Goal: Task Accomplishment & Management: Use online tool/utility

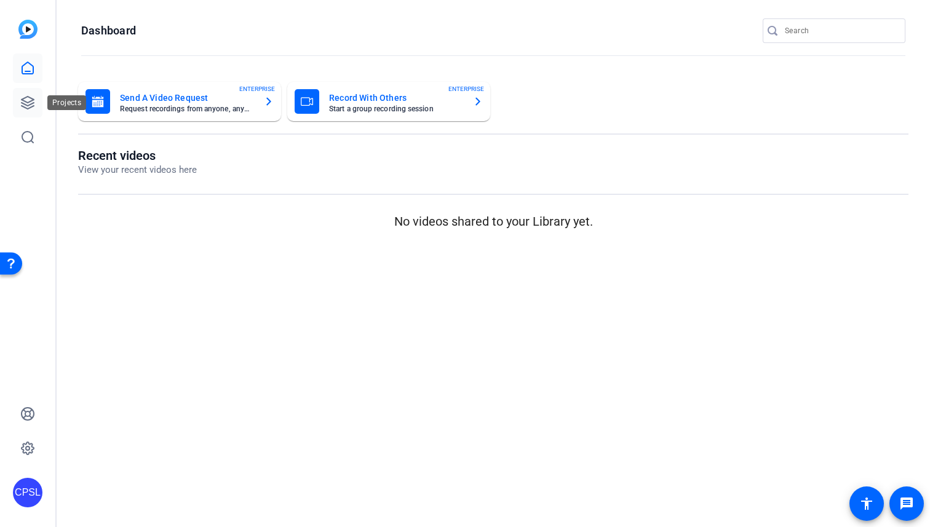
click at [39, 102] on link at bounding box center [28, 103] width 30 height 30
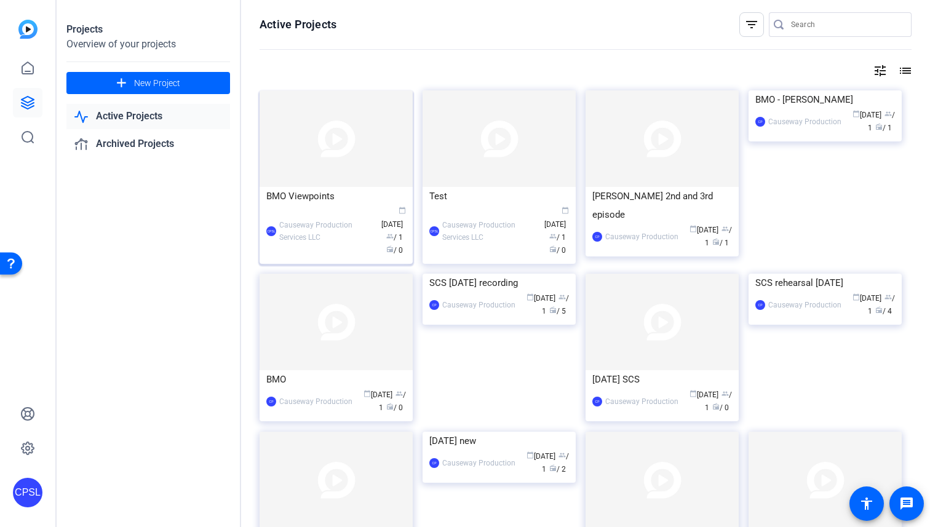
click at [349, 169] on img at bounding box center [336, 138] width 153 height 97
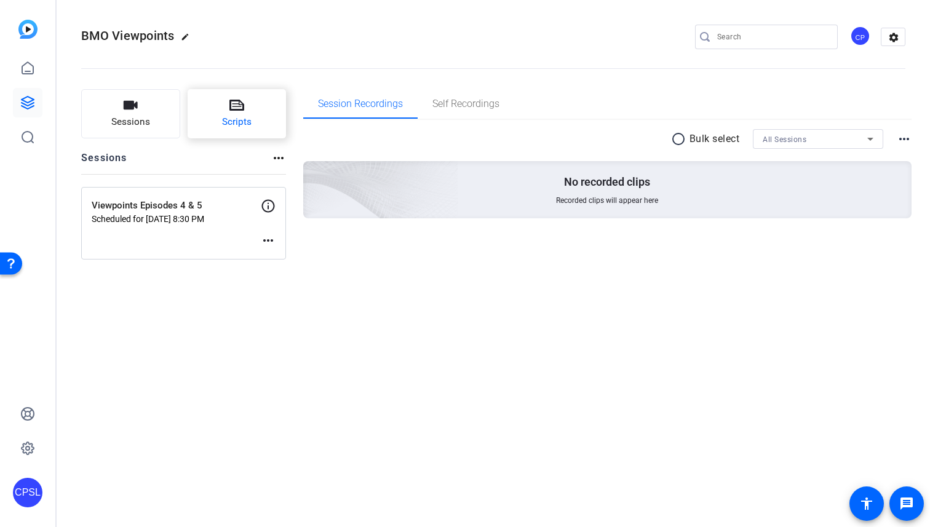
click at [245, 121] on span "Scripts" at bounding box center [237, 122] width 30 height 14
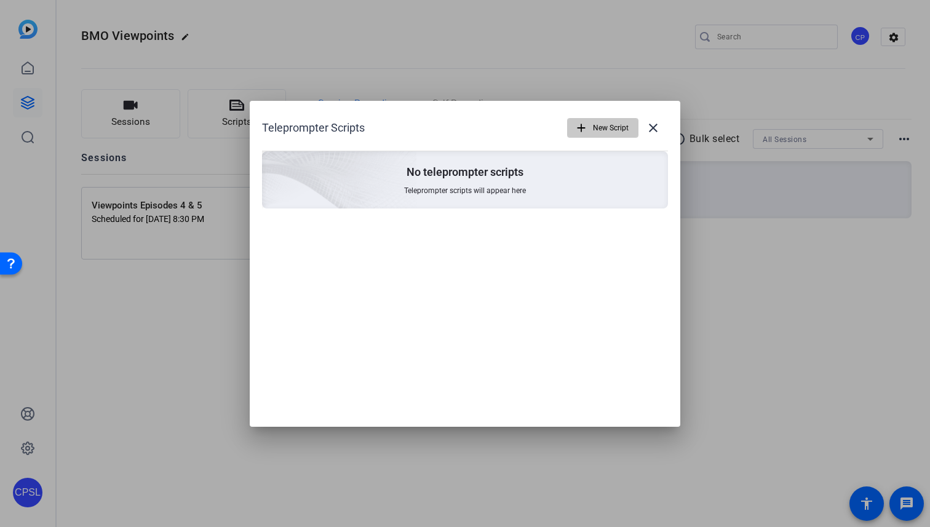
click at [612, 127] on span "New Script" at bounding box center [611, 127] width 36 height 23
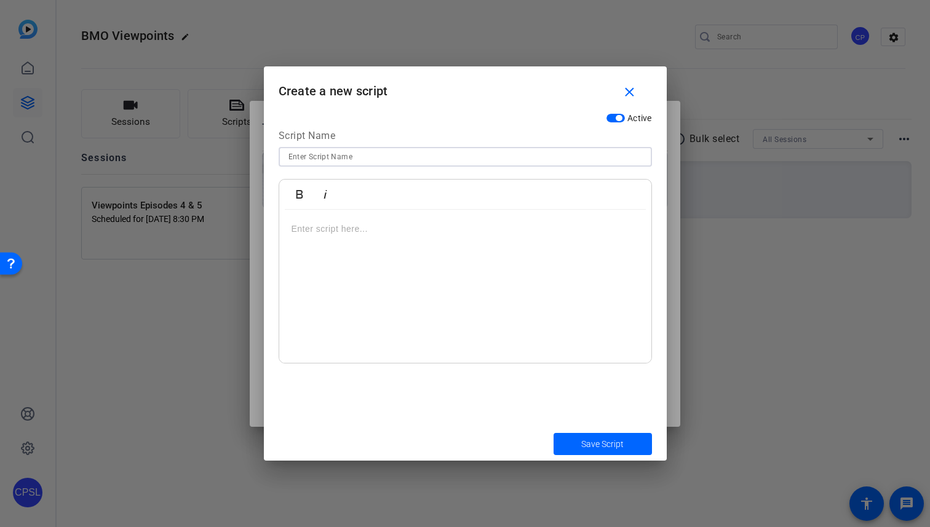
click at [395, 157] on input at bounding box center [466, 156] width 354 height 15
click at [434, 151] on input "Financial Safety" at bounding box center [466, 156] width 354 height 15
type input "Financial Safety"
click at [424, 323] on div at bounding box center [465, 287] width 372 height 154
click at [377, 250] on div at bounding box center [465, 287] width 372 height 154
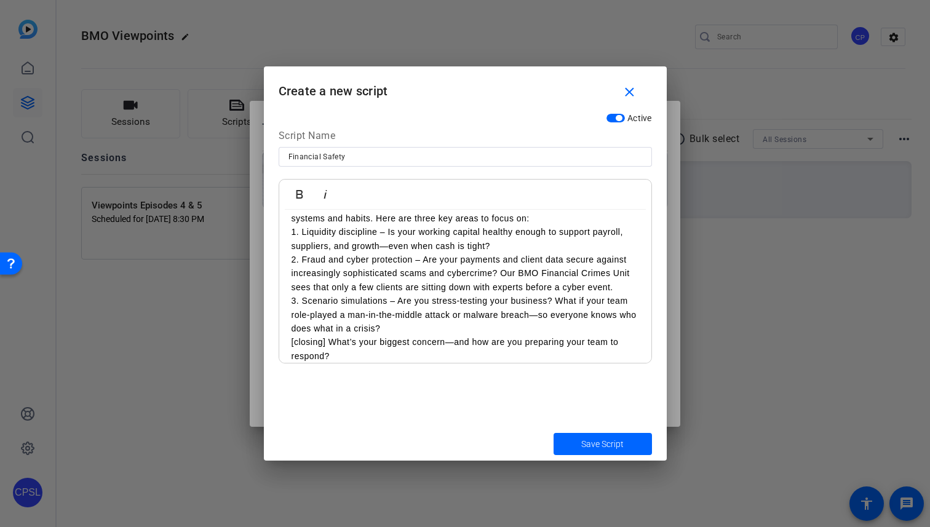
scroll to position [105, 0]
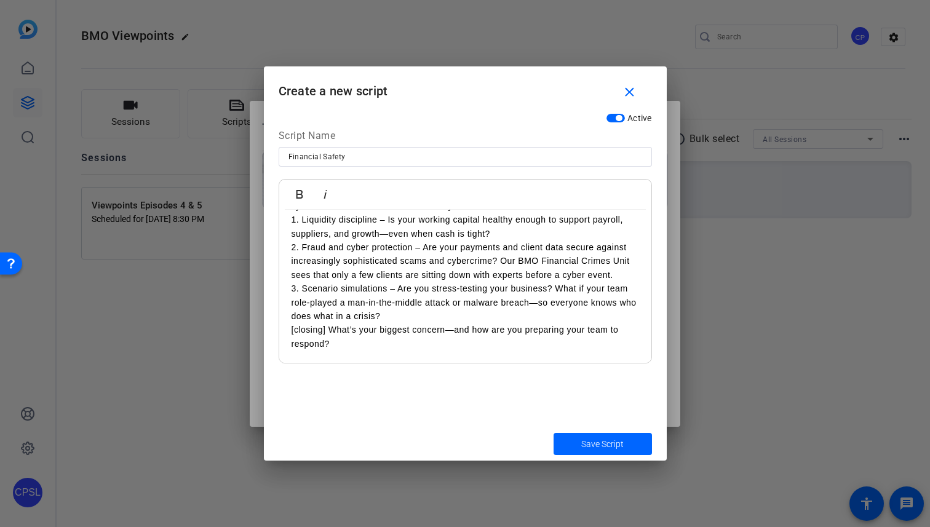
click at [329, 330] on p "[closing] What’s your biggest concern—and how are you preparing your team to re…" at bounding box center [466, 337] width 348 height 28
click at [587, 442] on span "Save Script" at bounding box center [602, 444] width 42 height 13
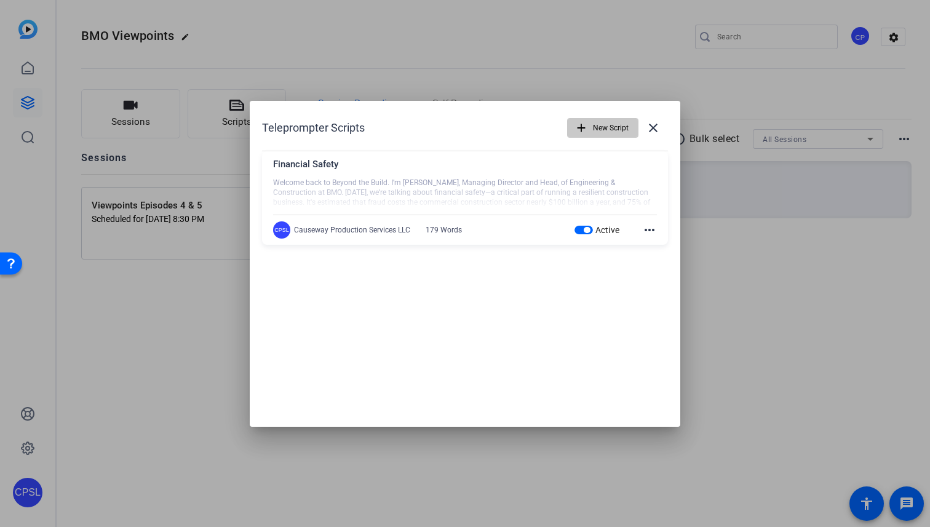
click at [606, 134] on span "New Script" at bounding box center [611, 127] width 36 height 23
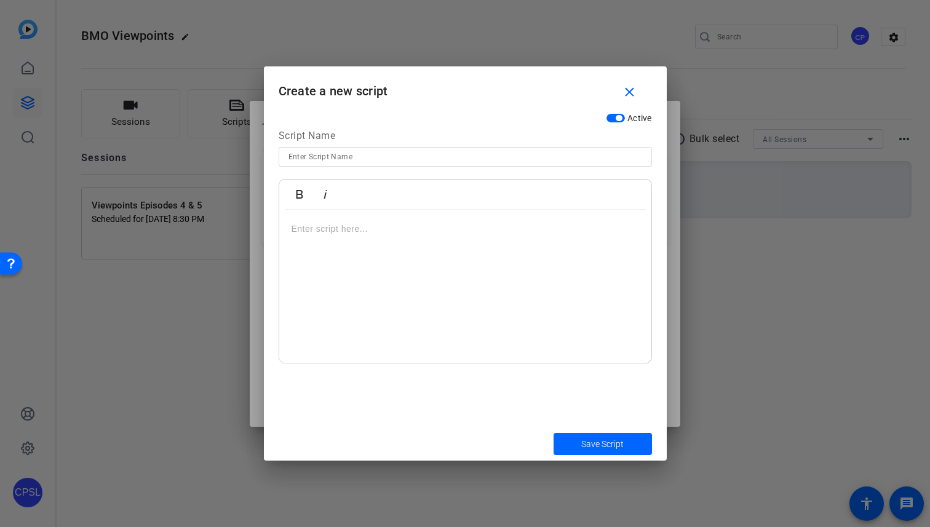
click at [503, 156] on input at bounding box center [466, 156] width 354 height 15
paste input "Construction Technology (2)"
type input "Construction Technology"
click at [434, 239] on div at bounding box center [465, 287] width 372 height 154
click at [316, 263] on div at bounding box center [465, 287] width 372 height 154
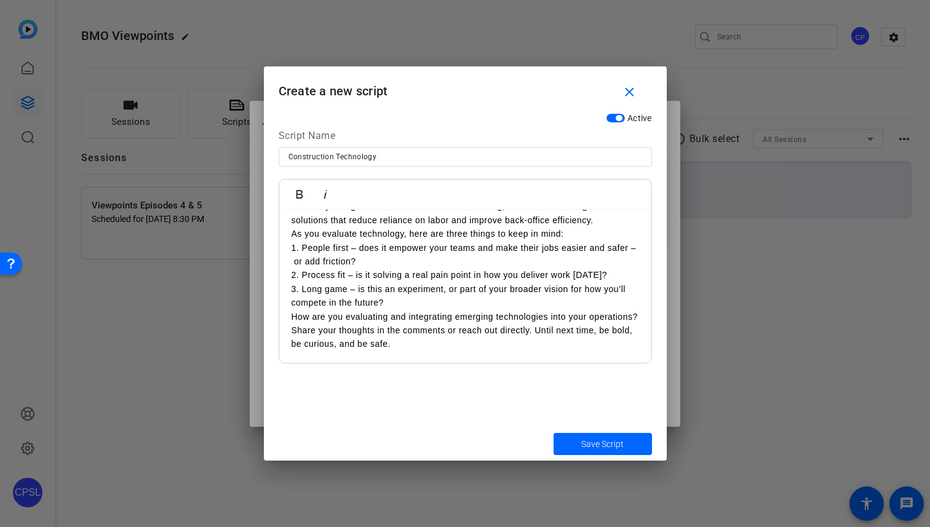
scroll to position [0, 0]
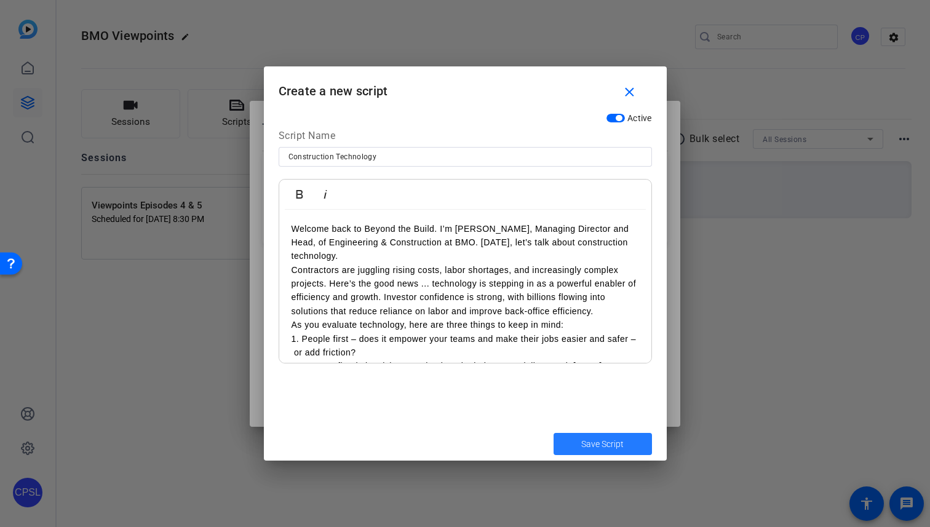
click at [608, 443] on span "Save Script" at bounding box center [602, 444] width 42 height 13
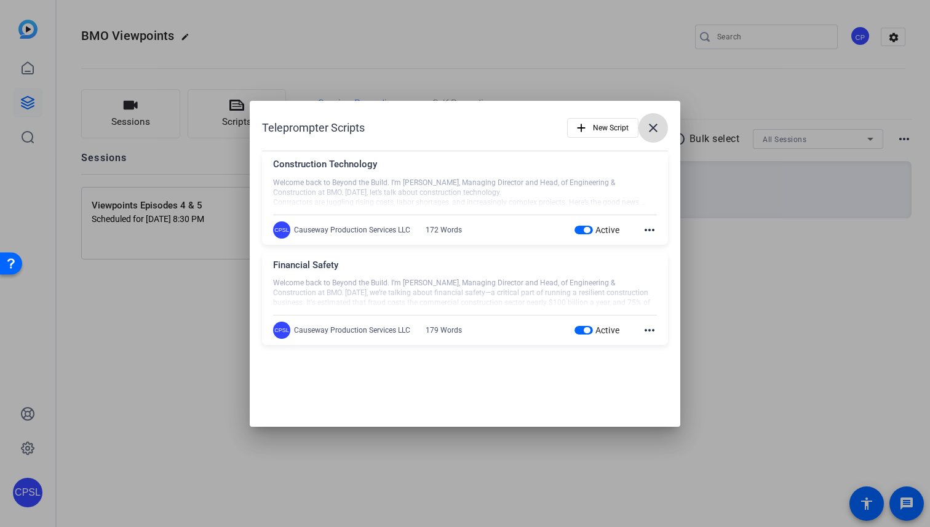
click at [654, 128] on mat-icon "close" at bounding box center [653, 128] width 15 height 15
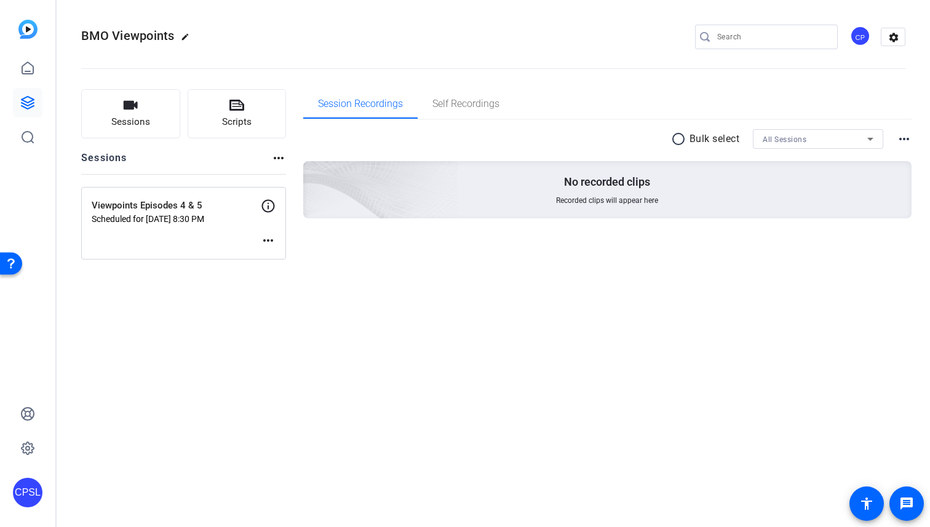
click at [612, 145] on div "radio_button_unchecked Bulk select All Sessions more_horiz" at bounding box center [607, 139] width 609 height 20
click at [142, 242] on span "Enter Session" at bounding box center [124, 244] width 45 height 10
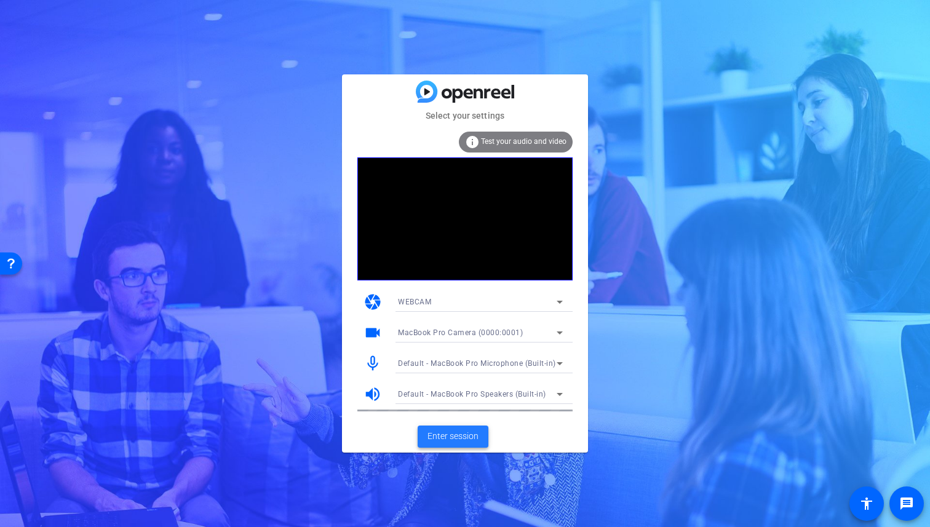
click at [455, 434] on span "Enter session" at bounding box center [453, 436] width 51 height 13
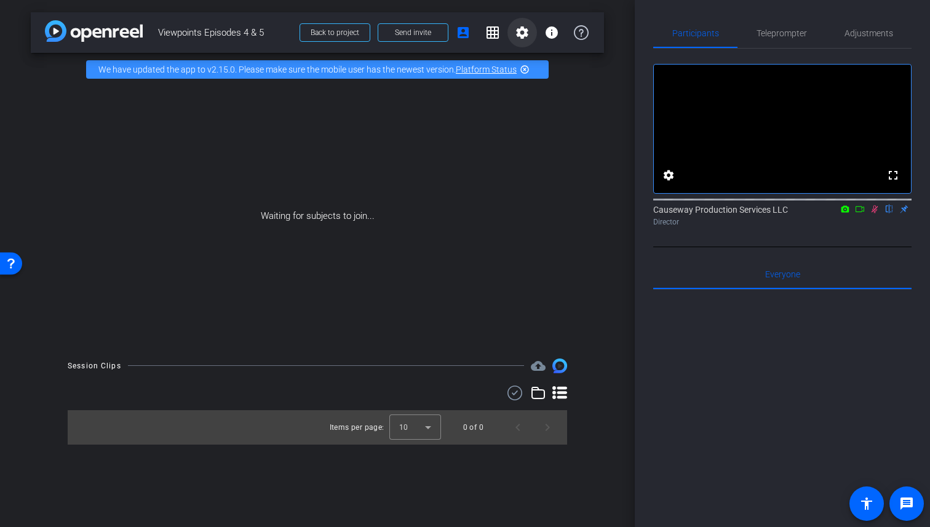
click at [528, 30] on mat-icon "settings" at bounding box center [522, 32] width 15 height 15
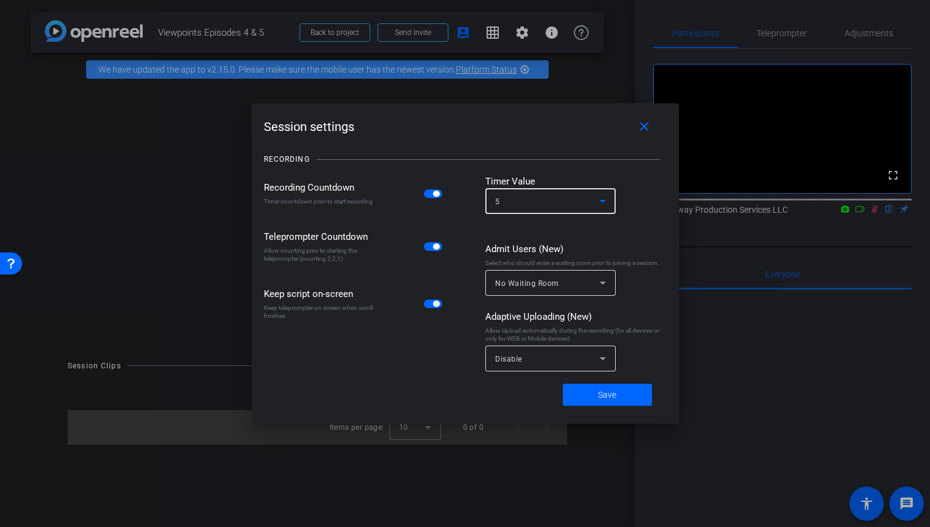
click at [564, 200] on div "5" at bounding box center [547, 201] width 105 height 15
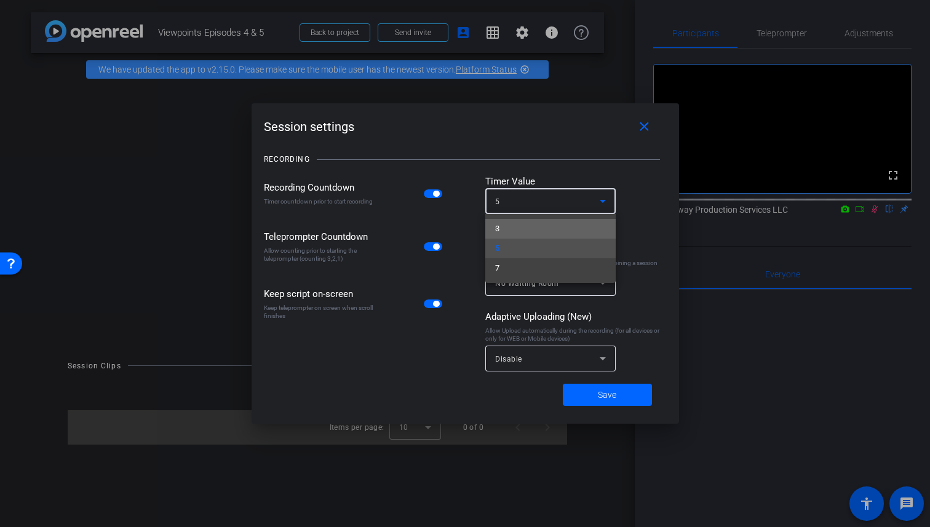
click at [525, 229] on mat-option "3" at bounding box center [550, 229] width 130 height 20
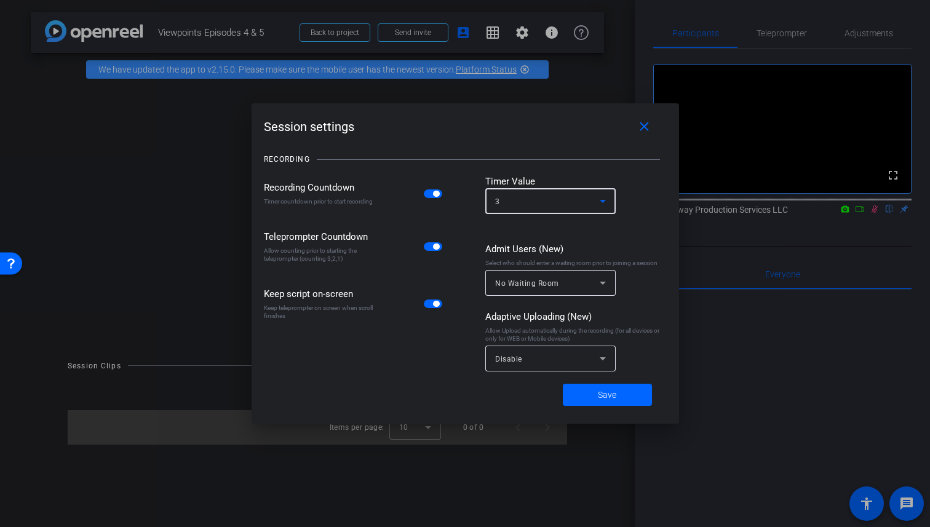
click at [538, 357] on div "Disable" at bounding box center [547, 358] width 105 height 15
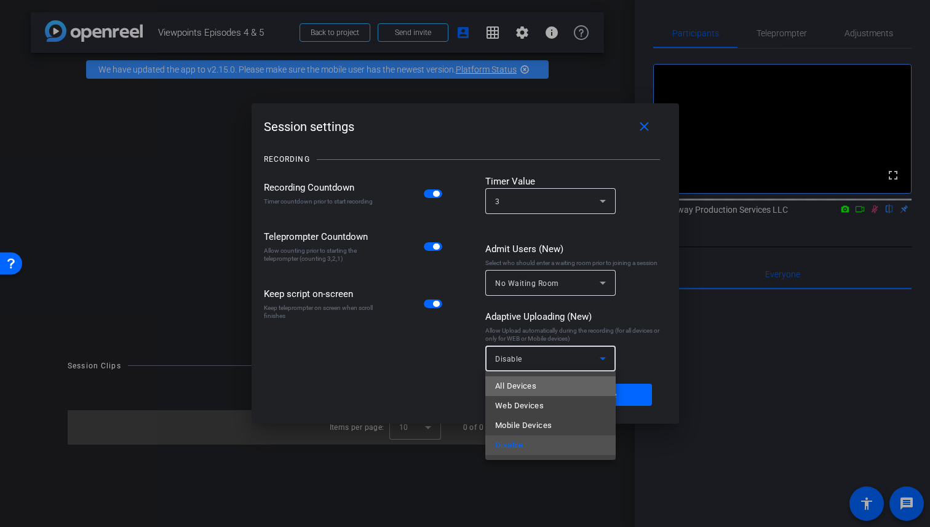
click at [536, 389] on span "All Devices" at bounding box center [515, 386] width 41 height 15
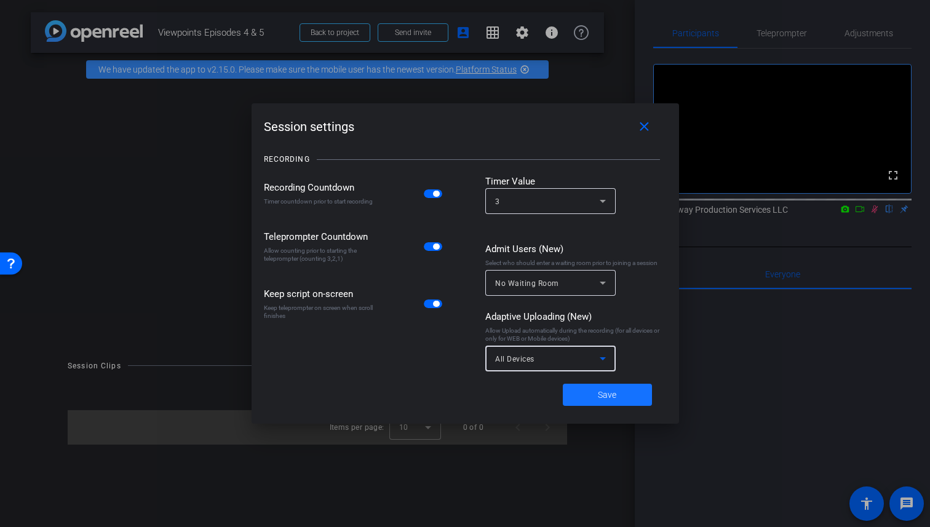
click at [576, 397] on span at bounding box center [607, 395] width 89 height 30
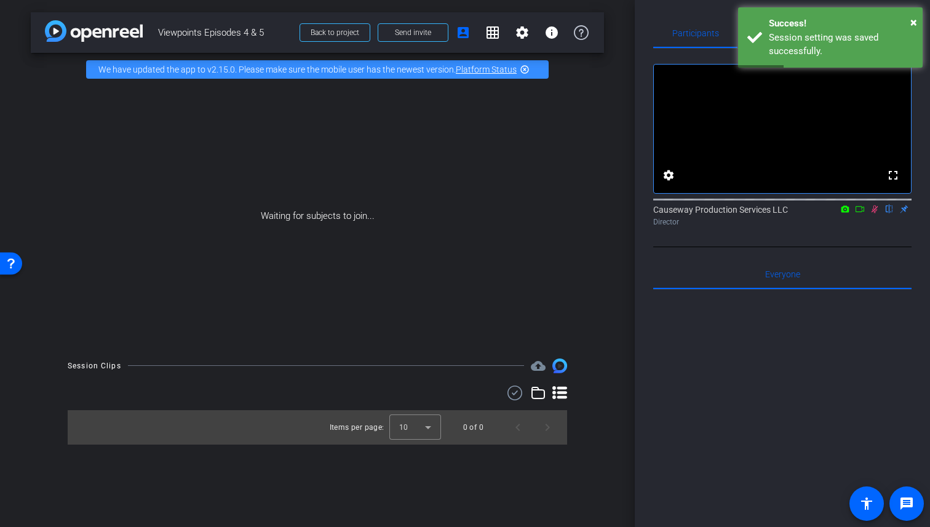
click at [861, 213] on icon at bounding box center [860, 209] width 10 height 9
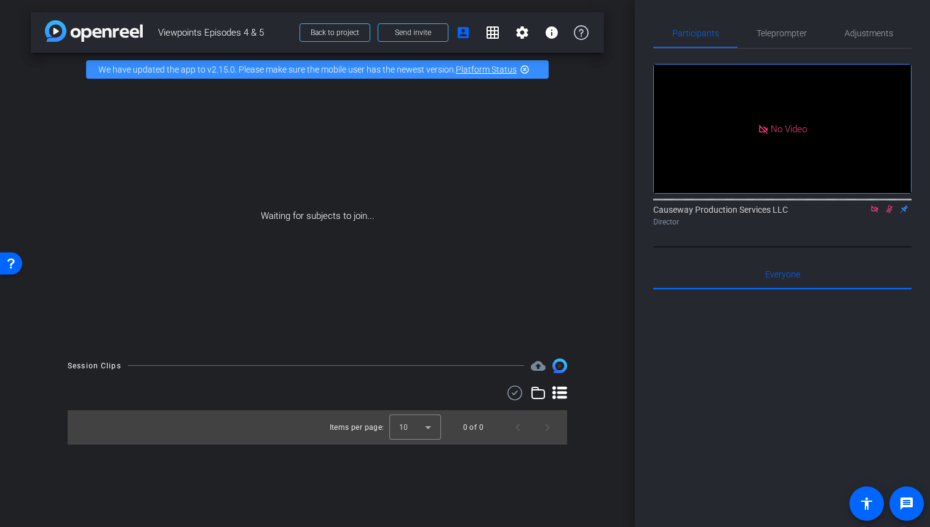
click at [873, 213] on icon at bounding box center [875, 209] width 10 height 9
click at [863, 213] on icon at bounding box center [860, 209] width 10 height 9
click at [522, 37] on mat-icon "settings" at bounding box center [522, 32] width 15 height 15
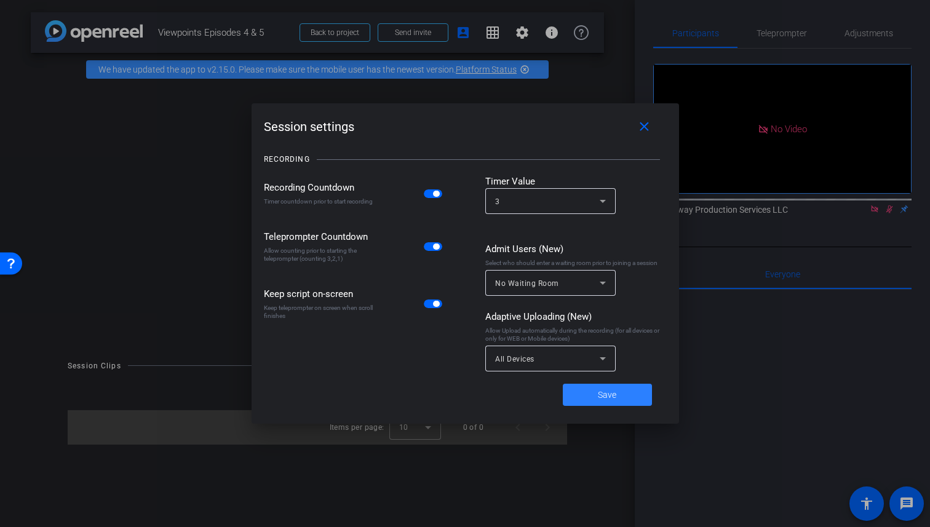
click at [612, 392] on span "Save" at bounding box center [607, 395] width 18 height 13
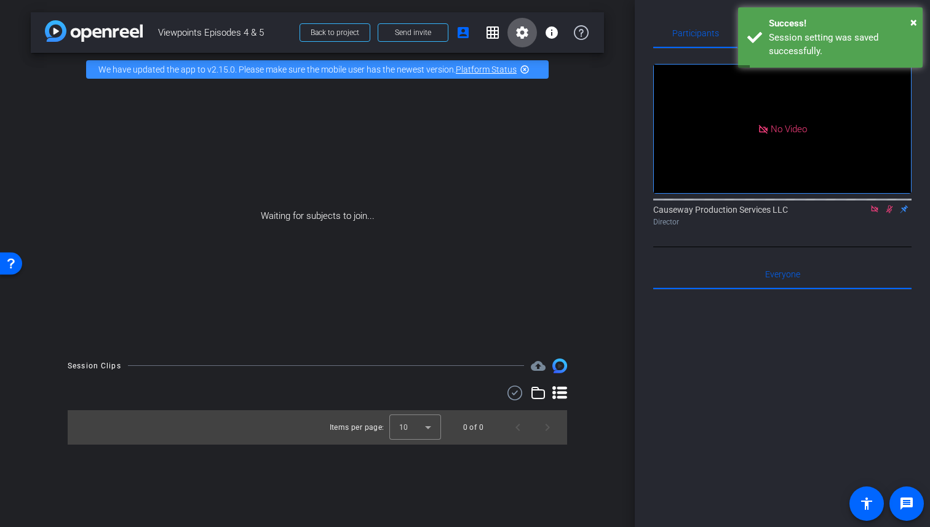
click at [874, 213] on icon at bounding box center [875, 209] width 10 height 9
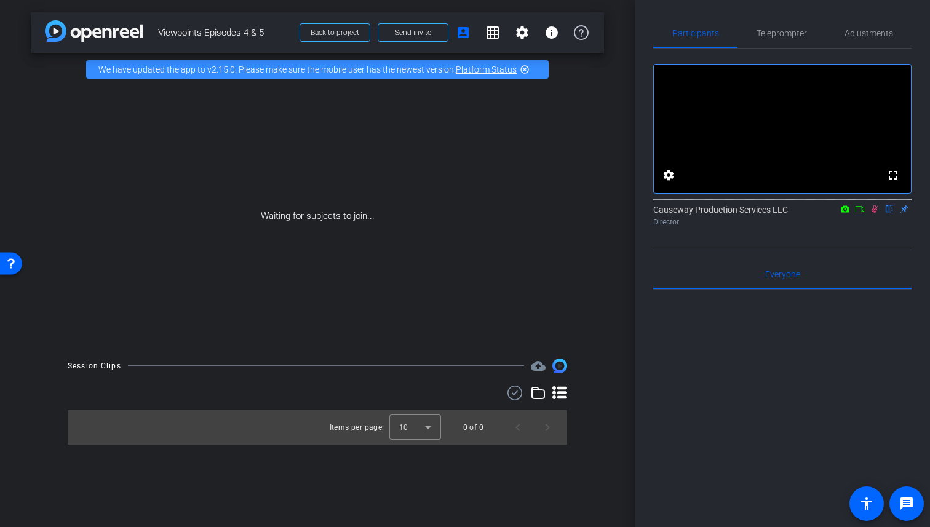
click at [859, 213] on icon at bounding box center [860, 209] width 10 height 9
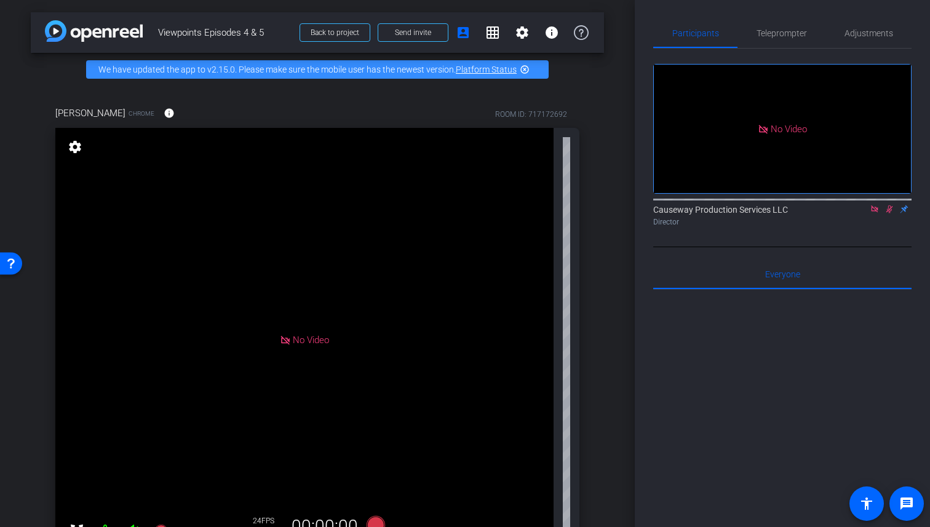
click at [877, 212] on icon at bounding box center [874, 208] width 7 height 7
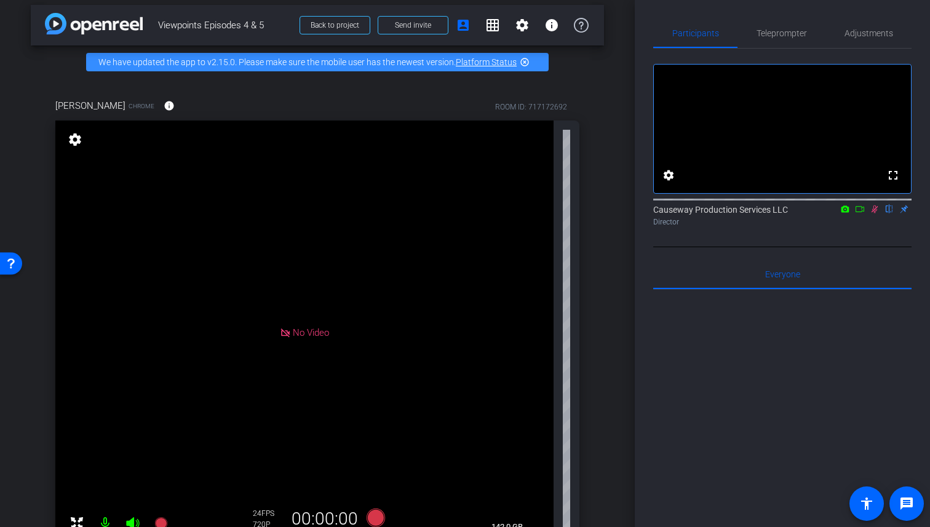
scroll to position [136, 0]
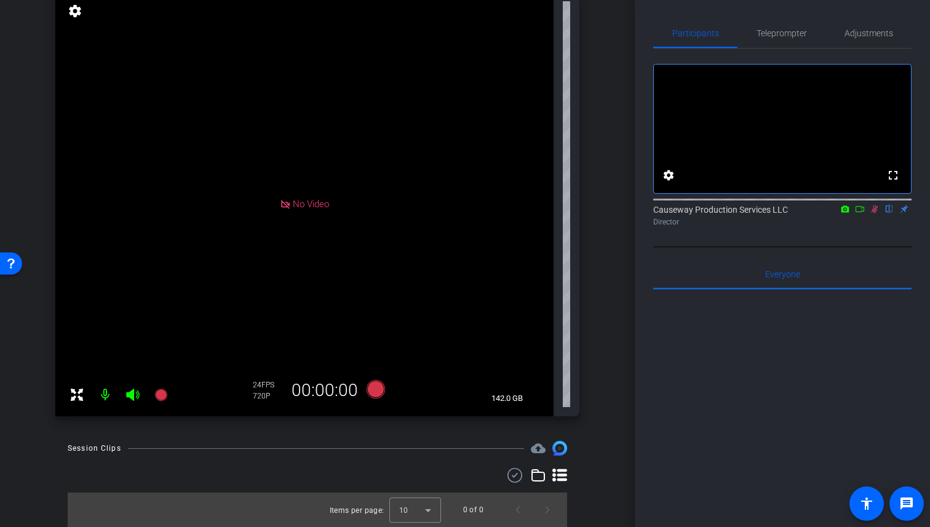
click at [872, 213] on icon at bounding box center [875, 209] width 10 height 9
click at [107, 399] on mat-icon at bounding box center [105, 395] width 25 height 25
click at [133, 398] on icon at bounding box center [132, 395] width 13 height 12
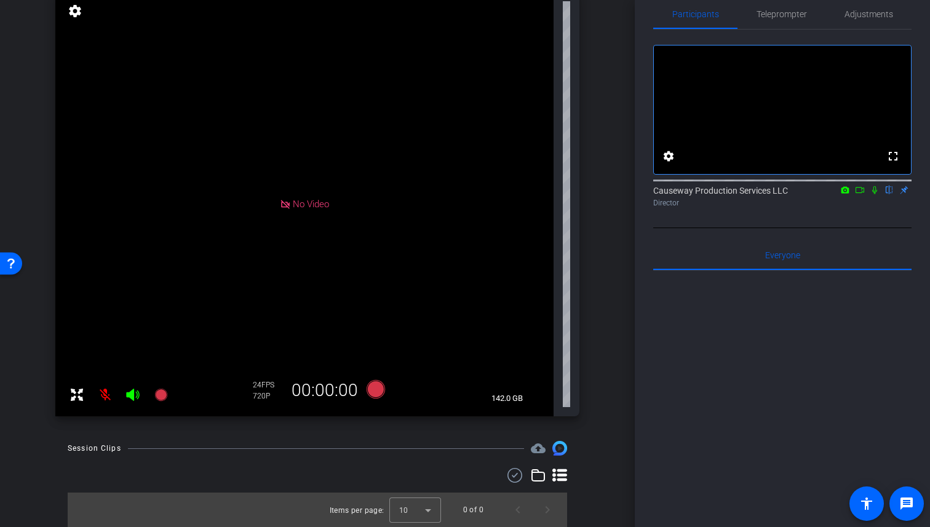
click at [845, 193] on icon at bounding box center [846, 189] width 8 height 7
click at [863, 206] on div at bounding box center [465, 263] width 930 height 527
click at [661, 11] on div "Participants" at bounding box center [695, 14] width 84 height 30
click at [874, 194] on icon at bounding box center [874, 190] width 5 height 8
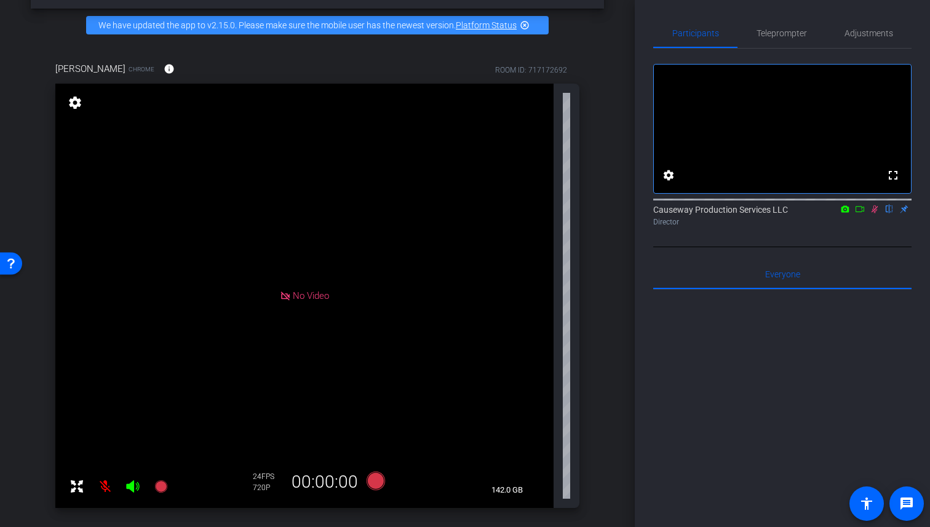
scroll to position [0, 0]
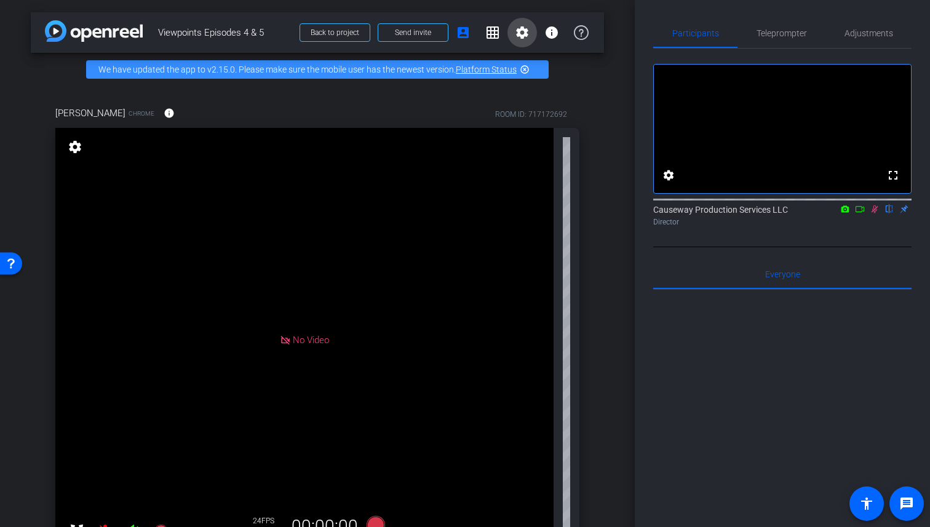
click at [520, 36] on mat-icon "settings" at bounding box center [522, 32] width 15 height 15
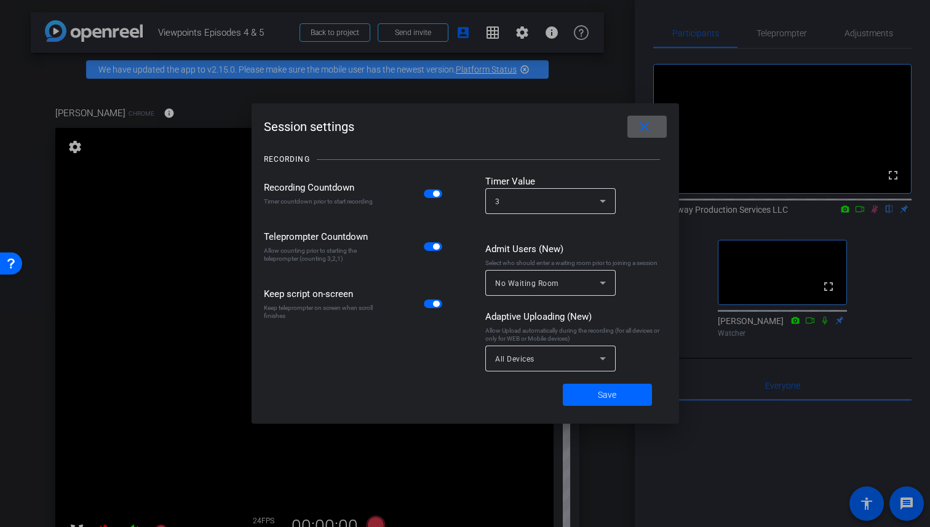
click at [645, 124] on mat-icon "close" at bounding box center [644, 126] width 15 height 15
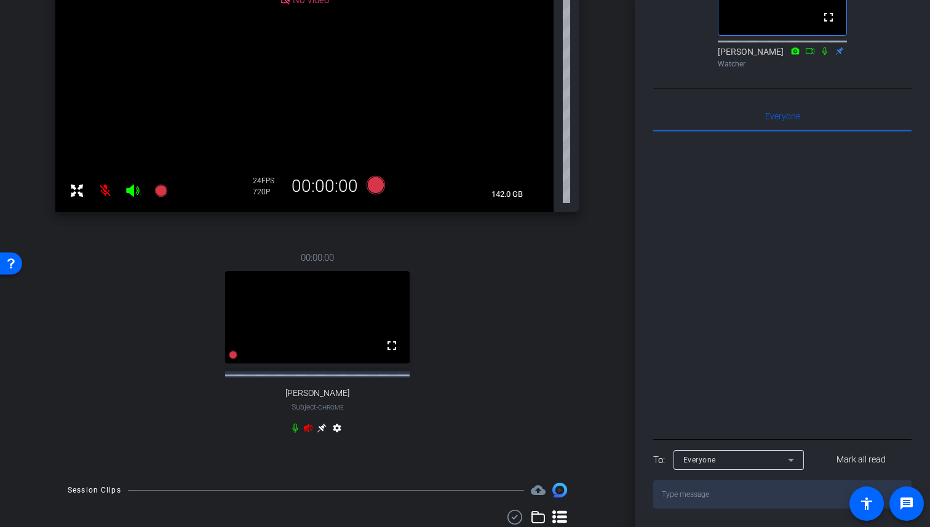
scroll to position [382, 0]
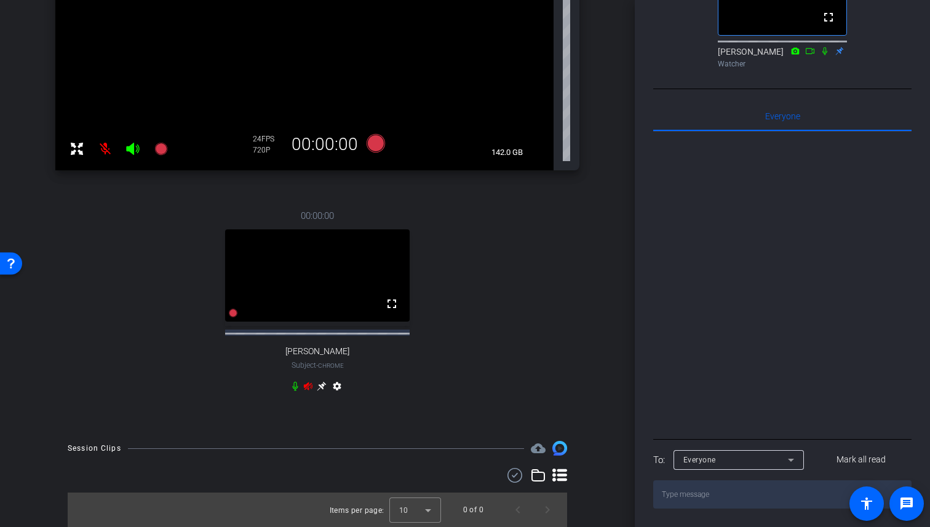
click at [322, 389] on icon at bounding box center [322, 386] width 10 height 10
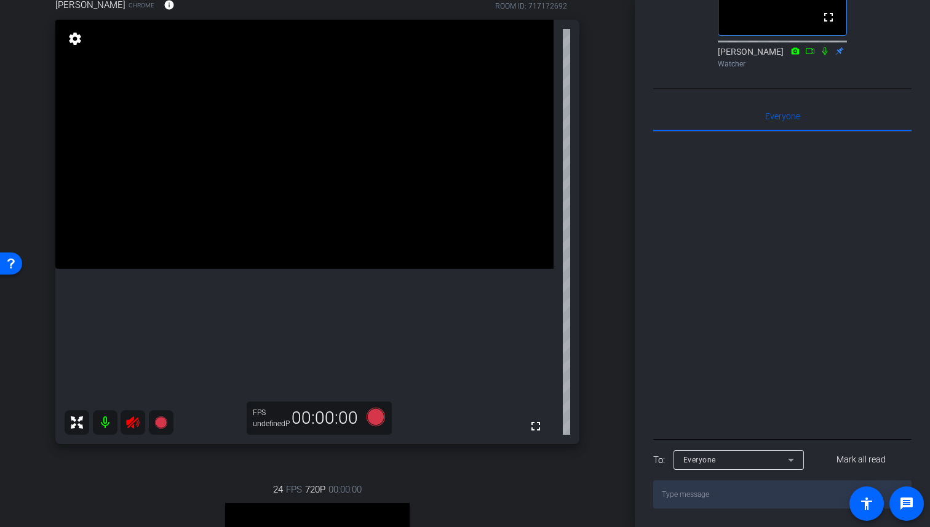
scroll to position [36, 0]
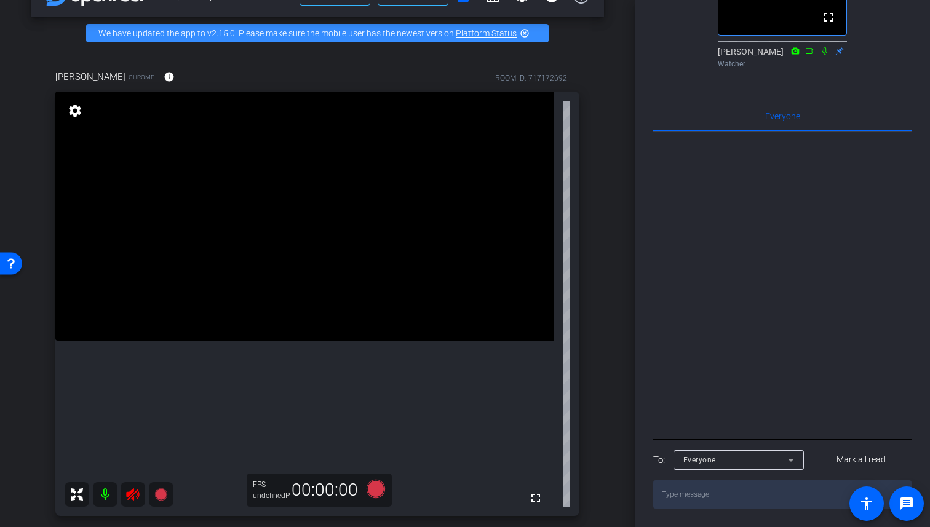
click at [130, 493] on icon at bounding box center [132, 494] width 13 height 12
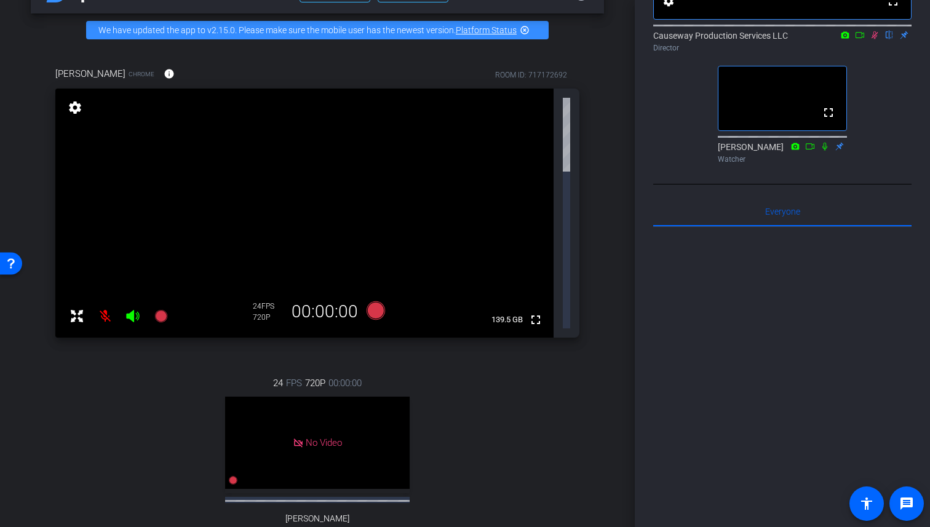
scroll to position [44, 0]
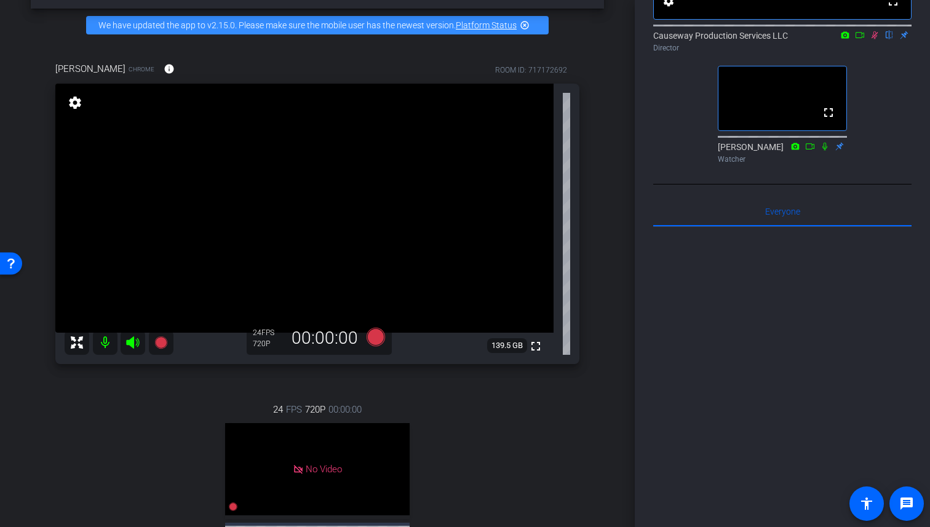
click at [877, 39] on icon at bounding box center [875, 35] width 10 height 9
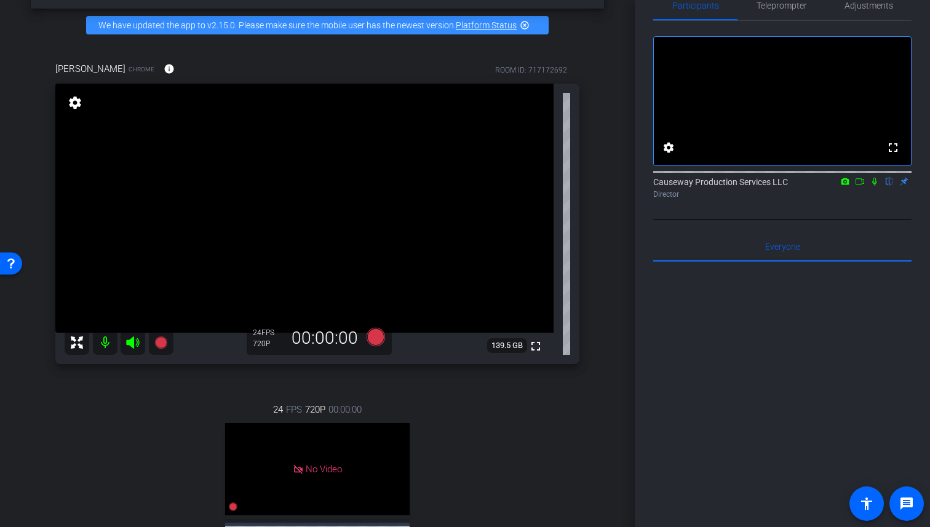
scroll to position [0, 0]
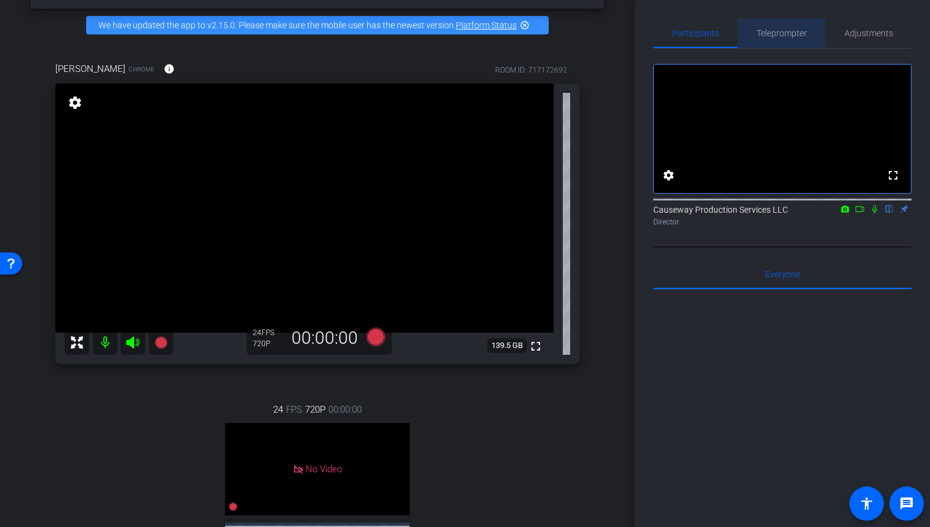
click at [792, 33] on span "Teleprompter" at bounding box center [782, 33] width 50 height 9
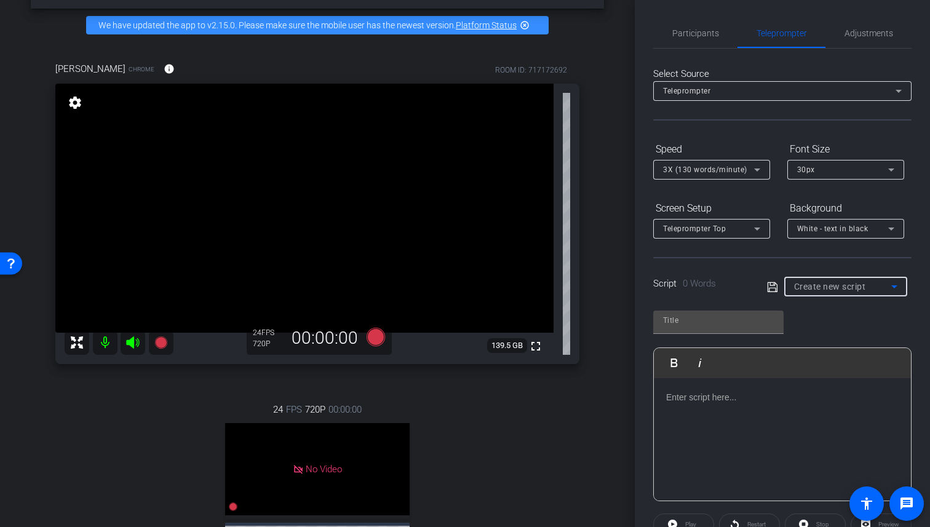
click at [836, 284] on span "Create new script" at bounding box center [830, 287] width 72 height 10
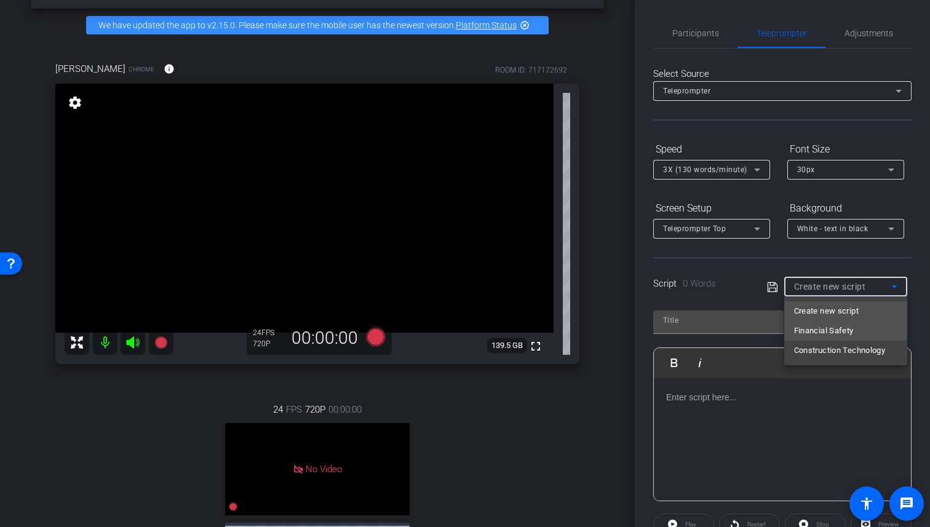
click at [826, 331] on span "Financial Safety" at bounding box center [824, 331] width 60 height 15
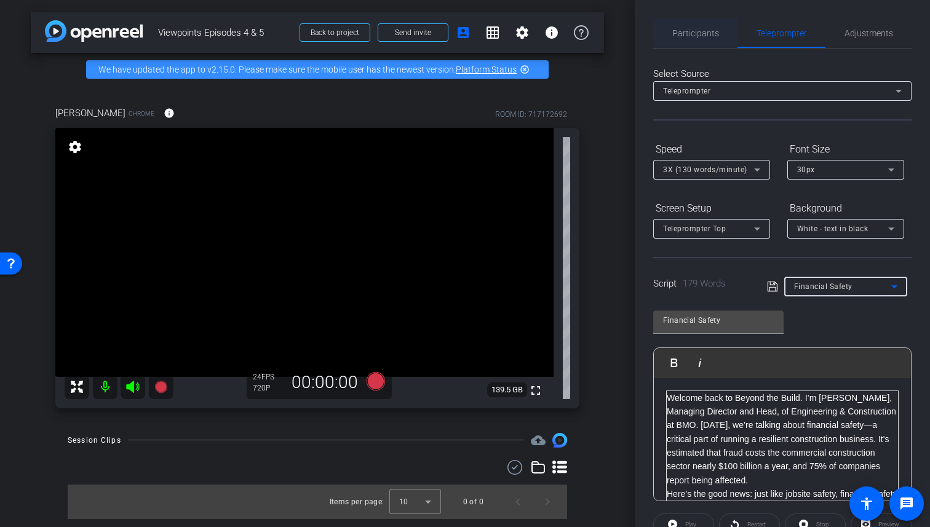
click at [691, 21] on span "Participants" at bounding box center [695, 33] width 47 height 30
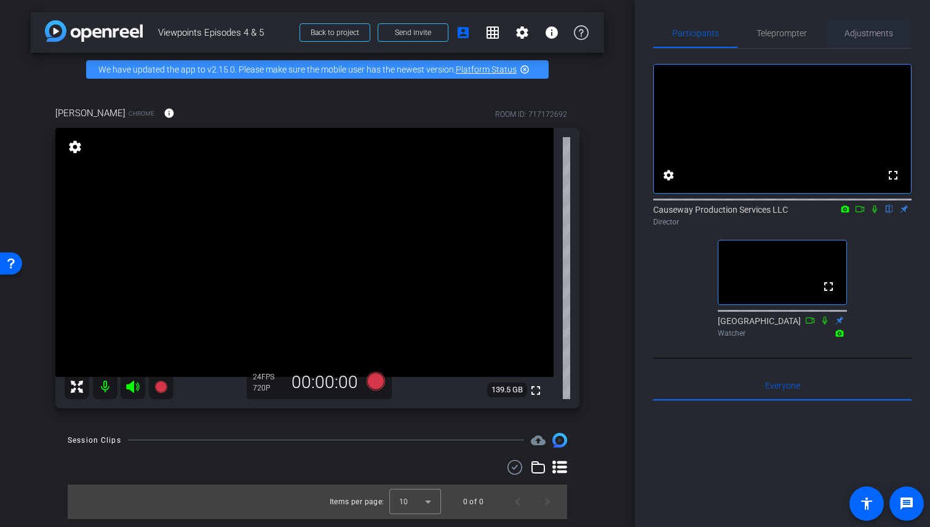
click at [872, 29] on span "Adjustments" at bounding box center [869, 33] width 49 height 9
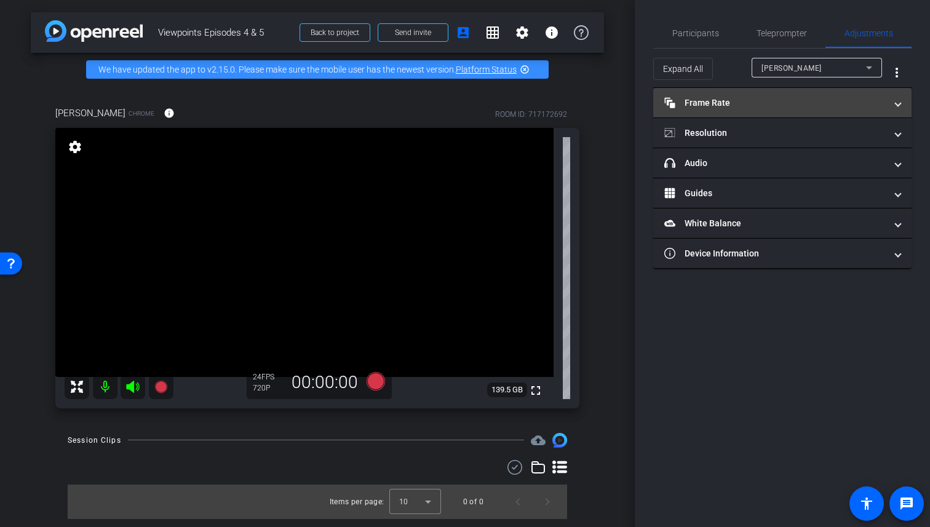
click at [786, 95] on mat-expansion-panel-header "Frame Rate Frame Rate" at bounding box center [782, 103] width 258 height 30
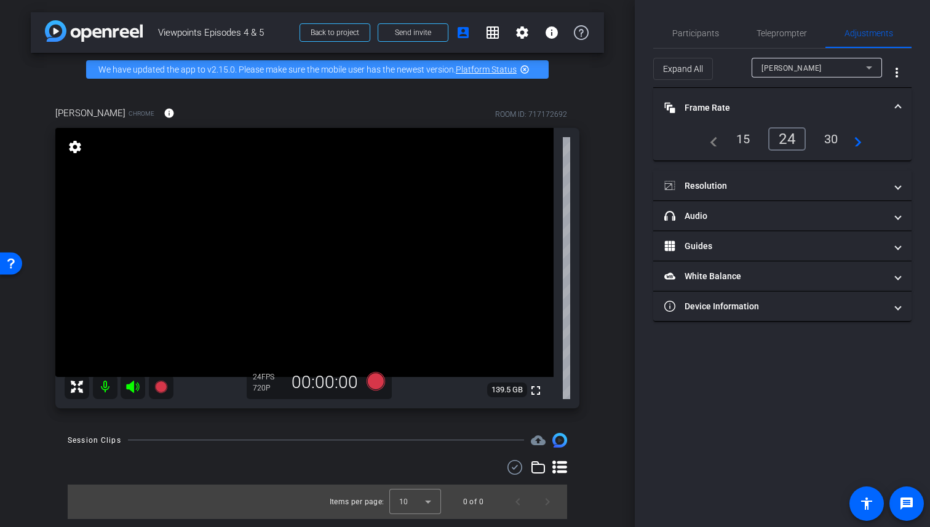
click at [830, 141] on div "30" at bounding box center [831, 139] width 33 height 21
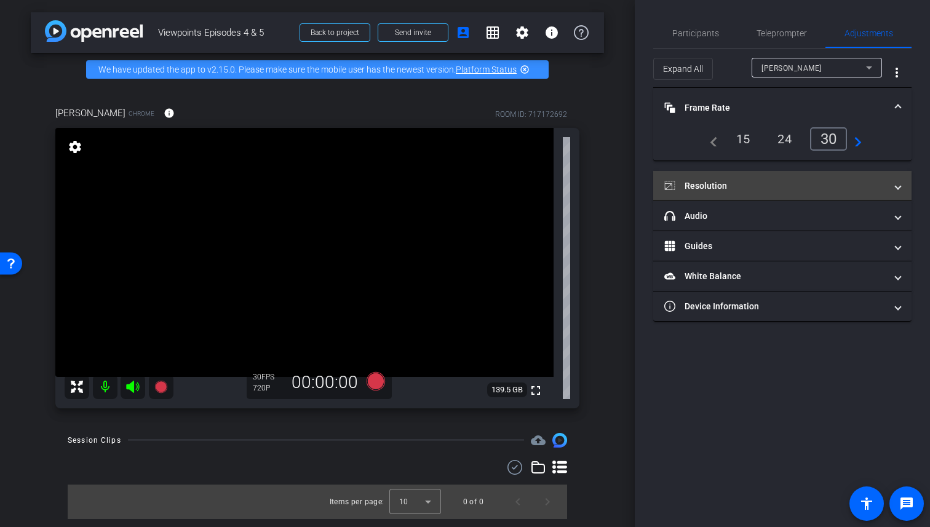
click at [803, 186] on mat-panel-title "Resolution" at bounding box center [774, 186] width 221 height 13
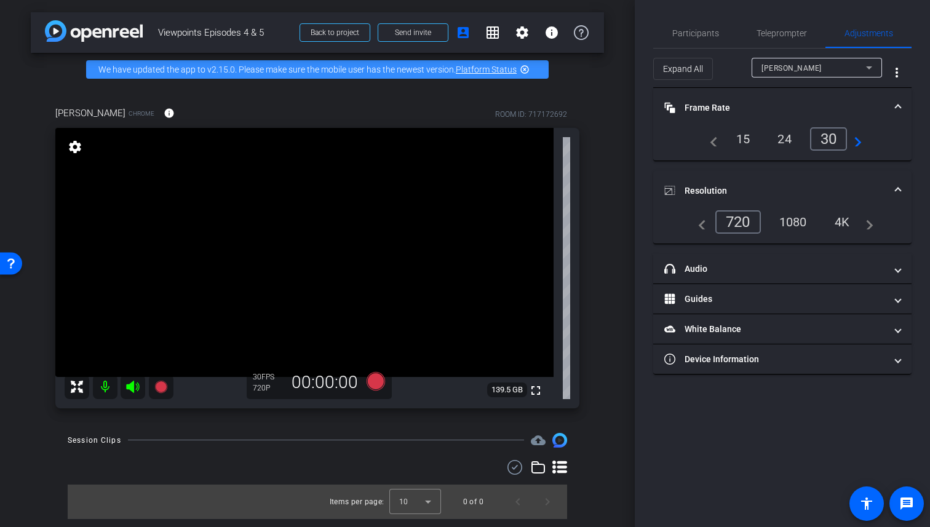
click at [797, 224] on div "1080" at bounding box center [793, 222] width 46 height 21
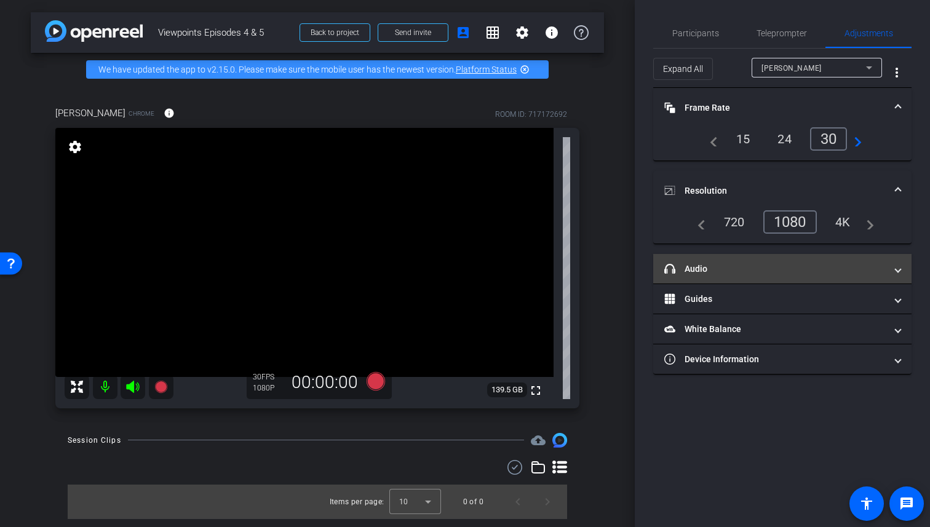
click at [783, 267] on mat-panel-title "headphone icon Audio" at bounding box center [774, 269] width 221 height 13
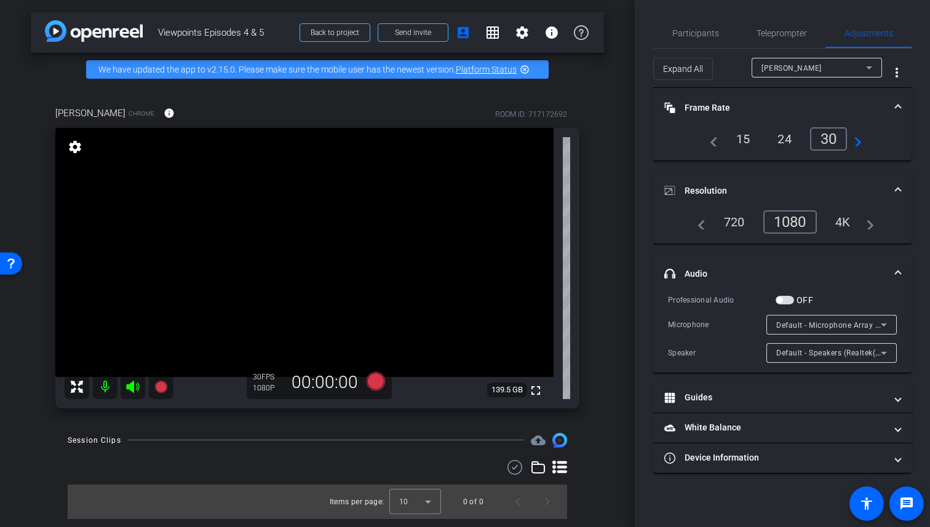
click at [783, 301] on span "button" at bounding box center [785, 300] width 18 height 9
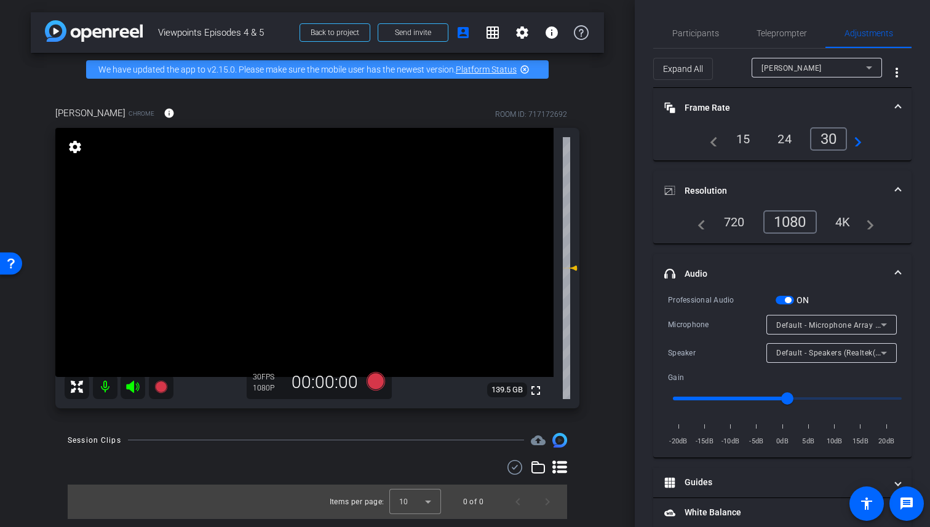
click at [783, 301] on span "button" at bounding box center [785, 300] width 18 height 9
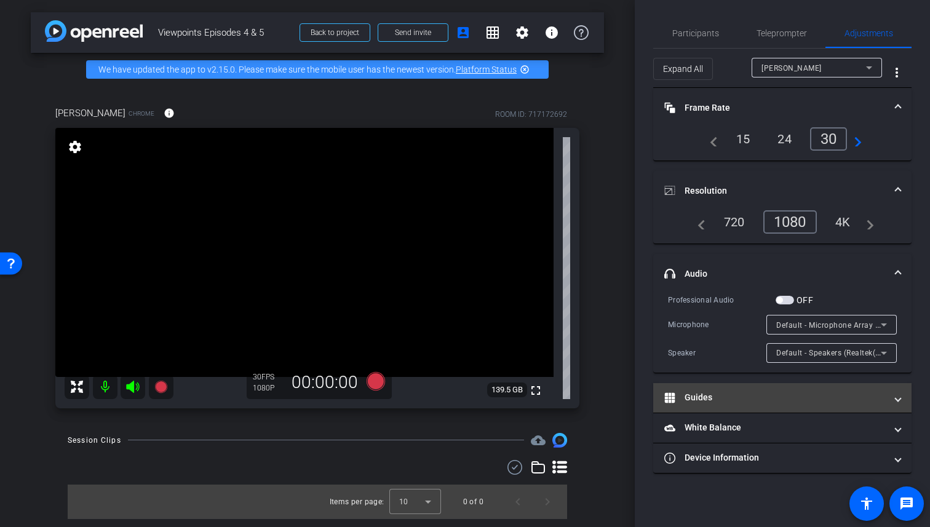
click at [769, 392] on mat-panel-title "Guides" at bounding box center [774, 397] width 221 height 13
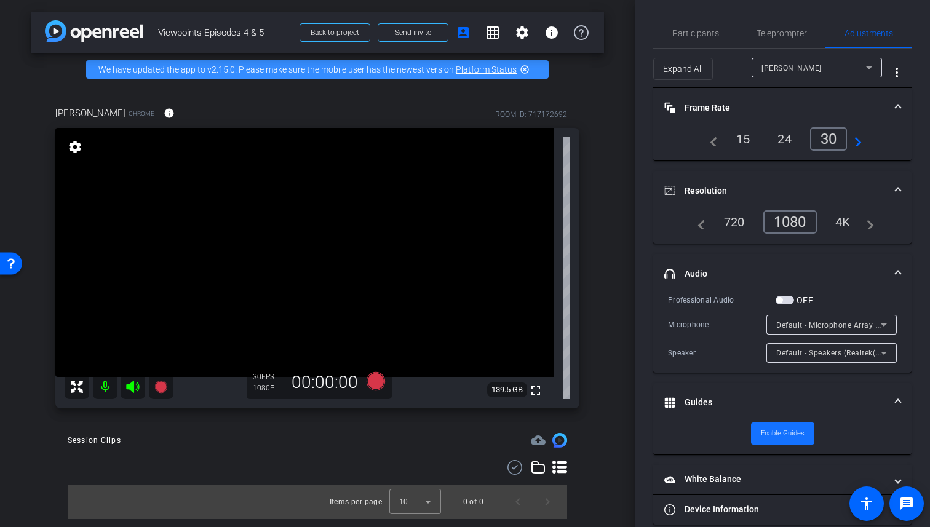
click at [792, 429] on span "Enable Guides" at bounding box center [783, 433] width 44 height 18
click at [782, 431] on span "Disable Guides" at bounding box center [783, 433] width 46 height 18
click at [693, 38] on span "Participants" at bounding box center [695, 33] width 47 height 9
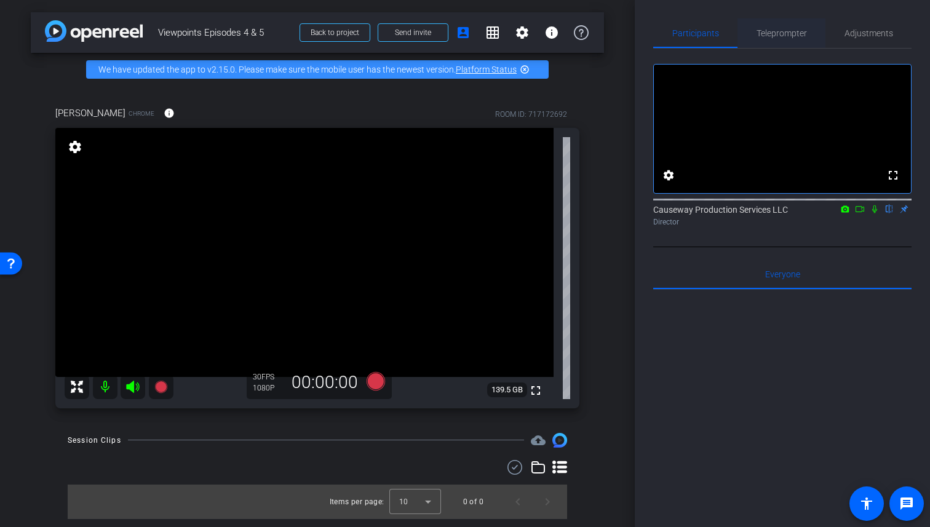
click at [802, 32] on span "Teleprompter" at bounding box center [782, 33] width 50 height 9
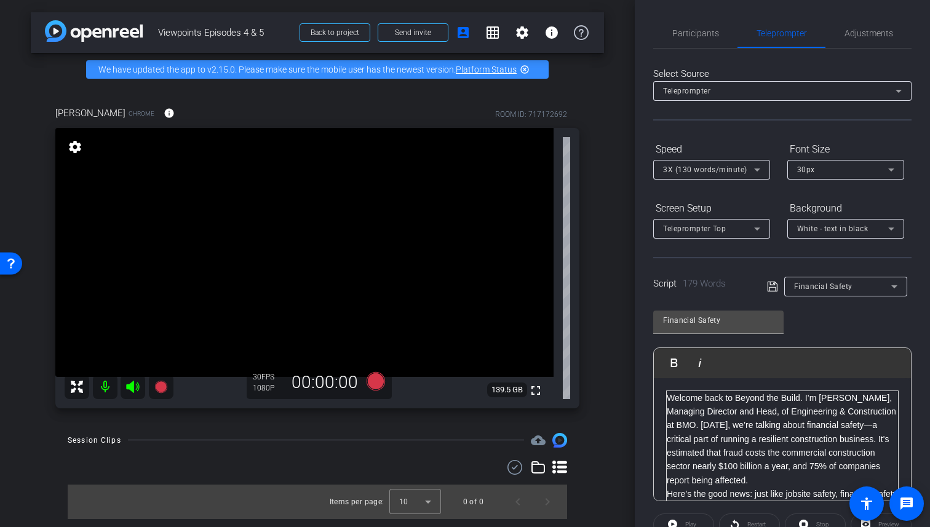
click at [839, 285] on span "Financial Safety" at bounding box center [823, 286] width 58 height 9
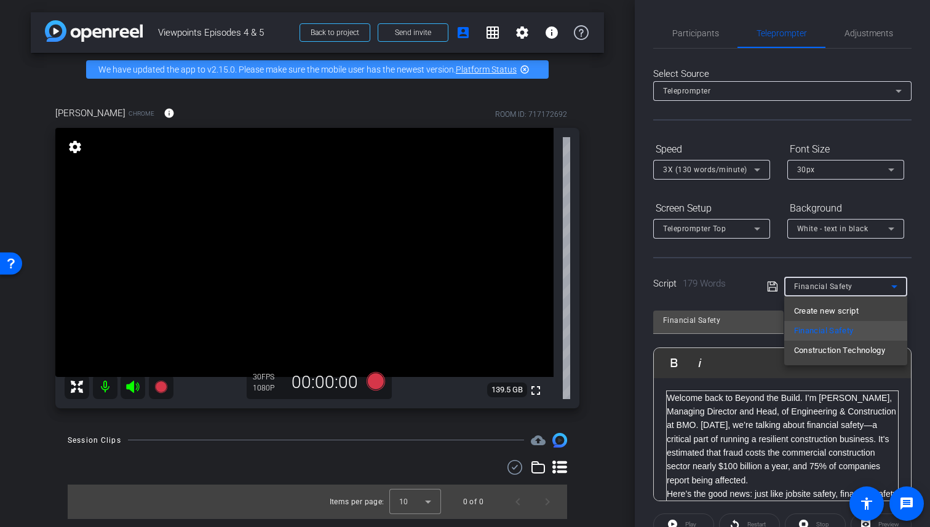
click at [839, 285] on div at bounding box center [465, 263] width 930 height 527
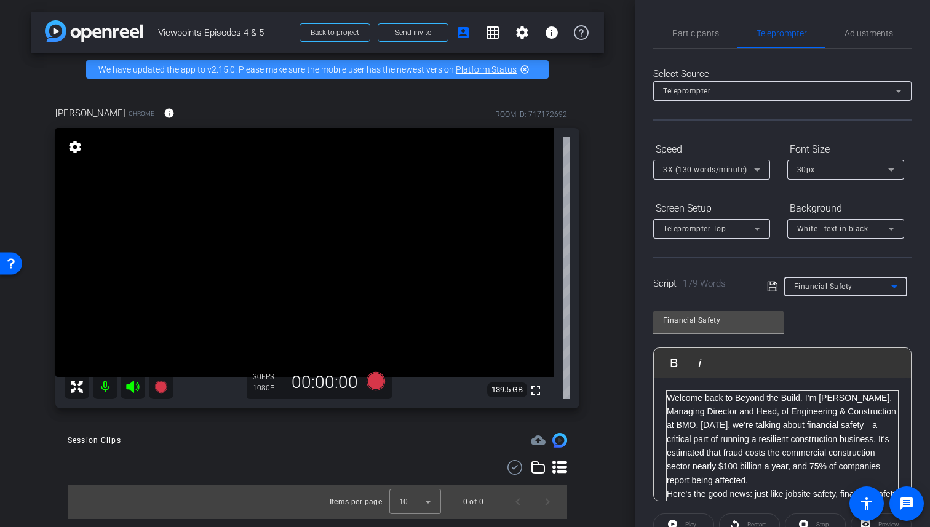
click at [839, 285] on span "Financial Safety" at bounding box center [823, 286] width 58 height 9
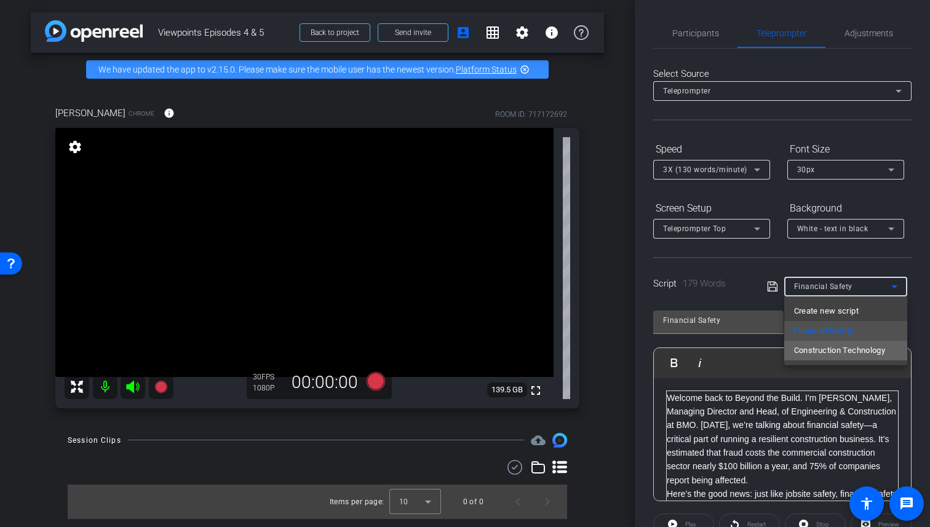
click at [834, 352] on span "Construction Technology" at bounding box center [840, 350] width 92 height 15
type input "Construction Technology"
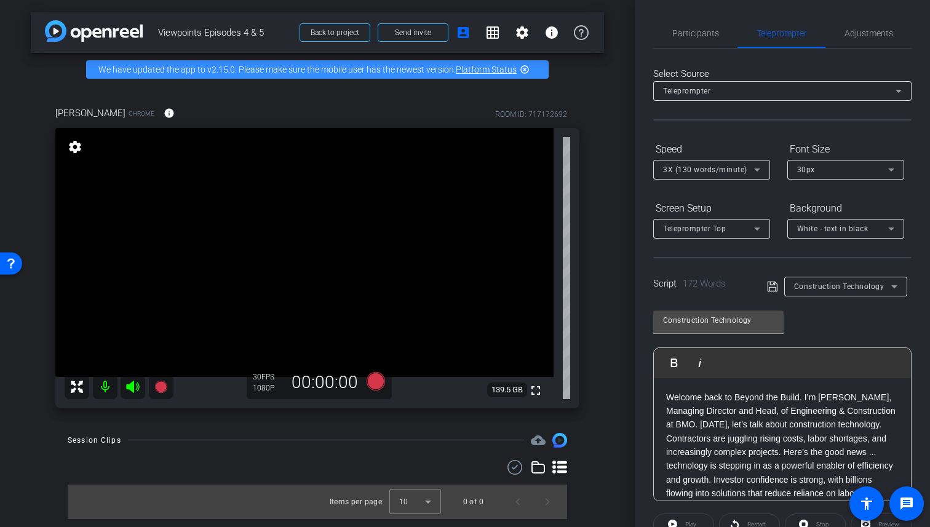
click at [831, 329] on div "Construction Technology Play Play from this location Play Selected Play and dis…" at bounding box center [782, 401] width 258 height 200
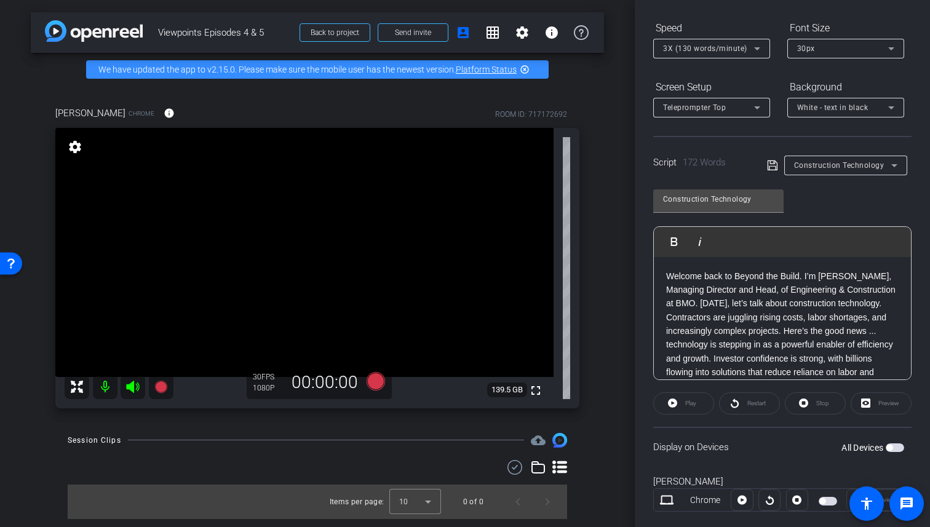
scroll to position [4, 0]
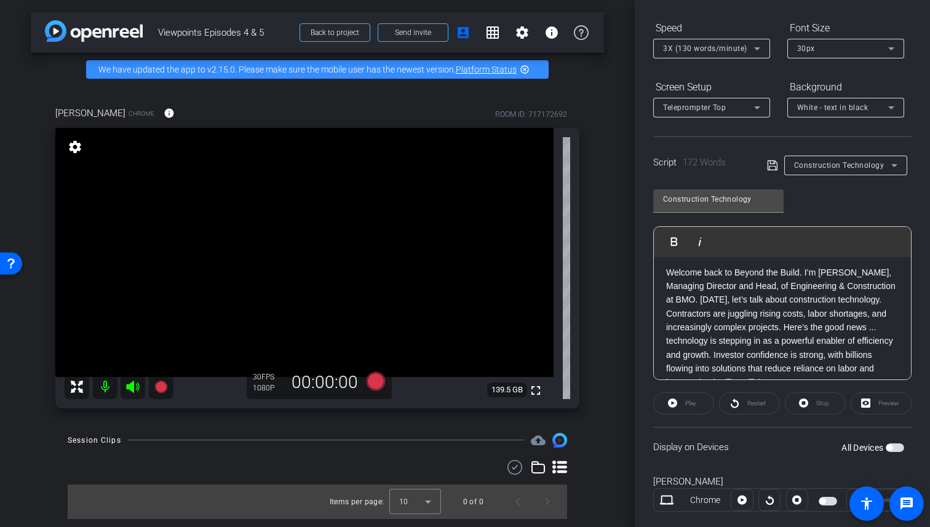
click at [893, 446] on span "button" at bounding box center [895, 448] width 18 height 9
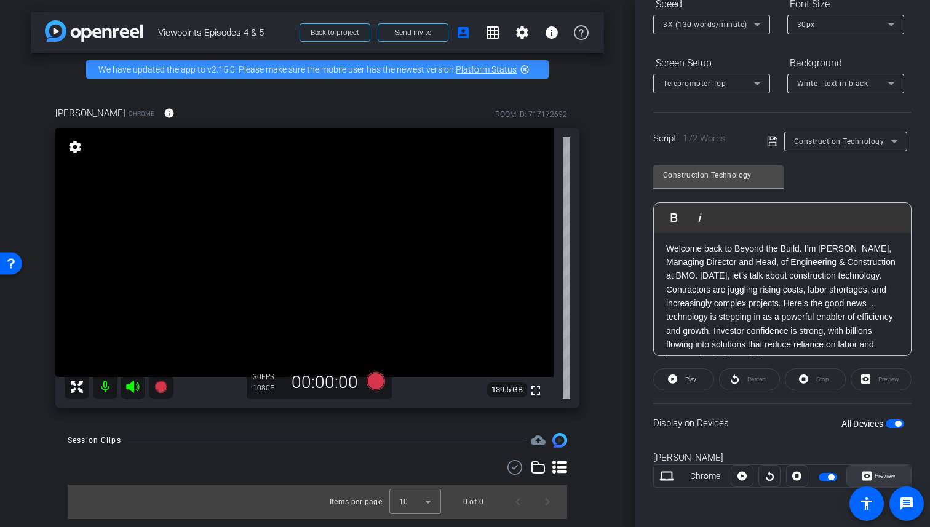
click at [873, 474] on span "Preview" at bounding box center [884, 476] width 24 height 17
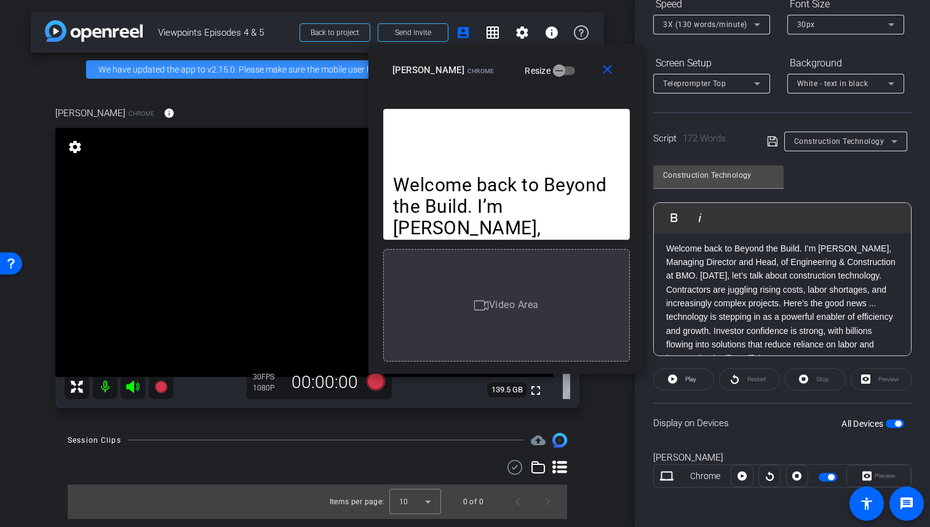
drag, startPoint x: 426, startPoint y: 126, endPoint x: 468, endPoint y: 73, distance: 67.6
click at [468, 73] on div "Caroline Chrome Resize" at bounding box center [510, 70] width 237 height 22
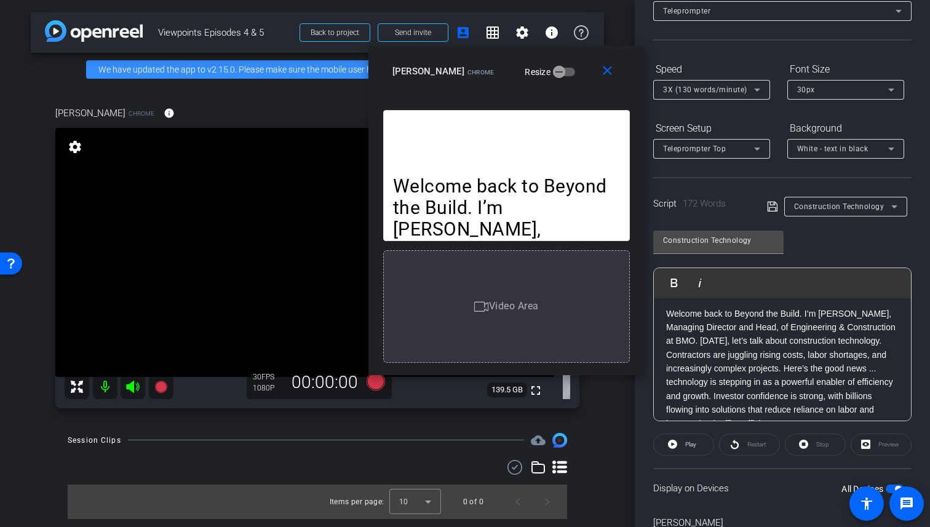
scroll to position [0, 0]
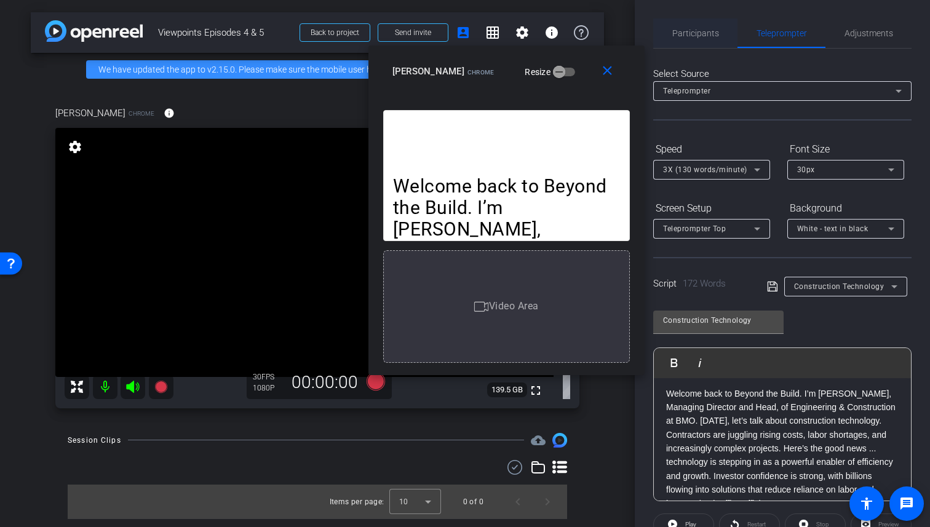
click at [691, 37] on span "Participants" at bounding box center [695, 33] width 47 height 9
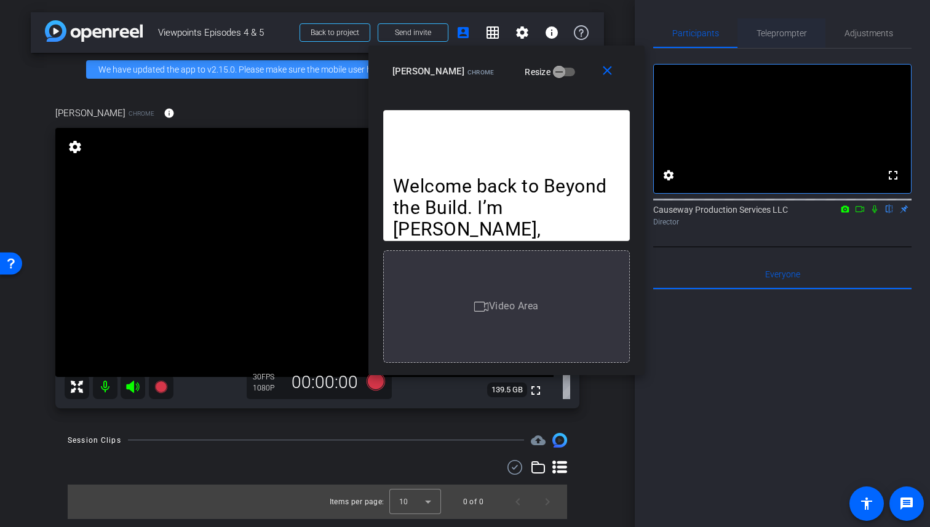
click at [790, 35] on span "Teleprompter" at bounding box center [782, 33] width 50 height 9
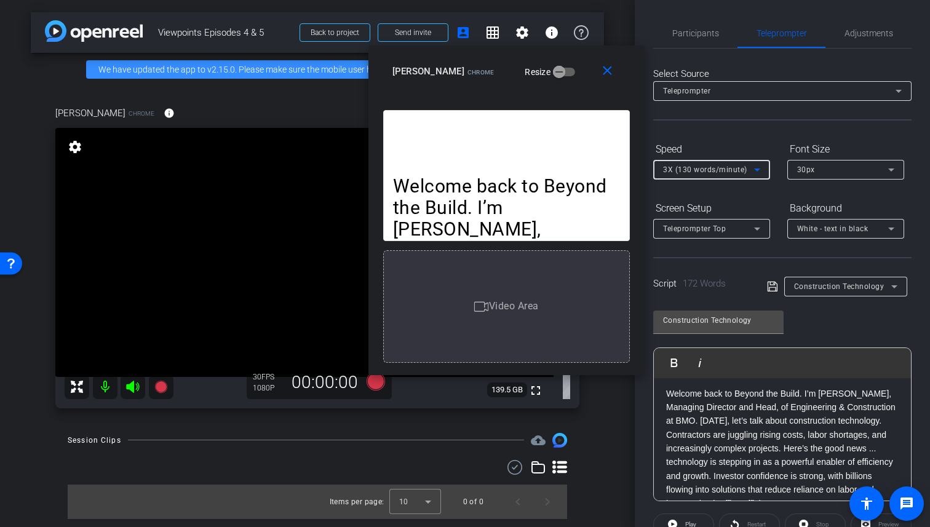
click at [759, 171] on icon at bounding box center [757, 169] width 15 height 15
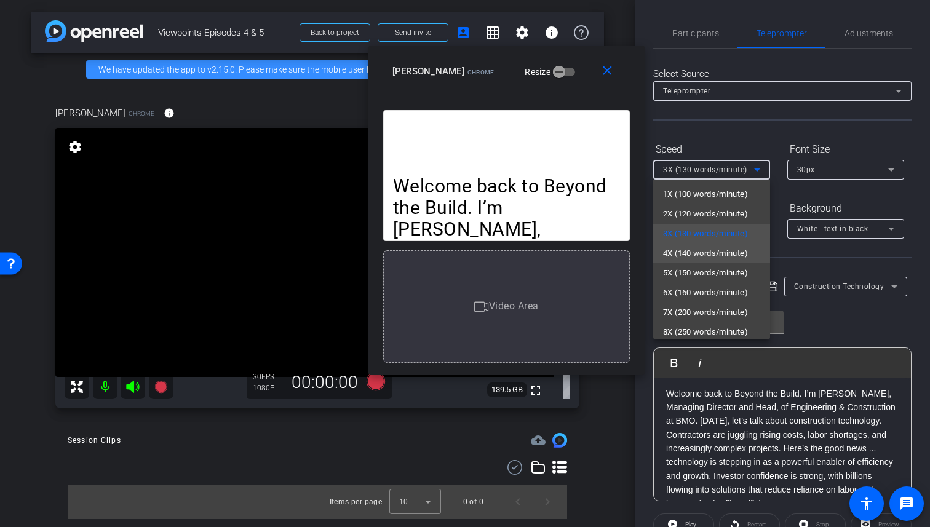
click at [705, 252] on span "4X (140 words/minute)" at bounding box center [705, 253] width 85 height 15
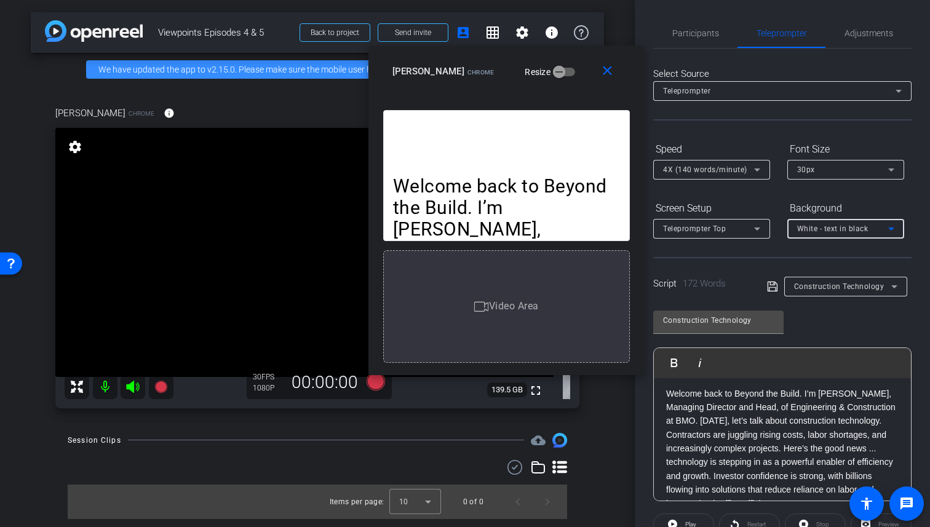
click at [828, 231] on span "White - text in black" at bounding box center [832, 229] width 71 height 9
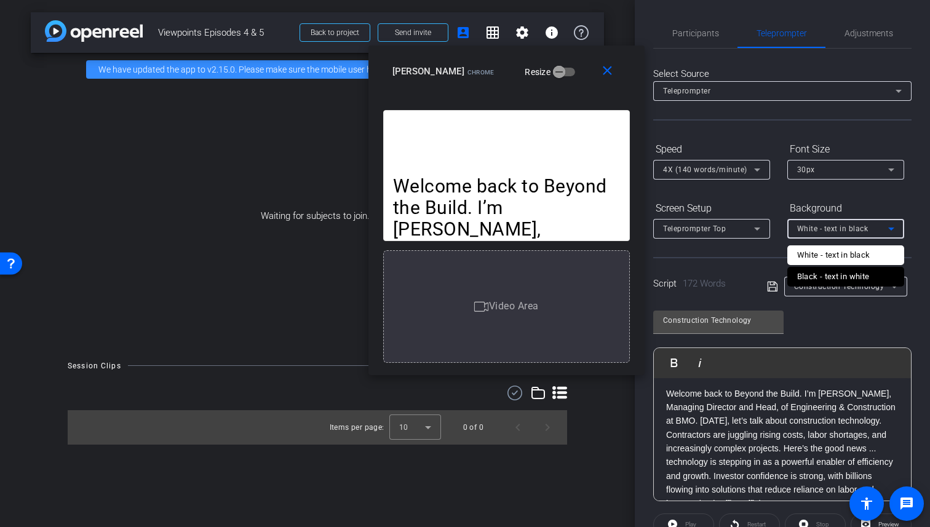
click at [832, 188] on div at bounding box center [465, 263] width 930 height 527
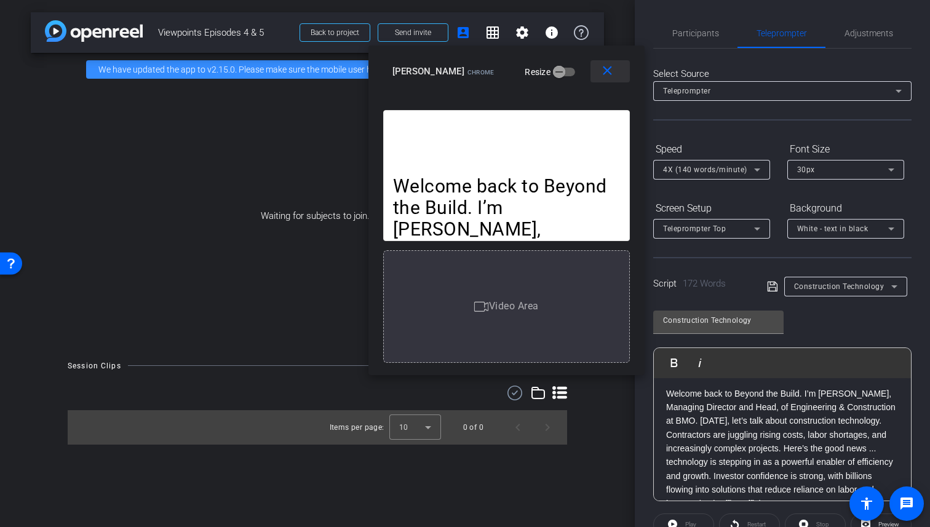
click at [612, 73] on mat-icon "close" at bounding box center [607, 70] width 15 height 15
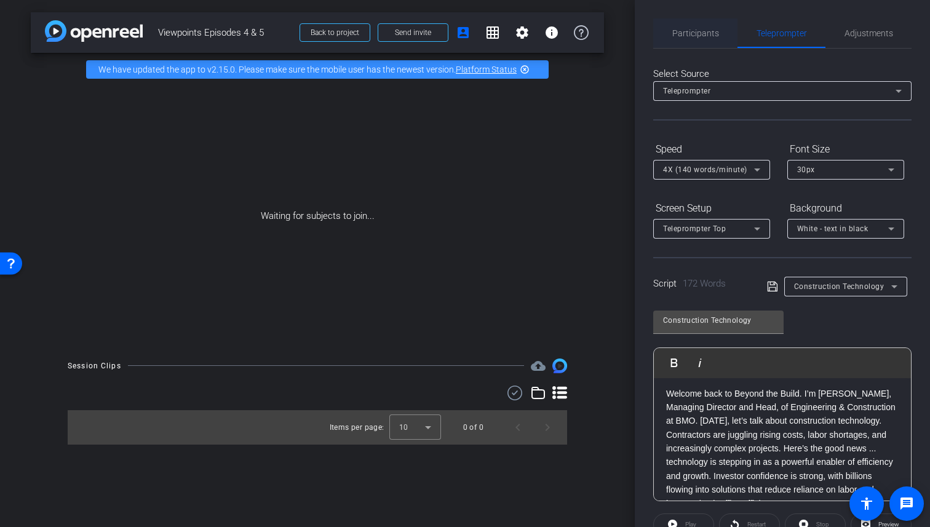
click at [704, 31] on span "Participants" at bounding box center [695, 33] width 47 height 9
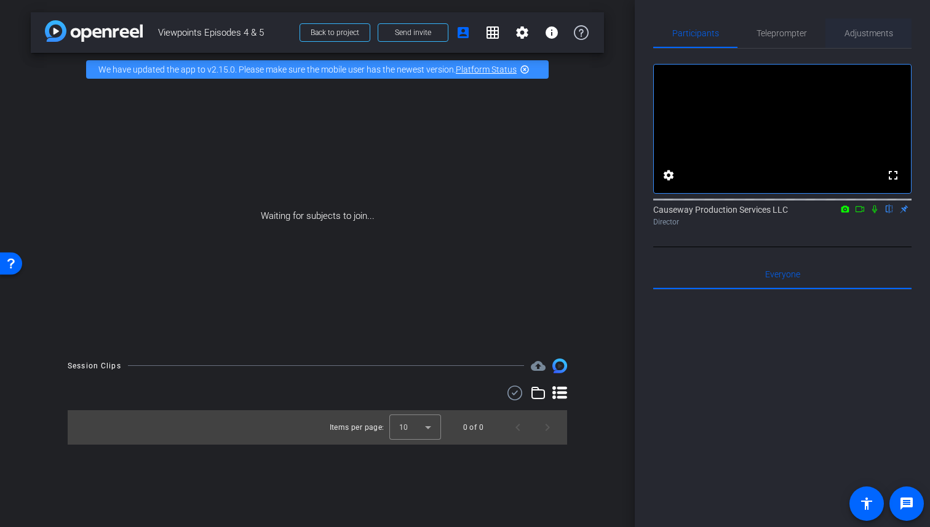
click at [864, 33] on span "Adjustments" at bounding box center [869, 33] width 49 height 9
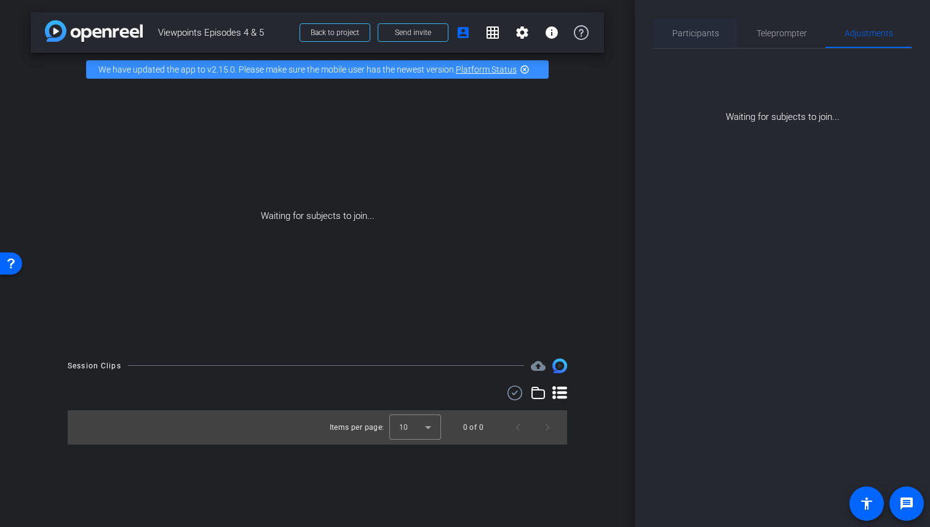
click at [701, 31] on span "Participants" at bounding box center [695, 33] width 47 height 9
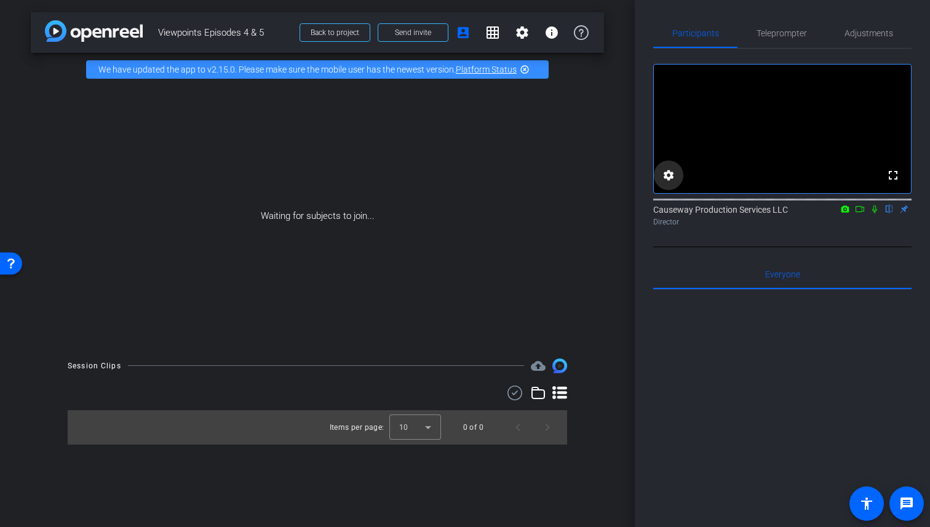
click at [671, 183] on mat-icon "settings" at bounding box center [668, 175] width 15 height 15
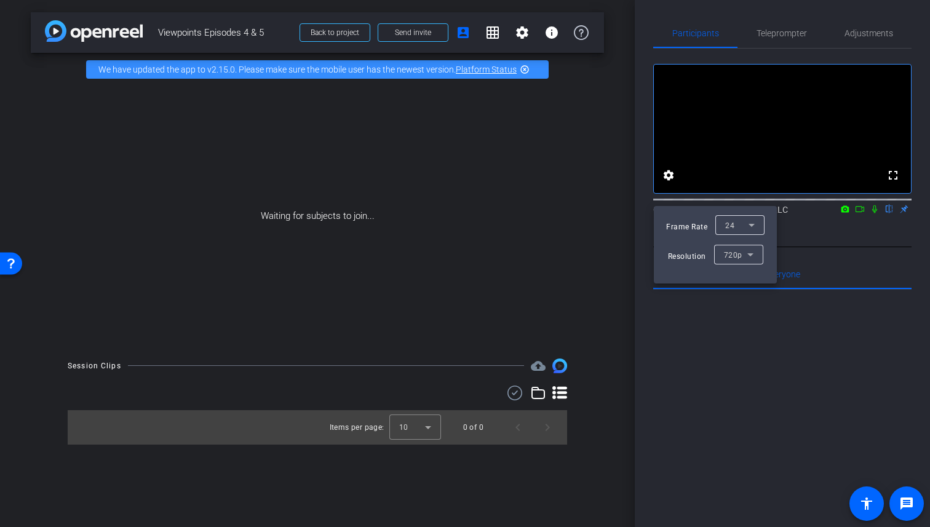
click at [840, 249] on div at bounding box center [465, 263] width 930 height 527
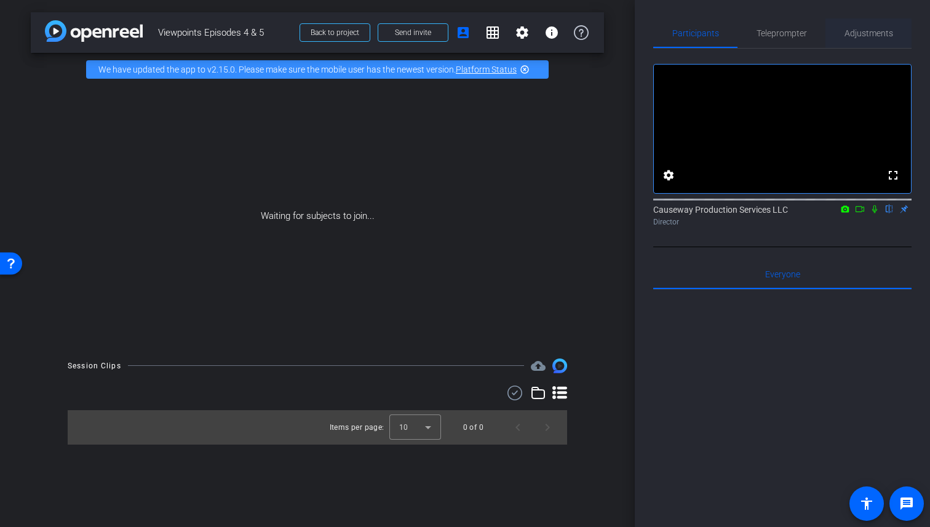
click at [871, 38] on span "Adjustments" at bounding box center [869, 33] width 49 height 30
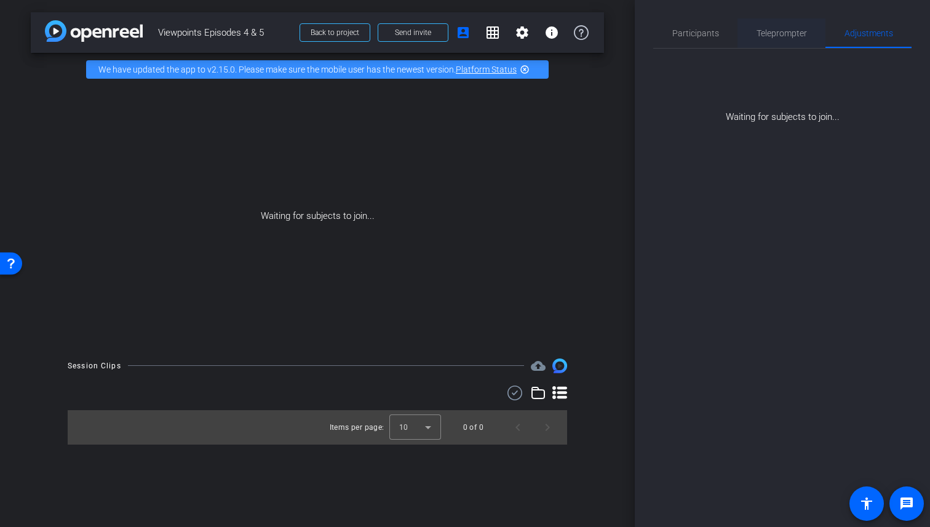
click at [781, 33] on span "Teleprompter" at bounding box center [782, 33] width 50 height 9
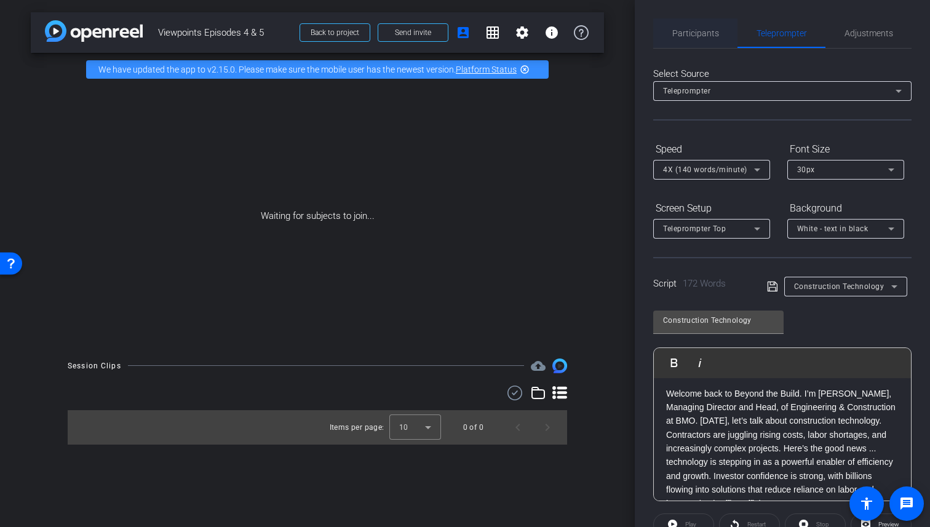
click at [711, 32] on span "Participants" at bounding box center [695, 33] width 47 height 9
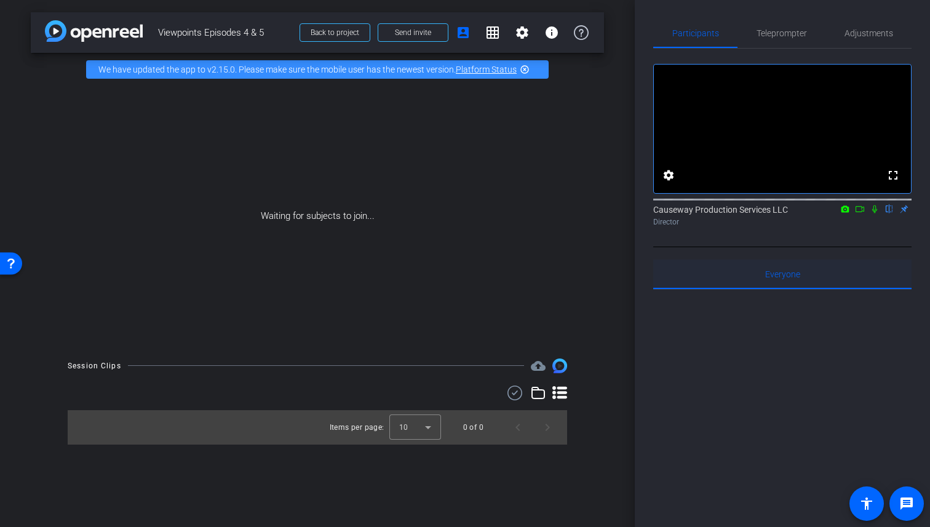
click at [705, 289] on div "Everyone 0" at bounding box center [782, 275] width 258 height 30
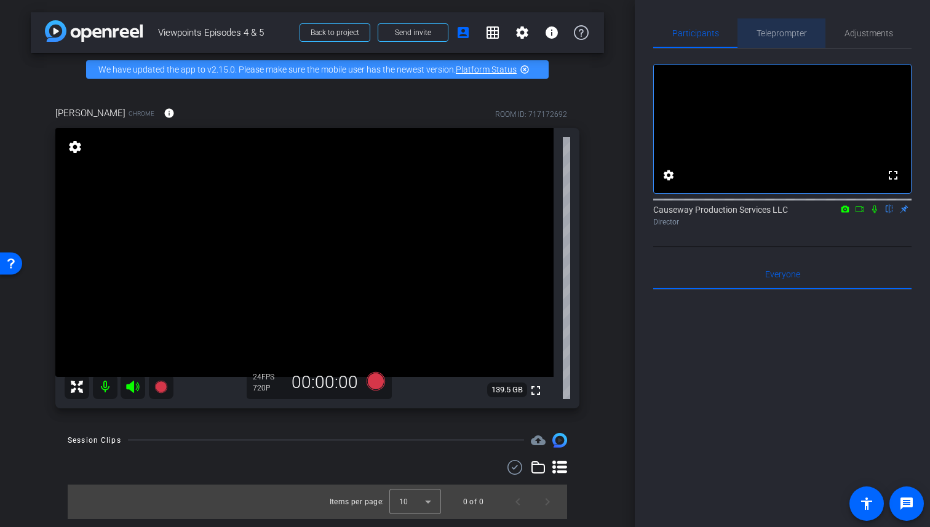
click at [798, 33] on span "Teleprompter" at bounding box center [782, 33] width 50 height 9
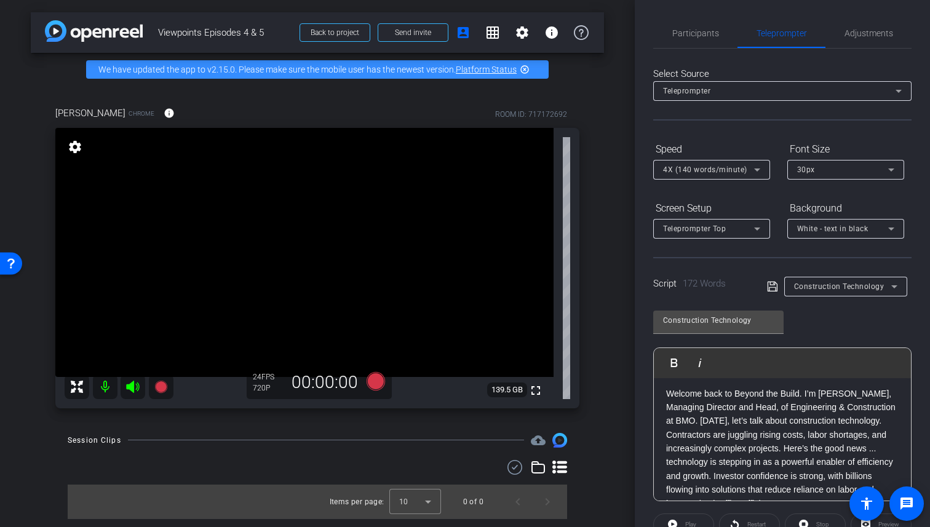
scroll to position [145, 0]
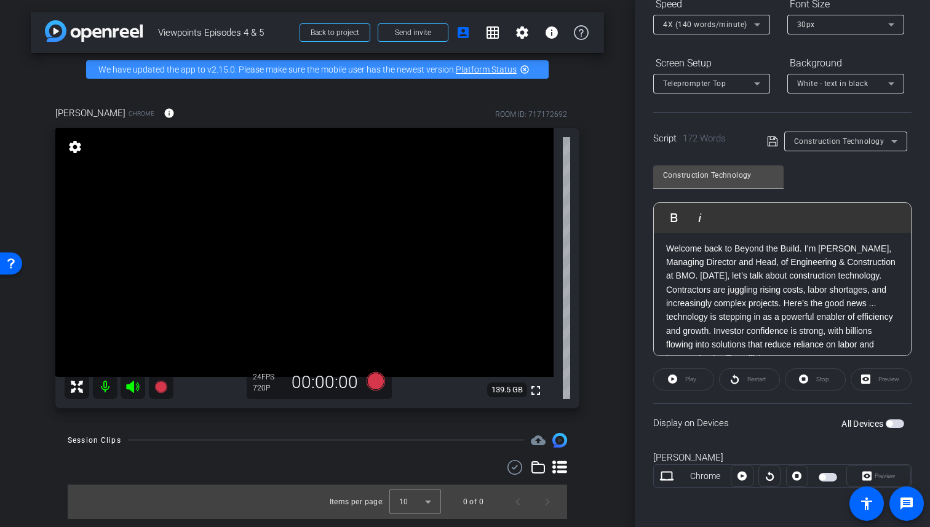
click at [893, 421] on span "button" at bounding box center [895, 424] width 18 height 9
click at [877, 472] on span "Preview" at bounding box center [885, 475] width 21 height 7
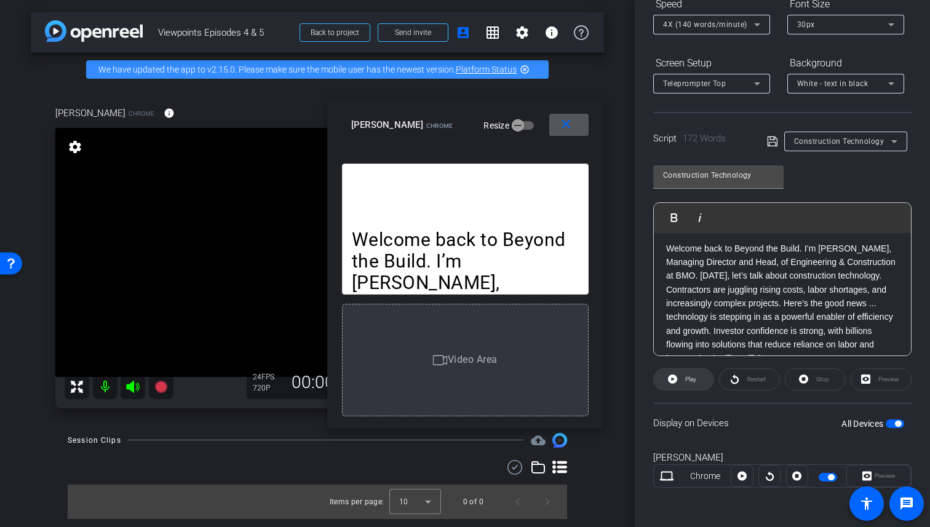
click at [686, 380] on span "Play" at bounding box center [690, 379] width 11 height 7
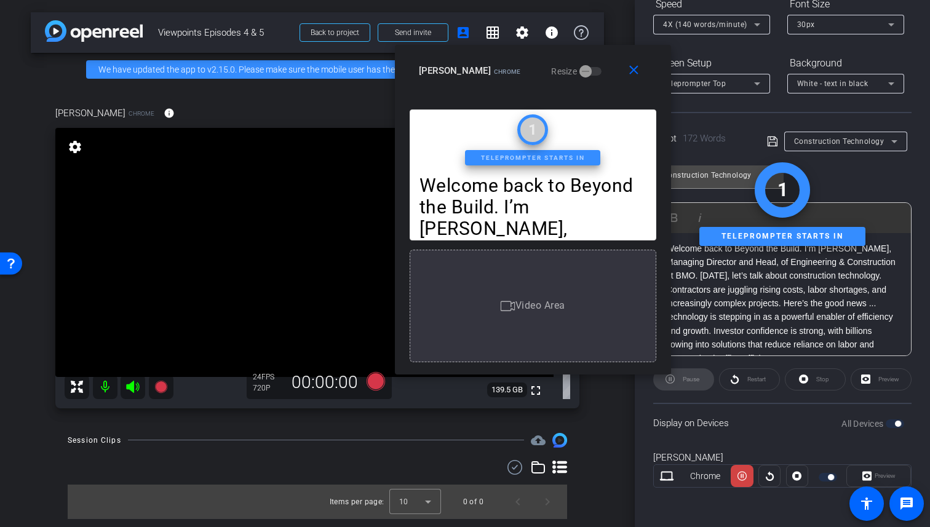
drag, startPoint x: 426, startPoint y: 149, endPoint x: 487, endPoint y: 84, distance: 88.4
click at [487, 84] on div "close Caroline Chrome Resize" at bounding box center [533, 72] width 276 height 55
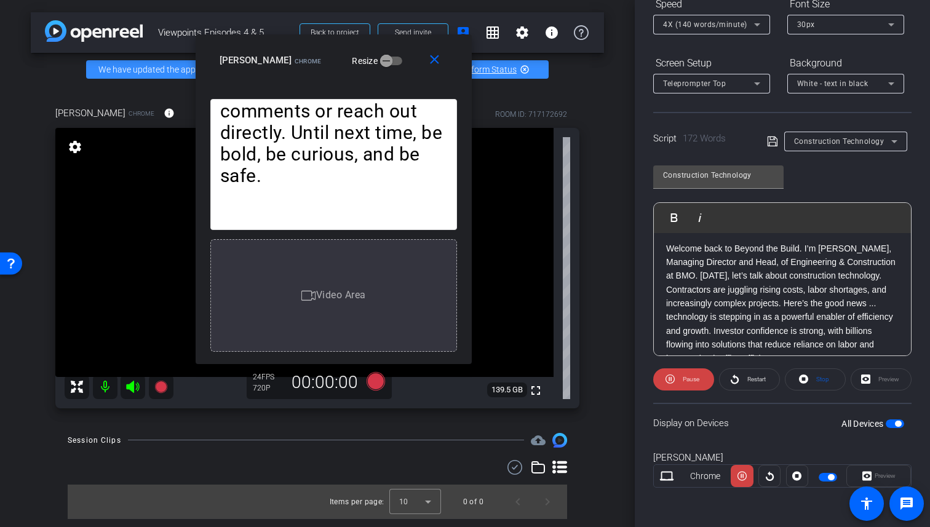
drag, startPoint x: 595, startPoint y: 80, endPoint x: 403, endPoint y: 80, distance: 191.9
click at [403, 80] on div "close Caroline Chrome Resize" at bounding box center [334, 61] width 276 height 55
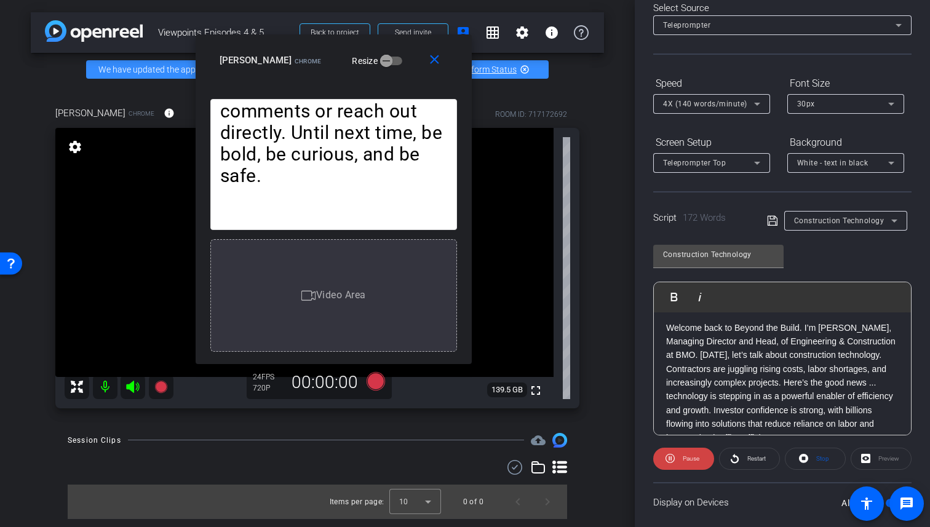
scroll to position [0, 0]
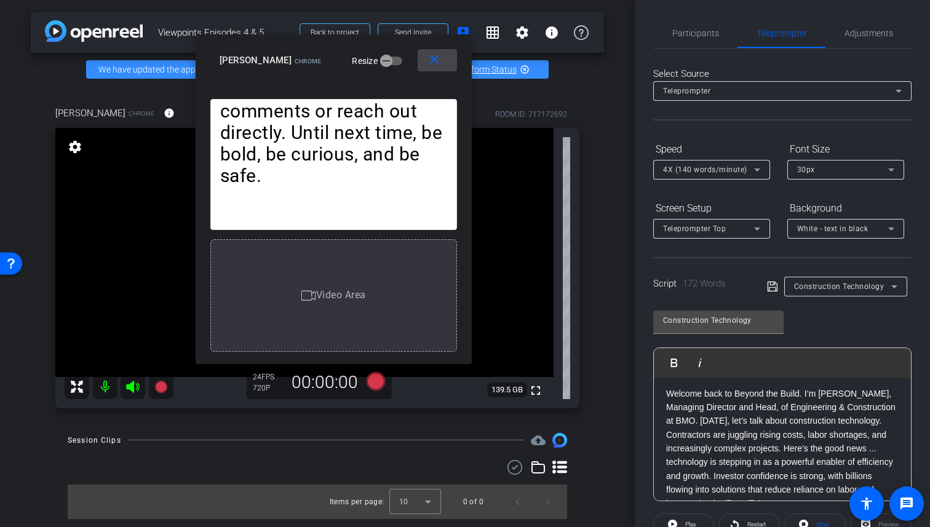
click at [440, 63] on mat-icon "close" at bounding box center [434, 59] width 15 height 15
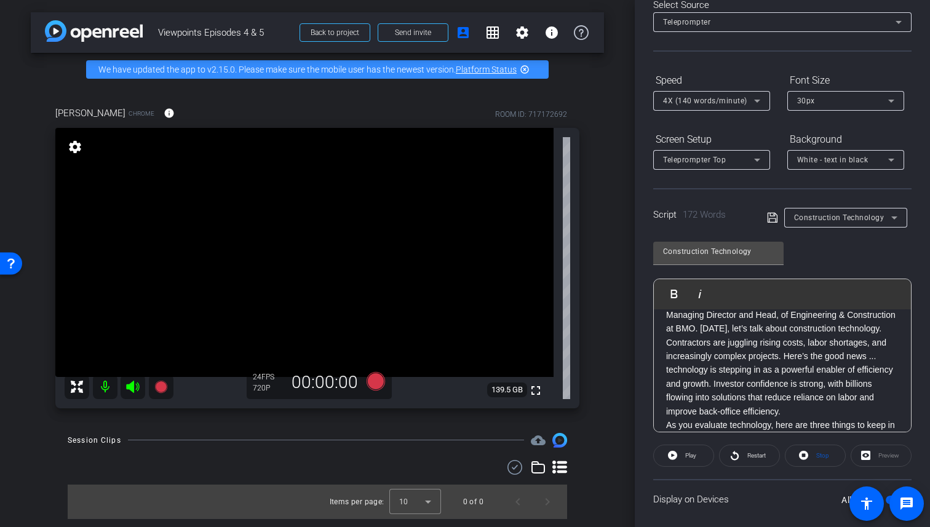
scroll to position [23, 0]
click at [629, 188] on div "arrow_back Viewpoints Episodes 4 & 5 Back to project Send invite account_box gr…" at bounding box center [317, 263] width 635 height 527
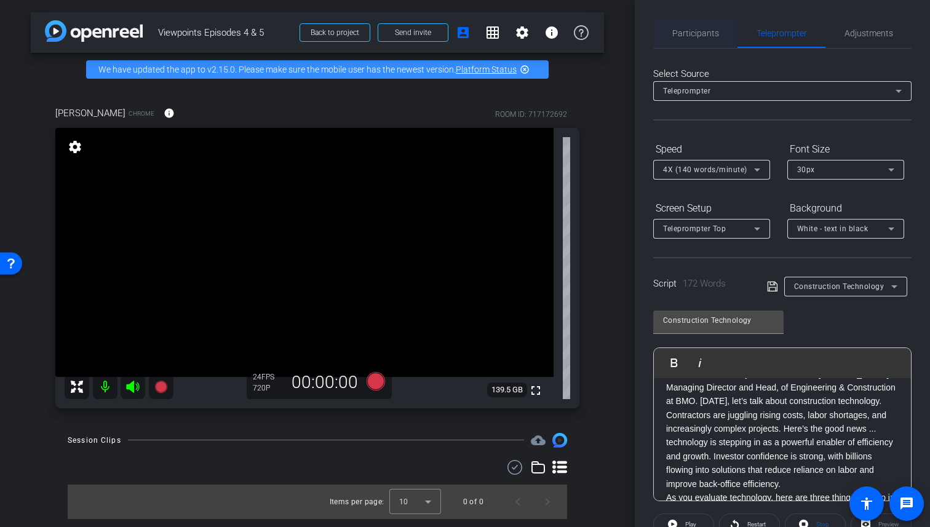
click at [699, 30] on span "Participants" at bounding box center [695, 33] width 47 height 9
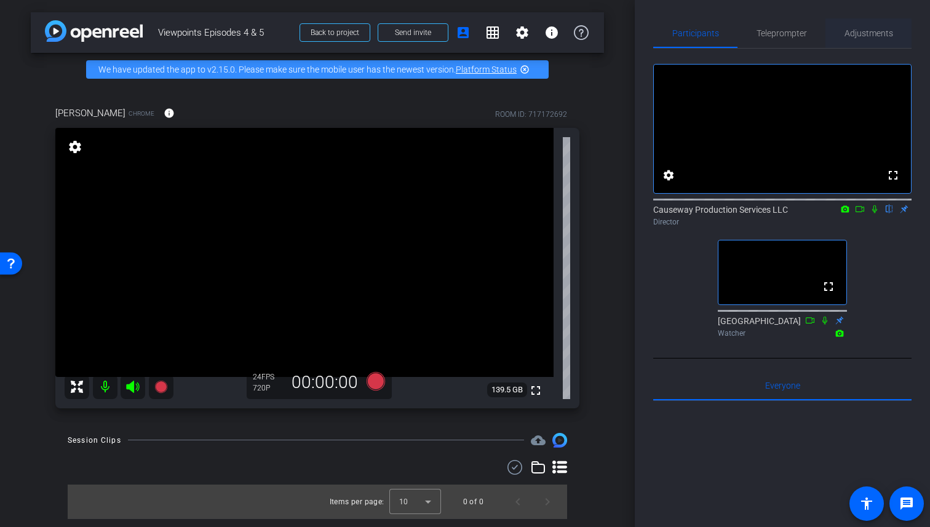
click at [886, 31] on span "Adjustments" at bounding box center [869, 33] width 49 height 9
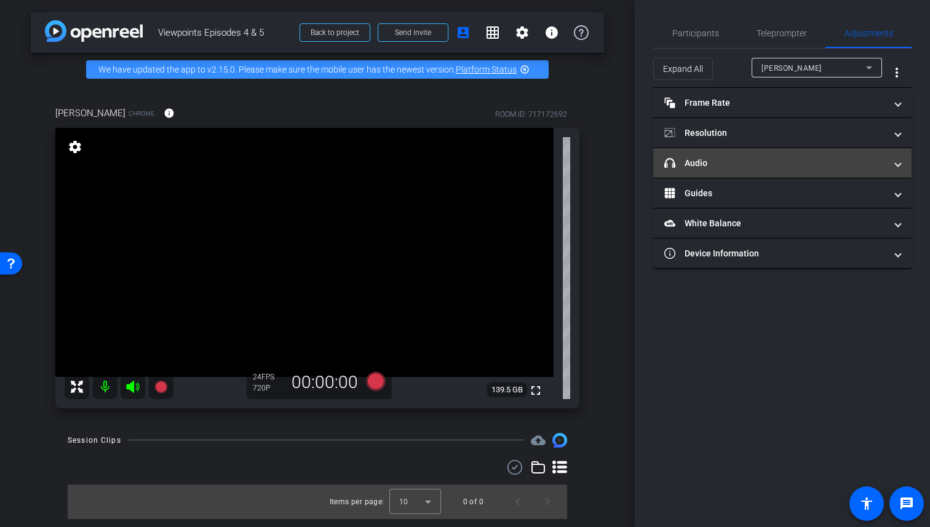
click at [749, 167] on mat-panel-title "headphone icon Audio" at bounding box center [774, 163] width 221 height 13
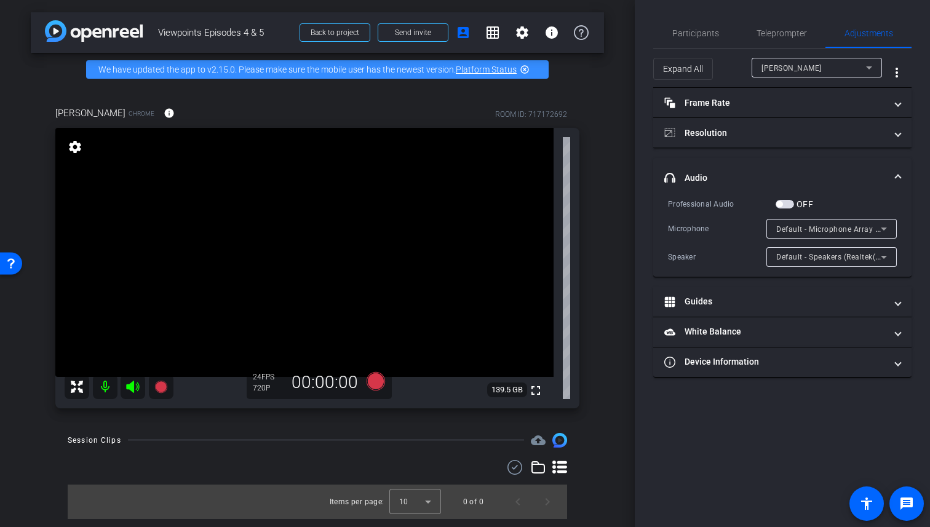
click at [791, 200] on span "button" at bounding box center [785, 204] width 18 height 9
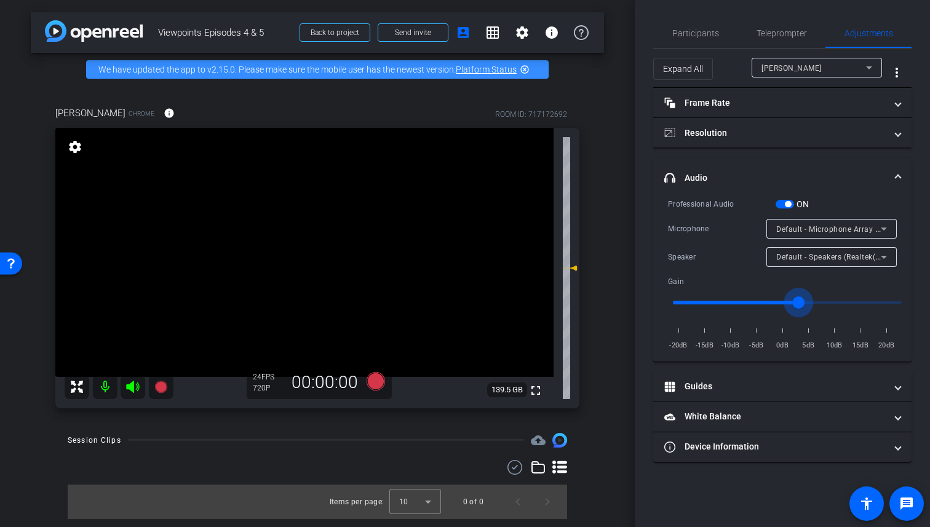
drag, startPoint x: 787, startPoint y: 300, endPoint x: 809, endPoint y: 300, distance: 22.1
type input "1.2"
click at [809, 300] on input "range" at bounding box center [787, 302] width 255 height 27
click at [779, 36] on span "Teleprompter" at bounding box center [782, 33] width 50 height 9
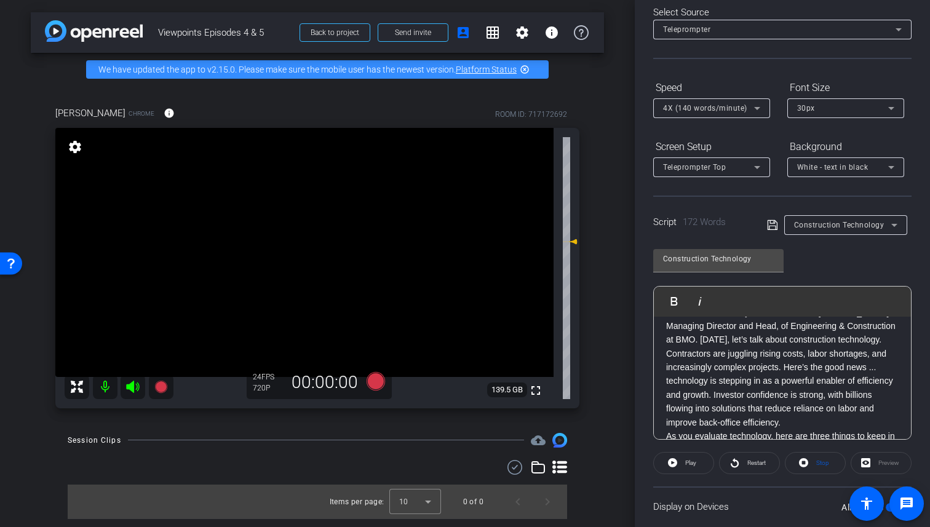
scroll to position [145, 0]
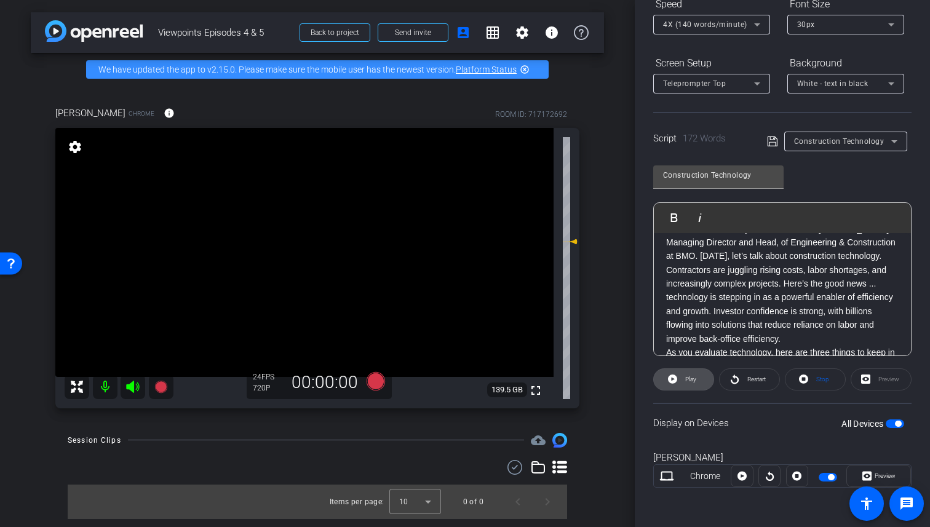
click at [686, 377] on span "Play" at bounding box center [690, 379] width 11 height 7
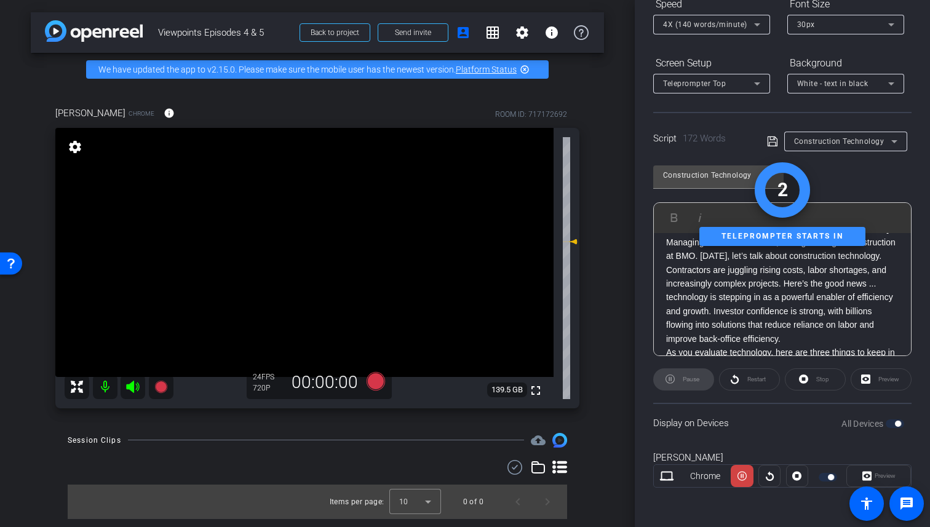
scroll to position [0, 0]
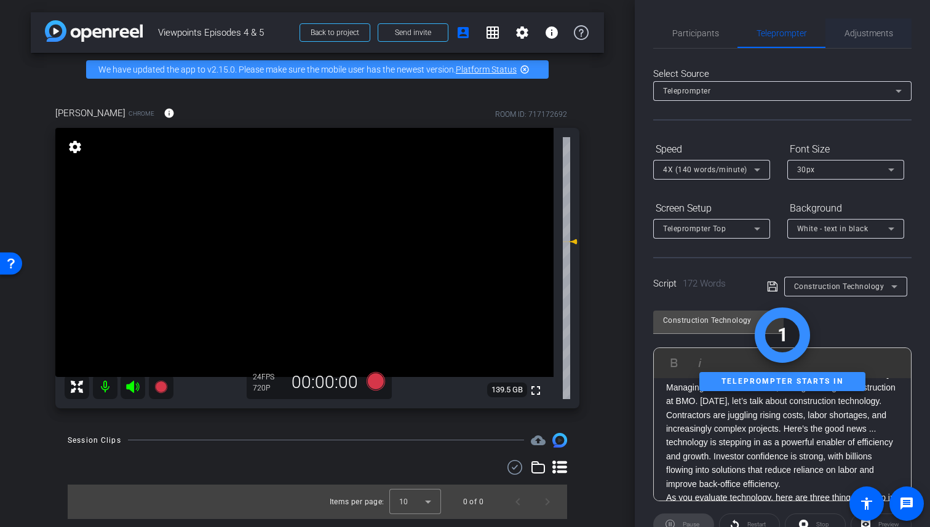
click at [885, 26] on span "Adjustments" at bounding box center [869, 33] width 49 height 30
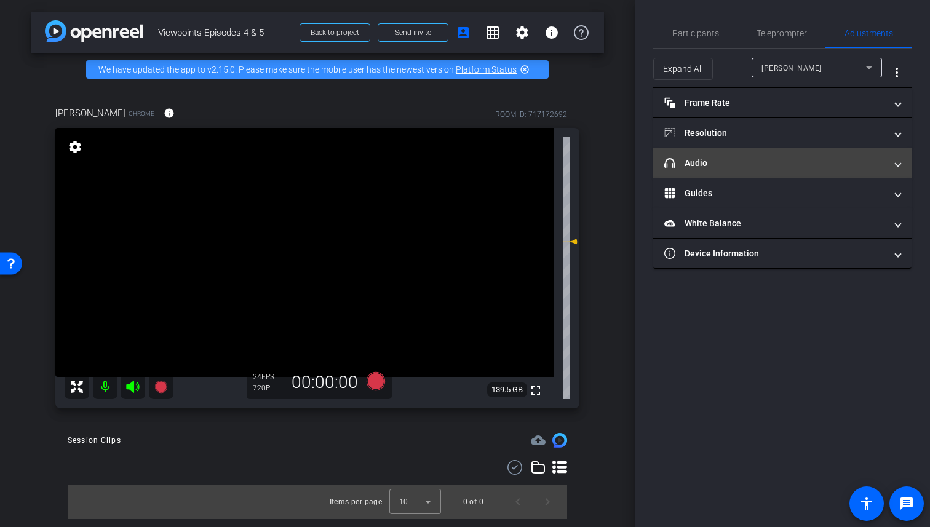
click at [783, 162] on mat-panel-title "headphone icon Audio" at bounding box center [774, 163] width 221 height 13
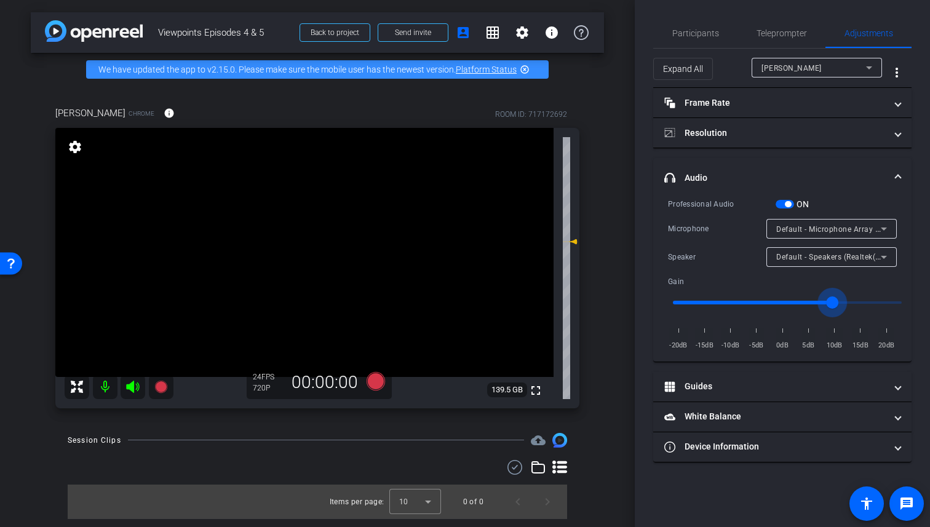
drag, startPoint x: 808, startPoint y: 300, endPoint x: 835, endPoint y: 298, distance: 26.6
click at [835, 298] on input "range" at bounding box center [787, 302] width 255 height 27
click at [874, 296] on input "range" at bounding box center [787, 302] width 255 height 27
drag, startPoint x: 874, startPoint y: 297, endPoint x: 831, endPoint y: 297, distance: 42.4
type input "1.4"
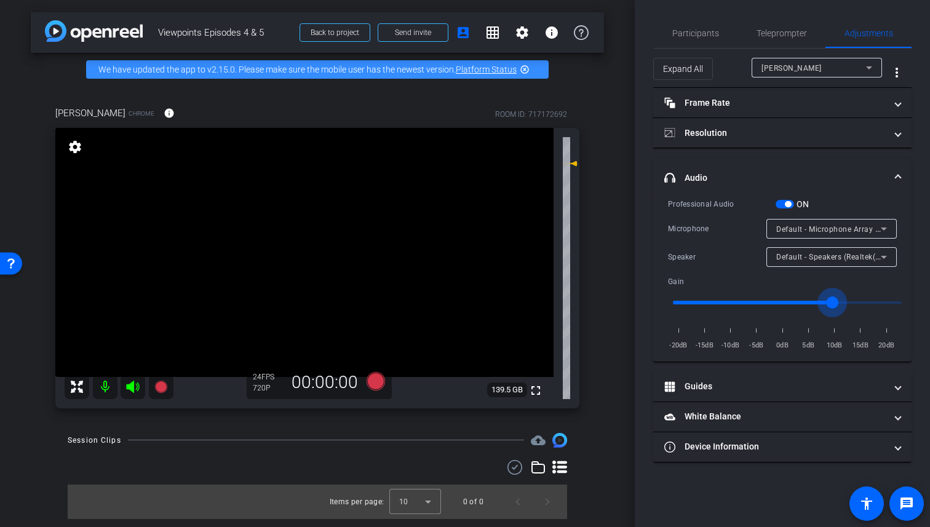
click at [831, 297] on input "range" at bounding box center [787, 302] width 255 height 27
click at [786, 204] on span "button" at bounding box center [788, 204] width 6 height 6
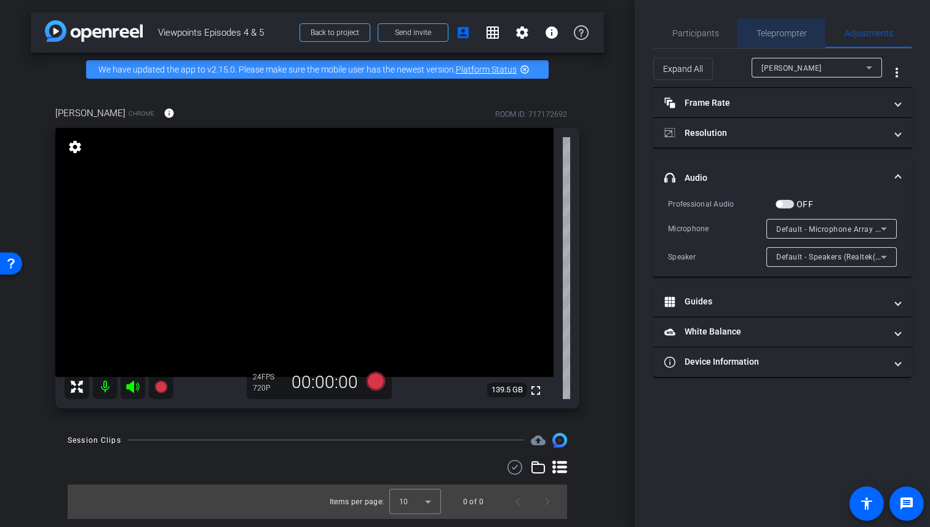
click at [785, 33] on span "Teleprompter" at bounding box center [782, 33] width 50 height 9
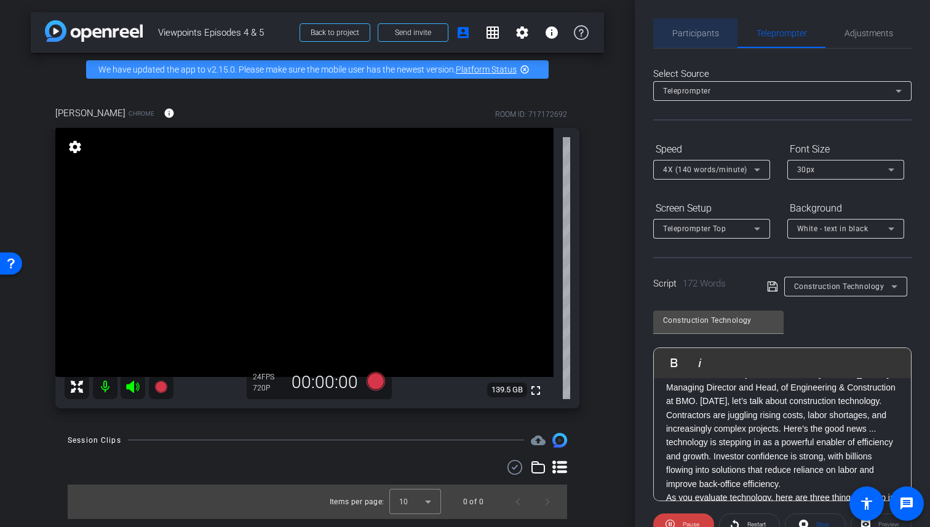
click at [695, 36] on span "Participants" at bounding box center [695, 33] width 47 height 9
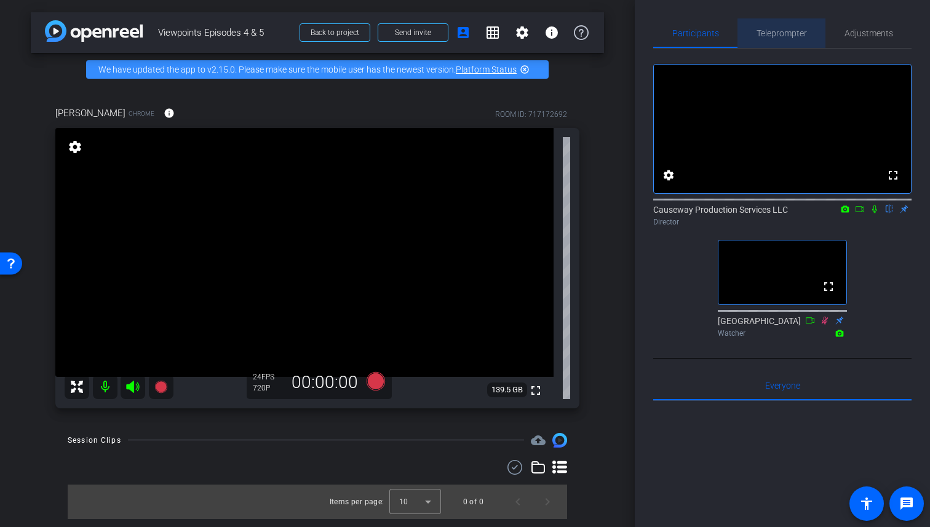
click at [783, 34] on span "Teleprompter" at bounding box center [782, 33] width 50 height 9
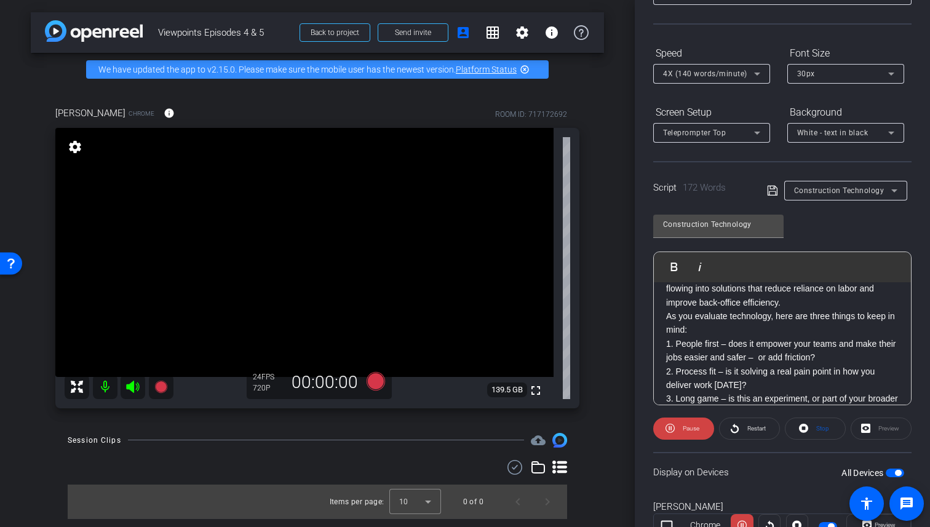
scroll to position [145, 0]
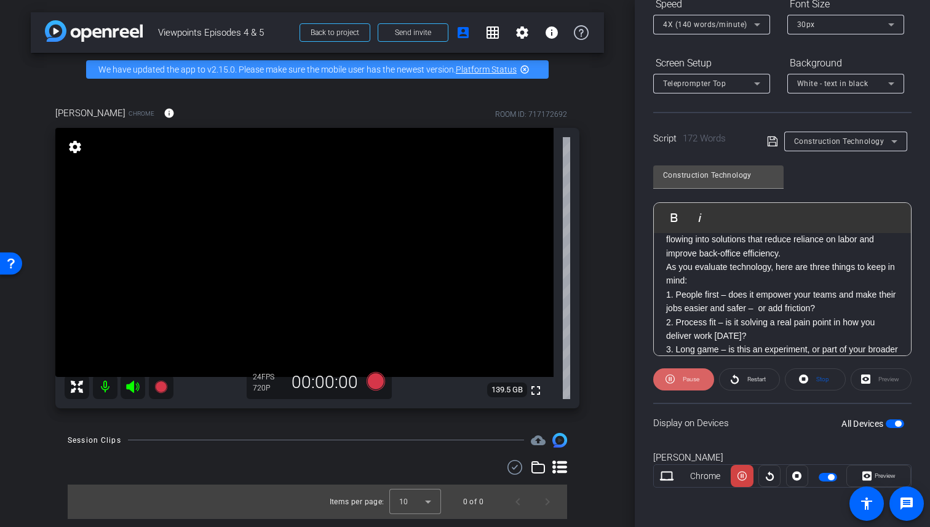
click at [683, 378] on span "Pause" at bounding box center [691, 379] width 17 height 7
click at [747, 377] on span "Restart" at bounding box center [756, 379] width 18 height 7
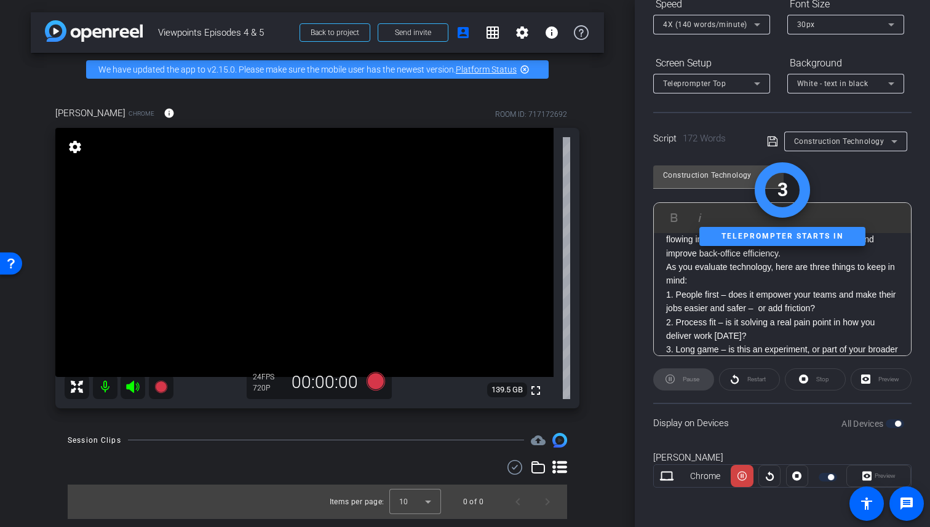
click at [695, 378] on div "Pause" at bounding box center [683, 380] width 61 height 22
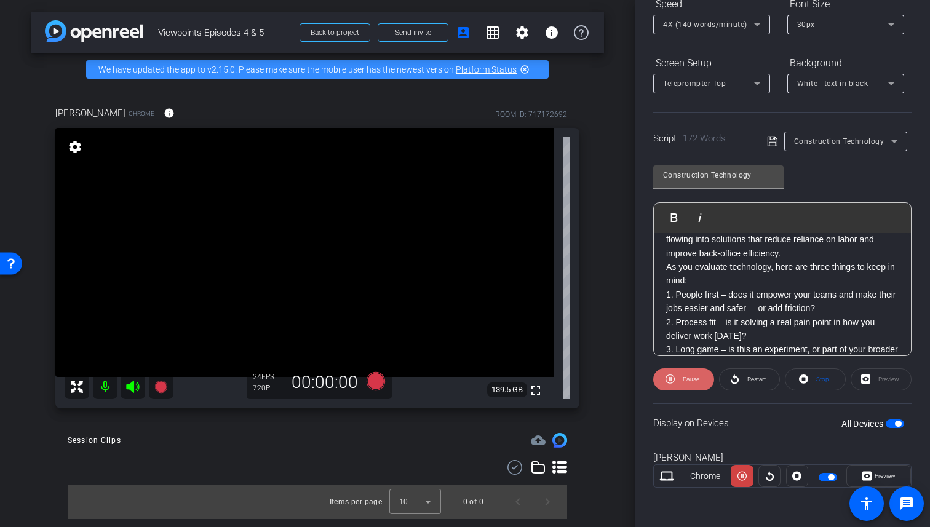
click at [690, 380] on span "Pause" at bounding box center [691, 379] width 17 height 7
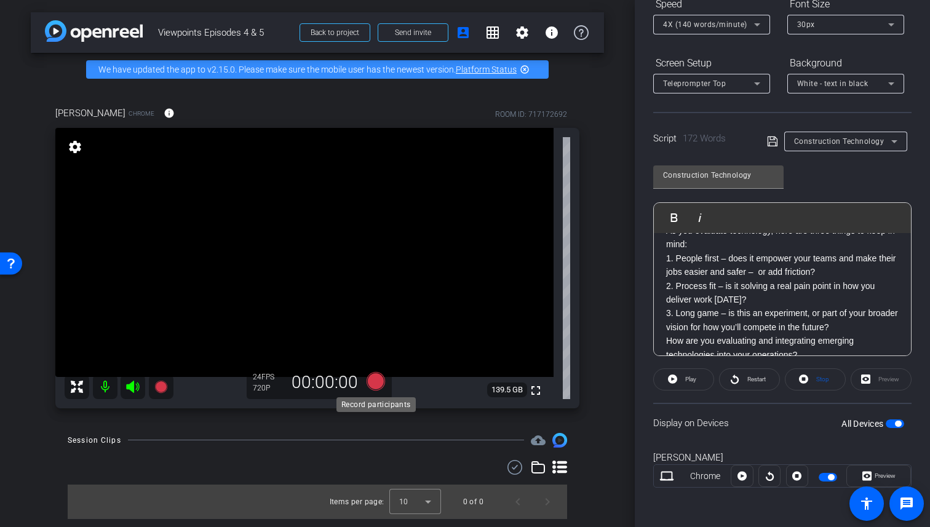
click at [379, 380] on icon at bounding box center [376, 381] width 18 height 18
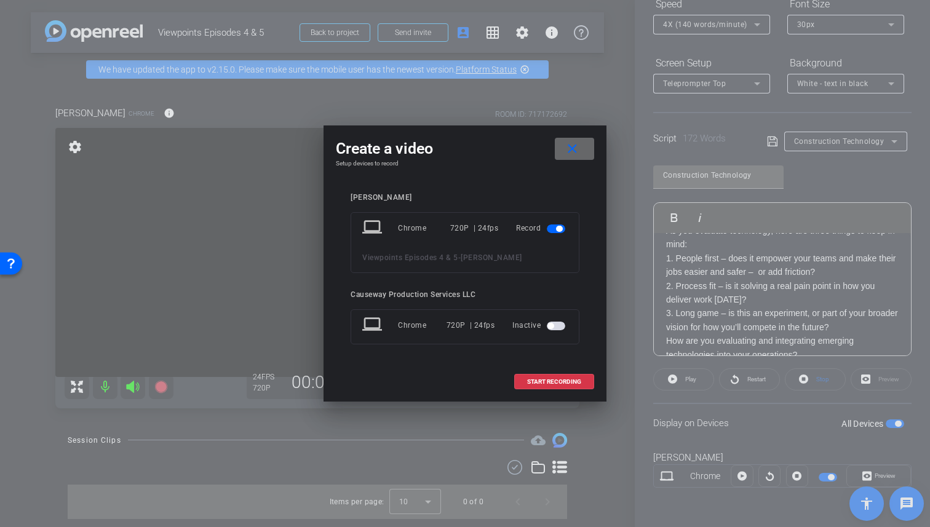
click at [568, 151] on mat-icon "close" at bounding box center [572, 148] width 15 height 15
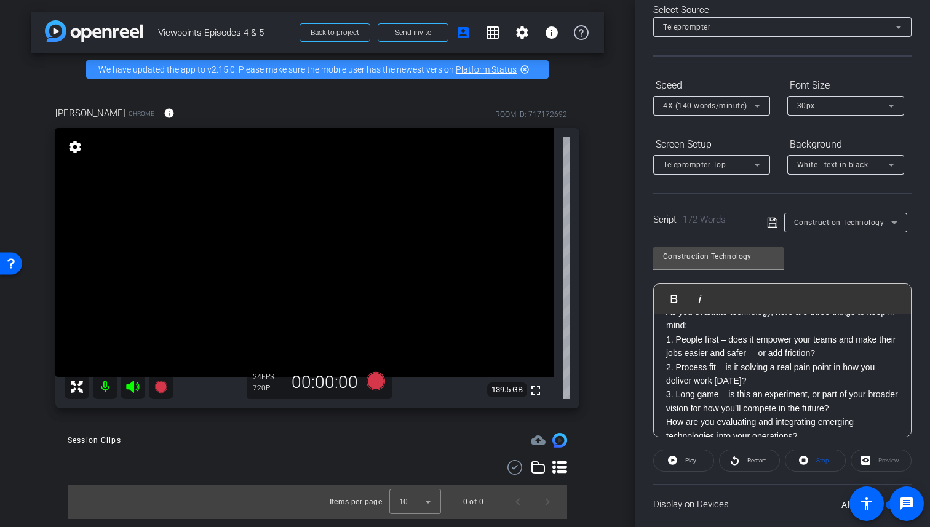
scroll to position [0, 0]
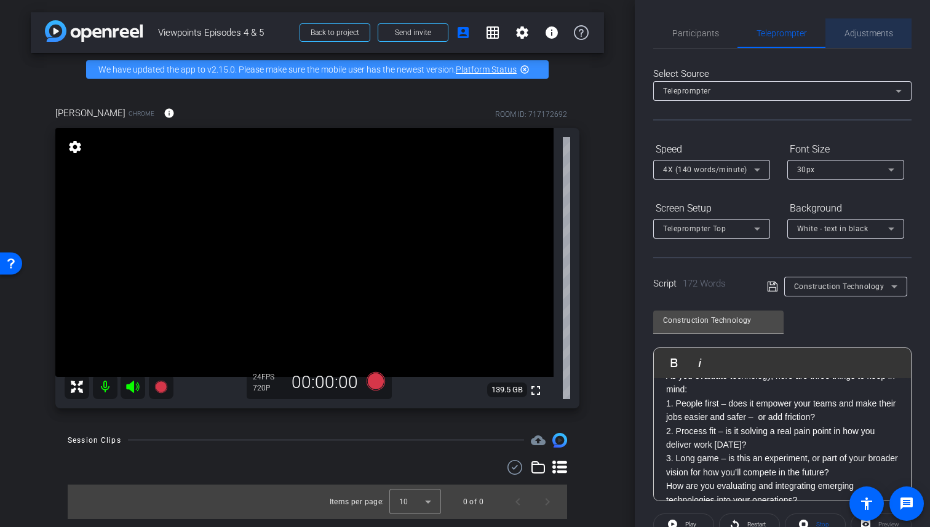
click at [879, 34] on span "Adjustments" at bounding box center [869, 33] width 49 height 9
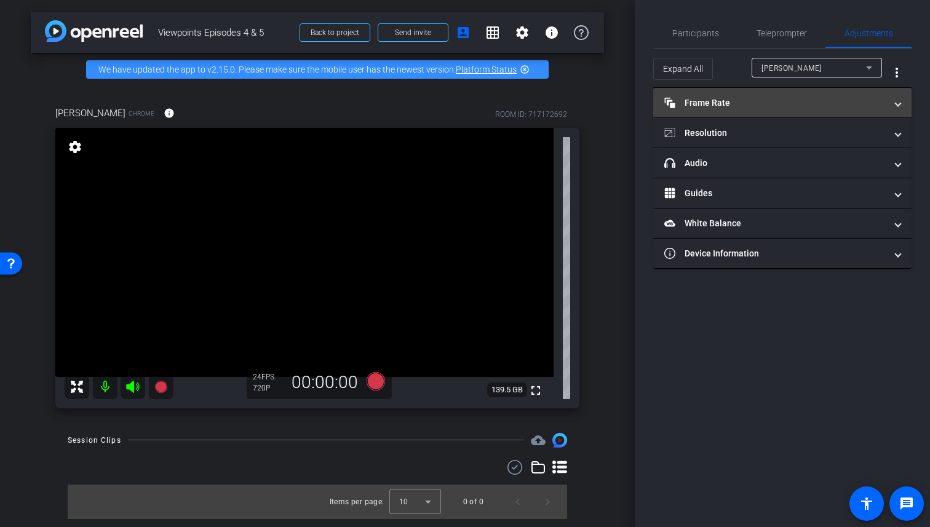
click at [776, 102] on mat-panel-title "Frame Rate Frame Rate" at bounding box center [774, 103] width 221 height 13
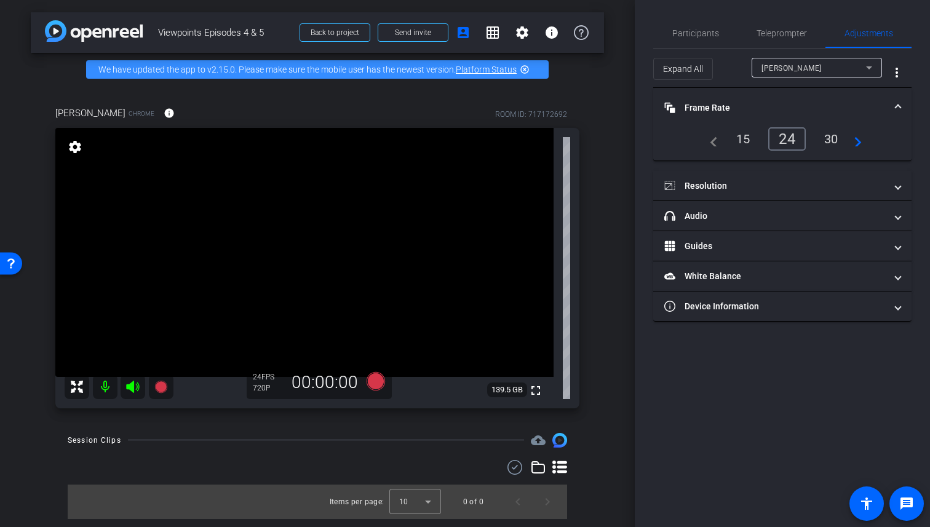
click at [831, 135] on div "30" at bounding box center [831, 139] width 33 height 21
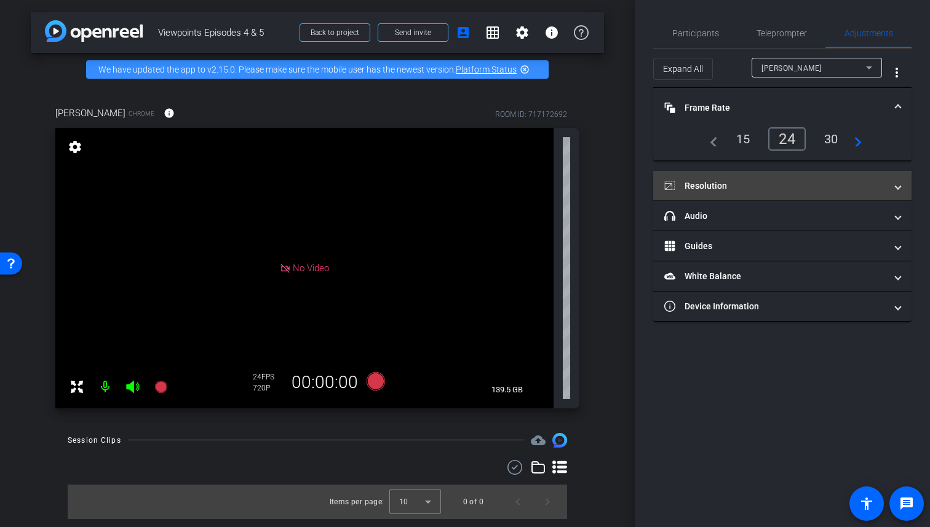
click at [778, 177] on mat-expansion-panel-header "Resolution" at bounding box center [782, 186] width 258 height 30
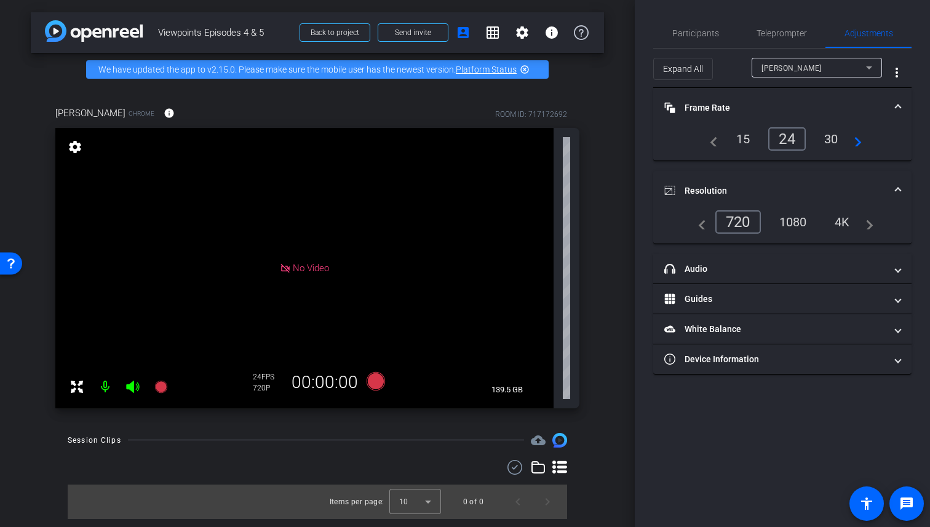
click at [801, 213] on div "1080" at bounding box center [793, 222] width 46 height 21
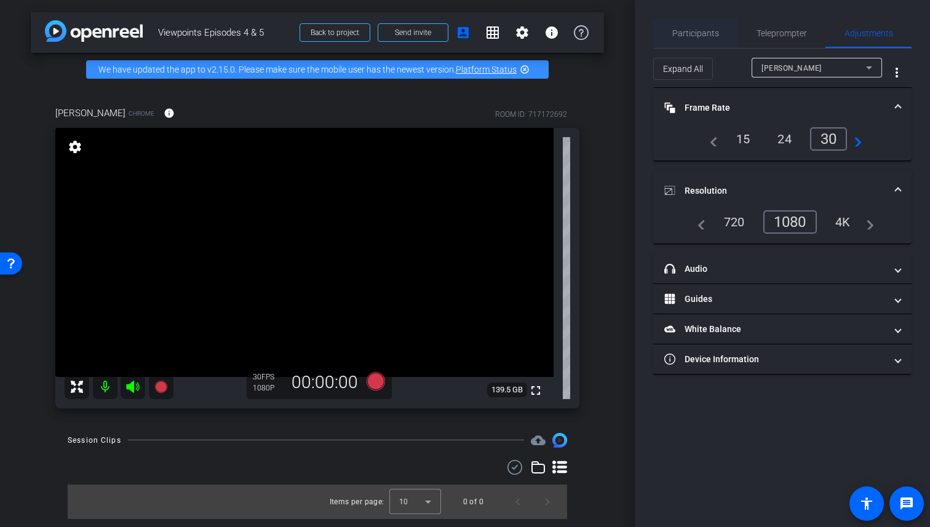
click at [680, 31] on span "Participants" at bounding box center [695, 33] width 47 height 9
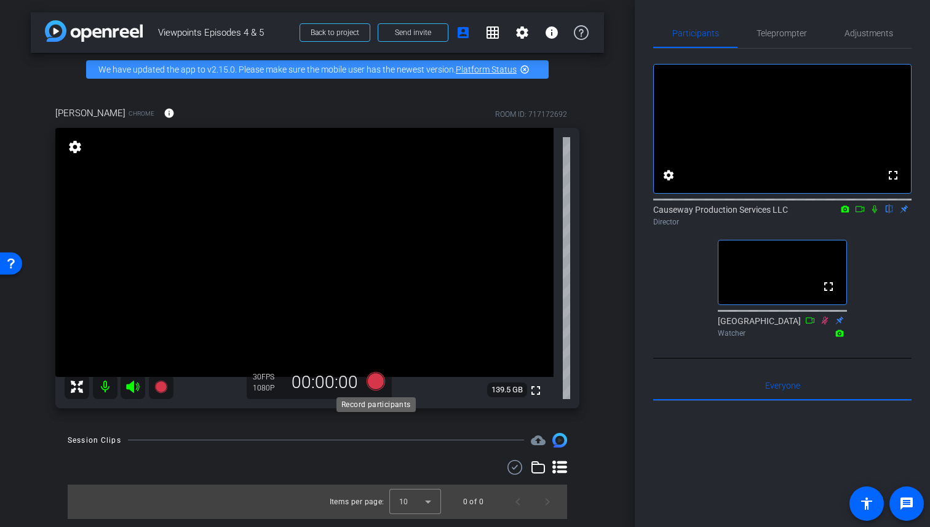
click at [377, 386] on icon at bounding box center [376, 381] width 18 height 18
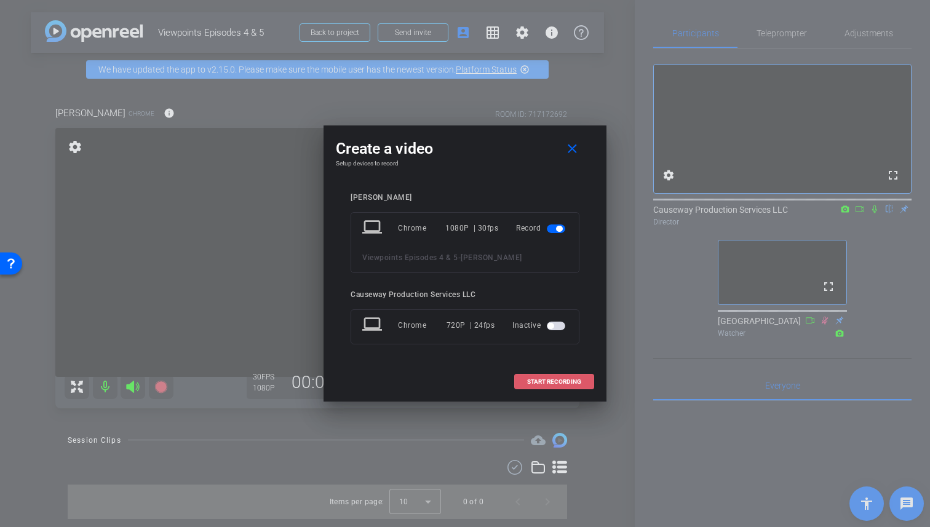
click at [559, 381] on span "START RECORDING" at bounding box center [554, 382] width 54 height 6
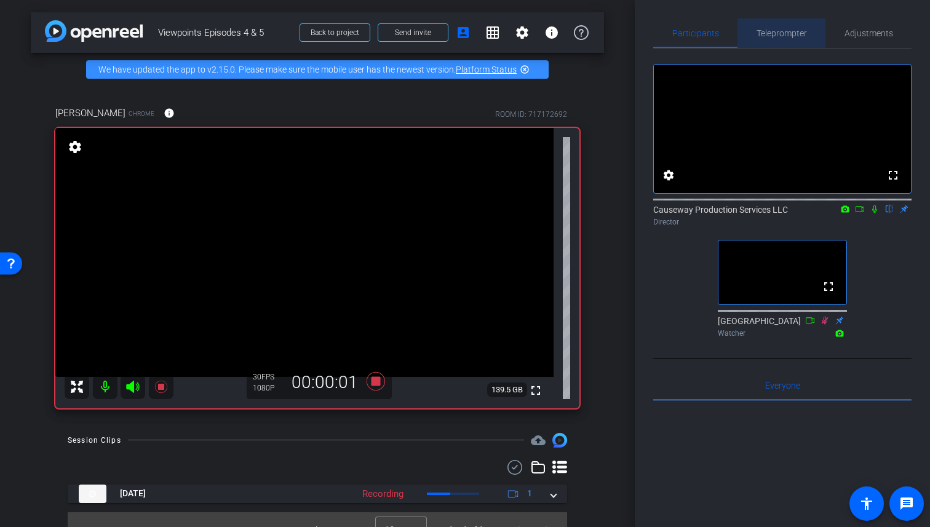
click at [786, 36] on span "Teleprompter" at bounding box center [782, 33] width 50 height 9
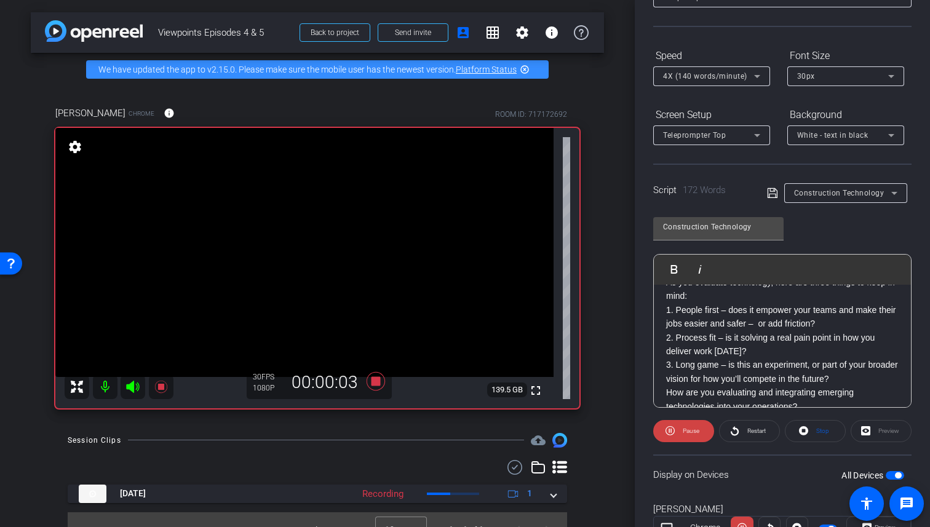
scroll to position [145, 0]
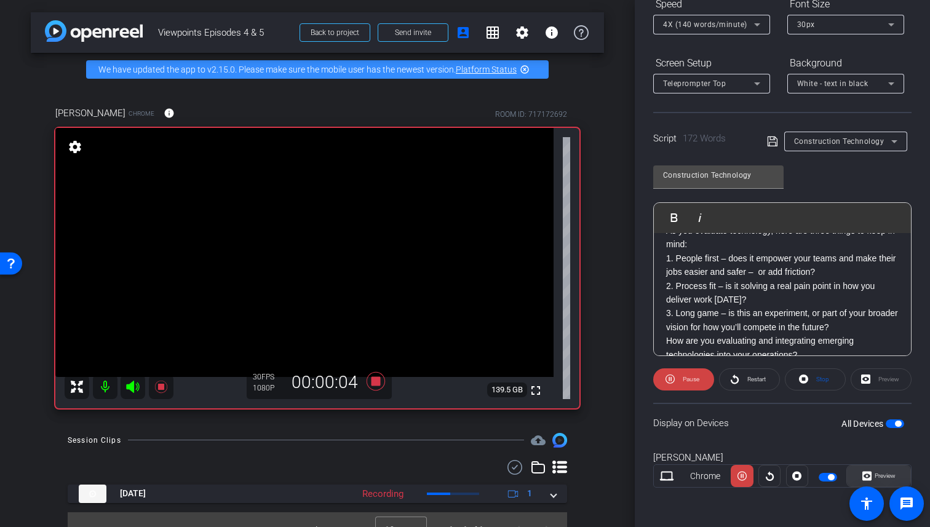
click at [881, 474] on span "Preview" at bounding box center [885, 475] width 21 height 7
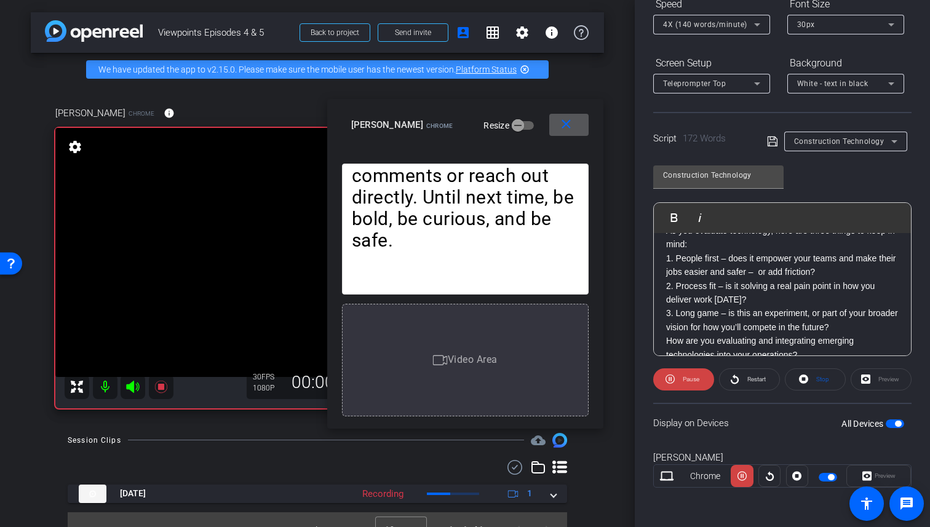
scroll to position [0, 0]
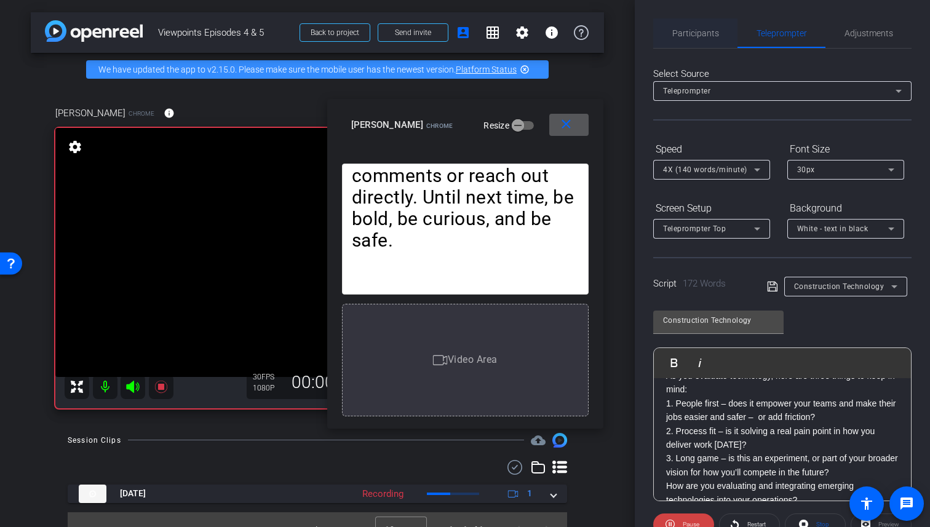
click at [699, 33] on span "Participants" at bounding box center [695, 33] width 47 height 9
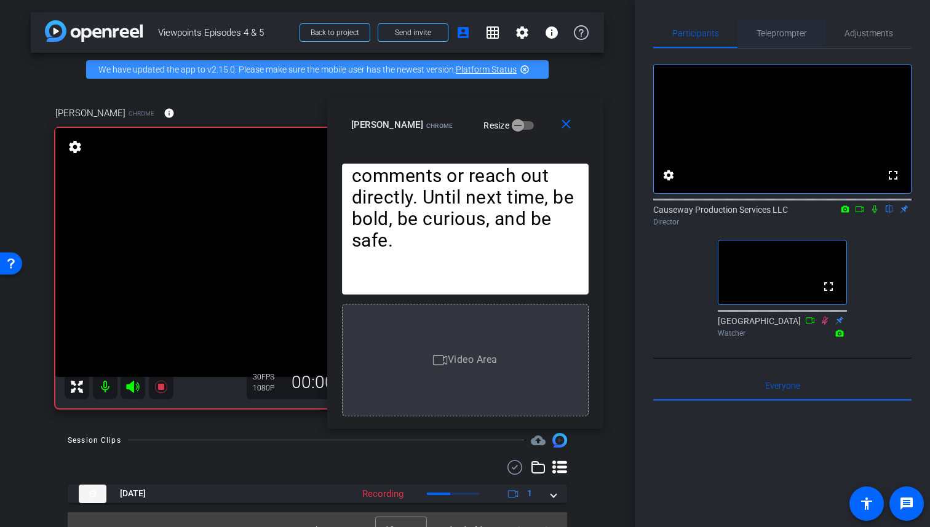
click at [791, 36] on span "Teleprompter" at bounding box center [782, 33] width 50 height 9
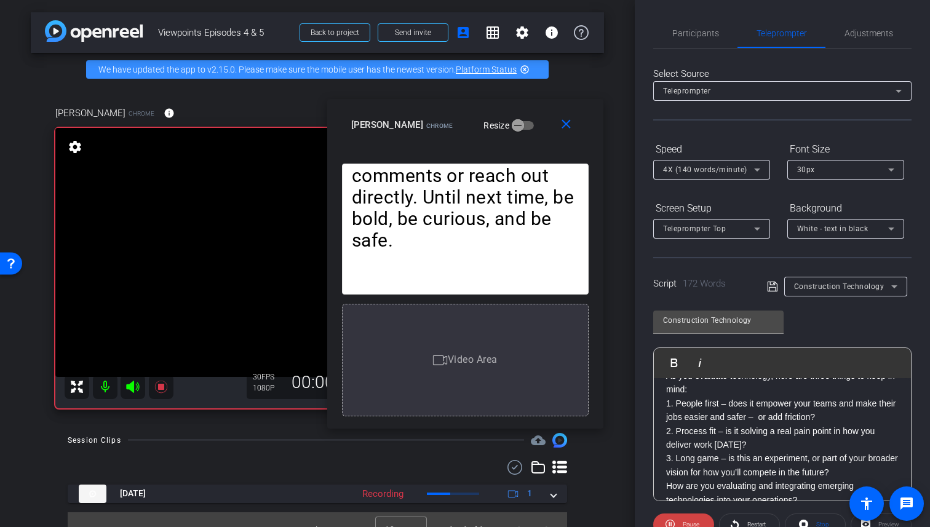
scroll to position [191, 0]
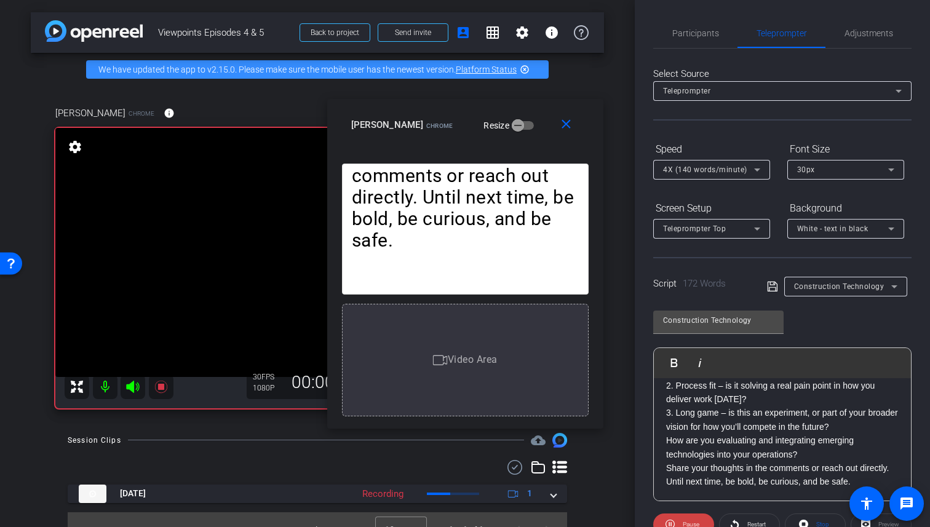
click at [847, 322] on div "Construction Technology Play Play from this location Play Selected Play and dis…" at bounding box center [782, 401] width 258 height 200
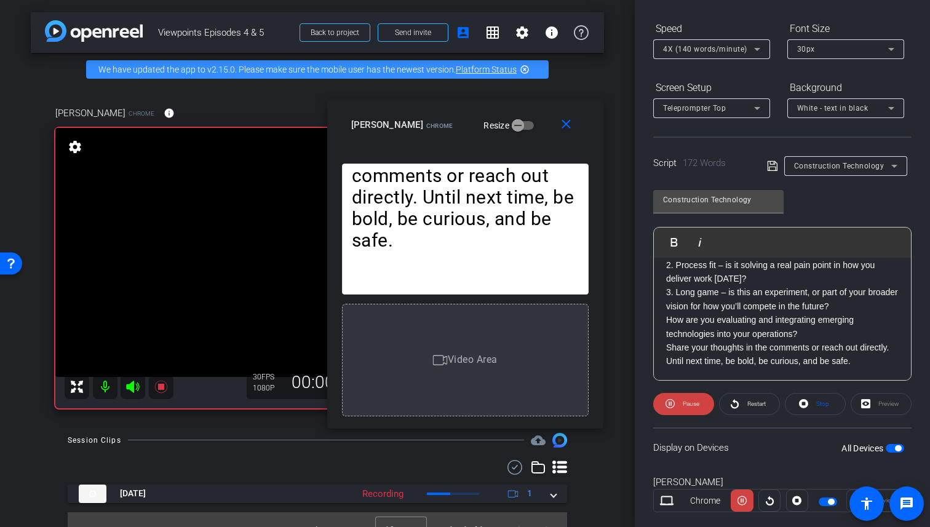
scroll to position [145, 0]
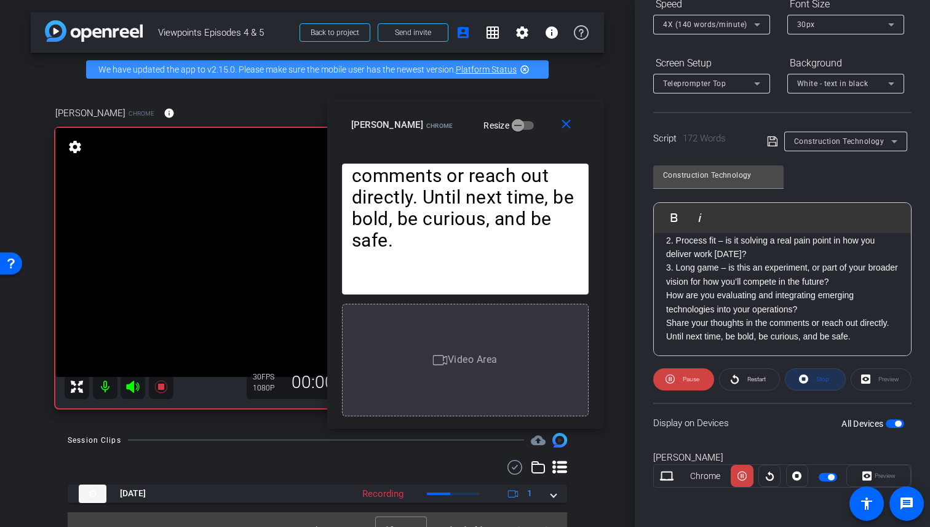
click at [802, 377] on icon at bounding box center [803, 379] width 9 height 15
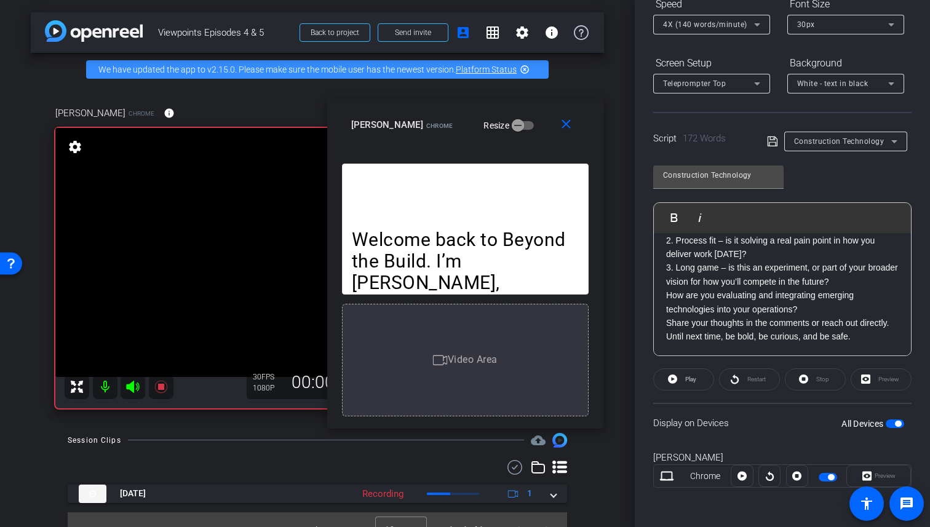
click at [762, 15] on div "4X (140 words/minute)" at bounding box center [711, 25] width 117 height 20
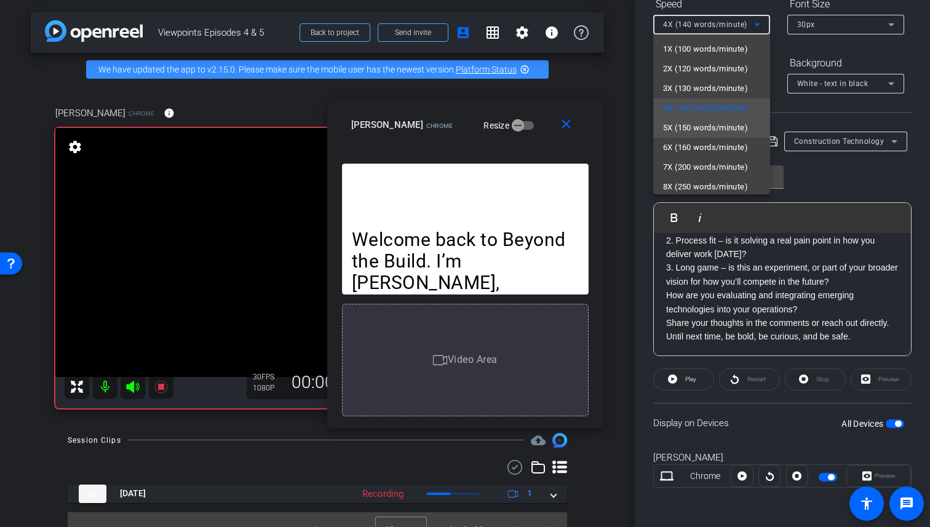
click at [692, 119] on mat-option "5X (150 words/minute)" at bounding box center [711, 128] width 117 height 20
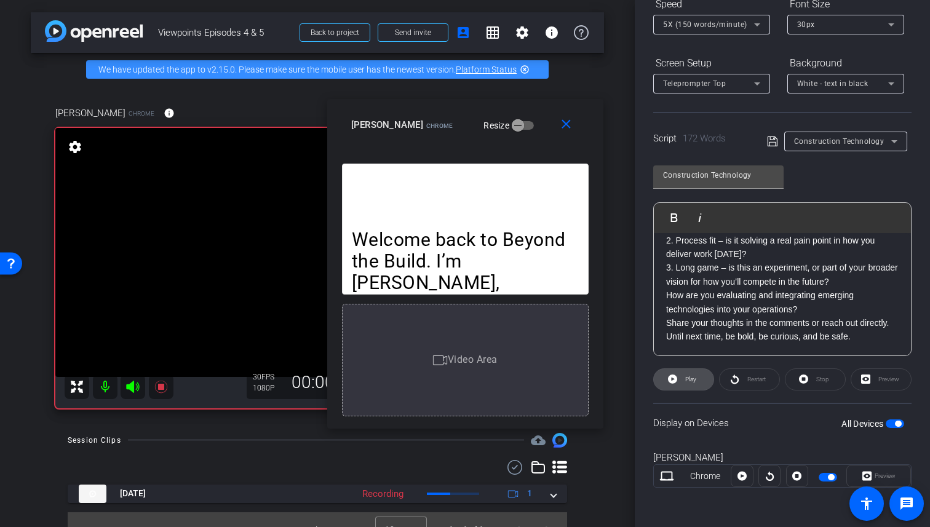
click at [694, 376] on span "Play" at bounding box center [690, 379] width 11 height 7
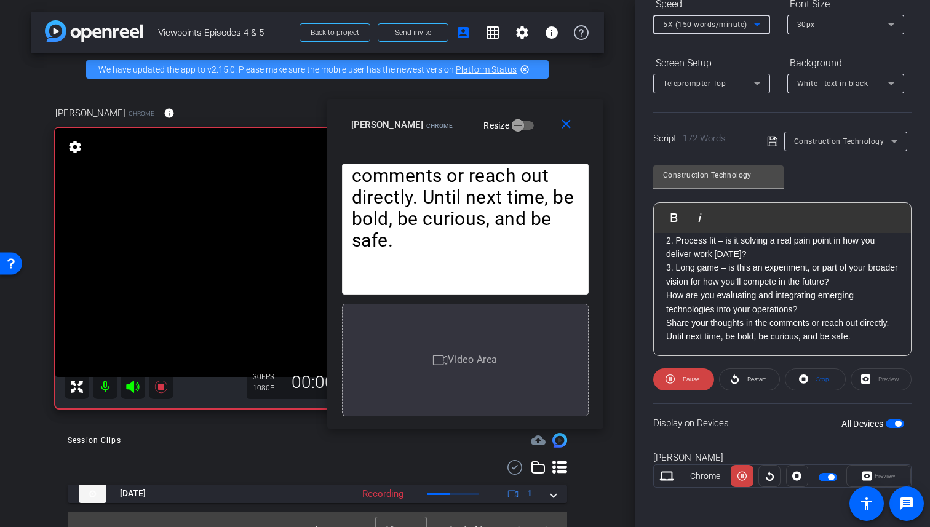
click at [754, 27] on icon at bounding box center [757, 24] width 15 height 15
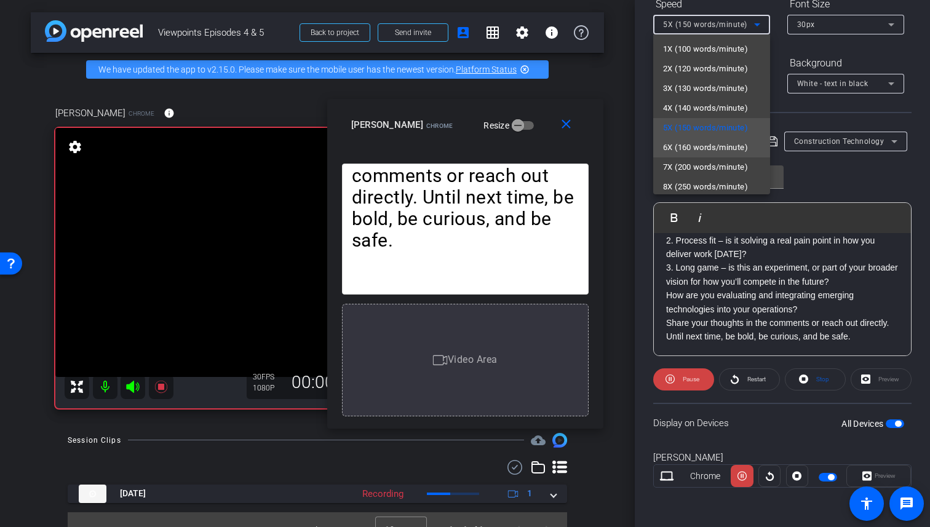
click at [695, 144] on span "6X (160 words/minute)" at bounding box center [705, 147] width 85 height 15
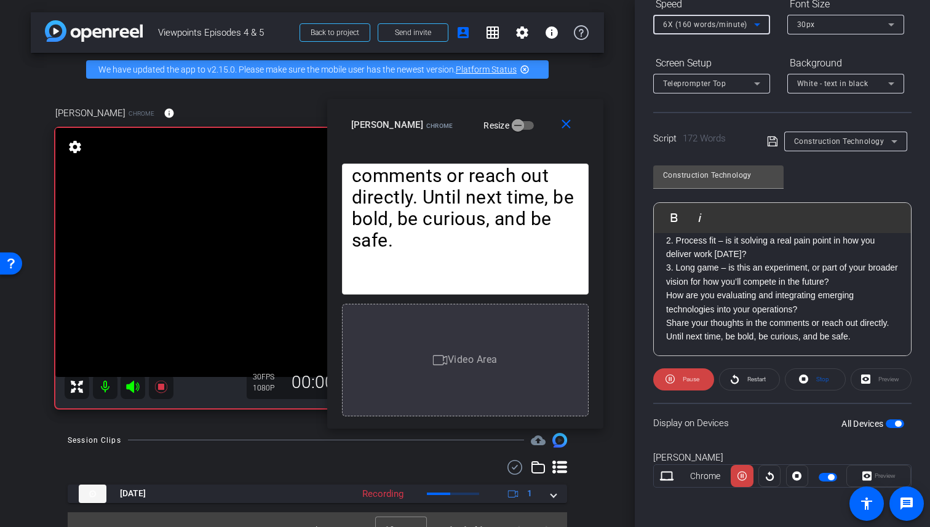
click at [759, 24] on icon at bounding box center [757, 24] width 6 height 3
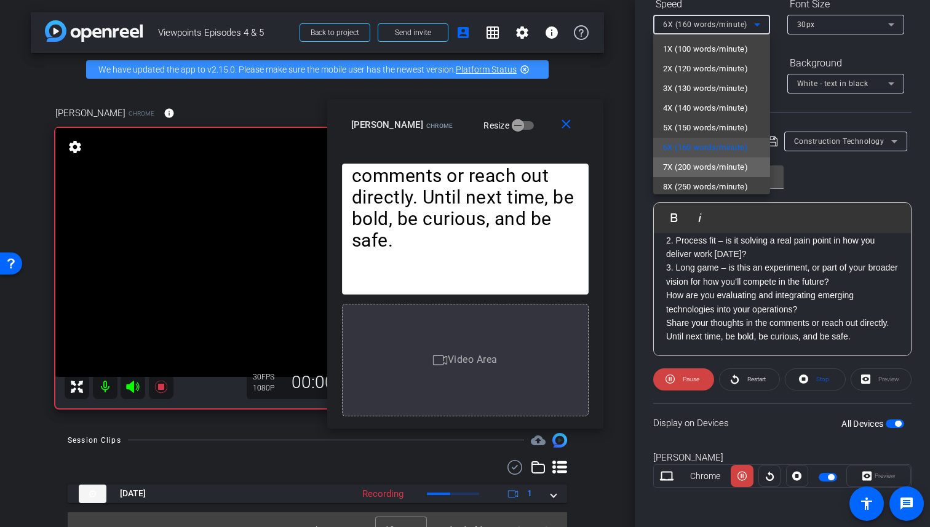
click at [715, 160] on span "7X (200 words/minute)" at bounding box center [705, 167] width 85 height 15
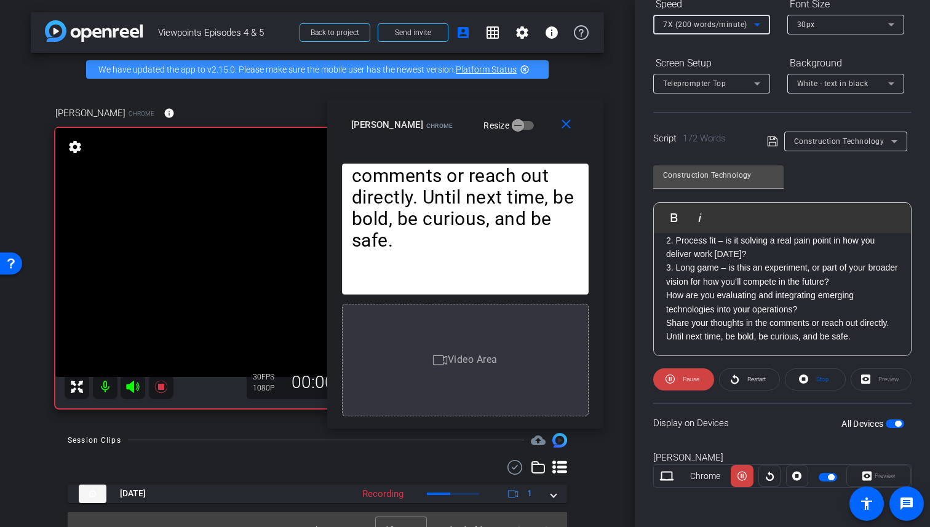
click at [742, 29] on div "7X (200 words/minute)" at bounding box center [708, 24] width 91 height 15
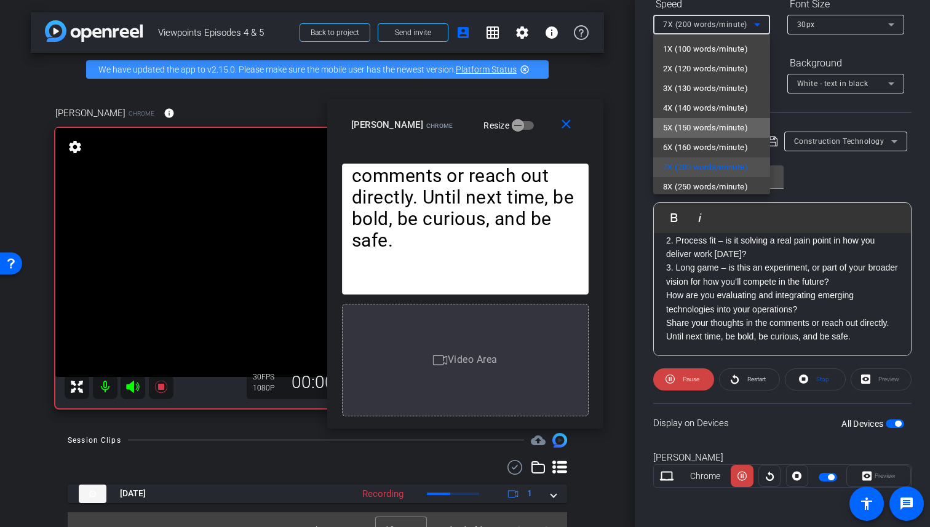
click at [693, 127] on span "5X (150 words/minute)" at bounding box center [705, 128] width 85 height 15
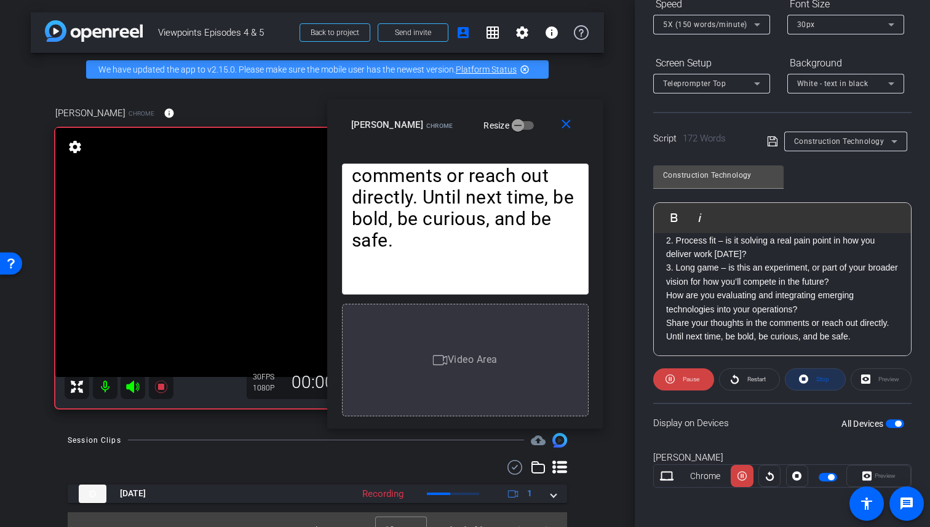
click at [829, 381] on span at bounding box center [816, 380] width 60 height 30
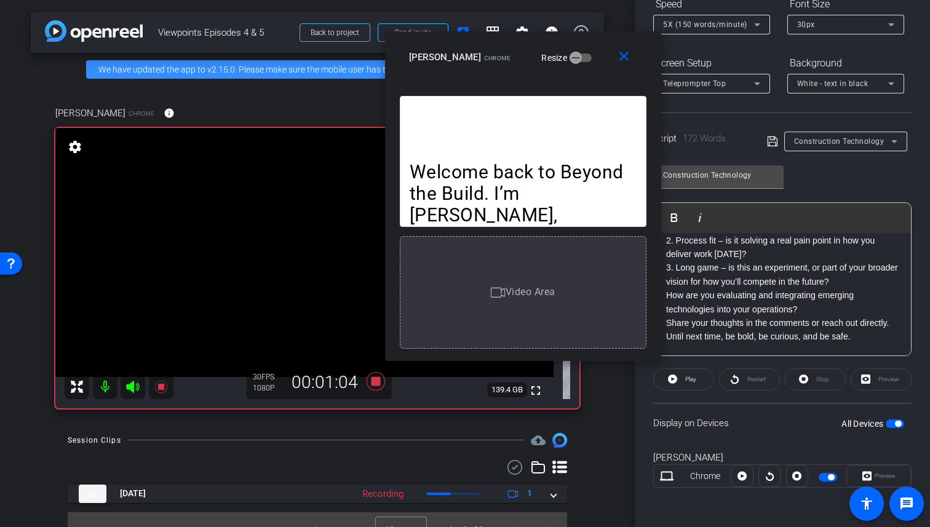
drag, startPoint x: 545, startPoint y: 151, endPoint x: 603, endPoint y: 83, distance: 89.0
click at [603, 83] on div "close Caroline Chrome Resize" at bounding box center [523, 58] width 276 height 55
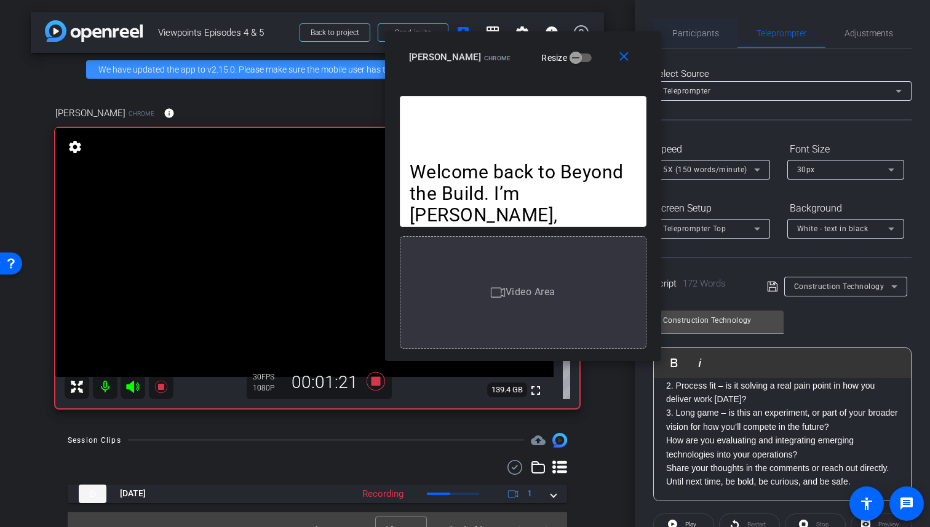
click at [711, 32] on span "Participants" at bounding box center [695, 33] width 47 height 9
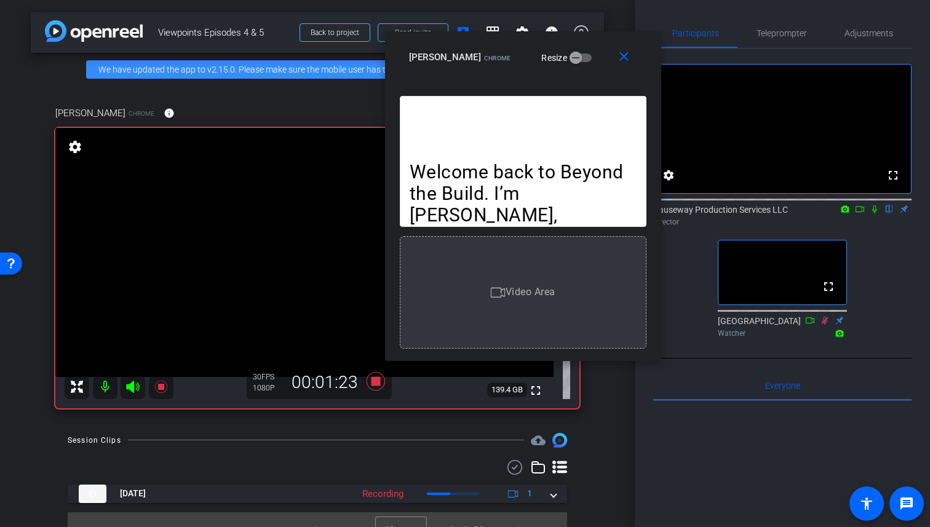
click at [874, 213] on icon at bounding box center [875, 209] width 10 height 9
click at [786, 37] on span "Teleprompter" at bounding box center [782, 33] width 50 height 9
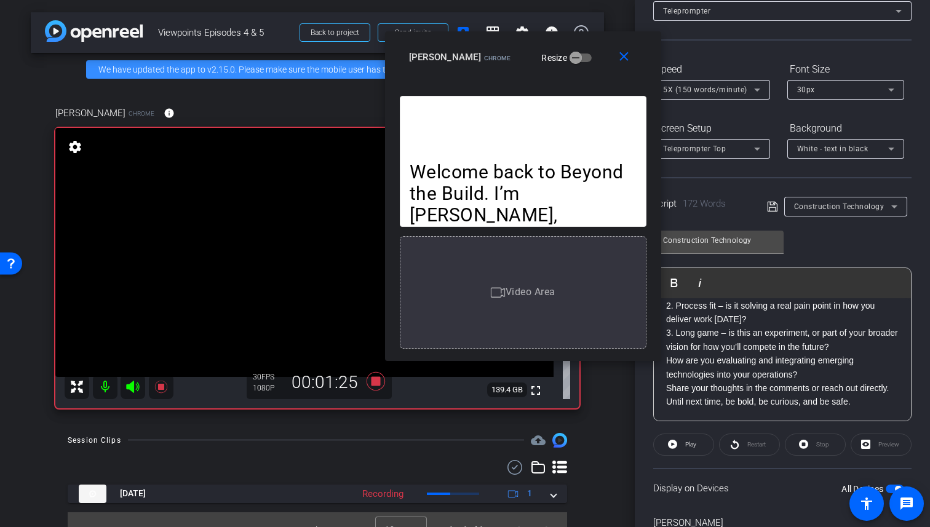
scroll to position [145, 0]
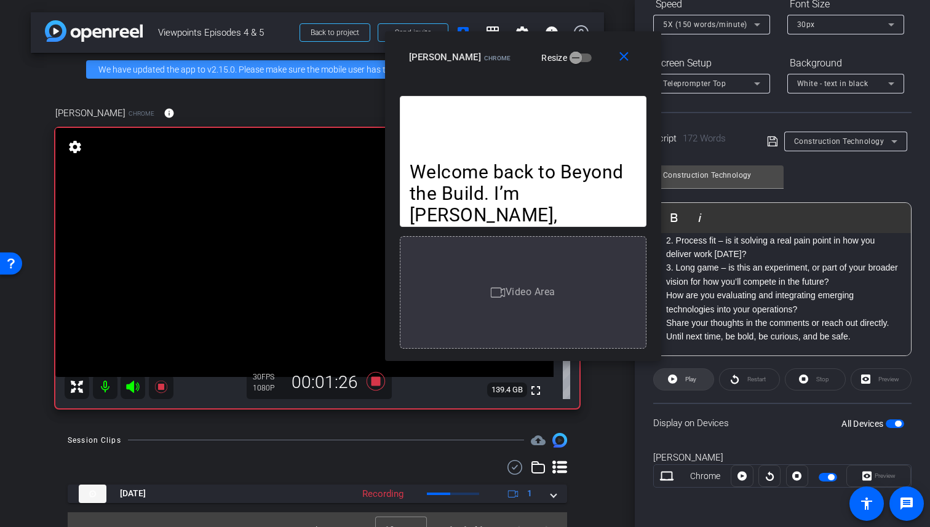
click at [688, 373] on span "Play" at bounding box center [689, 379] width 14 height 17
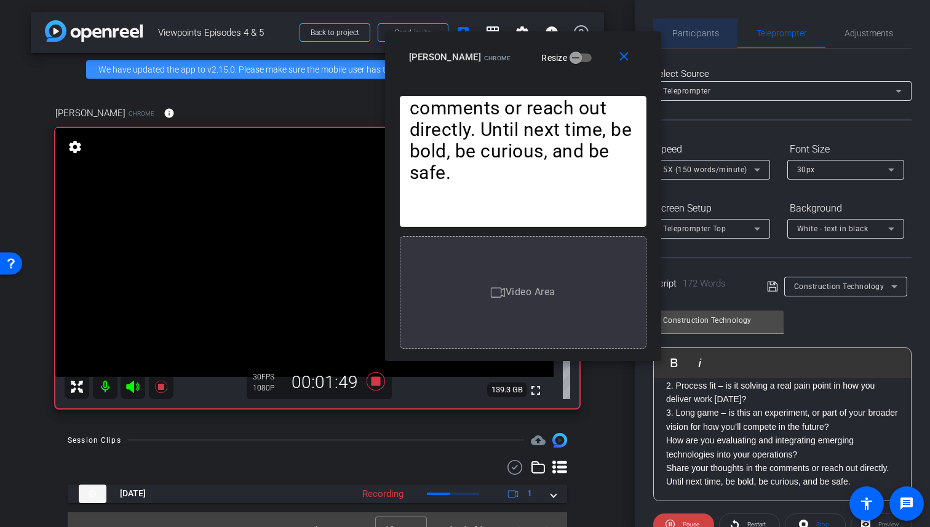
click at [703, 41] on span "Participants" at bounding box center [695, 33] width 47 height 30
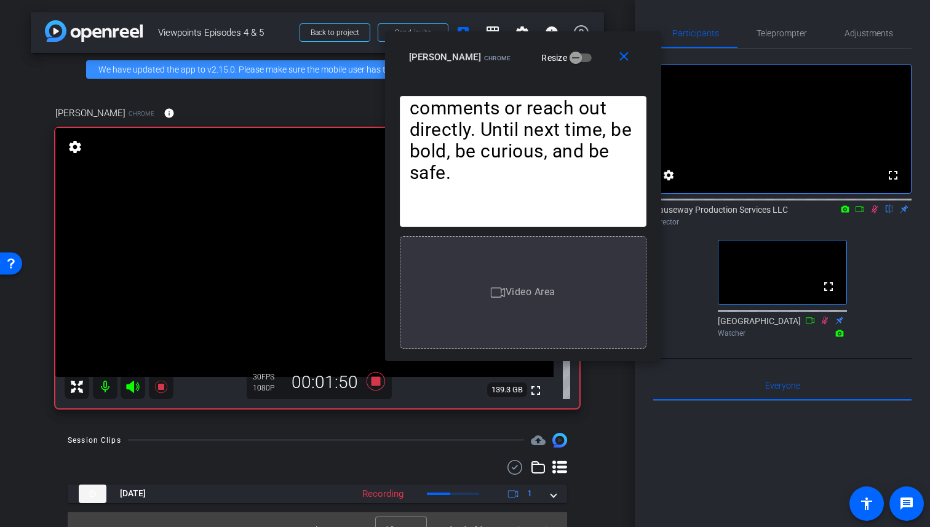
click at [875, 213] on icon at bounding box center [875, 209] width 7 height 8
click at [791, 34] on span "Teleprompter" at bounding box center [782, 33] width 50 height 9
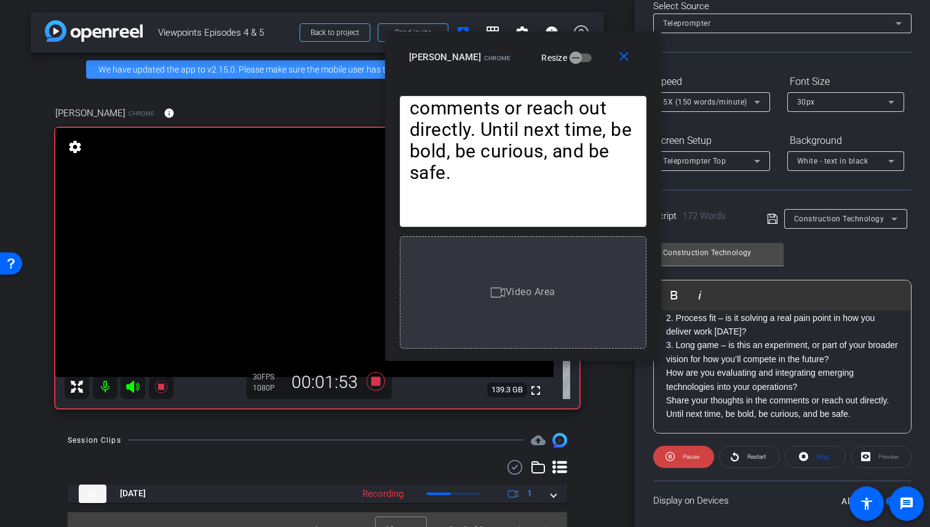
scroll to position [81, 0]
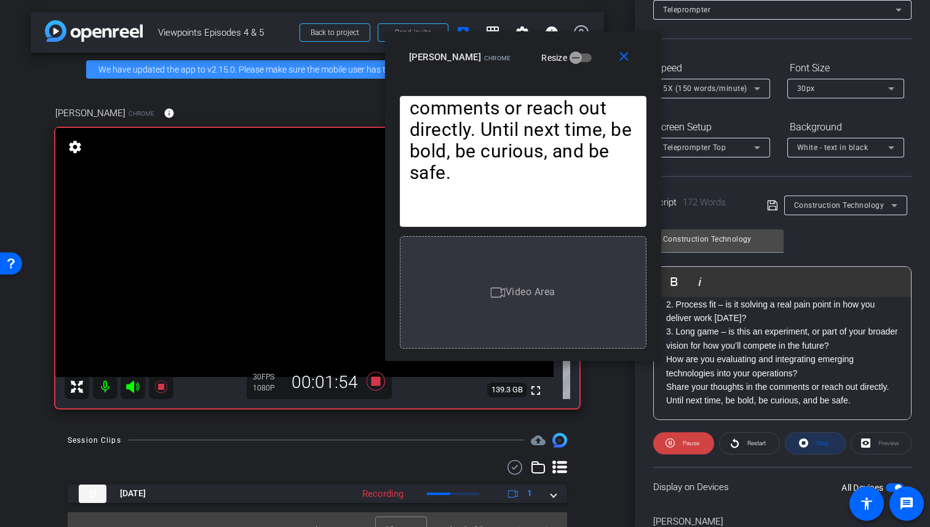
click at [799, 443] on span at bounding box center [816, 444] width 60 height 30
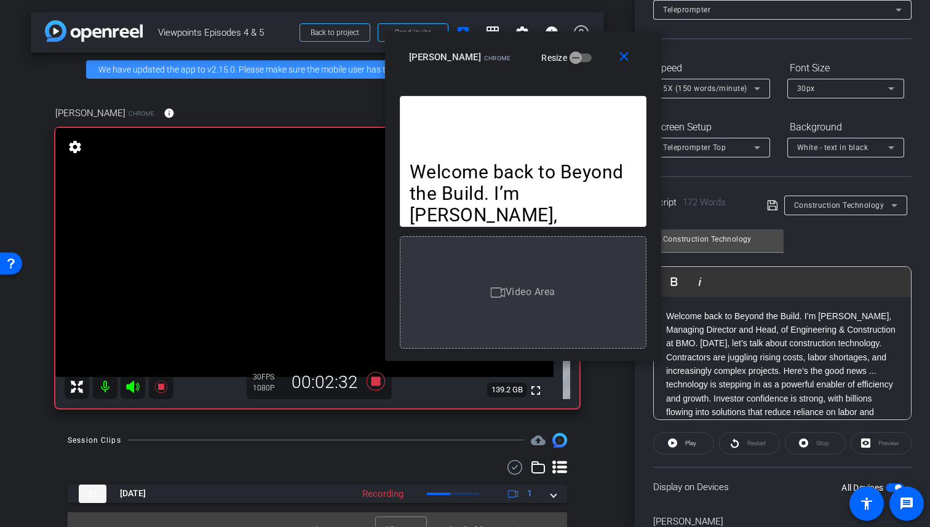
scroll to position [0, 0]
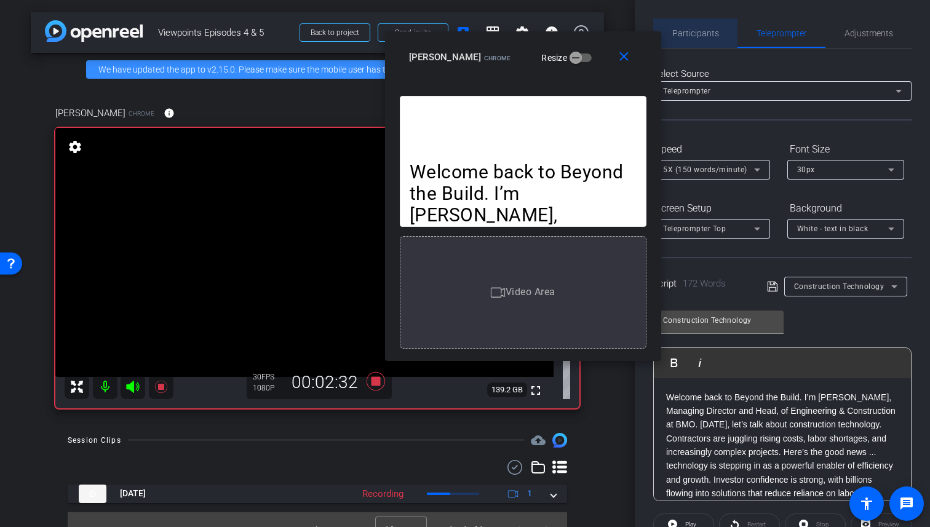
click at [704, 34] on span "Participants" at bounding box center [695, 33] width 47 height 9
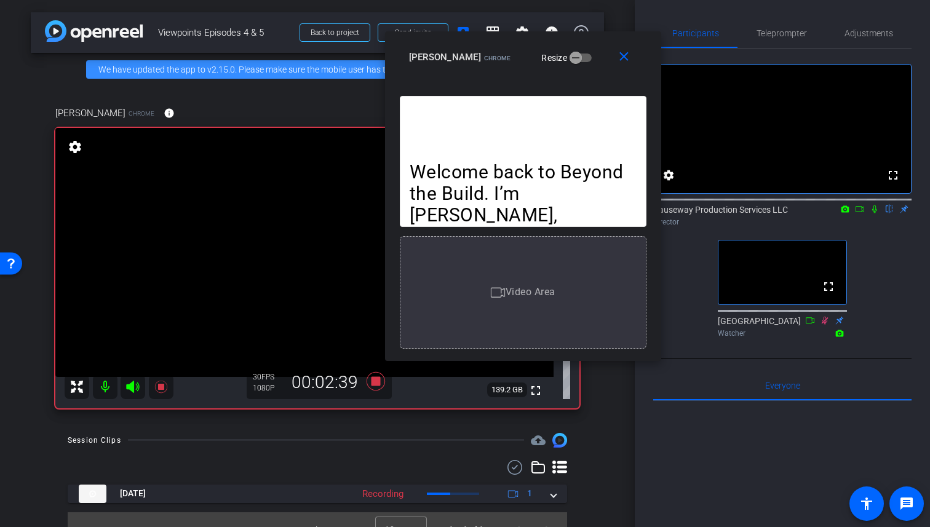
click at [874, 213] on icon at bounding box center [875, 209] width 10 height 9
click at [782, 36] on span "Teleprompter" at bounding box center [782, 33] width 50 height 9
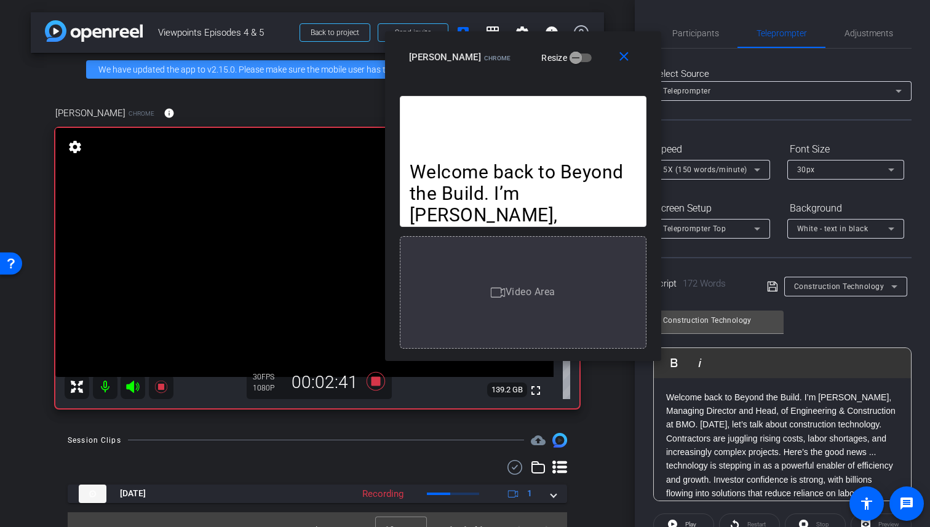
scroll to position [145, 0]
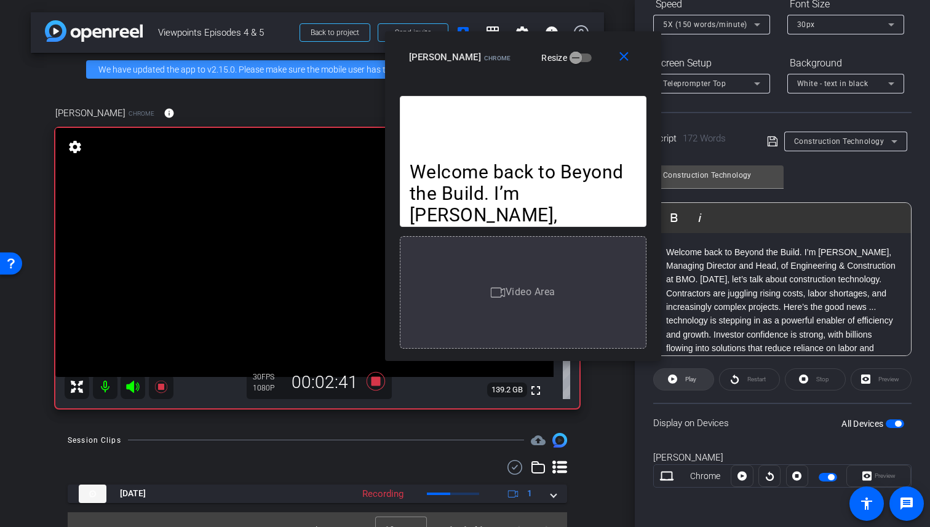
click at [683, 379] on span "Play" at bounding box center [689, 379] width 14 height 17
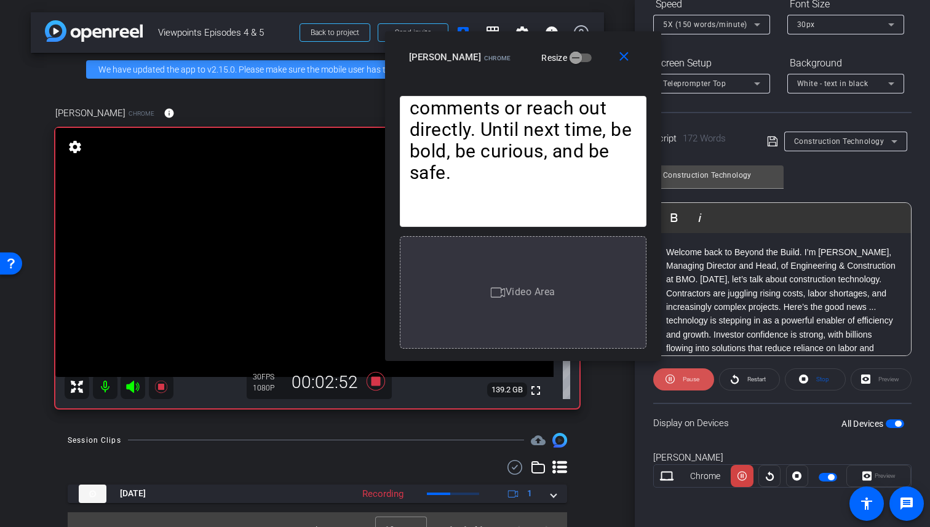
click at [685, 378] on span "Pause" at bounding box center [691, 379] width 17 height 7
click at [750, 380] on span "Restart" at bounding box center [756, 379] width 18 height 7
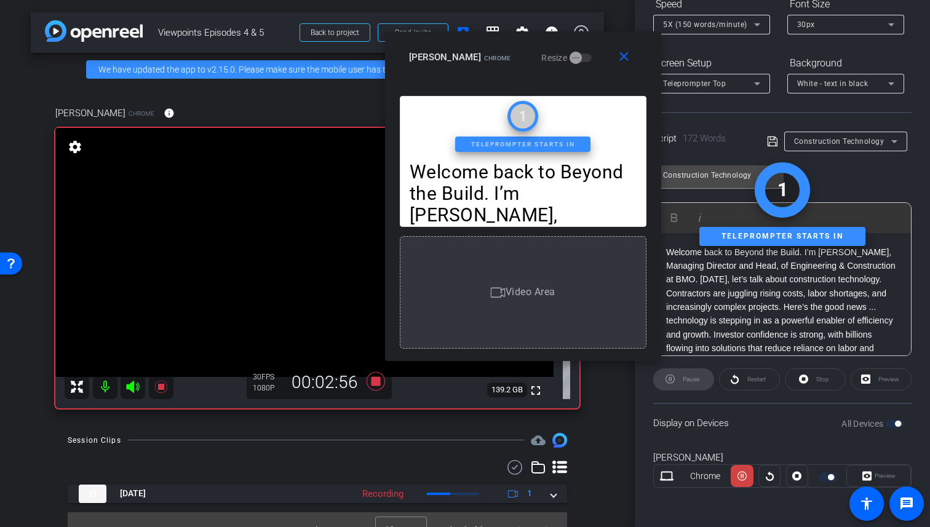
click at [820, 384] on div "Stop" at bounding box center [815, 380] width 61 height 22
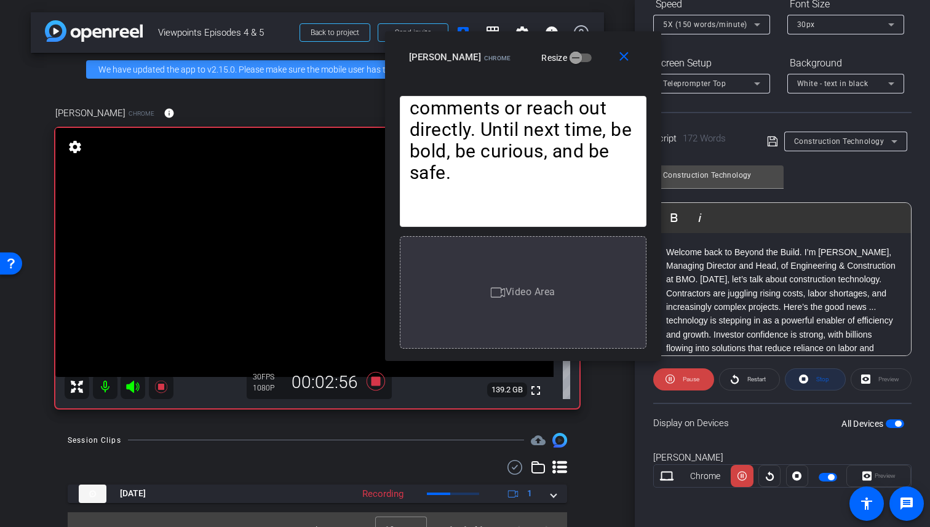
click at [820, 384] on span "Stop" at bounding box center [821, 379] width 16 height 17
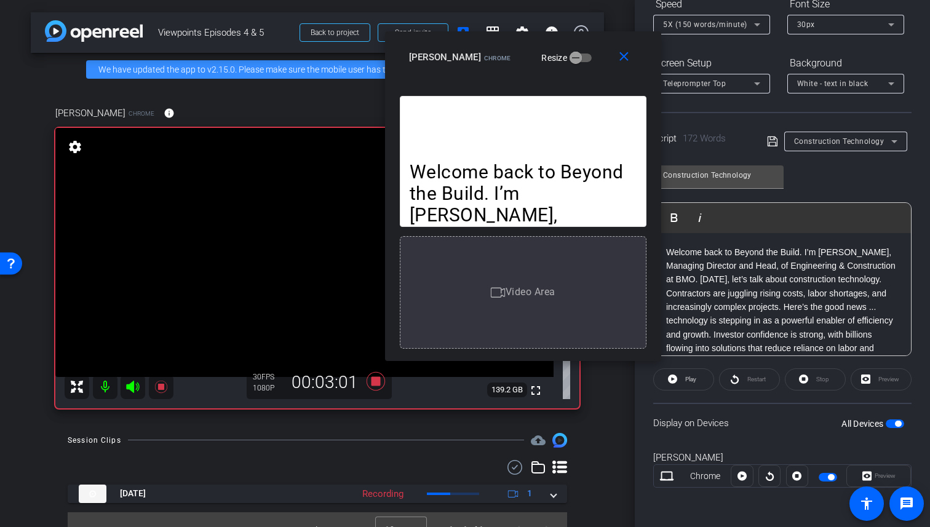
scroll to position [0, 0]
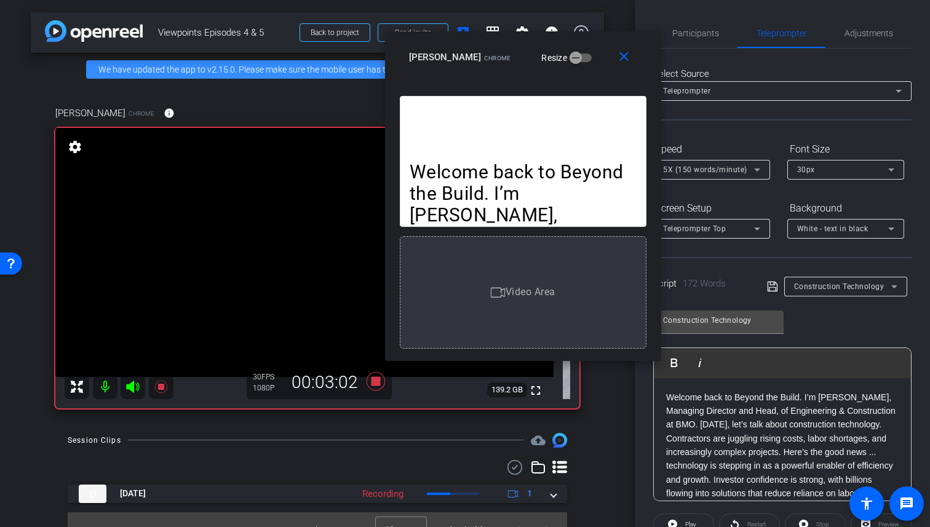
click at [706, 16] on div "Participants Teleprompter Adjustments settings Causeway Production Services LLC…" at bounding box center [782, 263] width 295 height 527
click at [707, 31] on span "Participants" at bounding box center [695, 33] width 47 height 9
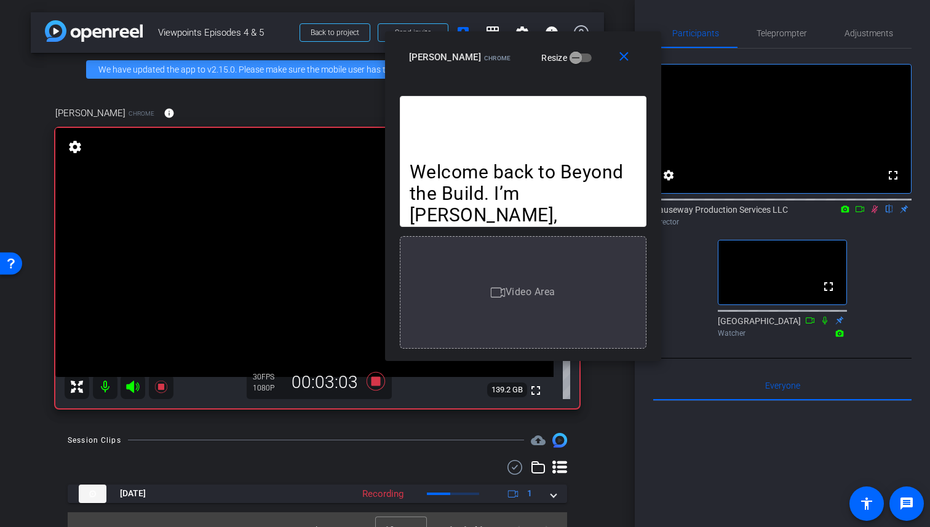
click at [875, 213] on icon at bounding box center [875, 209] width 7 height 8
click at [875, 213] on icon at bounding box center [874, 209] width 5 height 8
click at [789, 29] on span "Teleprompter" at bounding box center [782, 33] width 50 height 9
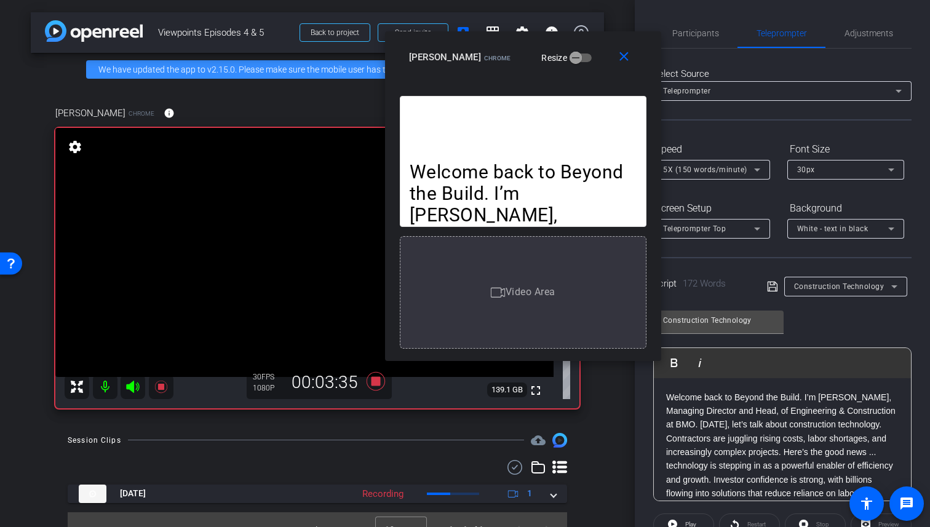
scroll to position [145, 0]
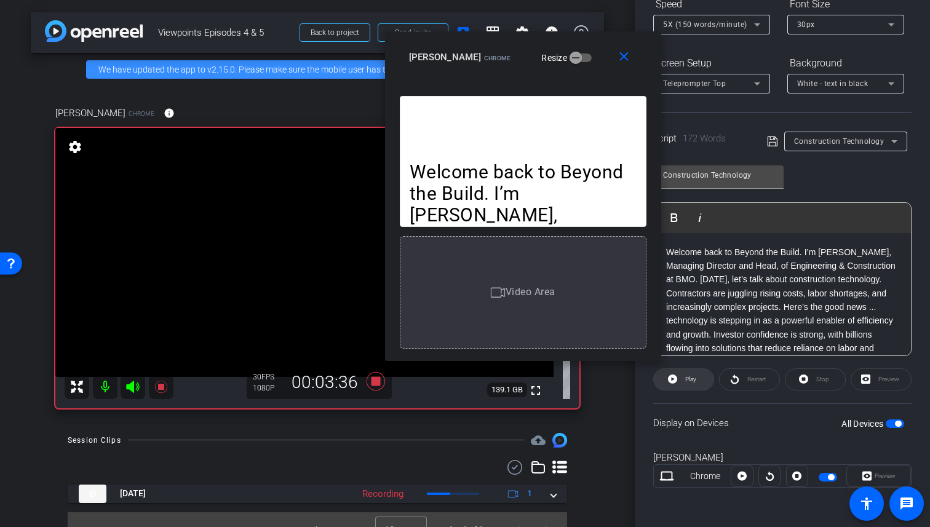
click at [687, 383] on span "Play" at bounding box center [690, 379] width 11 height 7
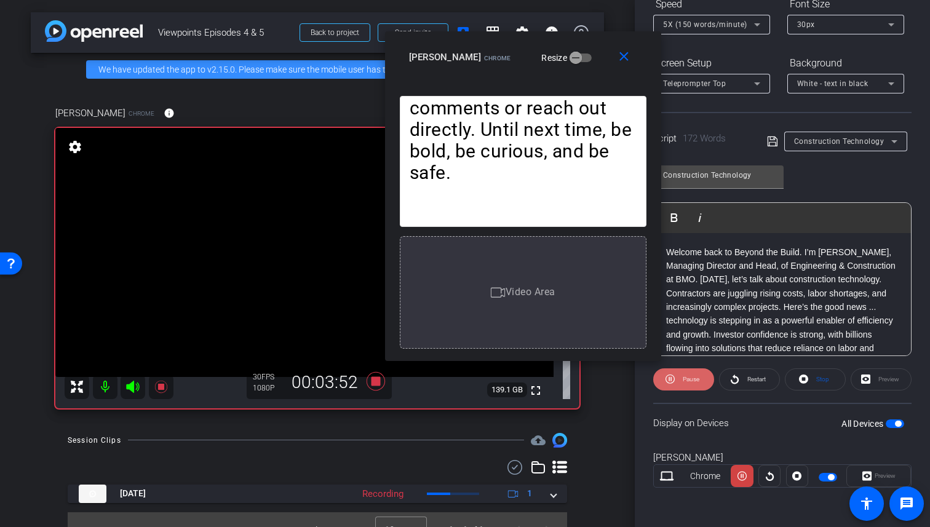
click at [687, 381] on span "Pause" at bounding box center [691, 379] width 17 height 7
click at [687, 382] on span "Play" at bounding box center [690, 379] width 11 height 7
click at [687, 382] on span "Pause" at bounding box center [691, 379] width 17 height 7
click at [687, 382] on span "Play" at bounding box center [690, 379] width 11 height 7
click at [687, 382] on span "Pause" at bounding box center [691, 379] width 17 height 7
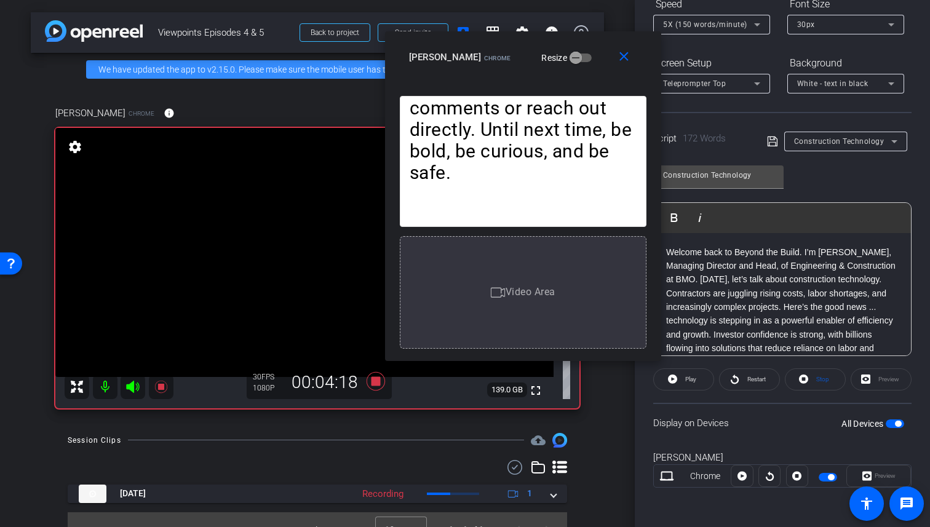
click at [687, 382] on span "Play" at bounding box center [690, 379] width 11 height 7
click at [687, 382] on span "Pause" at bounding box center [691, 379] width 17 height 7
click at [687, 382] on span "Play" at bounding box center [690, 379] width 11 height 7
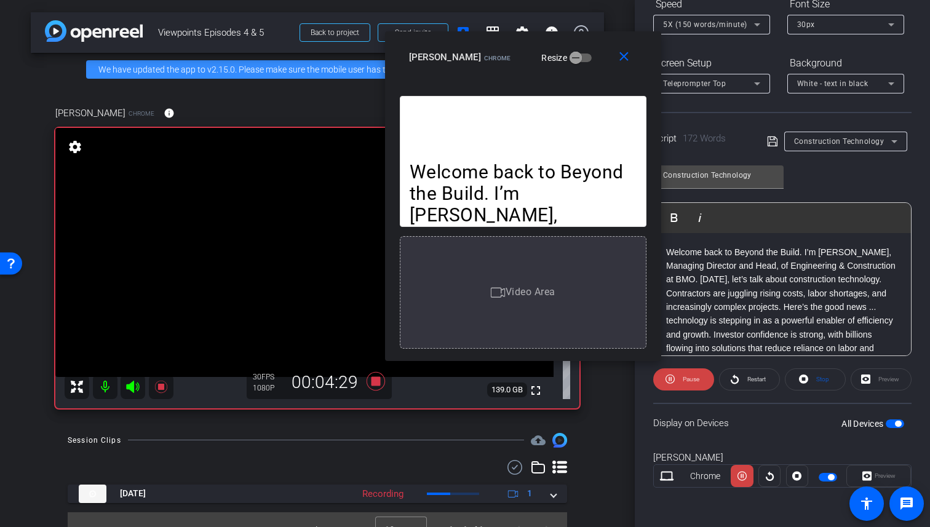
click at [687, 382] on span "Pause" at bounding box center [691, 379] width 17 height 7
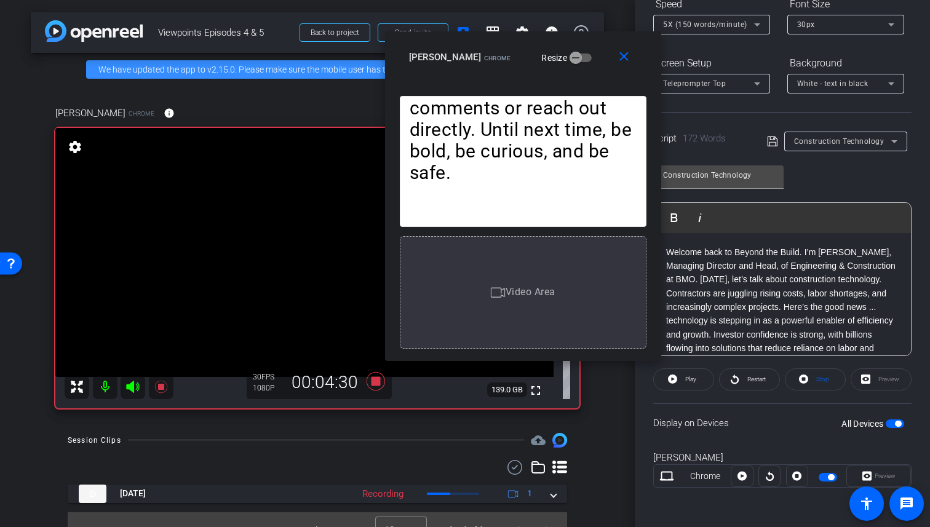
click at [687, 382] on span "Play" at bounding box center [690, 379] width 11 height 7
click at [825, 373] on span "Stop" at bounding box center [821, 379] width 16 height 17
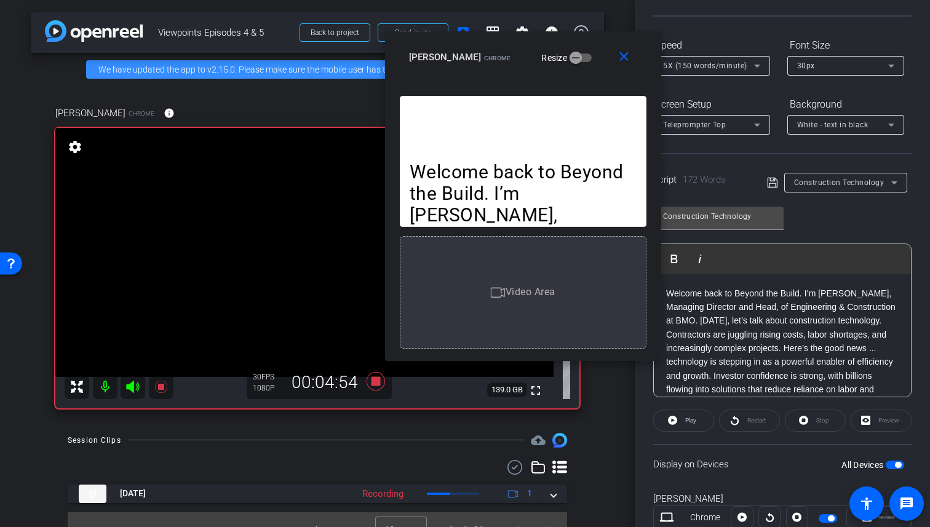
scroll to position [0, 0]
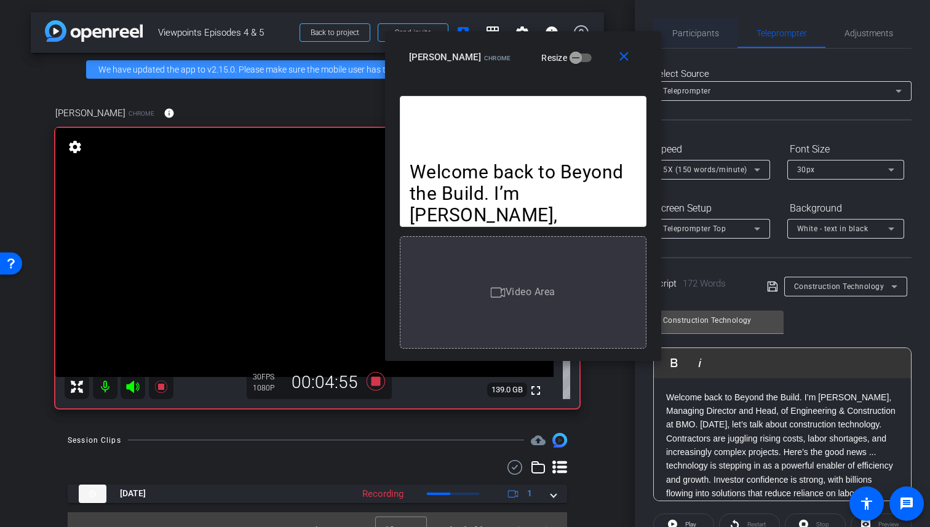
click at [687, 38] on span "Participants" at bounding box center [695, 33] width 47 height 30
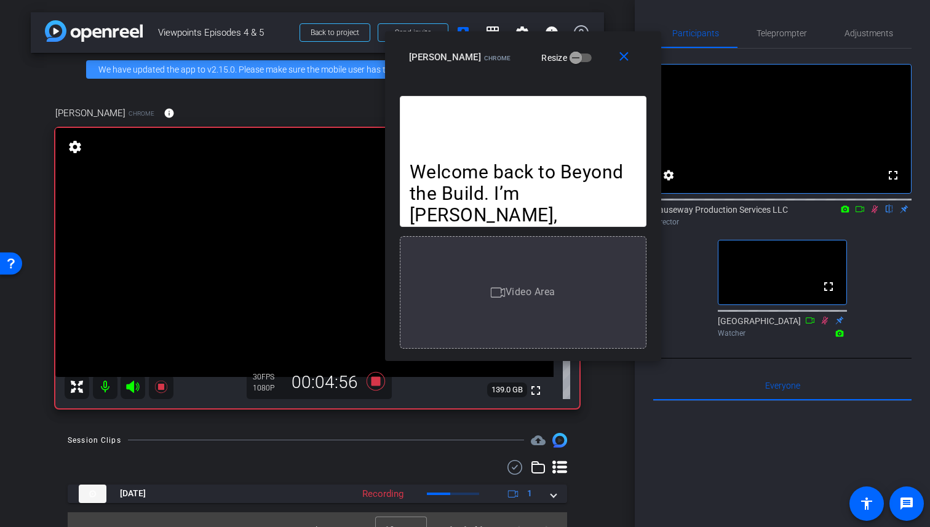
click at [877, 213] on icon at bounding box center [875, 209] width 10 height 9
click at [783, 34] on span "Teleprompter" at bounding box center [782, 33] width 50 height 9
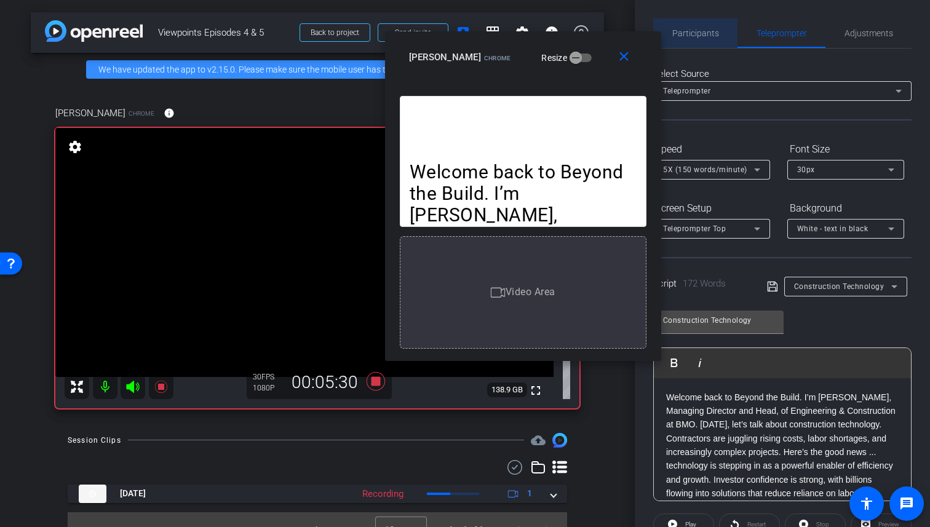
click at [703, 30] on span "Participants" at bounding box center [695, 33] width 47 height 9
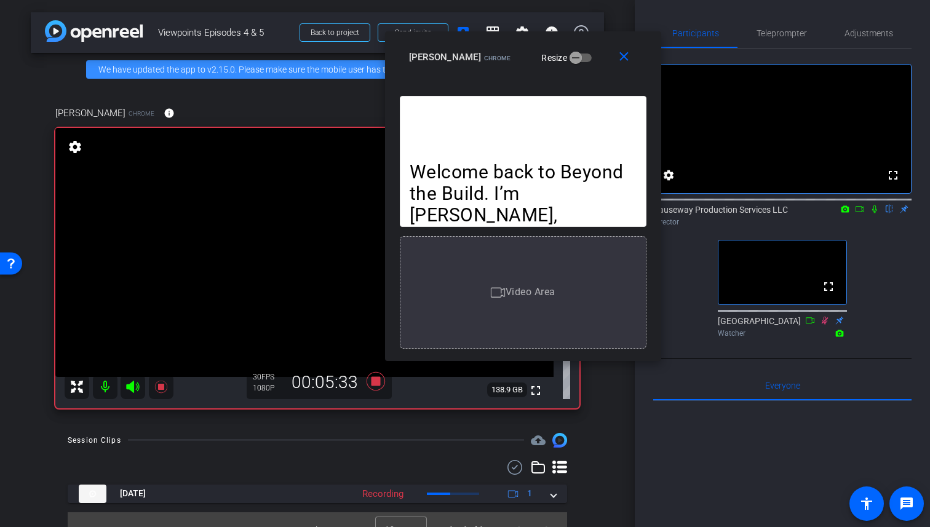
click at [875, 213] on icon at bounding box center [874, 209] width 5 height 8
click at [785, 36] on span "Teleprompter" at bounding box center [782, 33] width 50 height 9
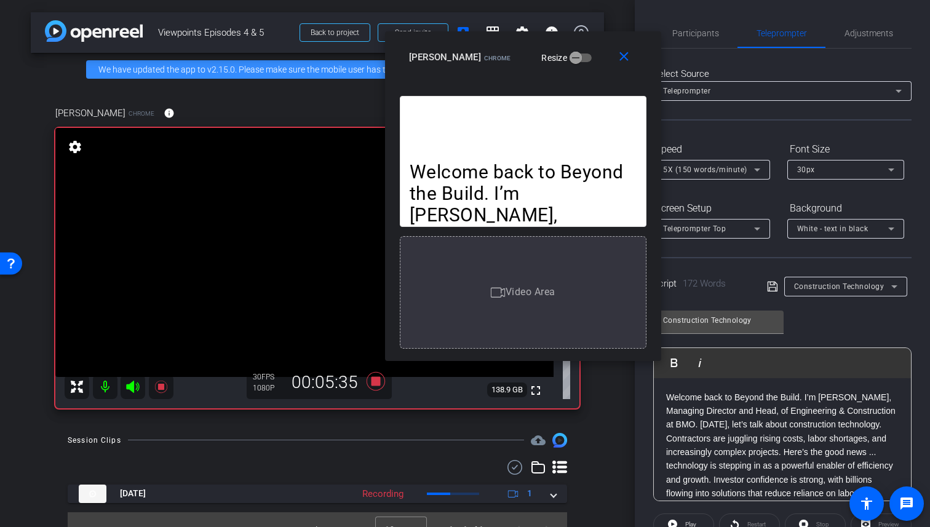
scroll to position [191, 0]
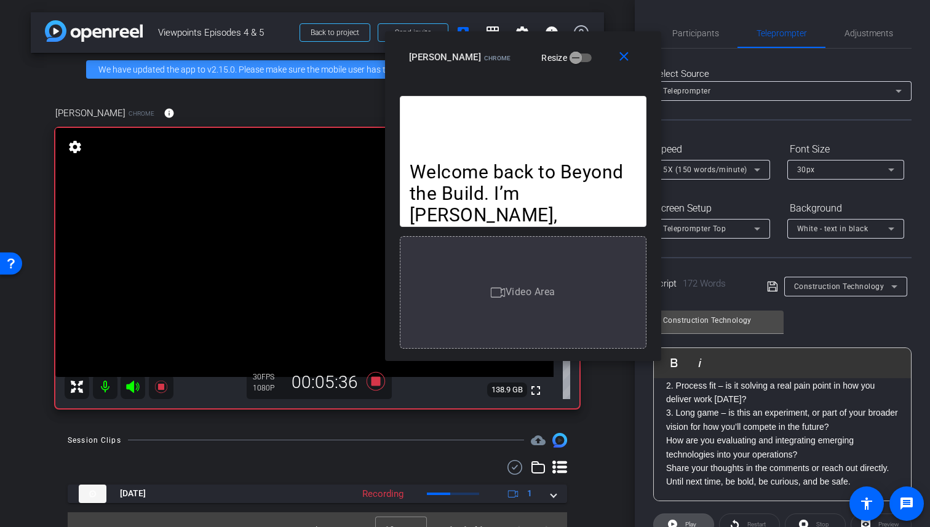
click at [689, 524] on span "Play" at bounding box center [690, 524] width 11 height 7
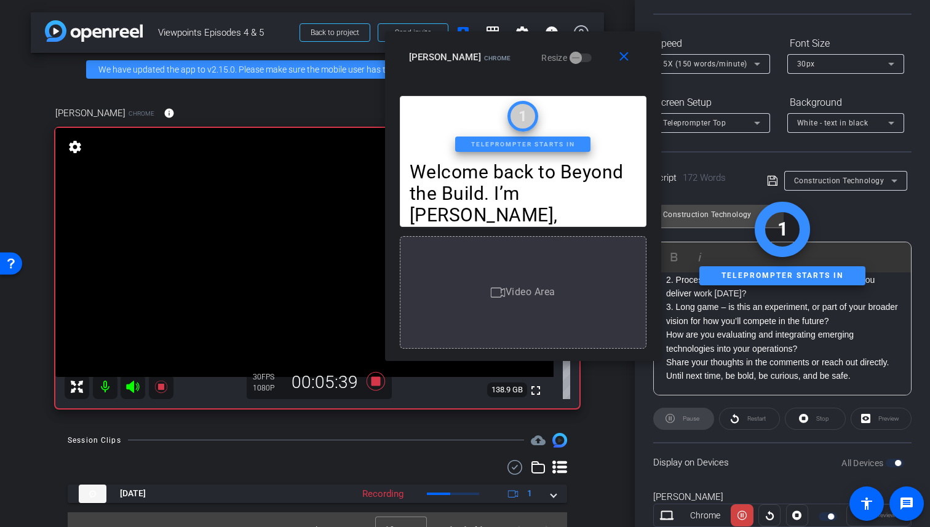
scroll to position [145, 0]
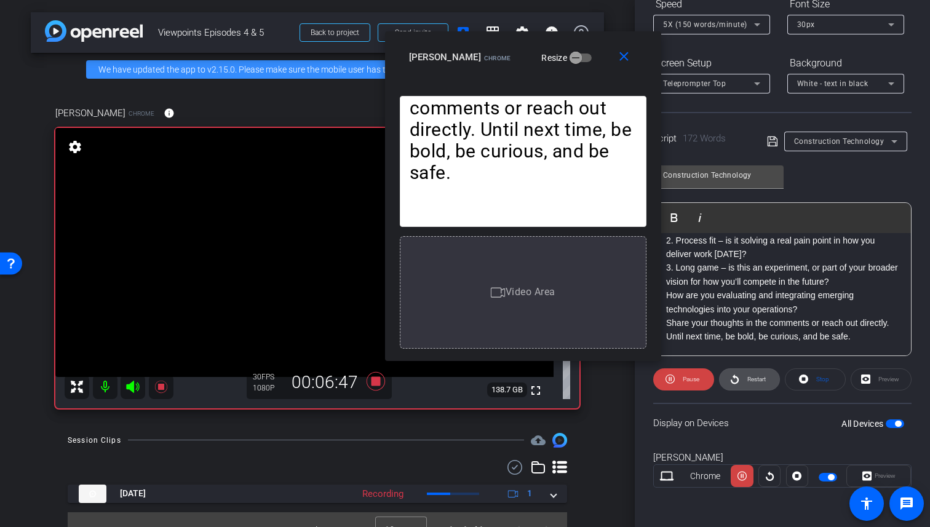
click at [736, 376] on icon at bounding box center [734, 379] width 9 height 15
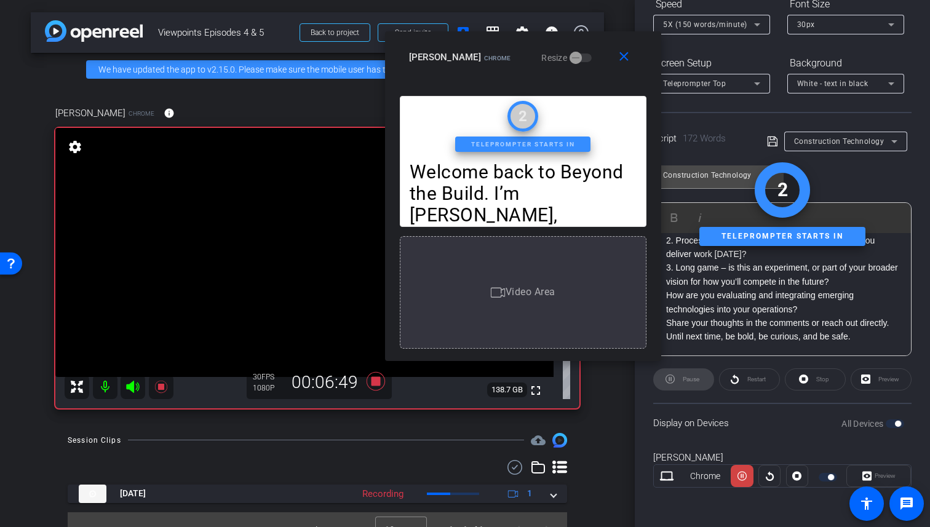
click at [691, 380] on div "Pause" at bounding box center [683, 380] width 61 height 22
click at [805, 383] on div "Stop" at bounding box center [815, 380] width 61 height 22
click at [819, 380] on div "Stop" at bounding box center [815, 380] width 61 height 22
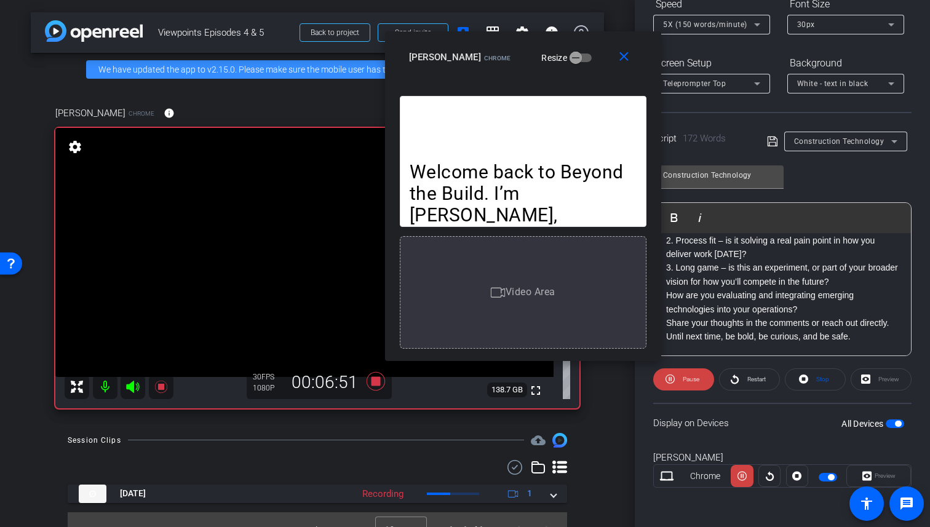
click at [819, 380] on span "Stop" at bounding box center [822, 379] width 13 height 7
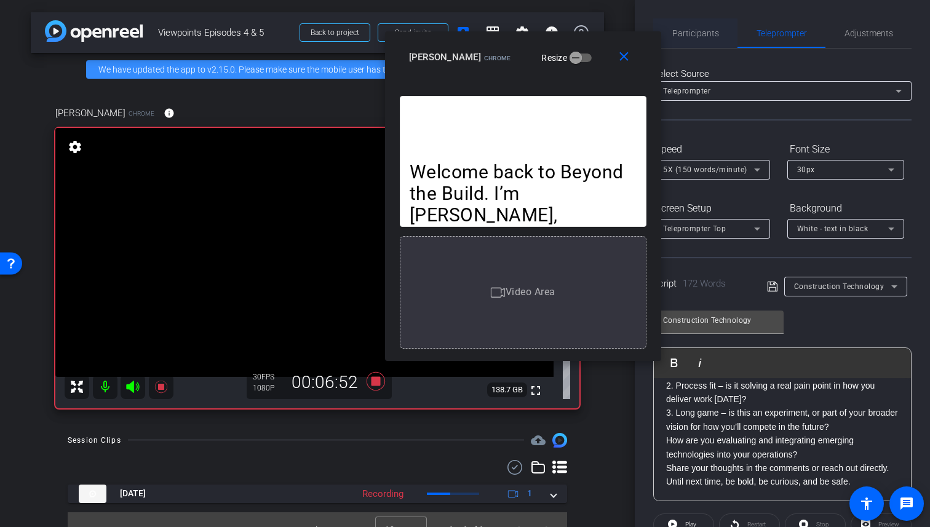
click at [704, 37] on span "Participants" at bounding box center [695, 33] width 47 height 9
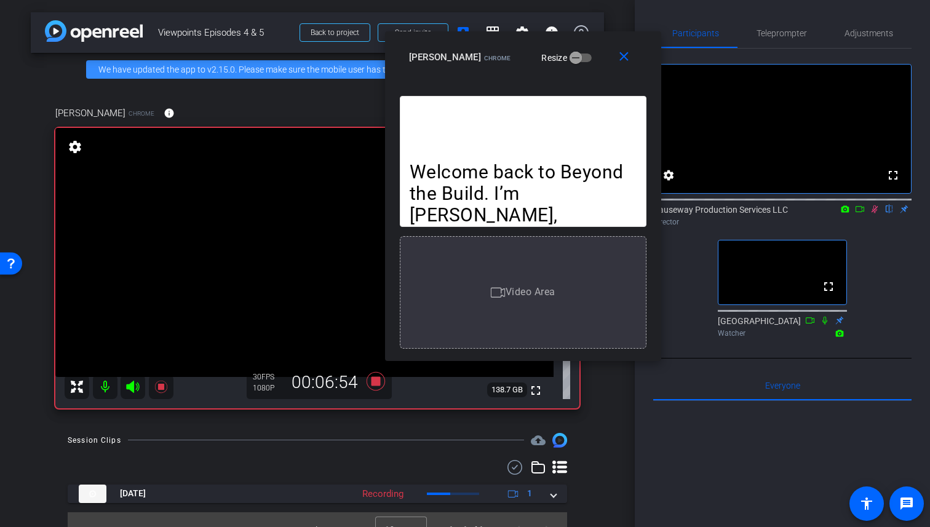
click at [872, 213] on icon at bounding box center [875, 209] width 10 height 9
click at [783, 39] on span "Teleprompter" at bounding box center [782, 33] width 50 height 30
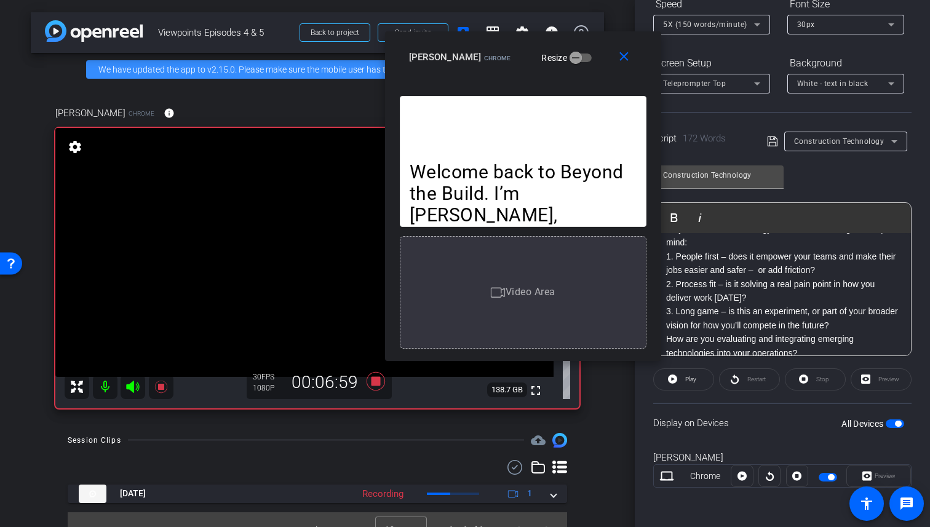
scroll to position [148, 0]
click at [667, 255] on p "1. People first – does it empower your teams and make their jobs easier and saf…" at bounding box center [782, 263] width 233 height 28
click at [693, 376] on span "Play" at bounding box center [690, 379] width 11 height 7
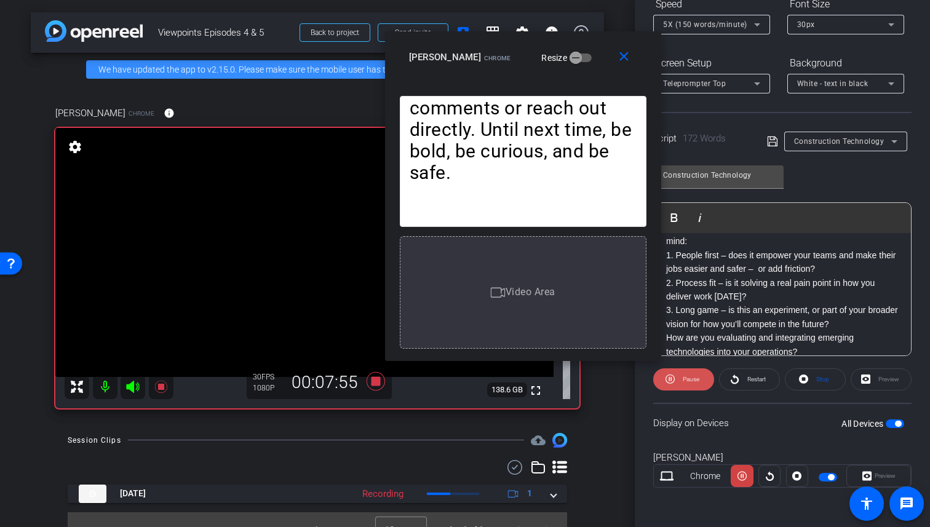
click at [696, 385] on span "Pause" at bounding box center [690, 379] width 20 height 17
click at [665, 254] on div "Welcome back to Beyond the Build. I’m Caroline Donlin, Managing Director and He…" at bounding box center [782, 242] width 257 height 314
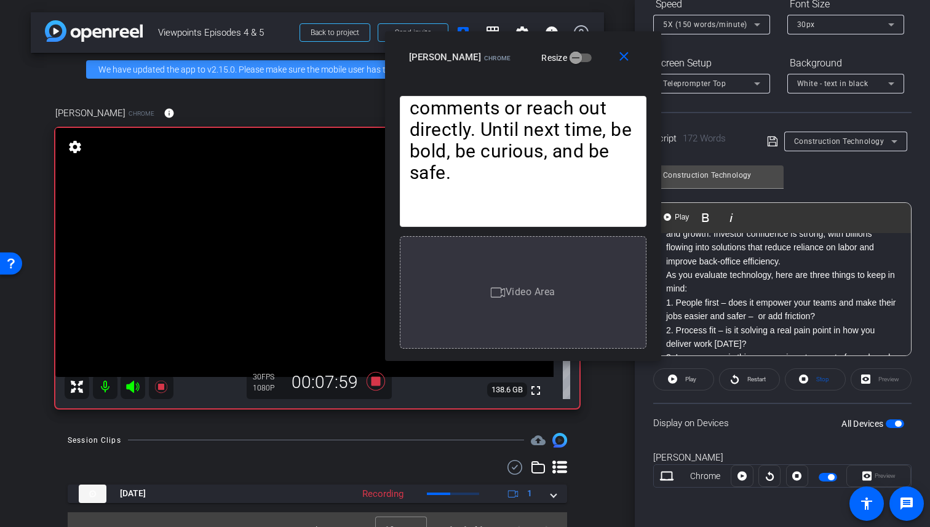
scroll to position [102, 0]
click at [669, 274] on p "As you evaluate technology, here are three things to keep in mind:" at bounding box center [782, 281] width 233 height 28
click at [672, 213] on span "Play" at bounding box center [681, 217] width 19 height 10
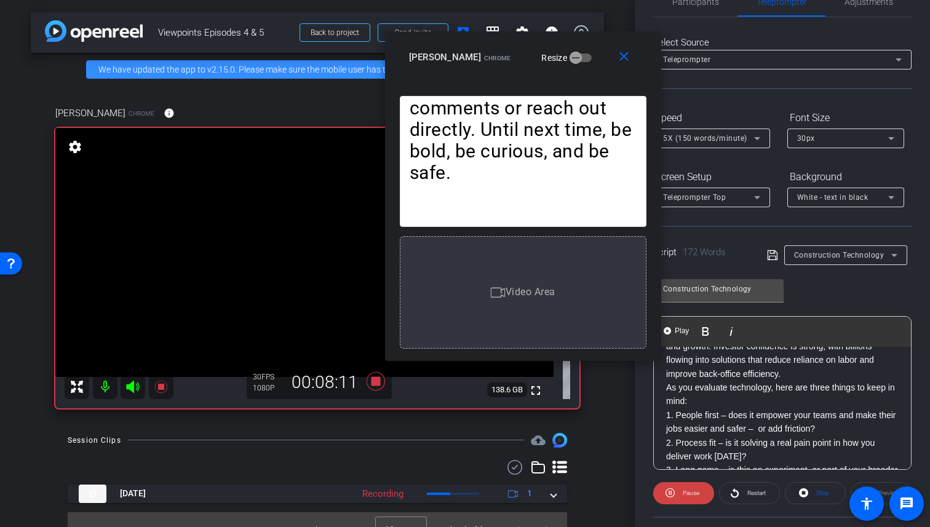
scroll to position [0, 0]
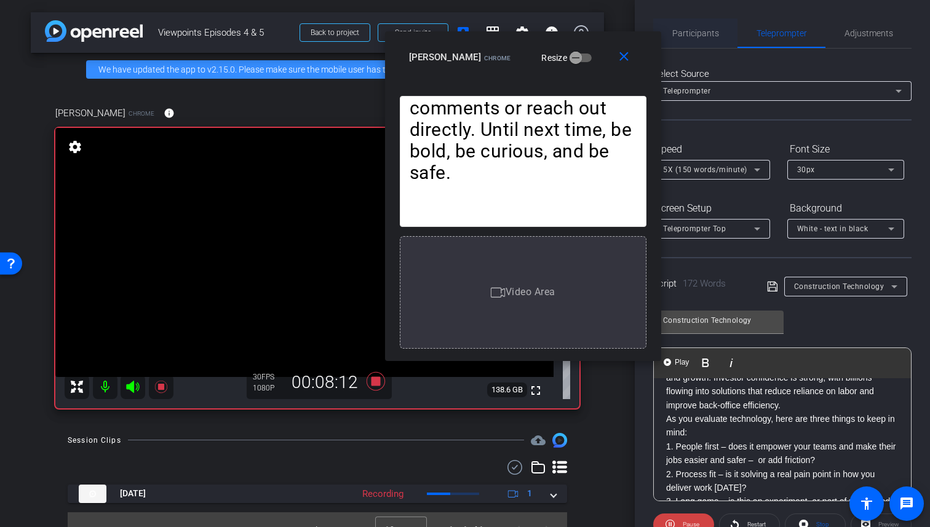
click at [702, 36] on span "Participants" at bounding box center [695, 33] width 47 height 9
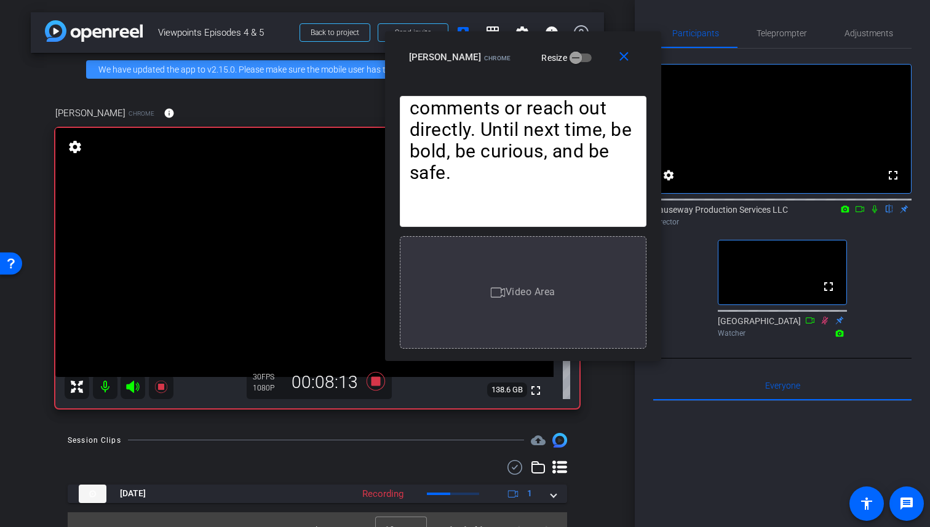
click at [873, 213] on icon at bounding box center [875, 209] width 10 height 9
click at [876, 213] on icon at bounding box center [875, 209] width 10 height 9
click at [790, 39] on span "Teleprompter" at bounding box center [782, 33] width 50 height 30
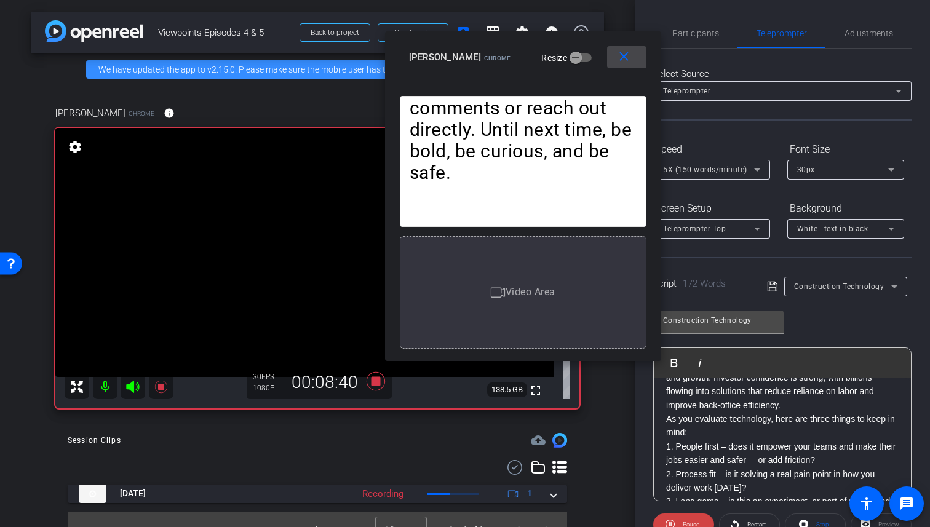
click at [628, 53] on mat-icon "close" at bounding box center [623, 56] width 15 height 15
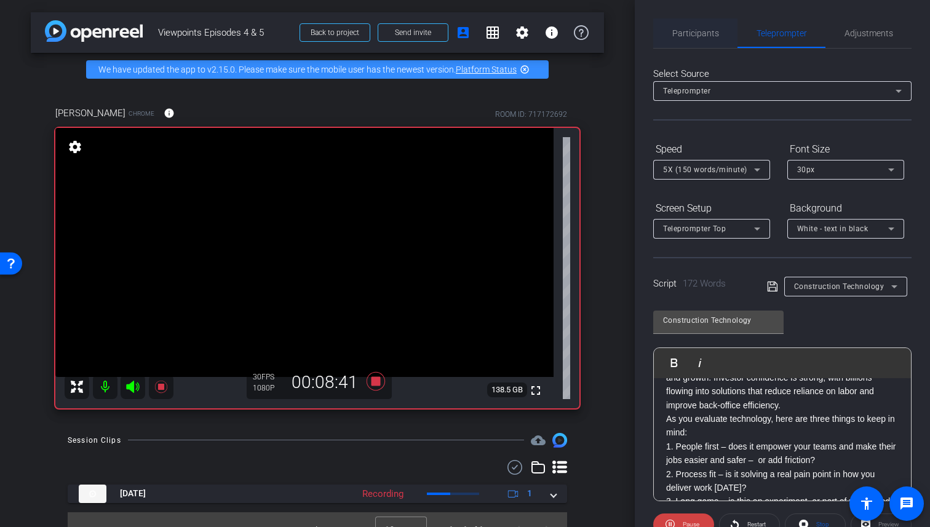
click at [701, 37] on span "Participants" at bounding box center [695, 33] width 47 height 9
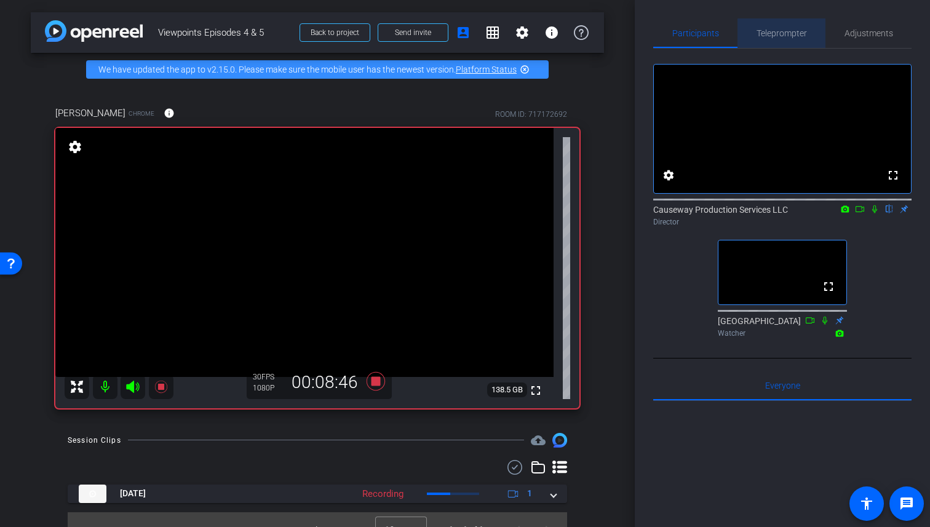
click at [783, 34] on span "Teleprompter" at bounding box center [782, 33] width 50 height 9
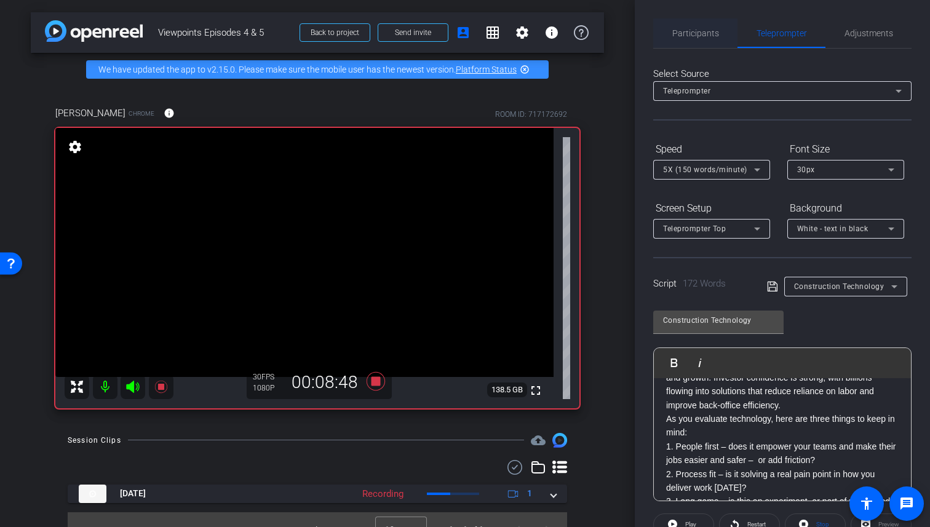
click at [699, 32] on span "Participants" at bounding box center [695, 33] width 47 height 9
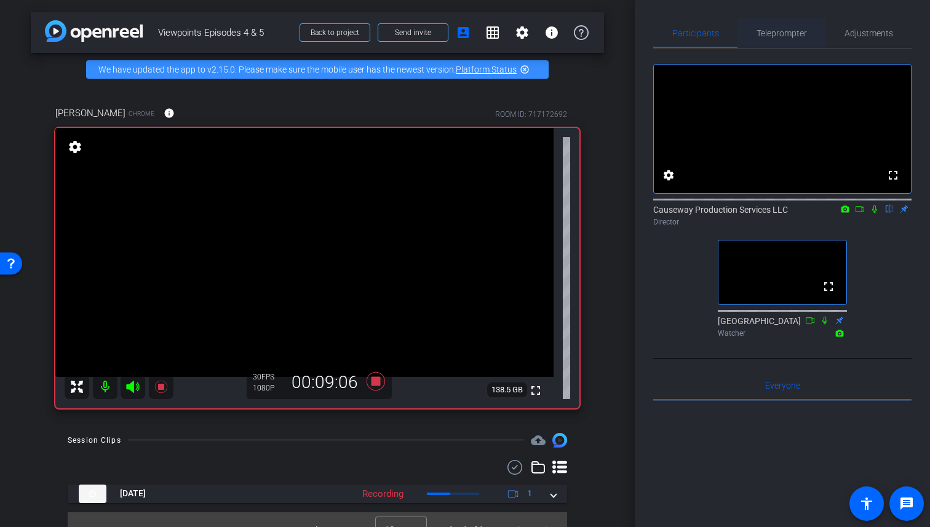
click at [785, 32] on span "Teleprompter" at bounding box center [782, 33] width 50 height 9
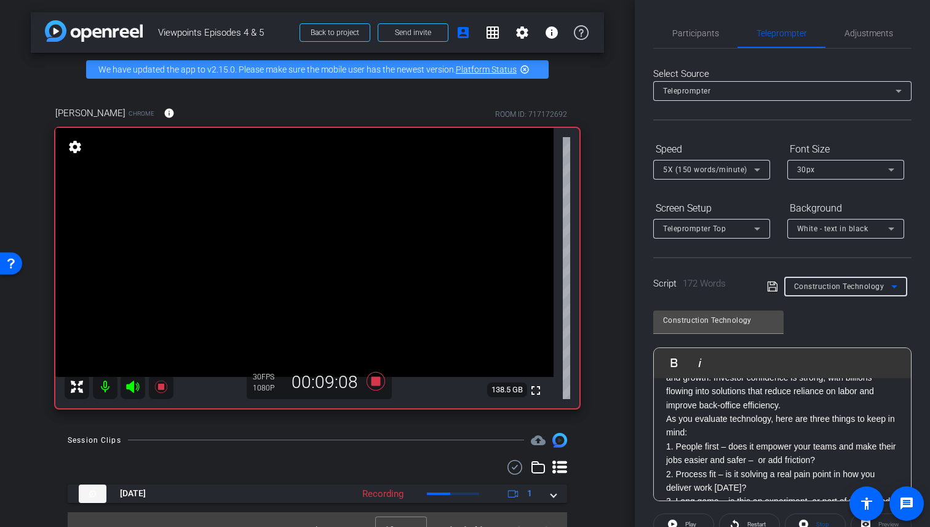
click at [871, 285] on span "Construction Technology" at bounding box center [839, 286] width 90 height 9
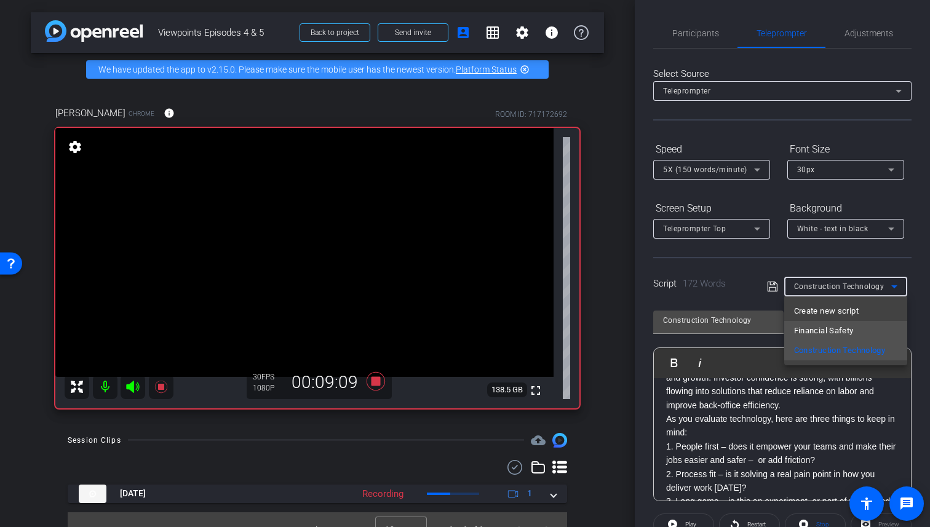
click at [845, 332] on span "Financial Safety" at bounding box center [824, 331] width 60 height 15
type input "Financial Safety"
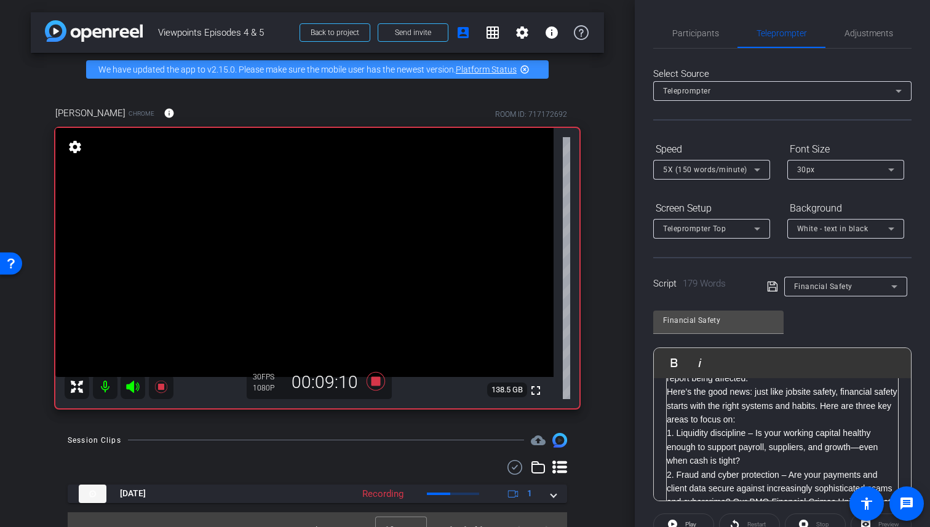
click at [855, 311] on div "Financial Safety Play Play from this location Play Selected Play and display th…" at bounding box center [782, 401] width 258 height 200
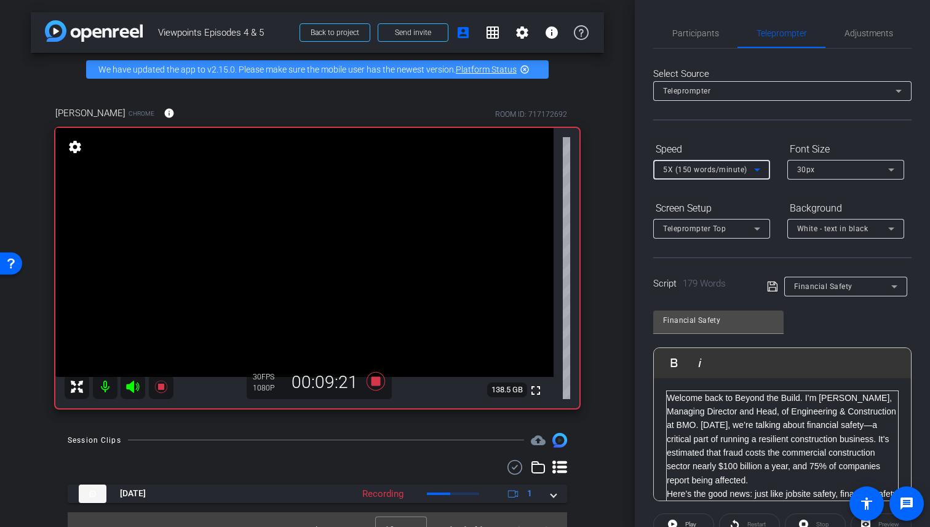
click at [760, 163] on icon at bounding box center [757, 169] width 15 height 15
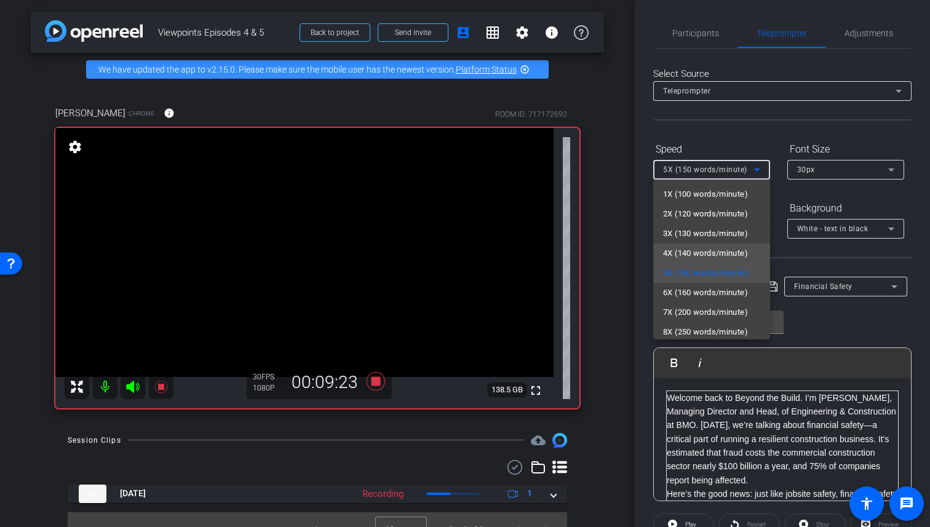
click at [705, 249] on span "4X (140 words/minute)" at bounding box center [705, 253] width 85 height 15
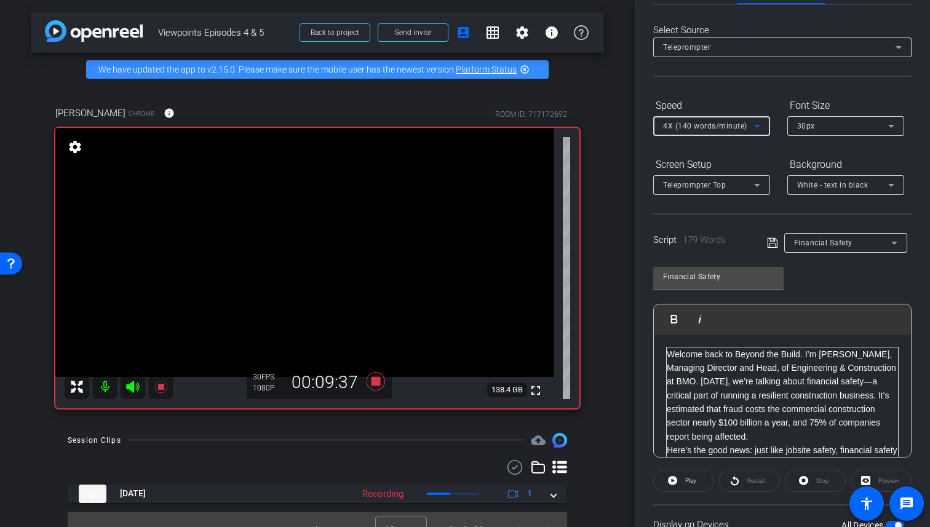
scroll to position [145, 0]
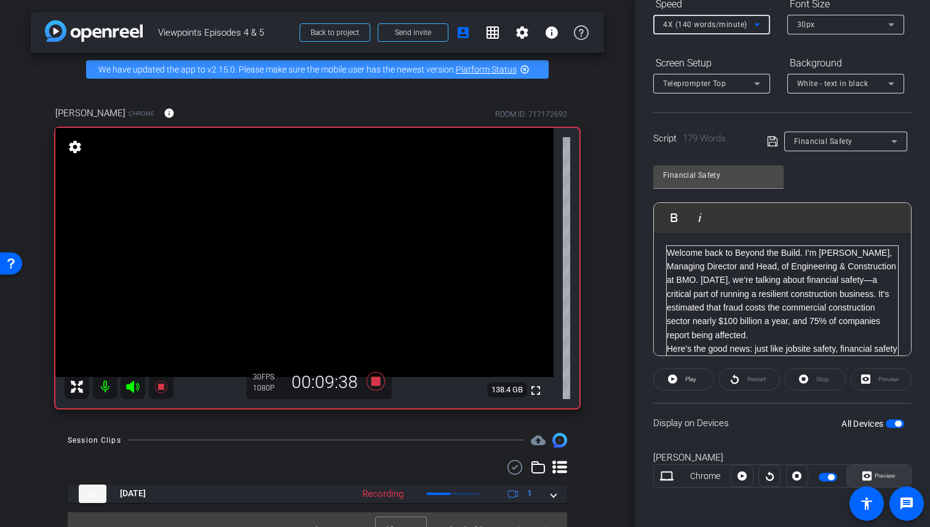
click at [882, 469] on span "Preview" at bounding box center [884, 476] width 24 height 17
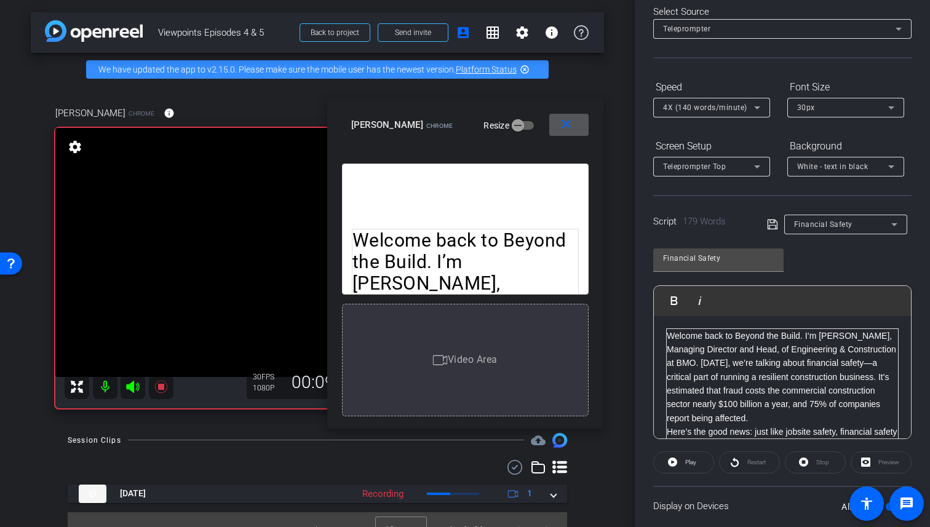
scroll to position [0, 0]
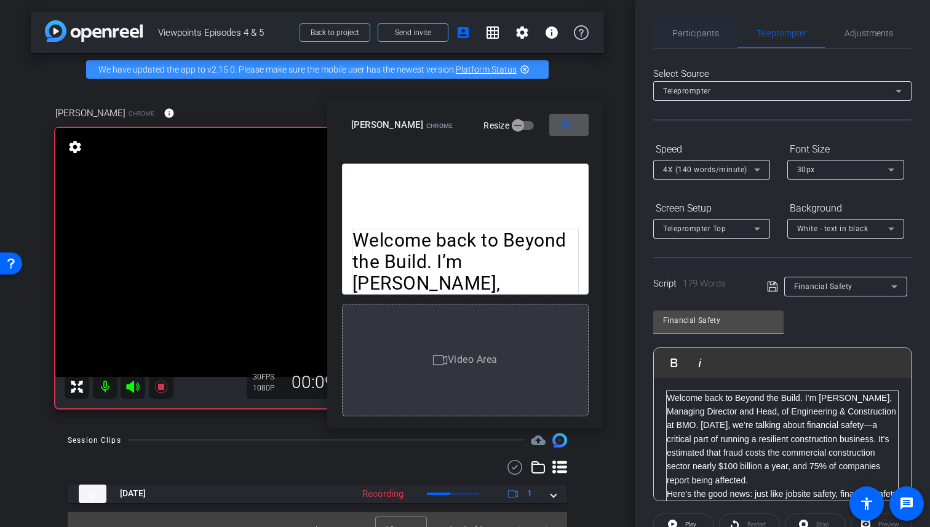
click at [693, 31] on span "Participants" at bounding box center [695, 33] width 47 height 9
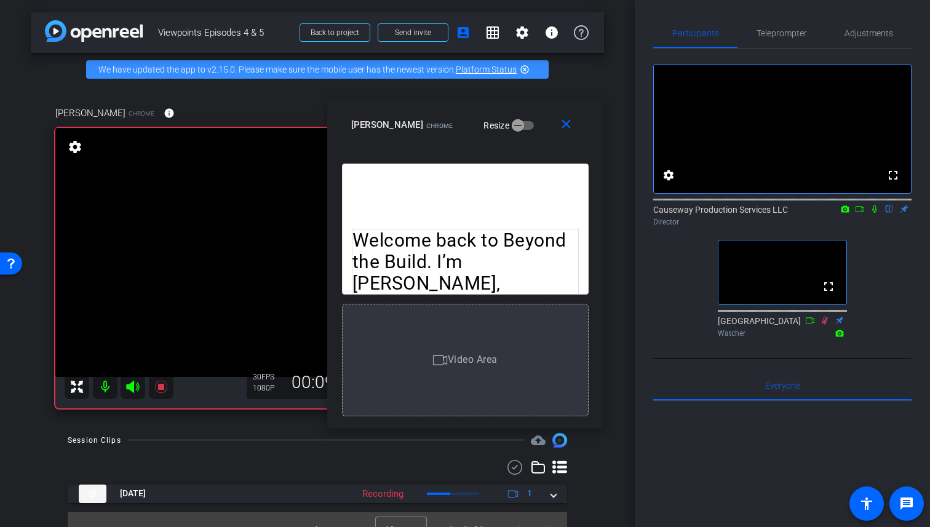
click at [874, 213] on icon at bounding box center [875, 209] width 10 height 9
click at [784, 31] on span "Teleprompter" at bounding box center [782, 33] width 50 height 9
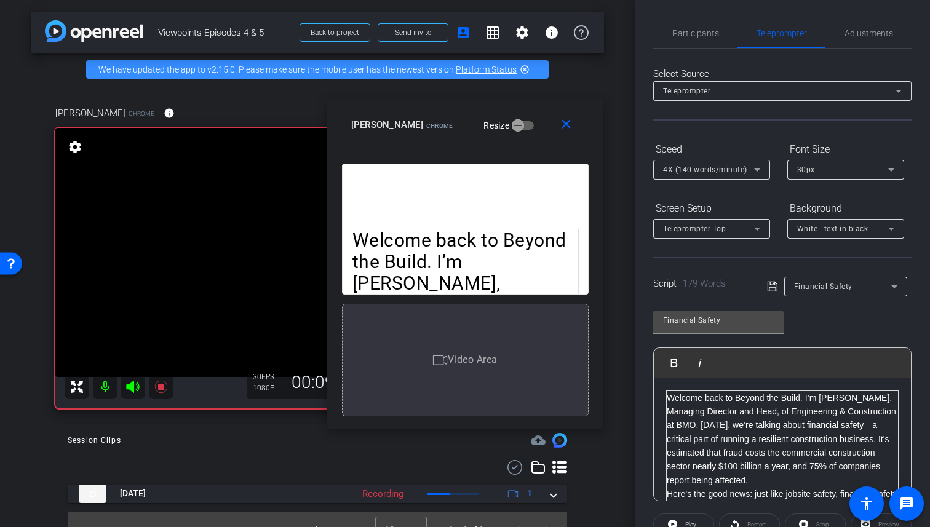
scroll to position [145, 0]
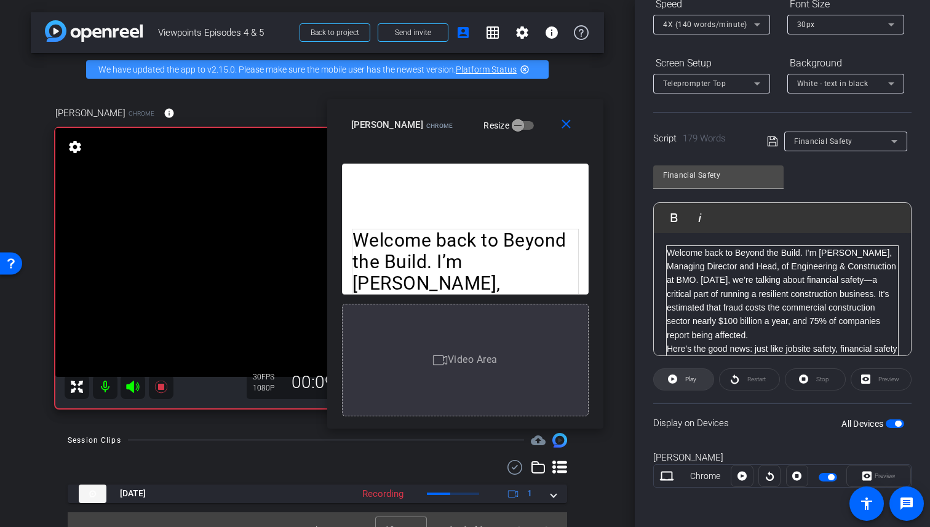
click at [689, 376] on span "Play" at bounding box center [690, 379] width 11 height 7
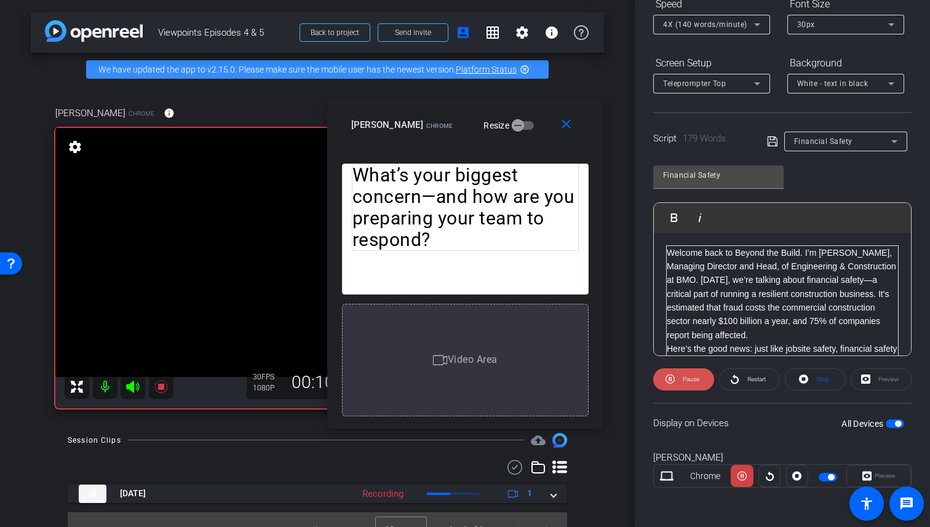
click at [680, 377] on span "Pause" at bounding box center [690, 379] width 20 height 17
click at [679, 377] on span at bounding box center [684, 380] width 60 height 30
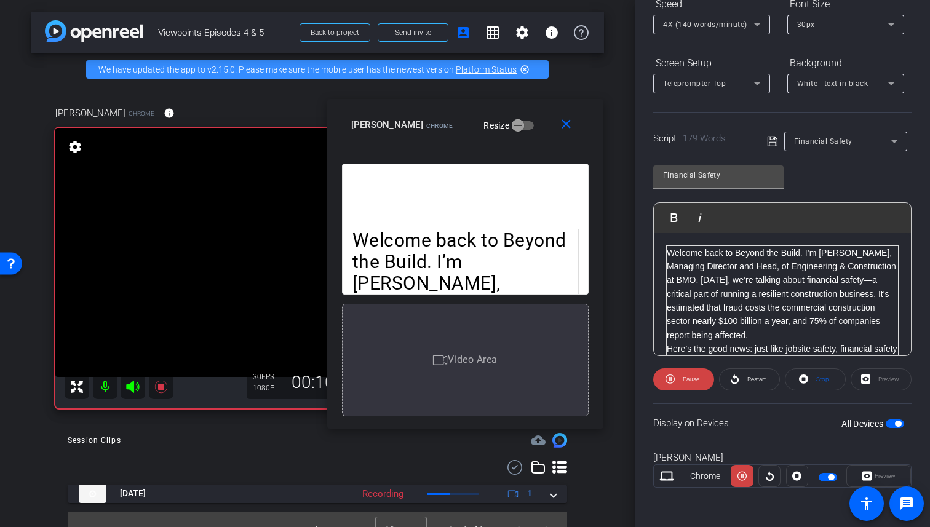
click at [680, 377] on span "Pause" at bounding box center [690, 379] width 20 height 17
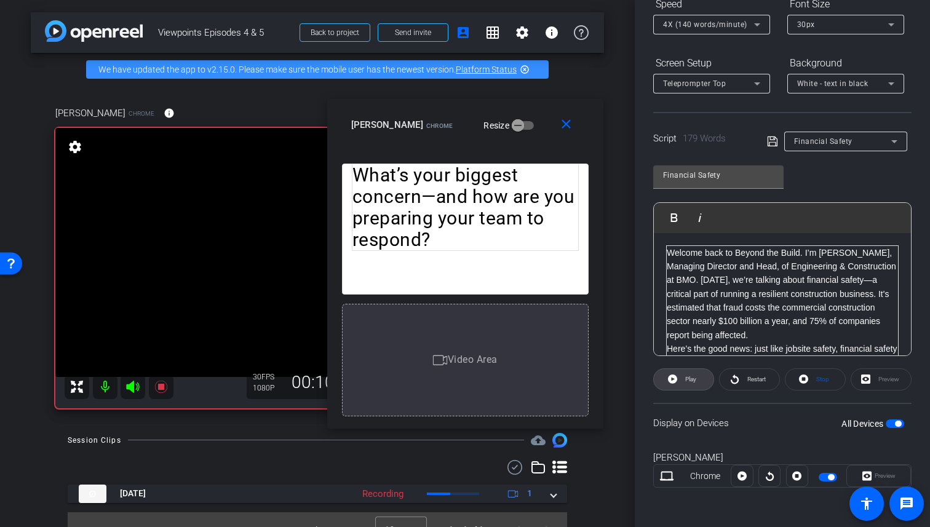
click at [679, 377] on span at bounding box center [684, 380] width 60 height 30
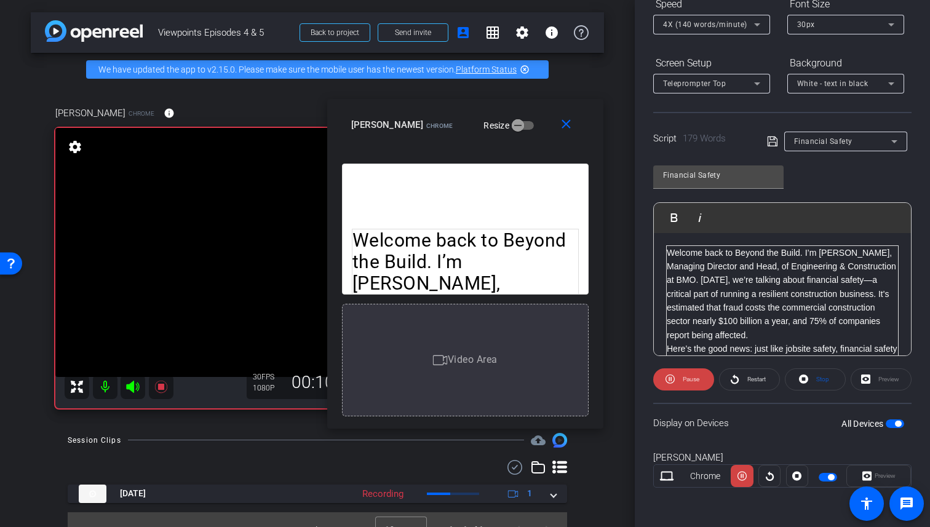
click at [680, 377] on span "Pause" at bounding box center [690, 379] width 20 height 17
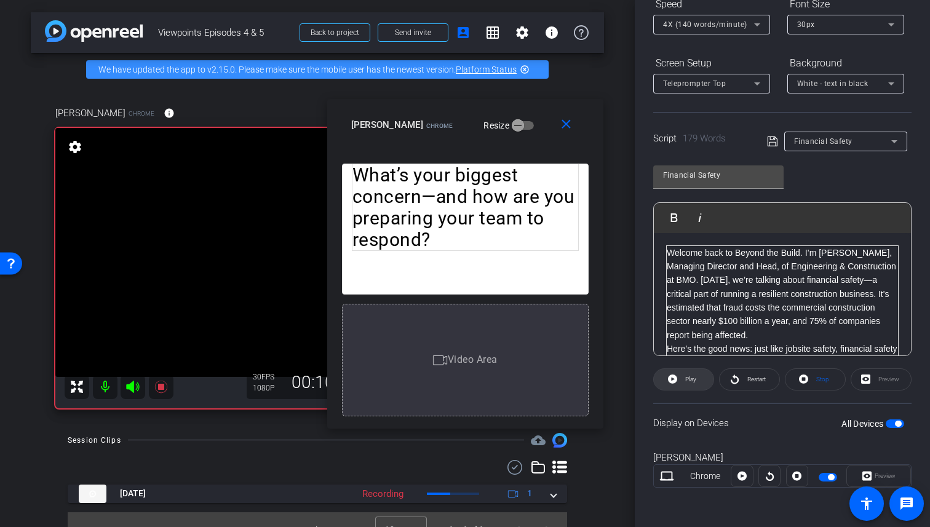
click at [679, 378] on span at bounding box center [684, 380] width 60 height 30
click at [680, 378] on span "Pause" at bounding box center [690, 379] width 20 height 17
click at [679, 378] on span at bounding box center [684, 380] width 60 height 30
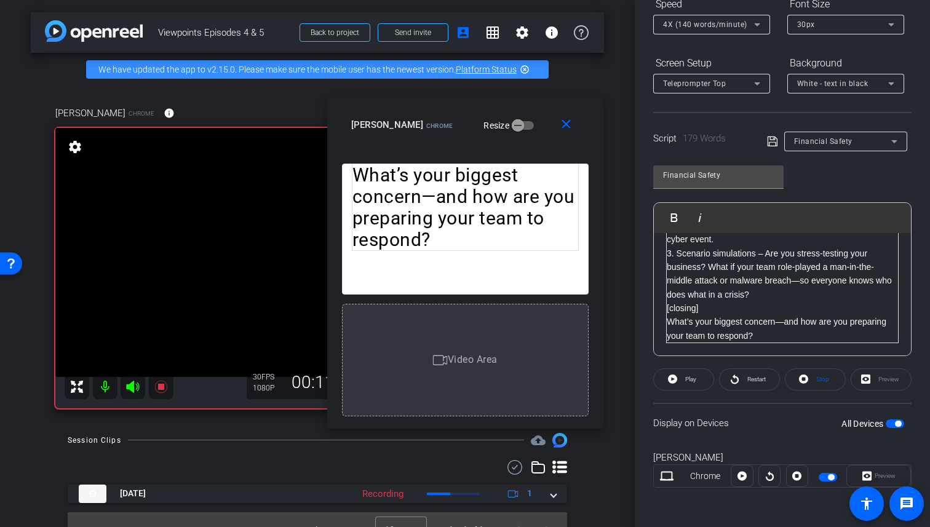
scroll to position [0, 0]
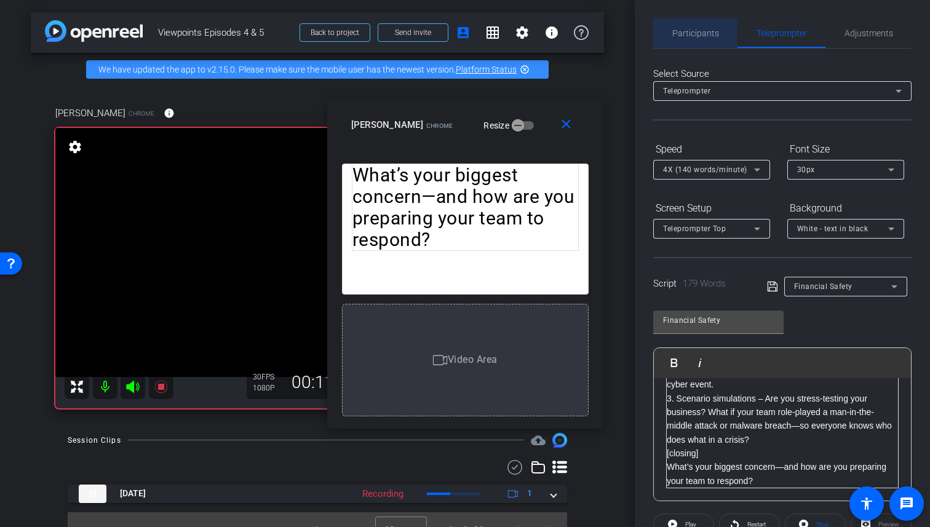
click at [701, 39] on span "Participants" at bounding box center [695, 33] width 47 height 30
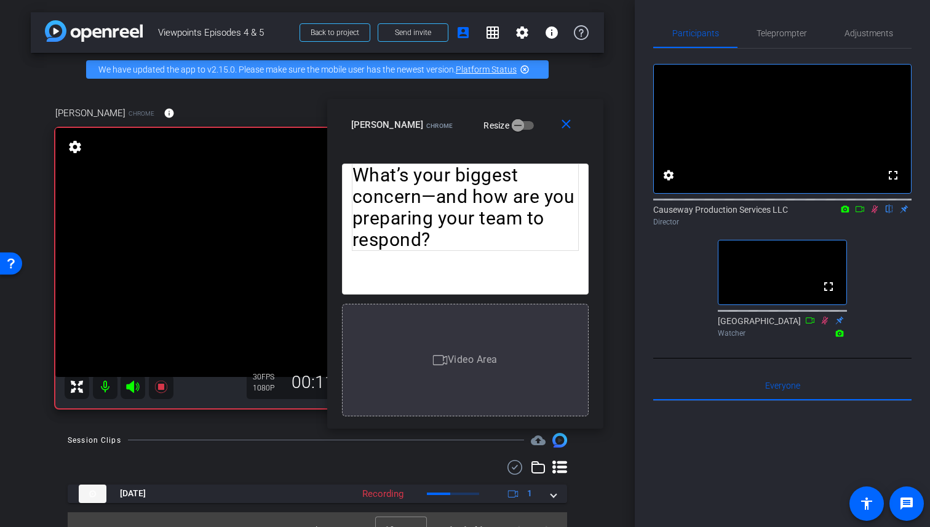
click at [871, 213] on icon at bounding box center [875, 209] width 10 height 9
click at [786, 50] on div "fullscreen settings Causeway Production Services LLC flip Director fullscreen S…" at bounding box center [782, 196] width 258 height 294
click at [786, 36] on span "Teleprompter" at bounding box center [782, 33] width 50 height 9
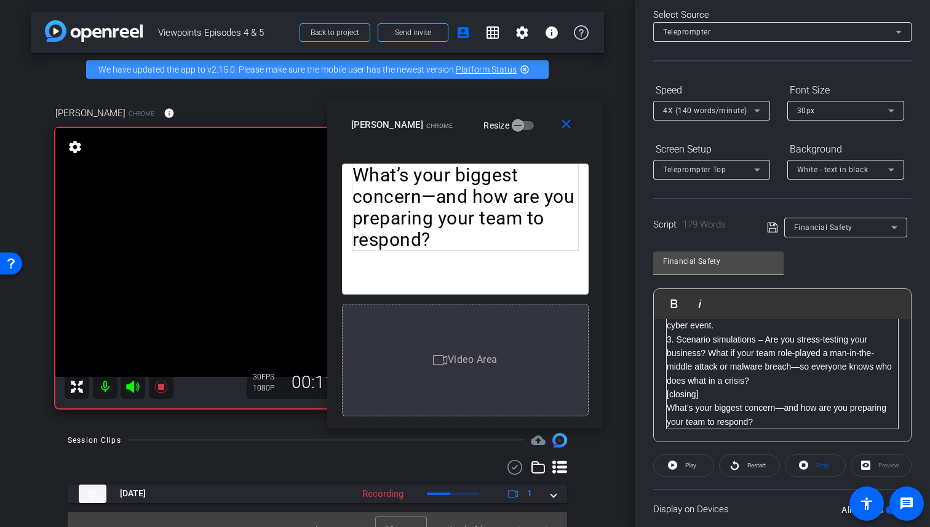
scroll to position [145, 0]
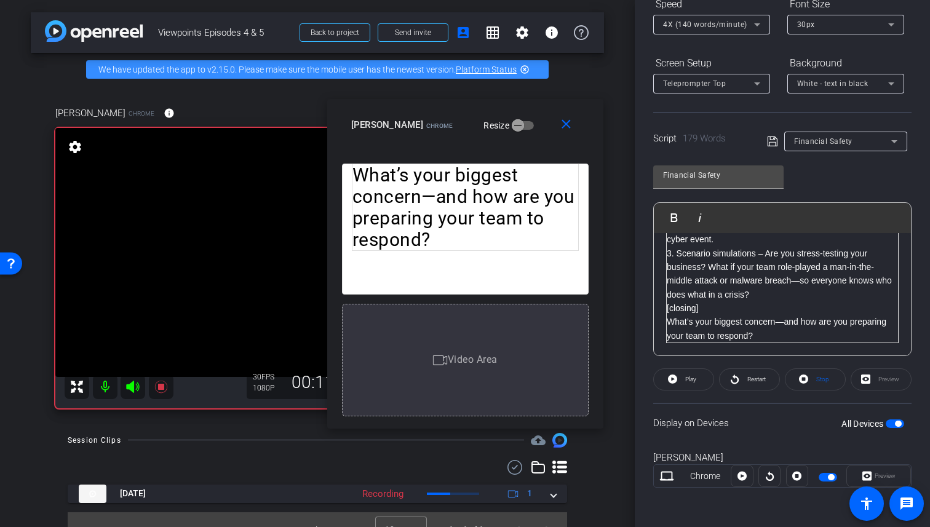
click at [771, 333] on p "What’s your biggest concern—and how are you preparing your team to respond?" at bounding box center [782, 329] width 231 height 28
click at [780, 334] on p "What’s your biggest concern—and how are you preparing your team to respond?" at bounding box center [782, 329] width 231 height 28
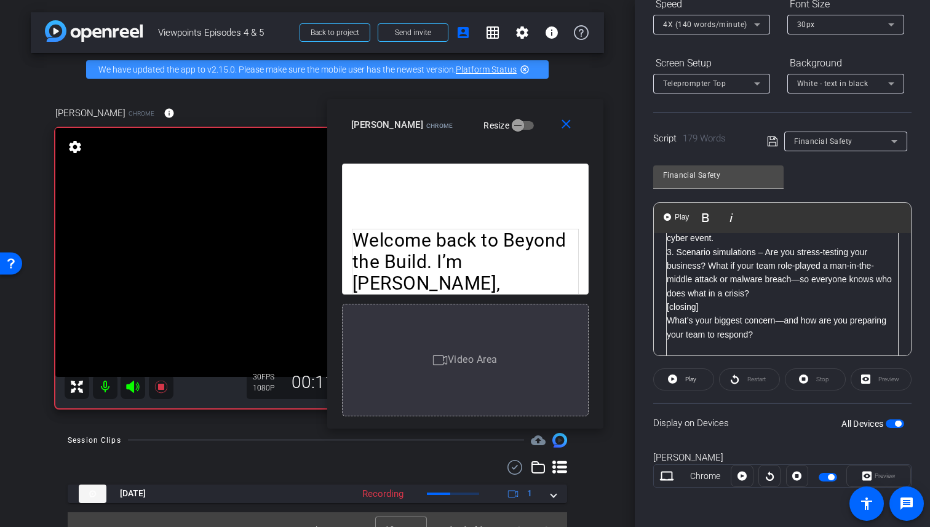
scroll to position [262, 0]
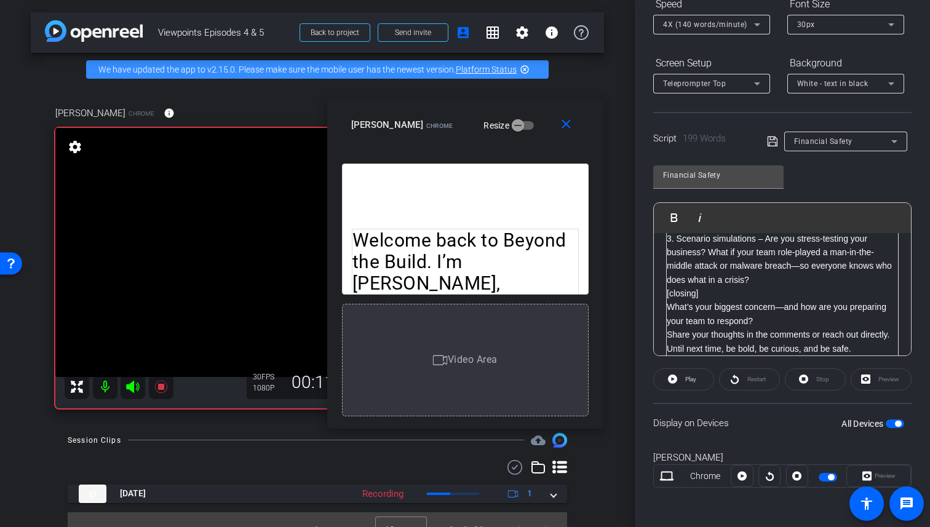
click at [688, 292] on p "[closing]" at bounding box center [782, 294] width 231 height 14
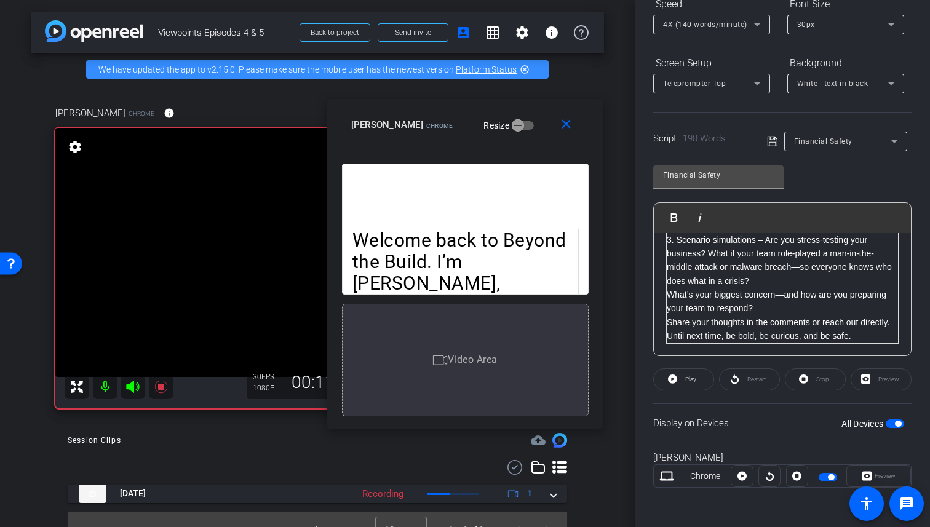
click at [773, 145] on icon at bounding box center [772, 141] width 11 height 15
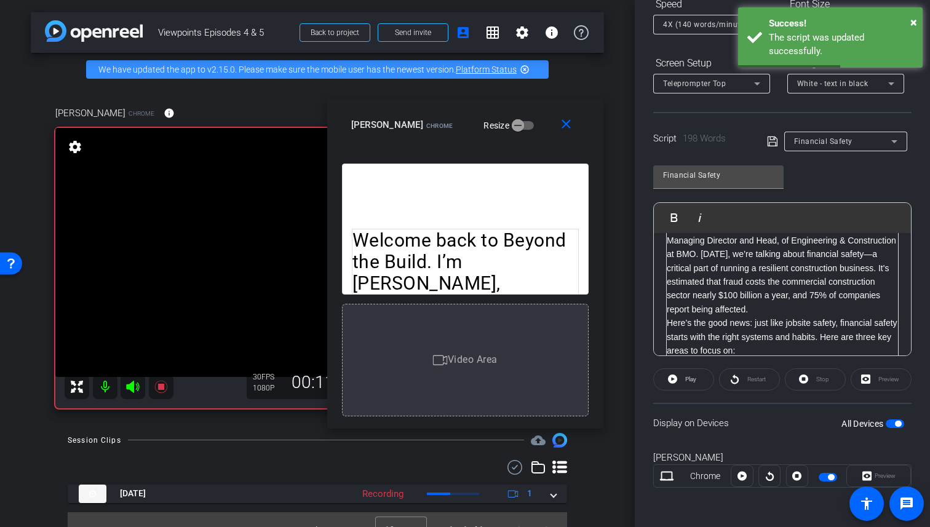
scroll to position [0, 0]
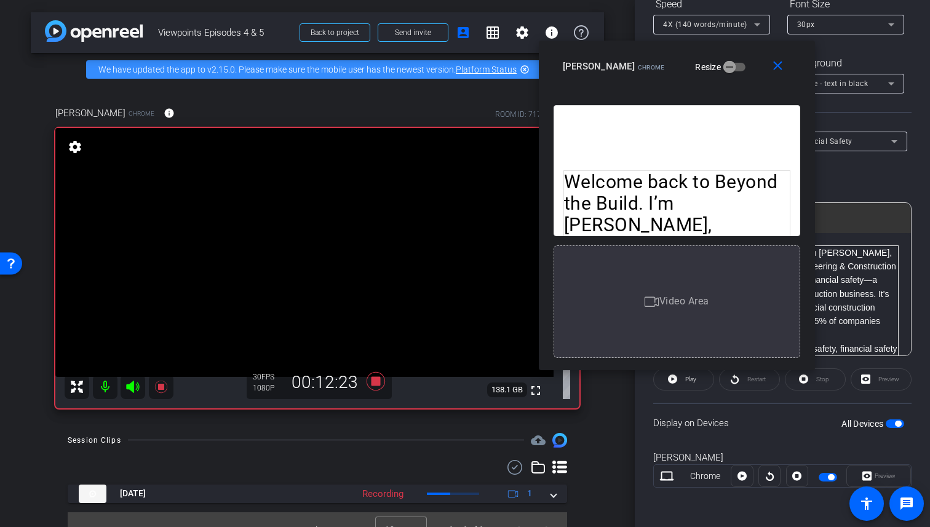
drag, startPoint x: 525, startPoint y: 137, endPoint x: 737, endPoint y: 79, distance: 219.6
click at [737, 79] on div "close Caroline Chrome Resize" at bounding box center [677, 68] width 276 height 55
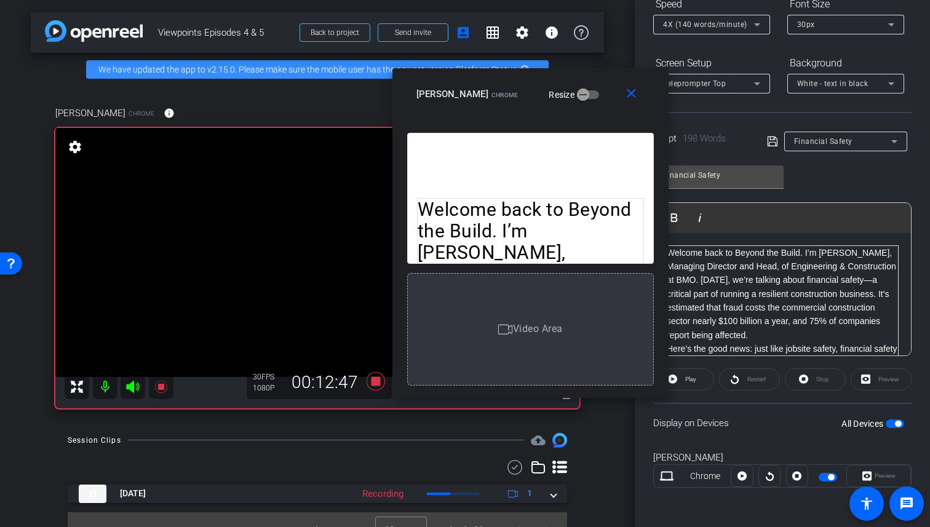
drag, startPoint x: 744, startPoint y: 90, endPoint x: 598, endPoint y: 118, distance: 149.0
click at [598, 118] on div "close Caroline Chrome Resize" at bounding box center [530, 95] width 276 height 55
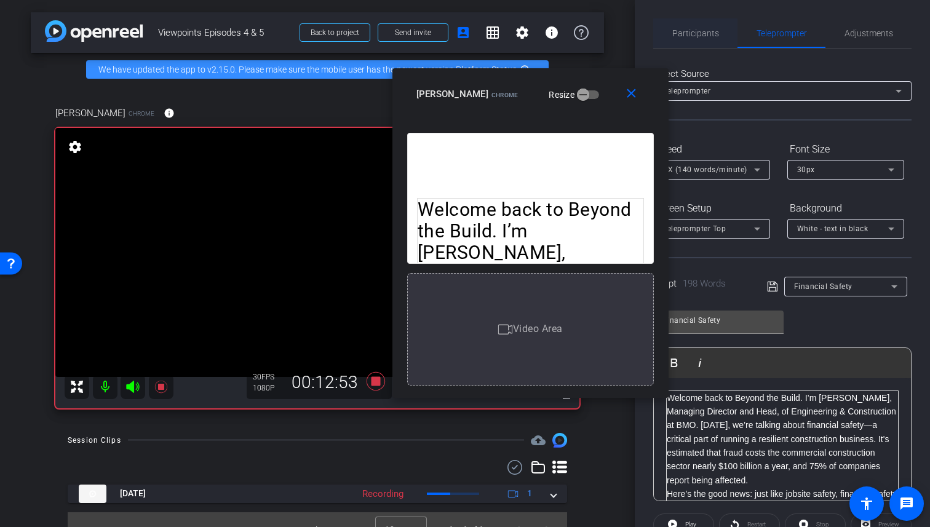
click at [694, 31] on span "Participants" at bounding box center [695, 33] width 47 height 9
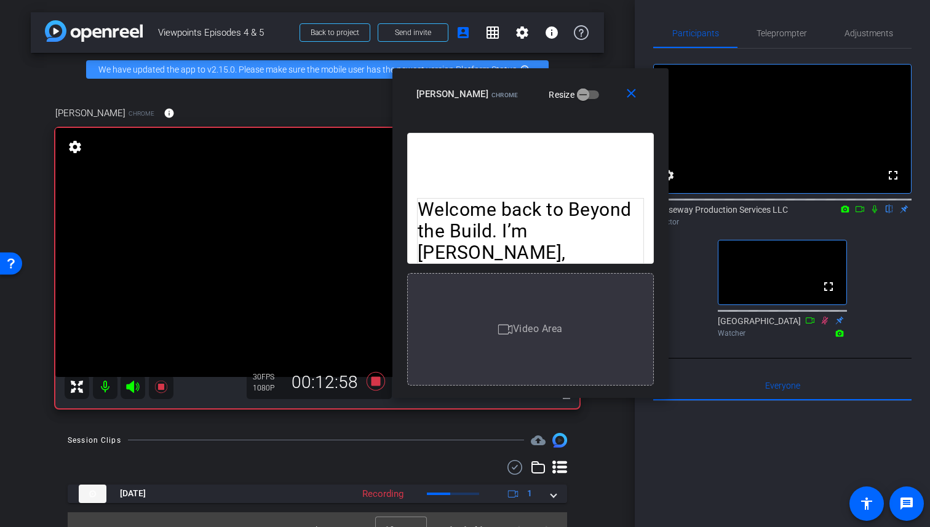
click at [875, 213] on icon at bounding box center [874, 209] width 5 height 8
click at [875, 213] on icon at bounding box center [875, 209] width 7 height 8
click at [873, 213] on icon at bounding box center [875, 209] width 10 height 9
click at [674, 183] on mat-icon "settings" at bounding box center [668, 175] width 15 height 15
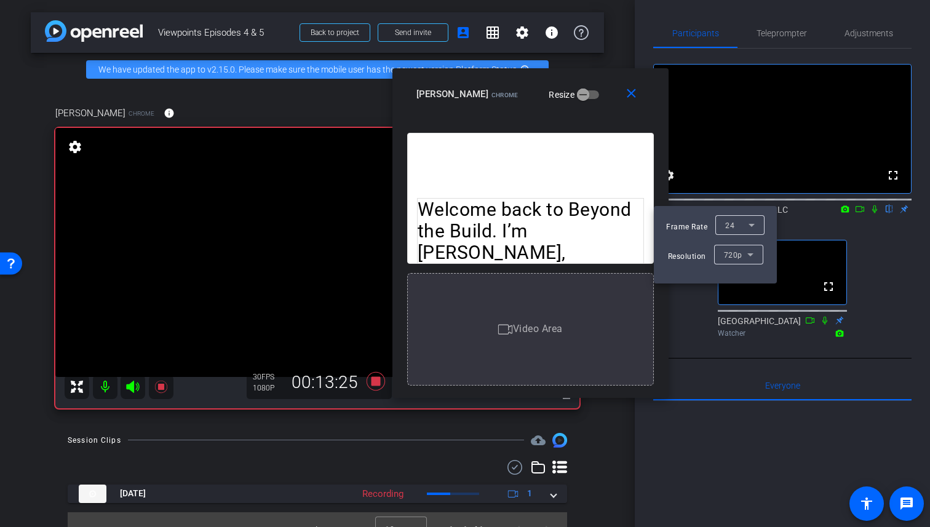
click at [881, 270] on div at bounding box center [465, 263] width 930 height 527
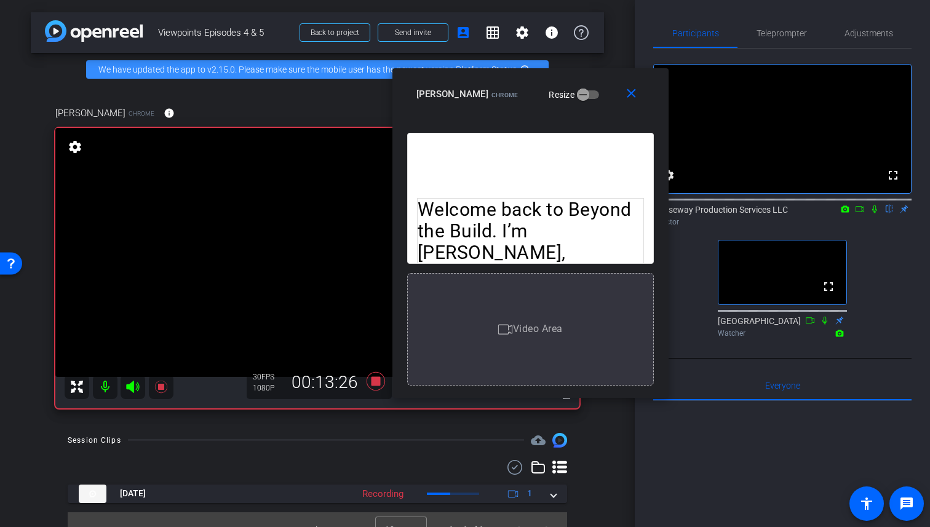
click at [863, 213] on icon at bounding box center [860, 209] width 10 height 9
click at [890, 213] on icon at bounding box center [890, 209] width 10 height 9
click at [877, 213] on icon at bounding box center [875, 209] width 10 height 9
click at [877, 213] on icon at bounding box center [875, 209] width 7 height 8
click at [464, 34] on mat-icon "account_box" at bounding box center [463, 32] width 15 height 15
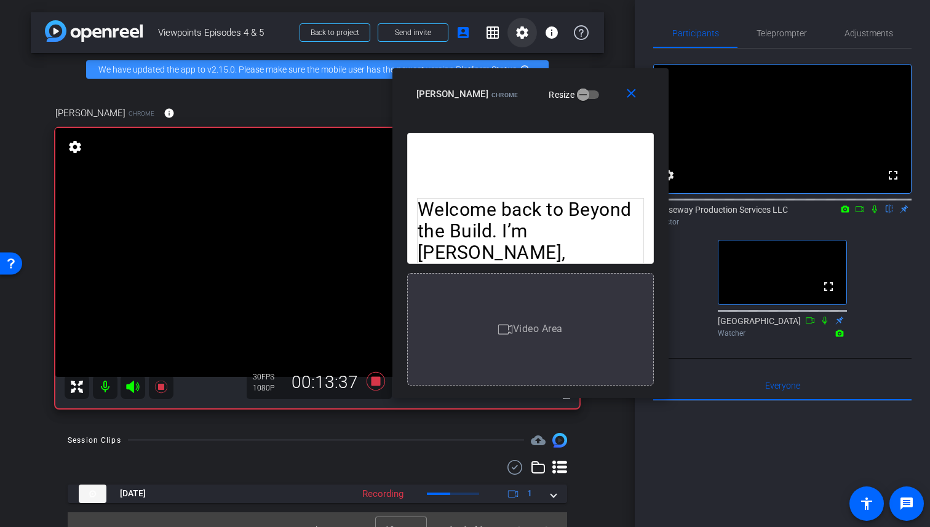
click at [528, 32] on mat-icon "settings" at bounding box center [522, 32] width 15 height 15
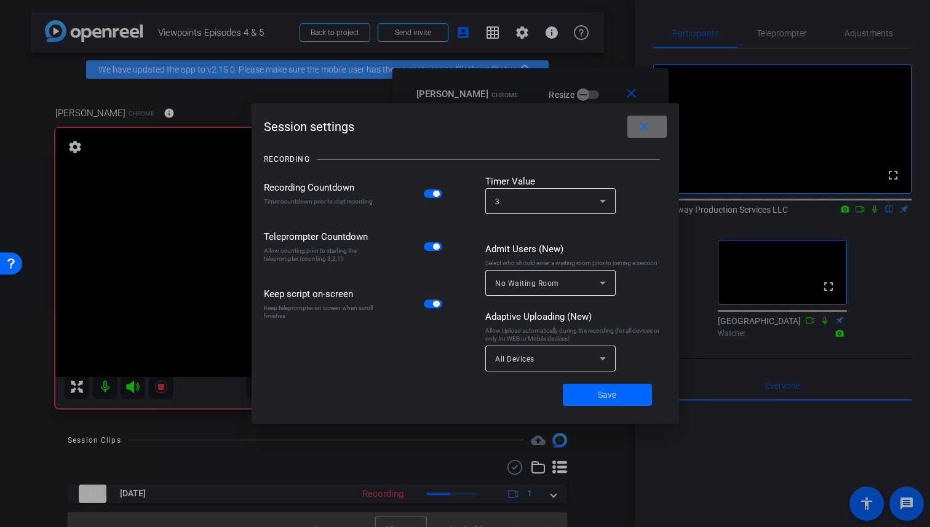
click at [649, 123] on mat-icon "close" at bounding box center [644, 126] width 15 height 15
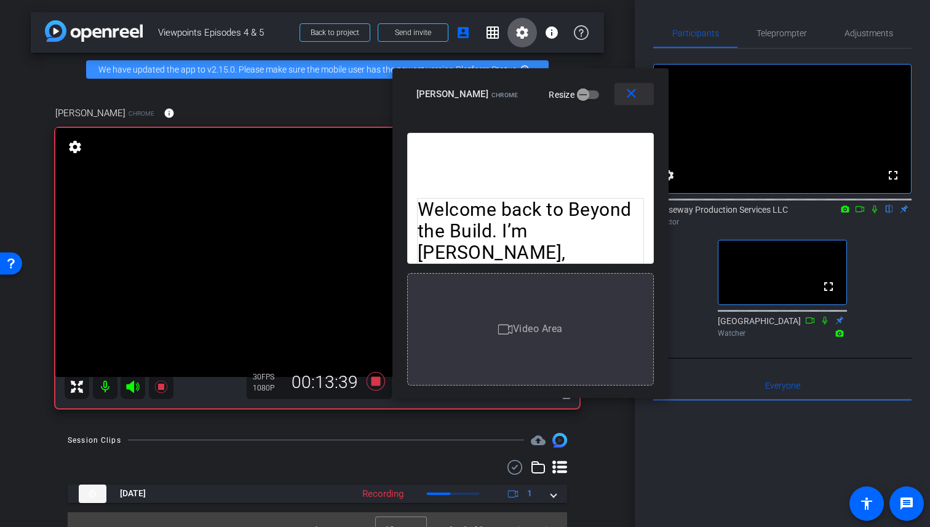
click at [629, 94] on mat-icon "close" at bounding box center [631, 93] width 15 height 15
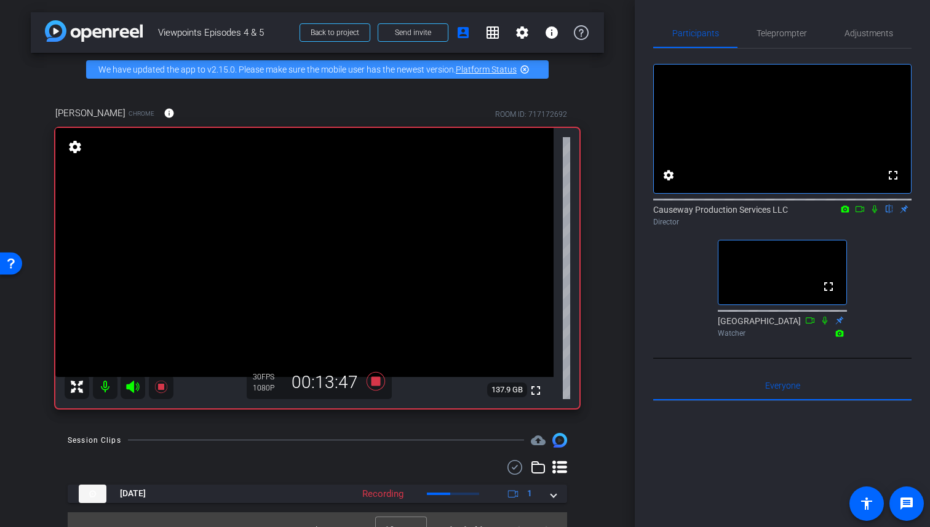
click at [889, 214] on mat-icon "flip" at bounding box center [889, 208] width 15 height 11
click at [874, 213] on icon at bounding box center [874, 209] width 5 height 8
click at [874, 213] on icon at bounding box center [875, 209] width 7 height 8
click at [869, 33] on span "Adjustments" at bounding box center [869, 33] width 49 height 9
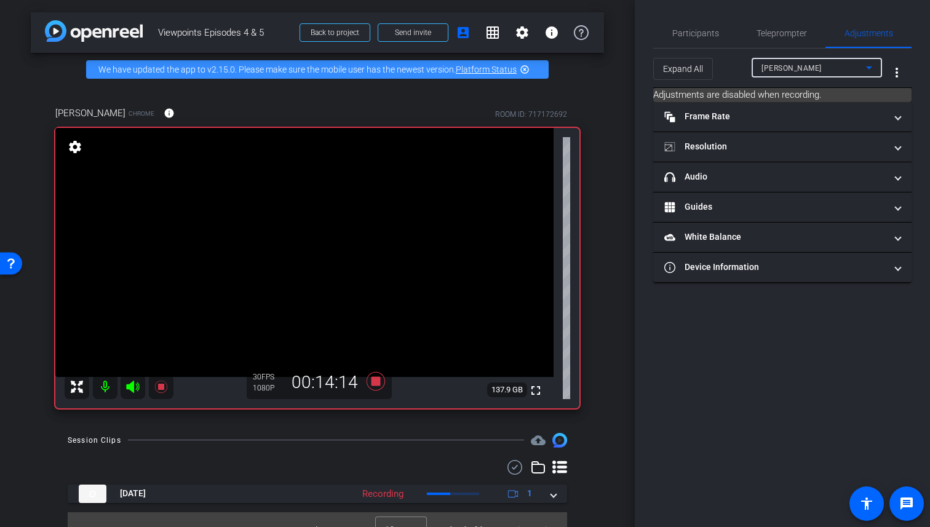
click at [799, 62] on div "Caroline" at bounding box center [814, 67] width 105 height 15
click at [807, 66] on div at bounding box center [465, 263] width 930 height 527
click at [695, 70] on span "Expand All" at bounding box center [683, 68] width 40 height 23
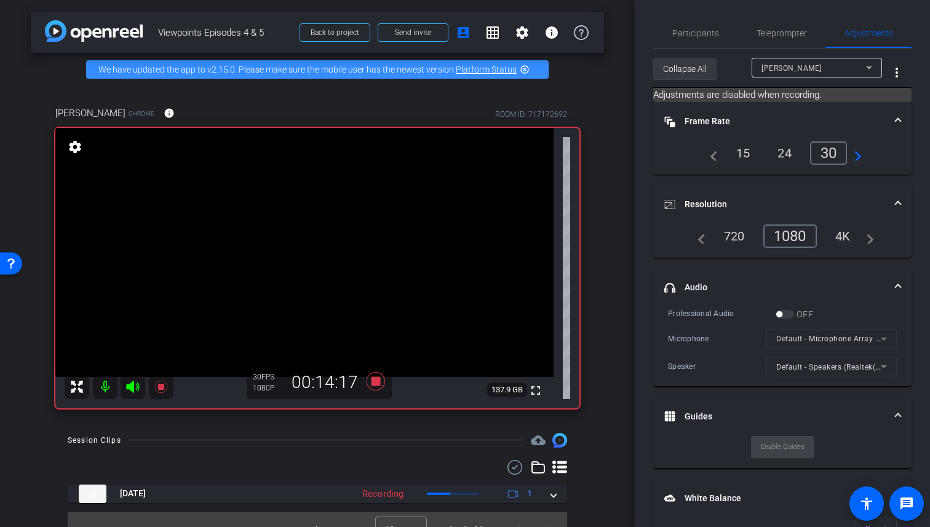
click at [695, 70] on span "Collapse All" at bounding box center [685, 68] width 44 height 23
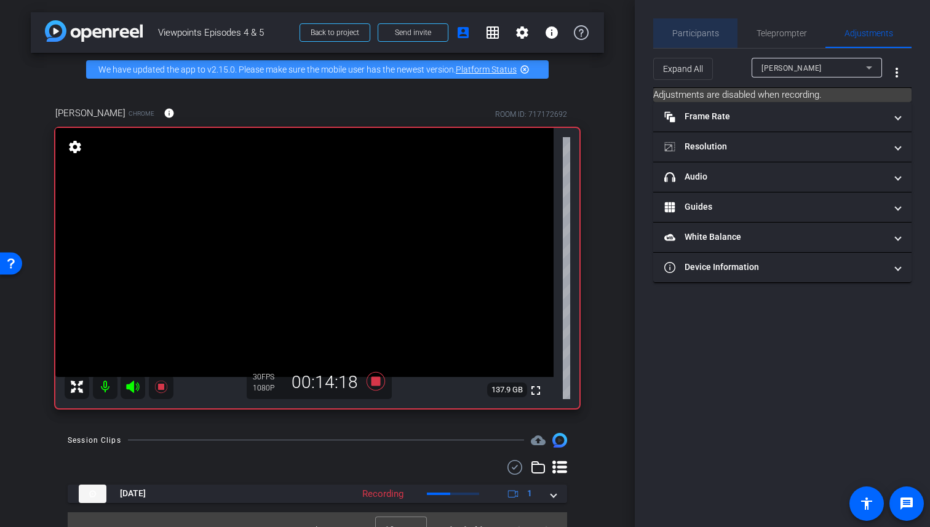
click at [705, 34] on span "Participants" at bounding box center [695, 33] width 47 height 9
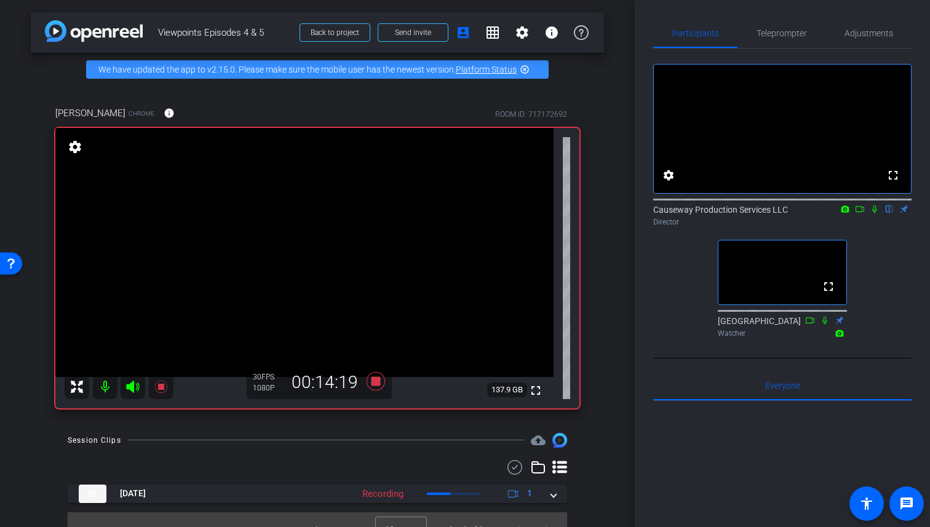
click at [870, 213] on icon at bounding box center [875, 209] width 10 height 9
click at [669, 183] on mat-icon "settings" at bounding box center [668, 175] width 15 height 15
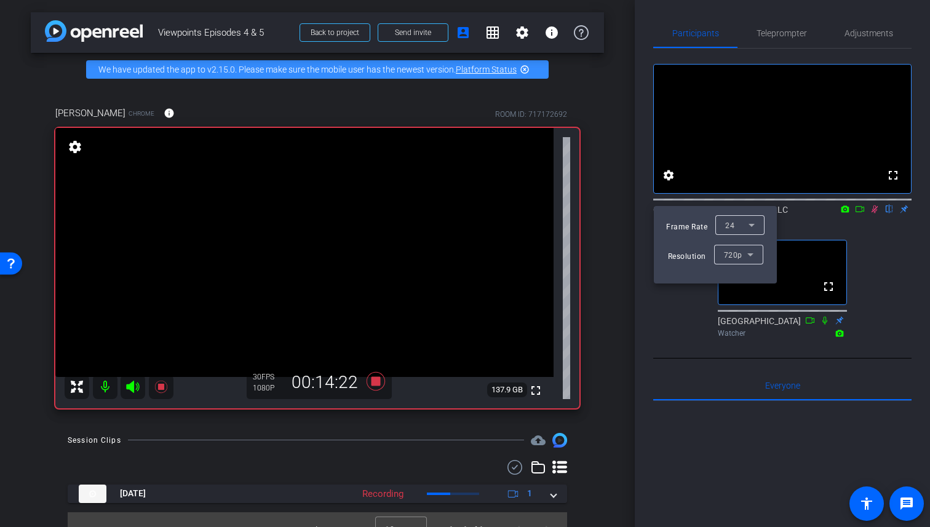
click at [819, 224] on div at bounding box center [465, 263] width 930 height 527
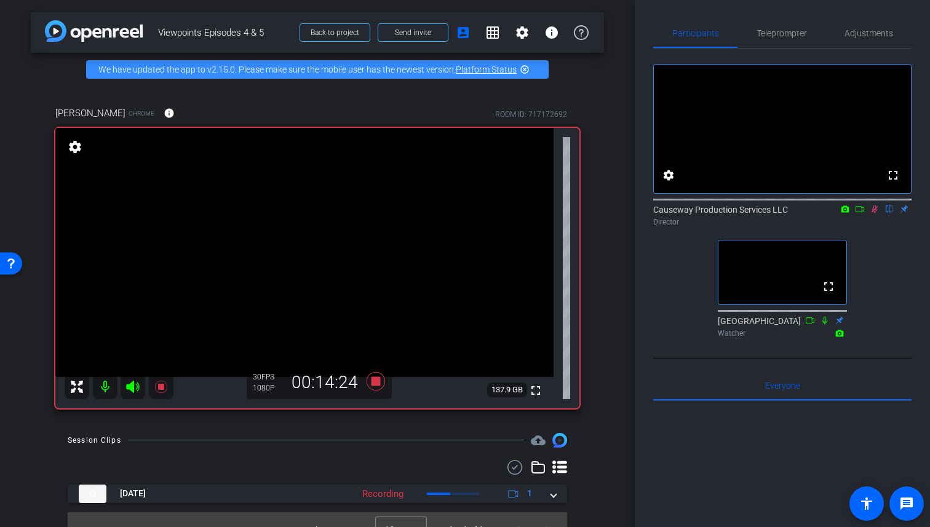
click at [845, 212] on icon at bounding box center [846, 208] width 8 height 7
click at [845, 221] on div at bounding box center [465, 263] width 930 height 527
click at [870, 231] on div "Causeway Production Services LLC flip Director" at bounding box center [782, 213] width 258 height 38
click at [874, 213] on icon at bounding box center [875, 209] width 10 height 9
click at [888, 289] on div "fullscreen settings Causeway Production Services LLC flip Director fullscreen S…" at bounding box center [782, 196] width 258 height 294
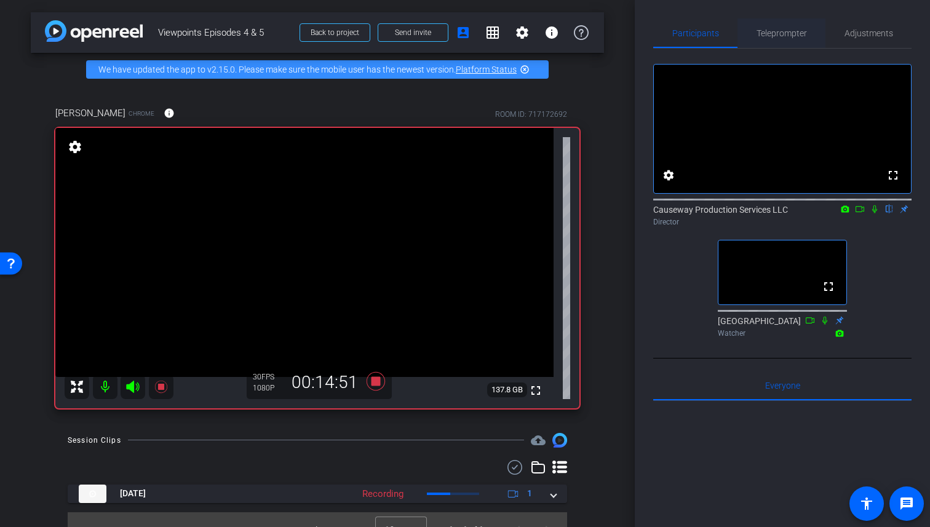
click at [776, 40] on span "Teleprompter" at bounding box center [782, 33] width 50 height 30
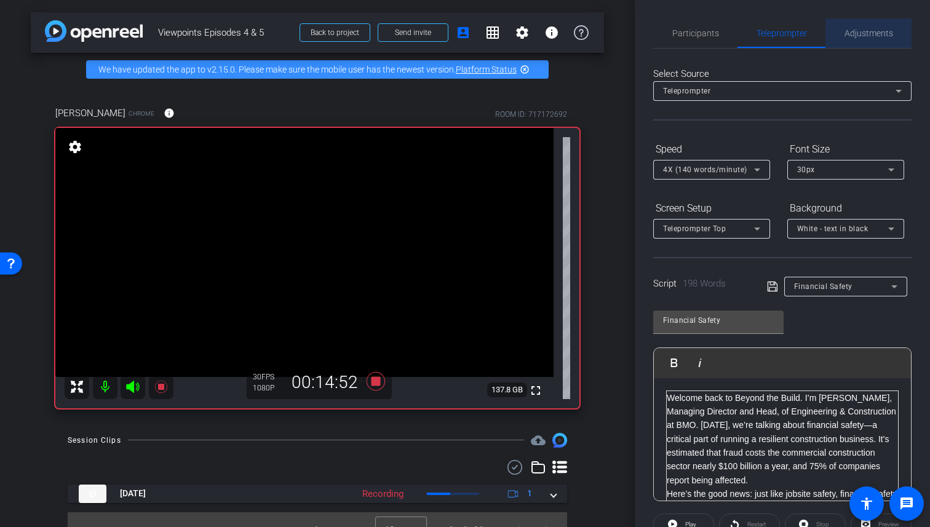
click at [893, 38] on div "Adjustments" at bounding box center [869, 33] width 86 height 30
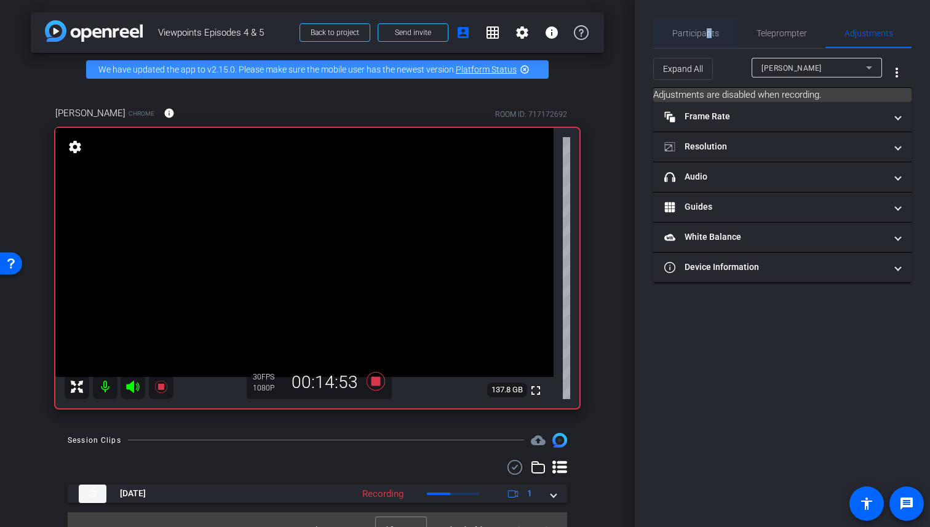
click at [708, 29] on span "Participants" at bounding box center [695, 33] width 47 height 9
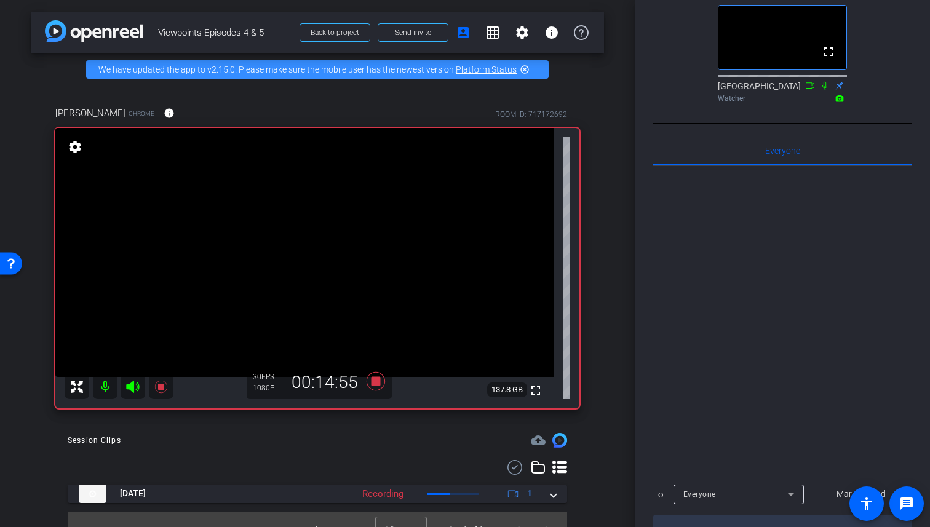
scroll to position [293, 0]
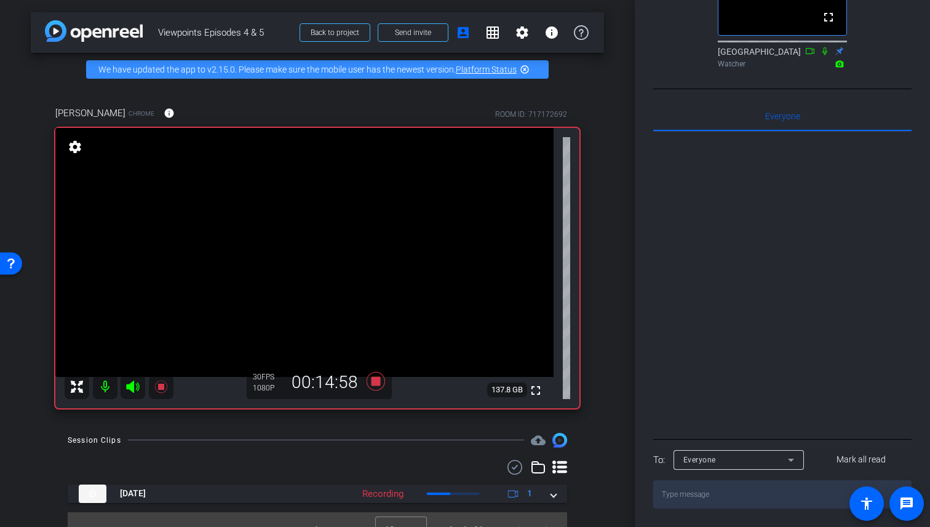
click at [713, 502] on textarea at bounding box center [782, 494] width 258 height 28
type textarea "I suppose I can type here"
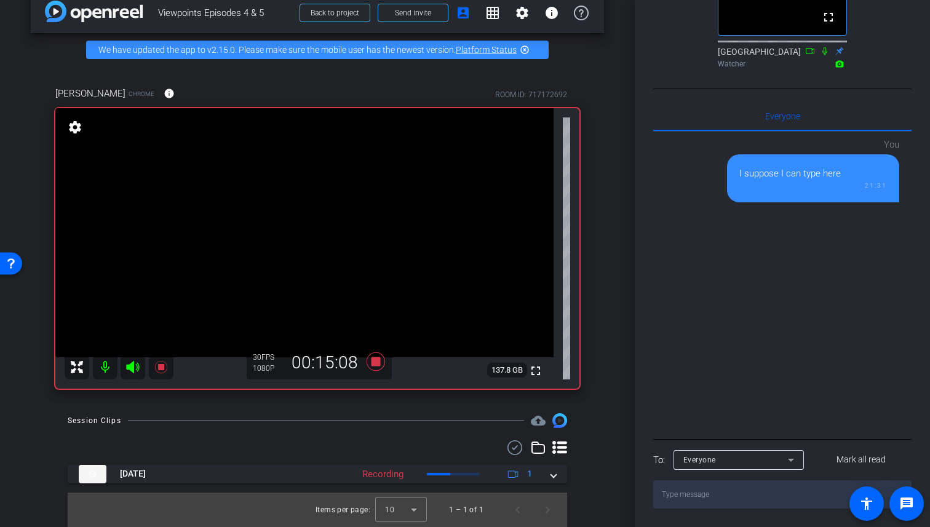
scroll to position [0, 0]
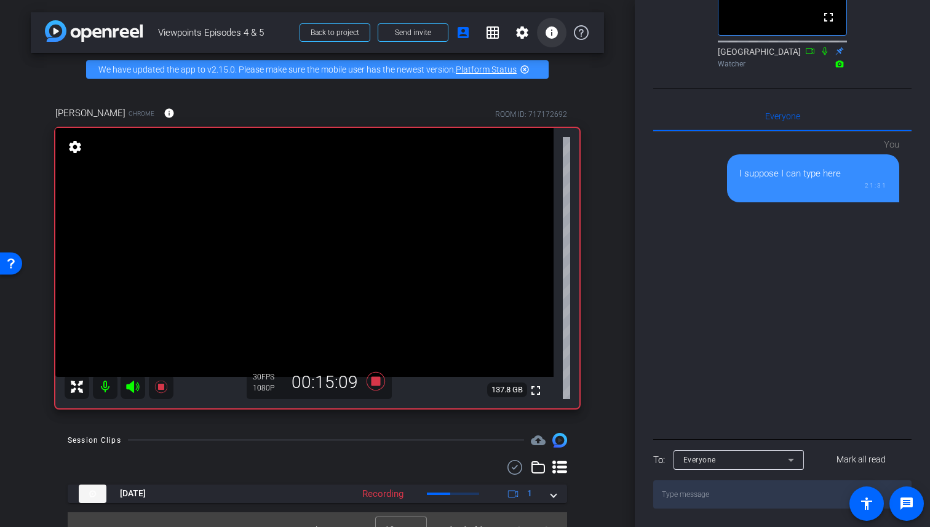
click at [554, 32] on mat-icon "info" at bounding box center [551, 32] width 15 height 15
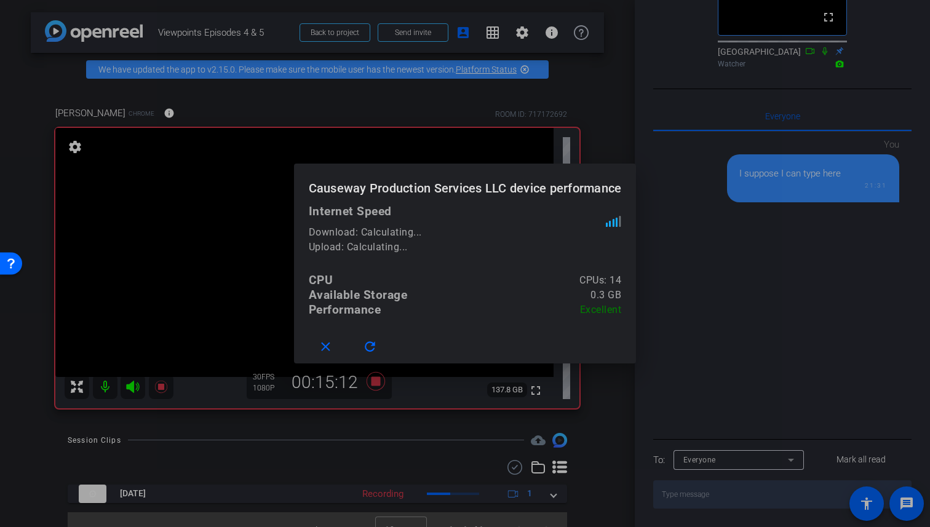
click at [549, 31] on div at bounding box center [465, 263] width 930 height 527
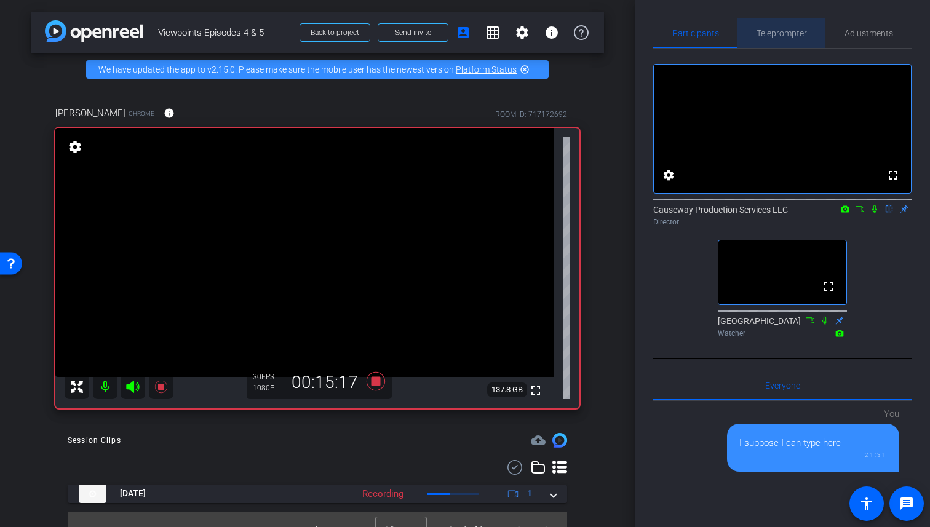
click at [778, 39] on span "Teleprompter" at bounding box center [782, 33] width 50 height 30
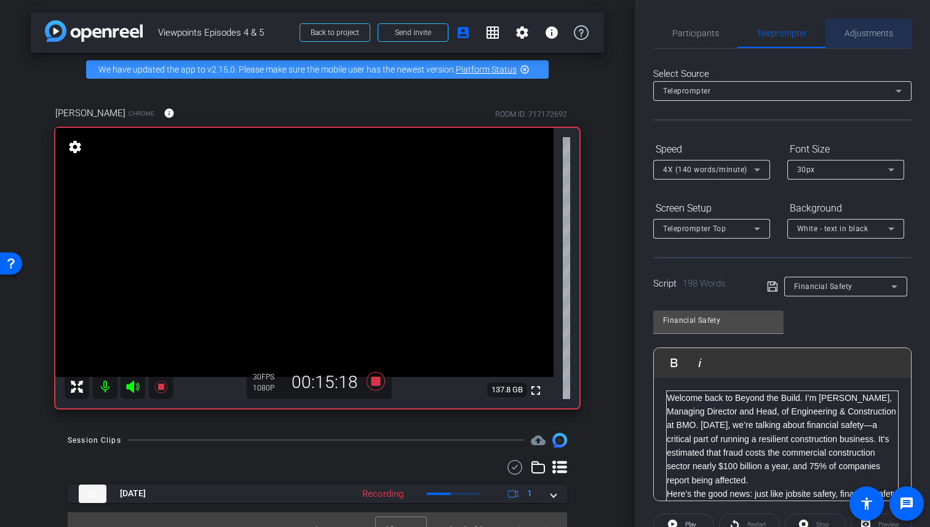
click at [874, 33] on span "Adjustments" at bounding box center [869, 33] width 49 height 9
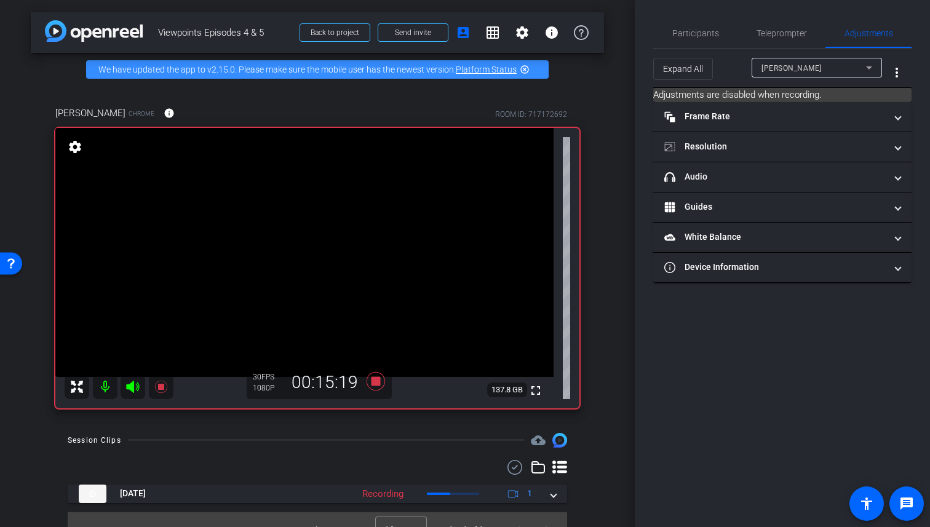
click at [880, 66] on div "Caroline" at bounding box center [817, 68] width 130 height 20
click at [900, 74] on div at bounding box center [465, 263] width 930 height 527
click at [900, 74] on mat-icon "more_vert" at bounding box center [897, 72] width 15 height 15
click at [900, 74] on div at bounding box center [465, 263] width 930 height 527
click at [685, 31] on span "Participants" at bounding box center [695, 33] width 47 height 9
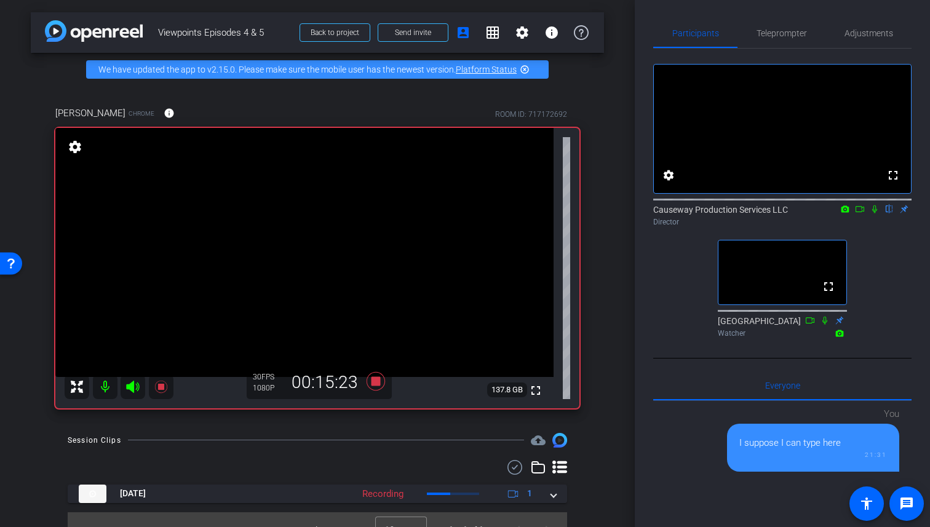
scroll to position [293, 0]
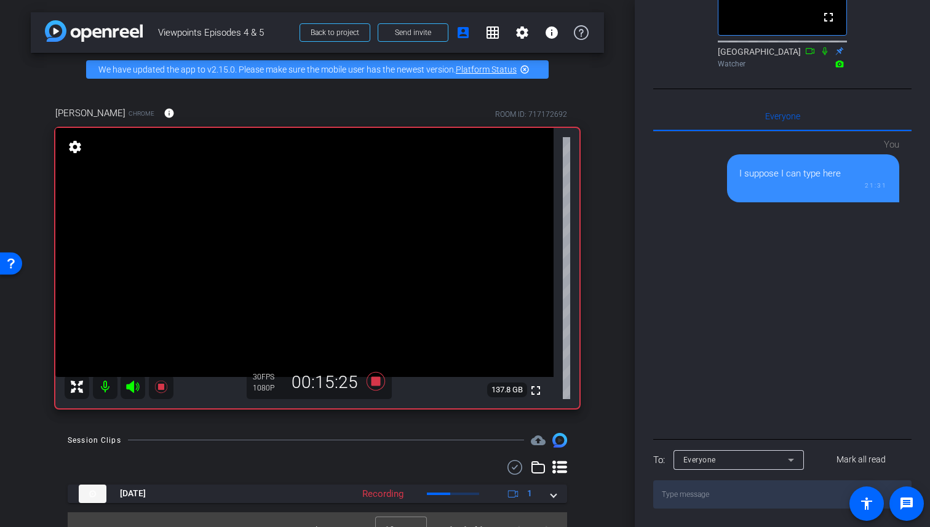
click at [727, 501] on textarea at bounding box center [782, 494] width 258 height 28
type textarea "OK let's try again"
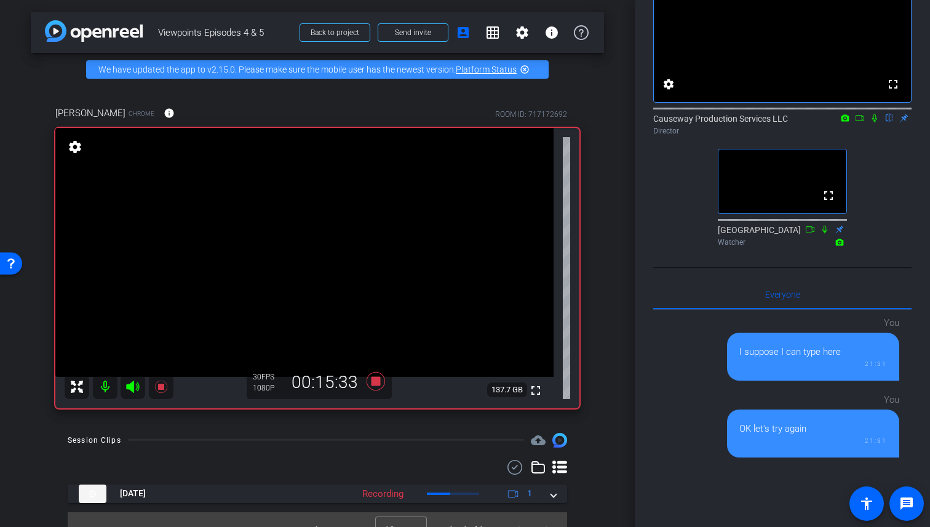
scroll to position [0, 0]
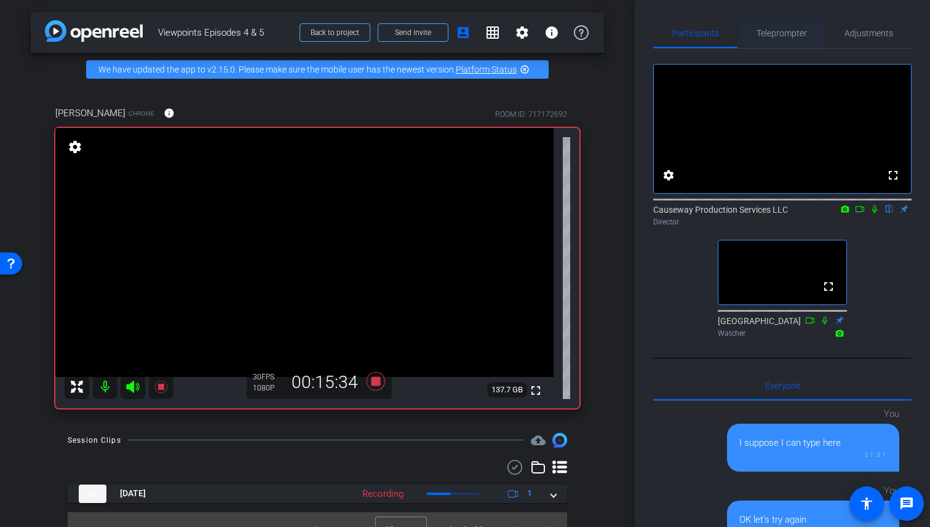
click at [787, 36] on span "Teleprompter" at bounding box center [782, 33] width 50 height 9
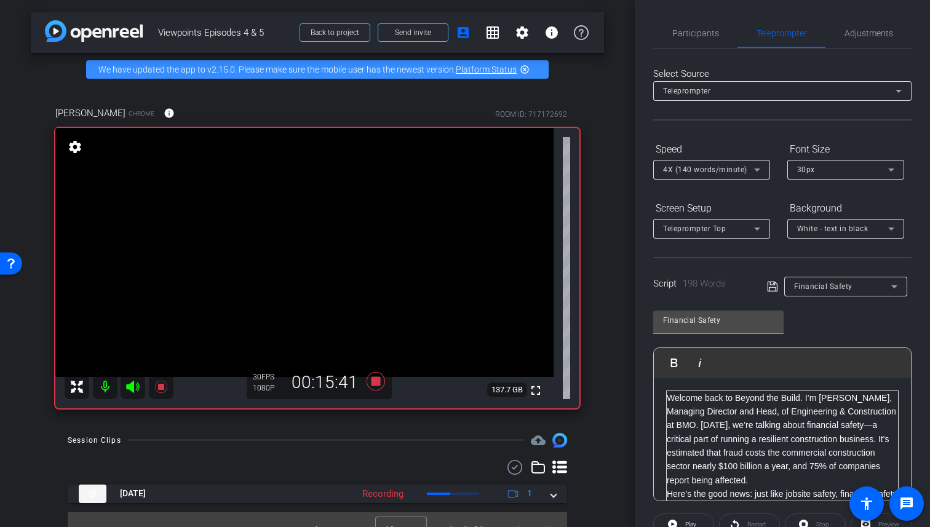
click at [370, 84] on div "arrow_back Viewpoints Episodes 4 & 5 Back to project Send invite account_box gr…" at bounding box center [317, 263] width 635 height 527
click at [679, 30] on span "Participants" at bounding box center [695, 33] width 47 height 9
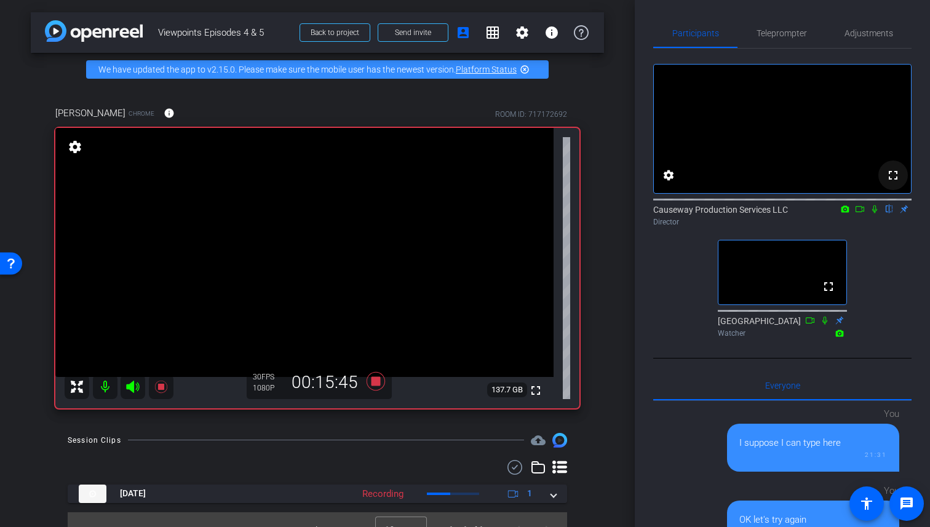
click at [886, 183] on mat-icon "fullscreen" at bounding box center [893, 175] width 15 height 15
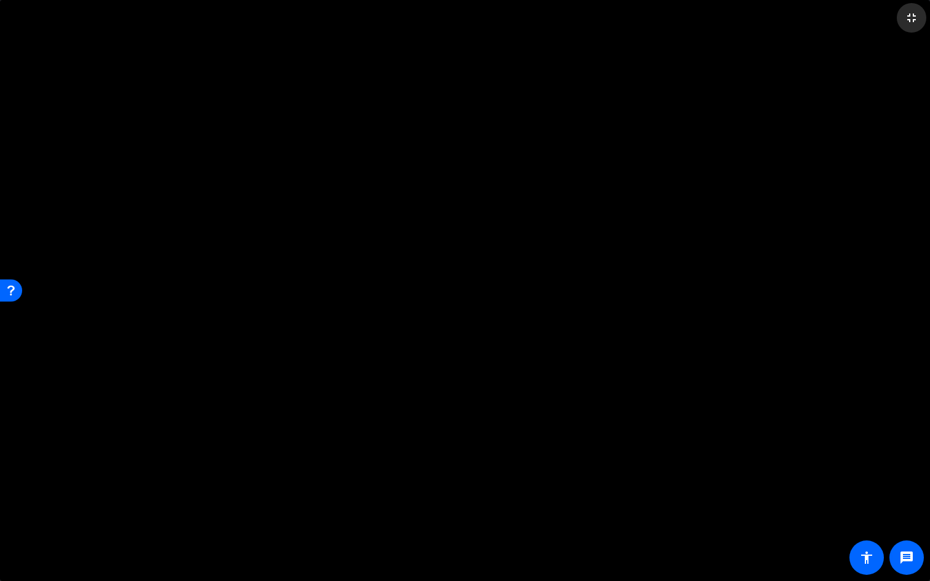
click at [911, 14] on mat-icon "fullscreen_exit" at bounding box center [911, 17] width 15 height 15
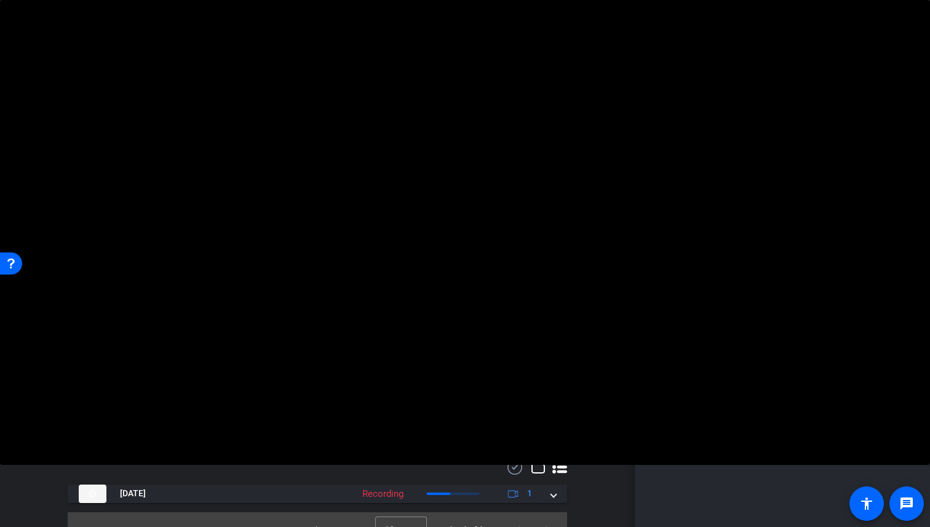
click at [871, 85] on icon at bounding box center [875, 80] width 10 height 9
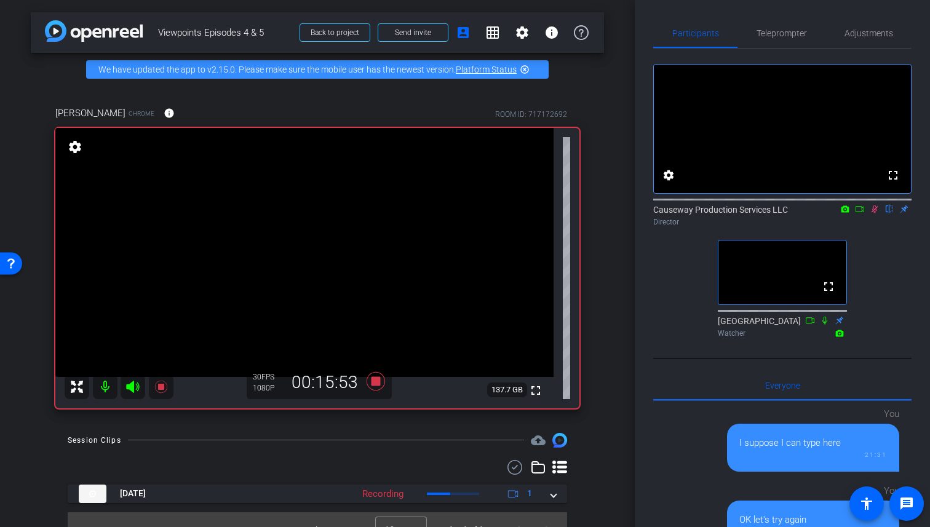
click at [871, 213] on icon at bounding box center [875, 209] width 10 height 9
click at [846, 213] on icon at bounding box center [845, 209] width 10 height 9
click at [865, 223] on div at bounding box center [465, 263] width 930 height 527
click at [877, 213] on icon at bounding box center [875, 209] width 10 height 9
click at [879, 213] on icon at bounding box center [875, 209] width 10 height 9
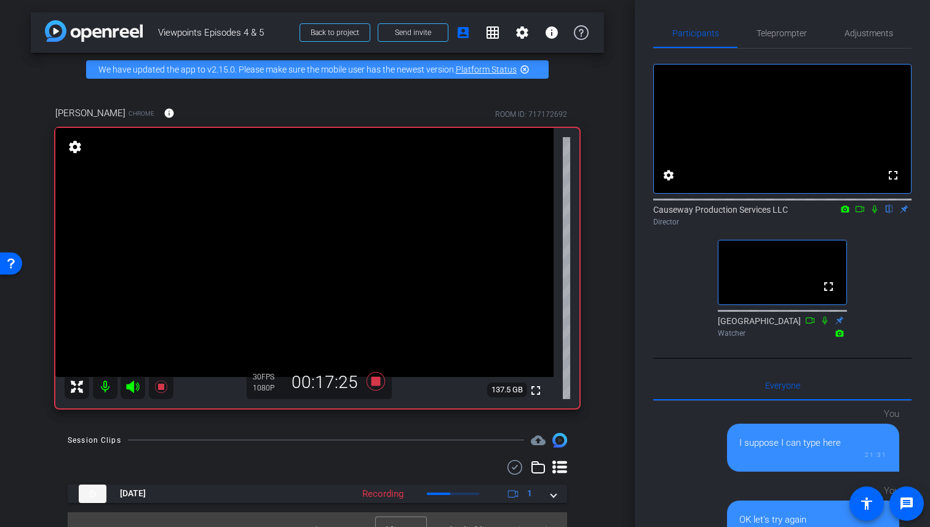
click at [873, 213] on icon at bounding box center [875, 209] width 10 height 9
click at [783, 29] on span "Teleprompter" at bounding box center [782, 33] width 50 height 9
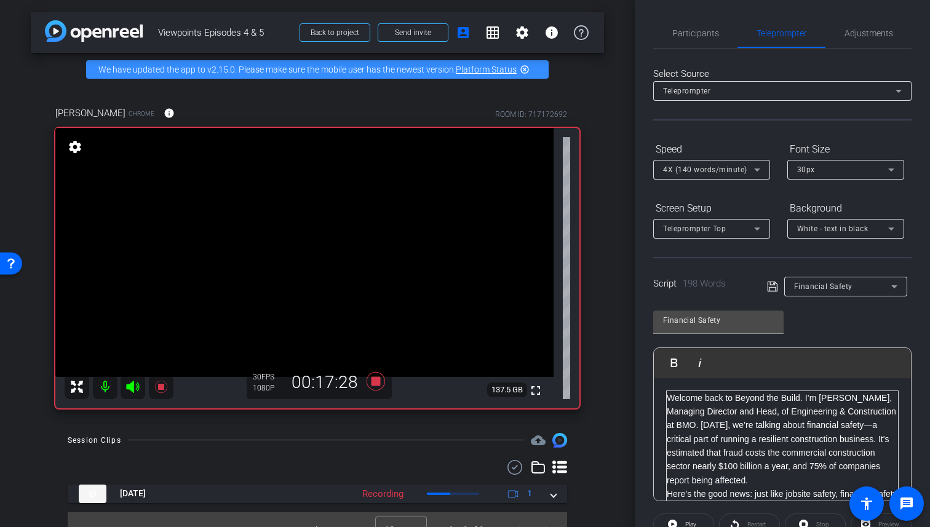
scroll to position [145, 0]
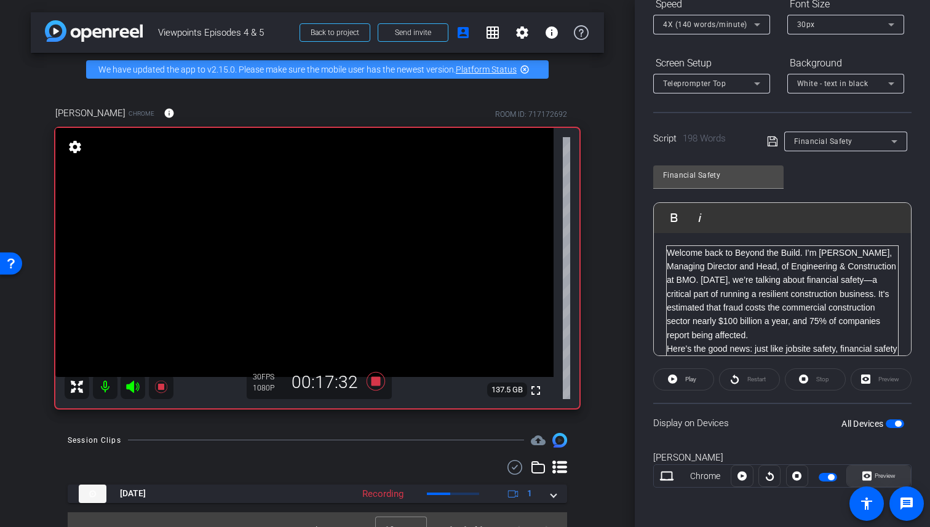
click at [893, 471] on span "Preview" at bounding box center [884, 476] width 24 height 17
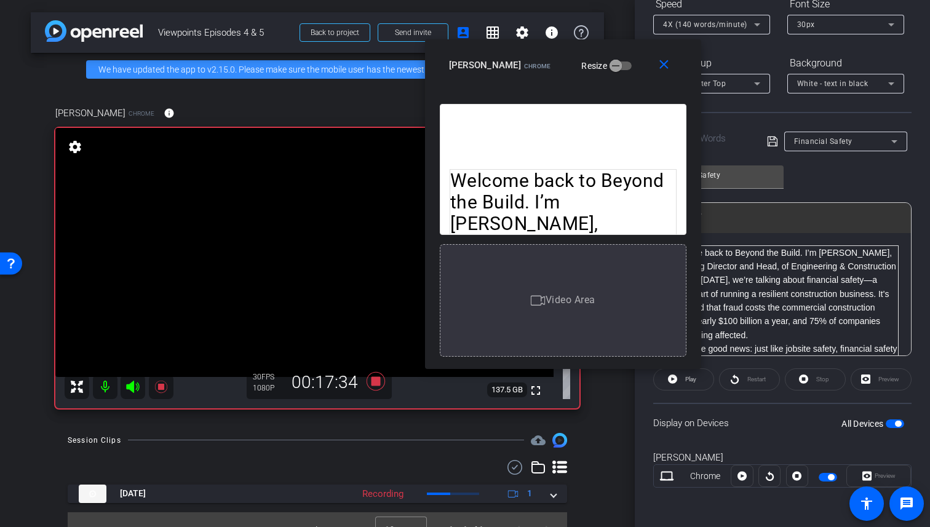
drag, startPoint x: 524, startPoint y: 123, endPoint x: 622, endPoint y: 63, distance: 114.6
click at [622, 63] on div "Caroline Chrome Resize" at bounding box center [567, 65] width 237 height 22
click at [690, 379] on span "Play" at bounding box center [690, 379] width 11 height 7
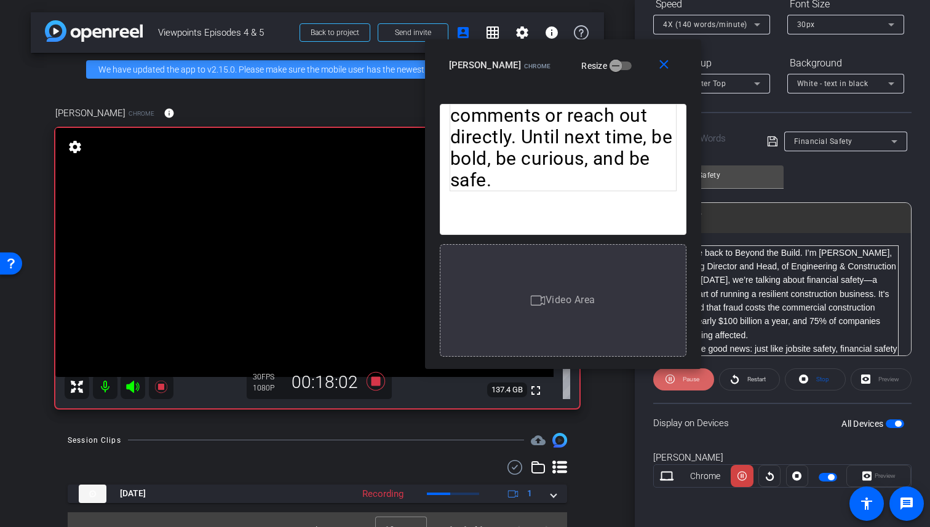
click at [690, 379] on span "Pause" at bounding box center [691, 379] width 17 height 7
click at [690, 379] on span "Play" at bounding box center [690, 379] width 11 height 7
click at [690, 379] on span "Pause" at bounding box center [691, 379] width 17 height 7
click at [690, 379] on span "Play" at bounding box center [690, 379] width 11 height 7
click at [690, 379] on span "Pause" at bounding box center [691, 379] width 17 height 7
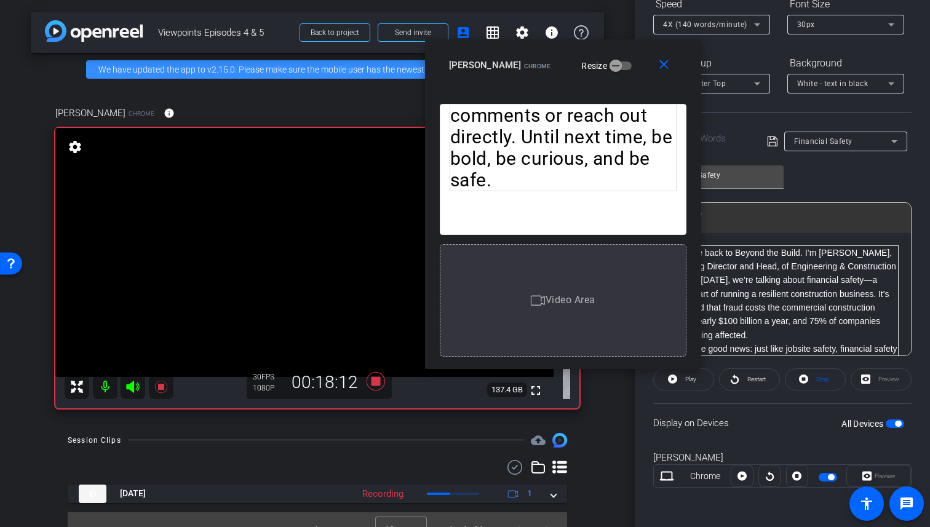
click at [690, 379] on span "Play" at bounding box center [690, 379] width 11 height 7
click at [690, 379] on span "Pause" at bounding box center [691, 379] width 17 height 7
click at [690, 379] on span "Play" at bounding box center [690, 379] width 11 height 7
click at [690, 379] on span "Pause" at bounding box center [691, 379] width 17 height 7
click at [690, 379] on span "Play" at bounding box center [690, 379] width 11 height 7
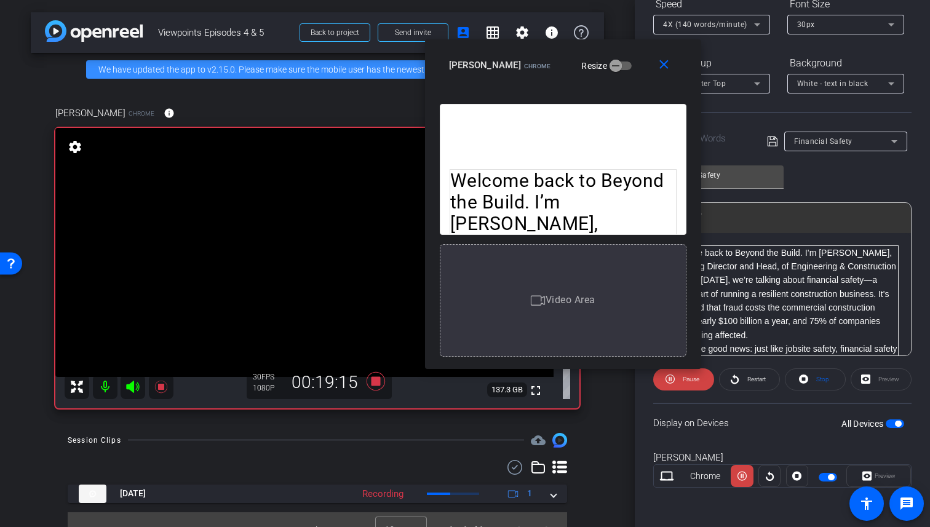
scroll to position [0, 0]
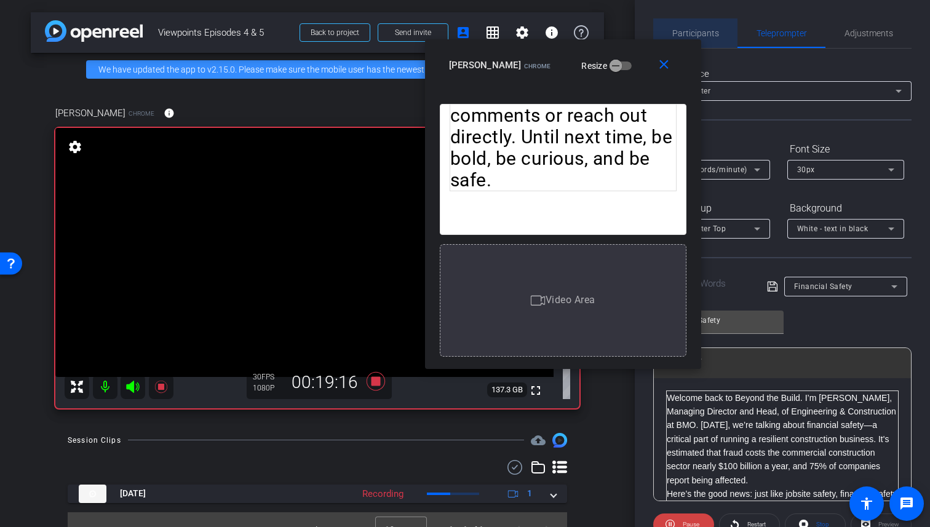
click at [708, 30] on span "Participants" at bounding box center [695, 33] width 47 height 9
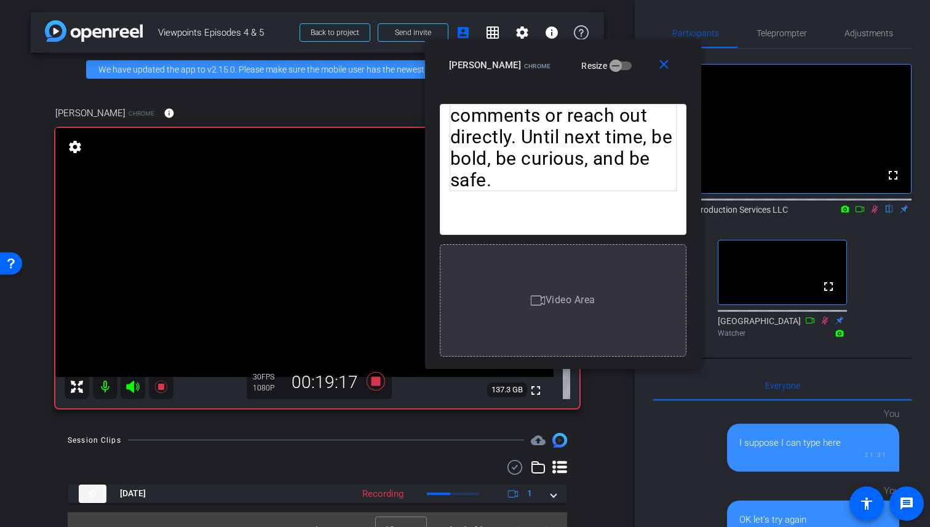
click at [874, 213] on icon at bounding box center [875, 209] width 7 height 8
click at [790, 38] on span "Teleprompter" at bounding box center [782, 33] width 50 height 9
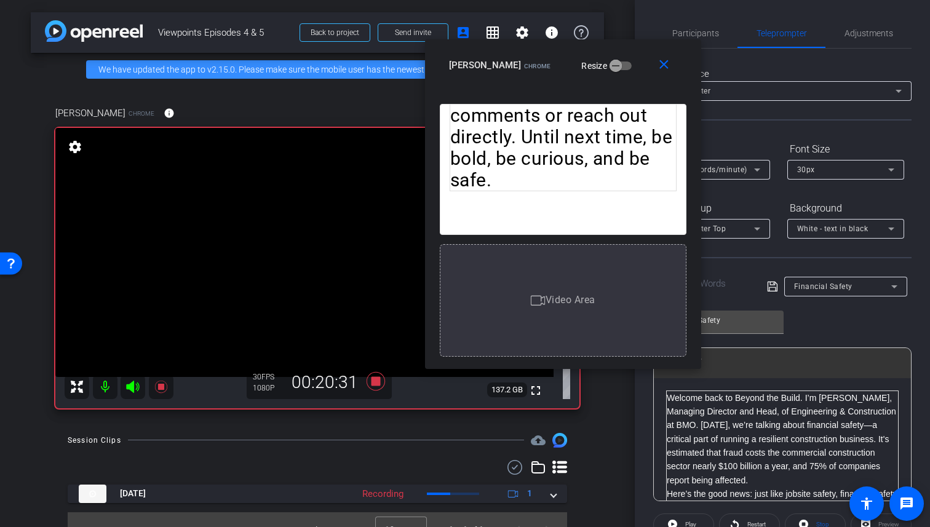
scroll to position [145, 0]
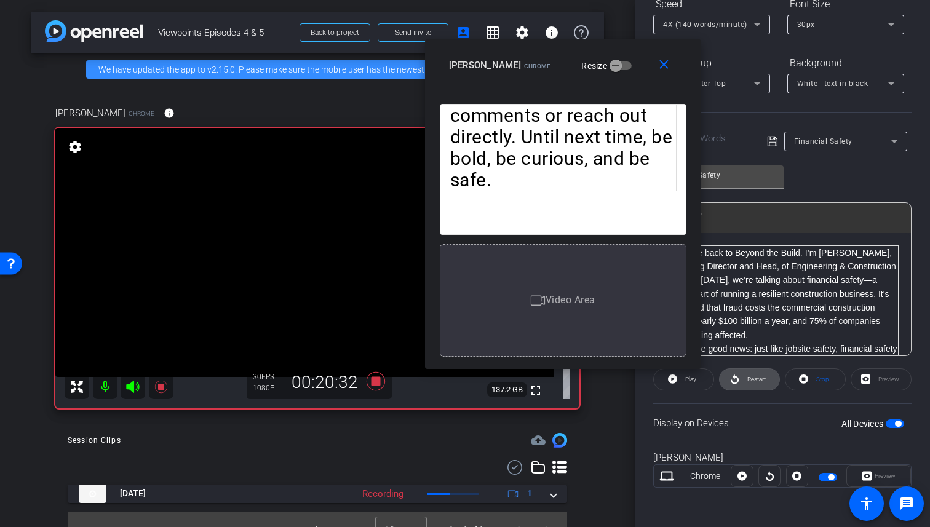
click at [751, 381] on span "Restart" at bounding box center [756, 379] width 18 height 7
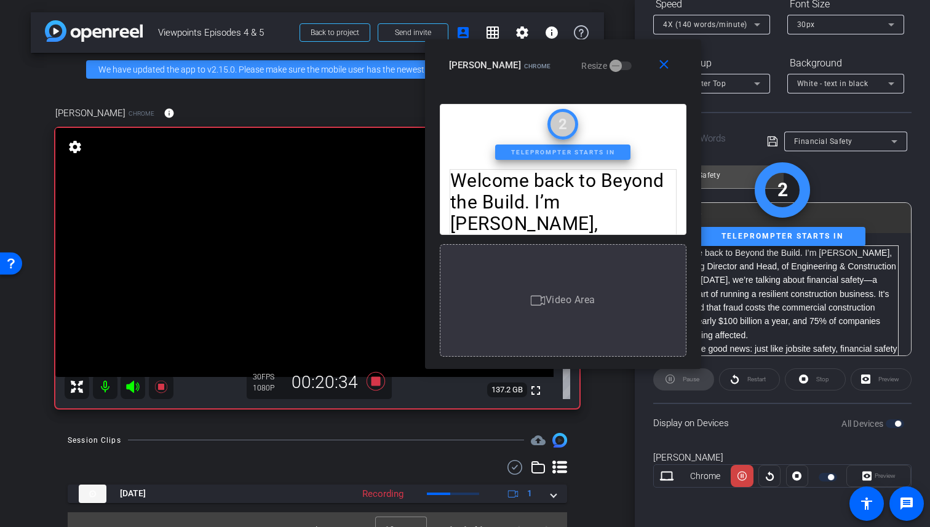
scroll to position [0, 0]
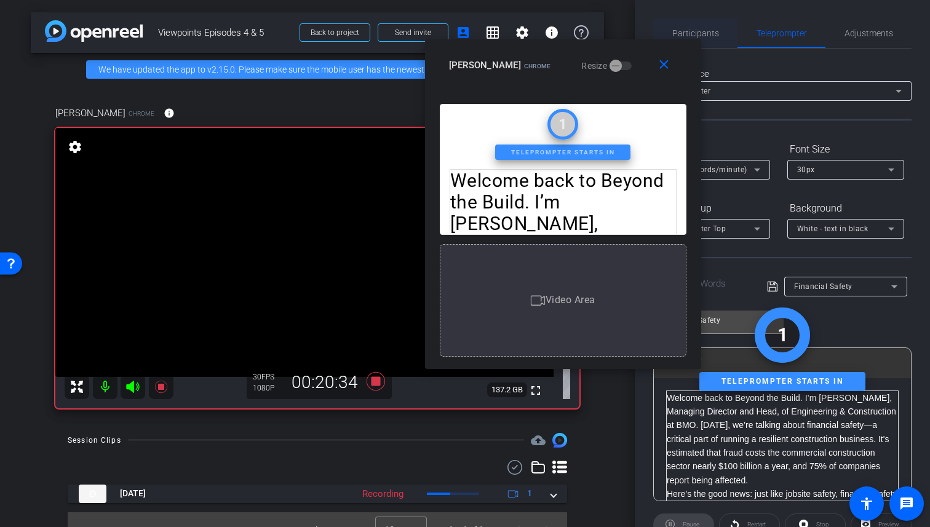
click at [714, 35] on span "Participants" at bounding box center [695, 33] width 47 height 9
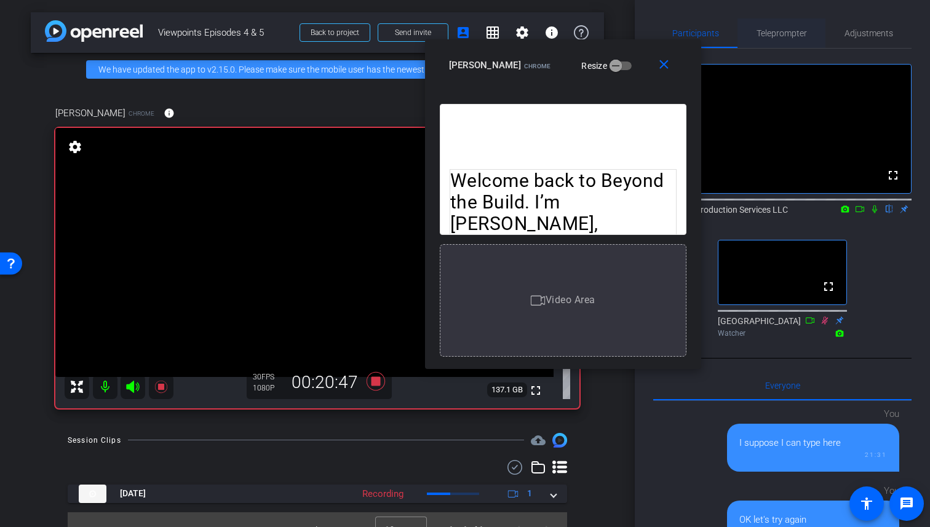
click at [791, 20] on span "Teleprompter" at bounding box center [782, 33] width 50 height 30
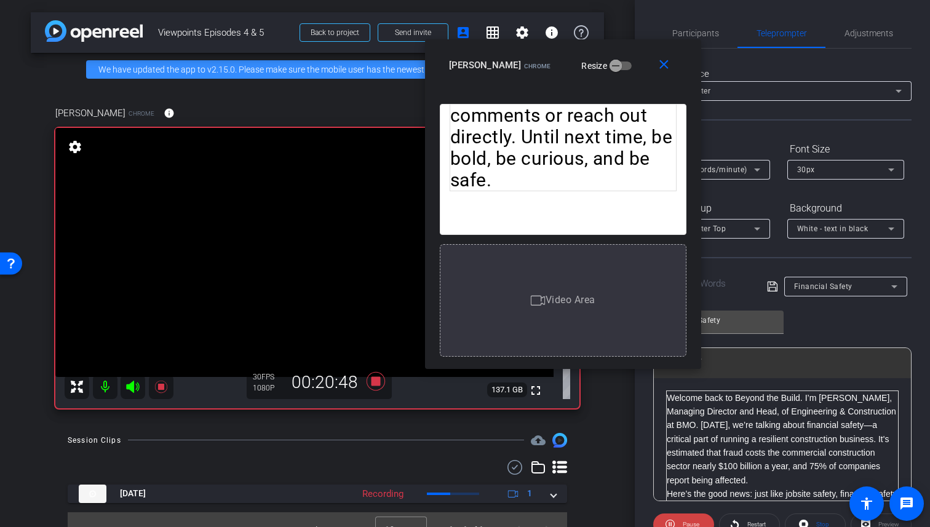
scroll to position [145, 0]
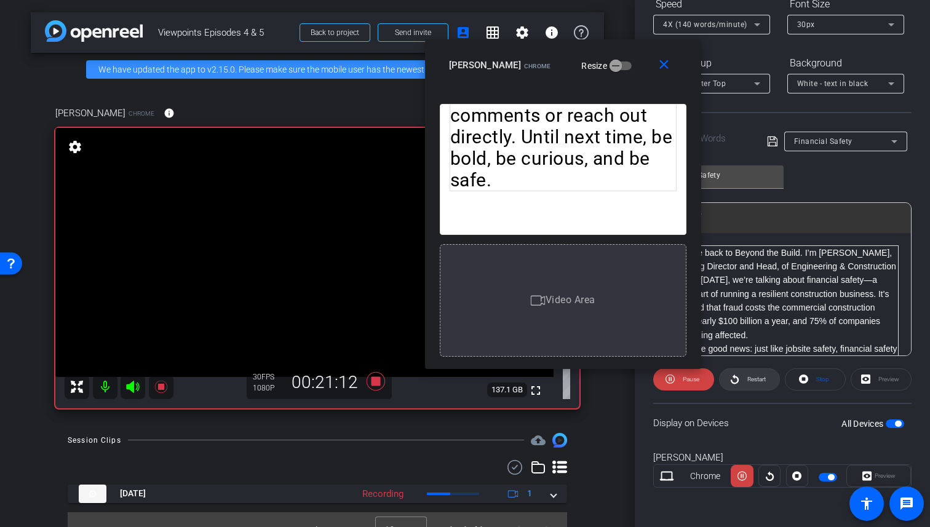
click at [767, 378] on span at bounding box center [750, 380] width 60 height 30
click at [751, 381] on span "Restart" at bounding box center [756, 379] width 18 height 7
click at [689, 386] on span "Pause" at bounding box center [690, 379] width 20 height 17
click at [689, 386] on span "Play" at bounding box center [689, 379] width 14 height 17
click at [689, 386] on span "Pause" at bounding box center [690, 379] width 20 height 17
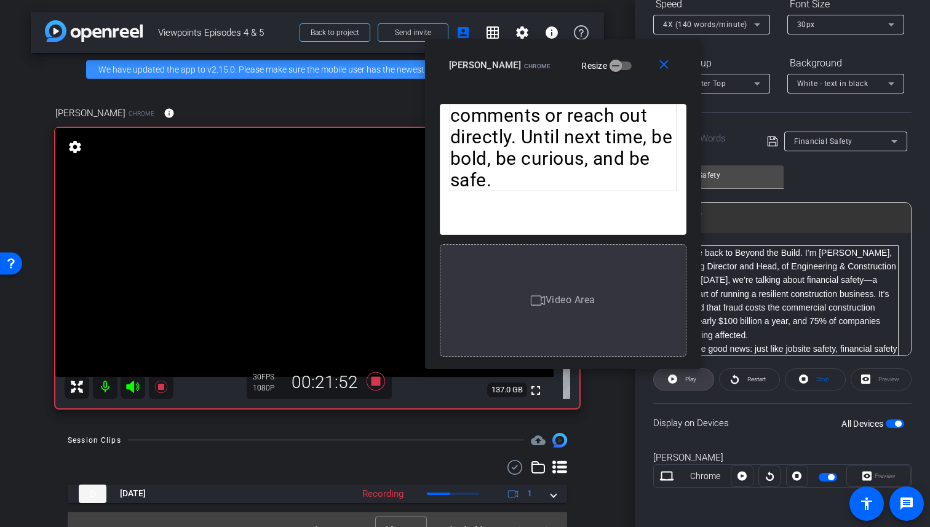
click at [689, 386] on span "Play" at bounding box center [689, 379] width 14 height 17
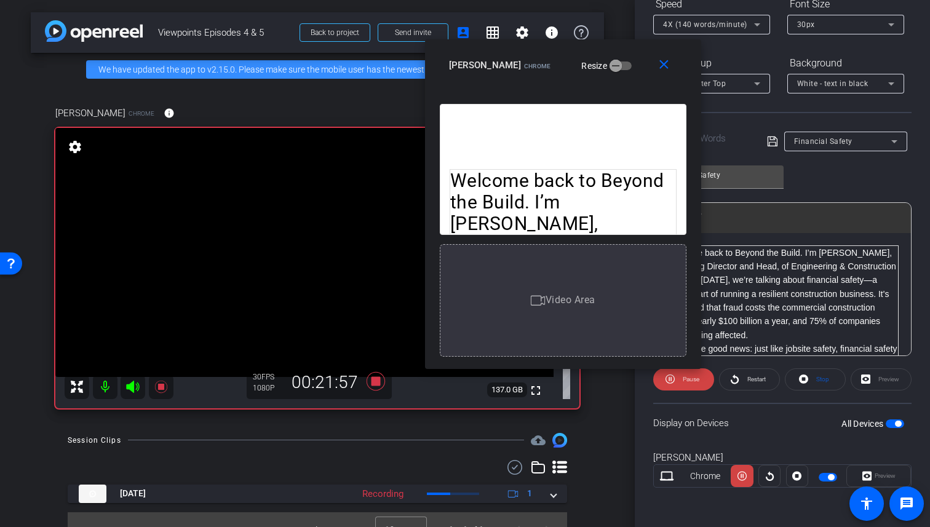
click at [689, 386] on span "Pause" at bounding box center [690, 379] width 20 height 17
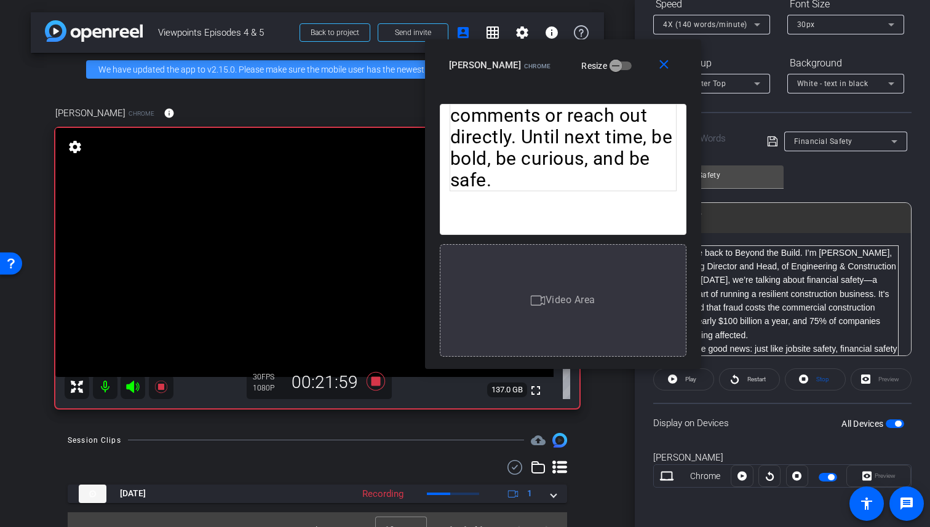
click at [689, 386] on span "Play" at bounding box center [689, 379] width 14 height 17
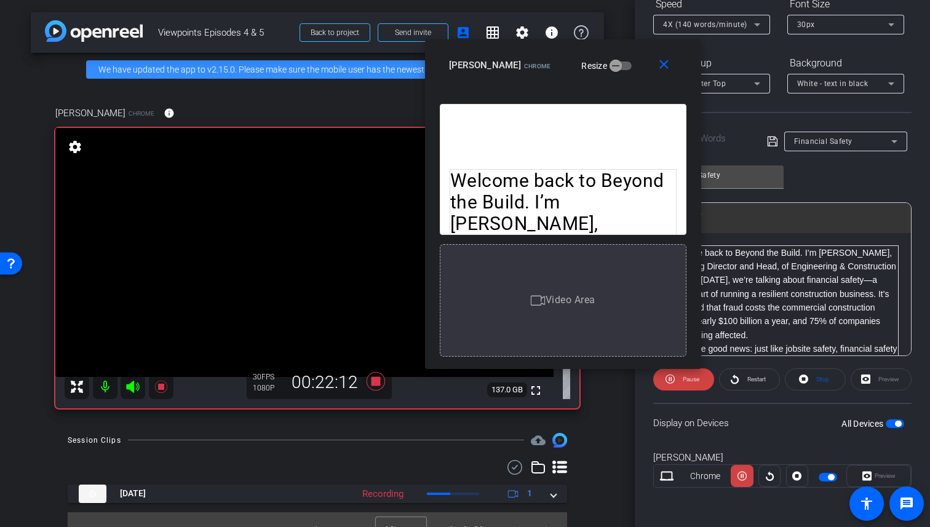
click at [689, 386] on span "Pause" at bounding box center [690, 379] width 20 height 17
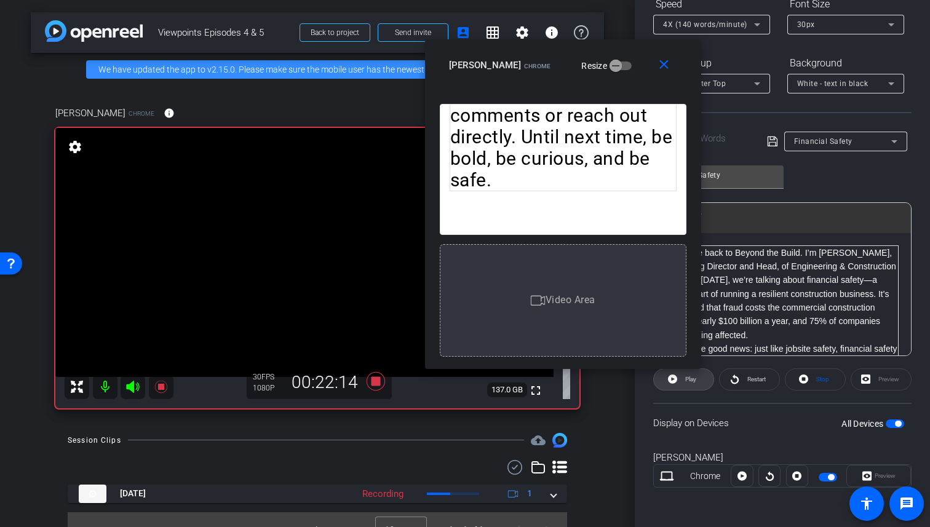
click at [689, 386] on span "Play" at bounding box center [689, 379] width 14 height 17
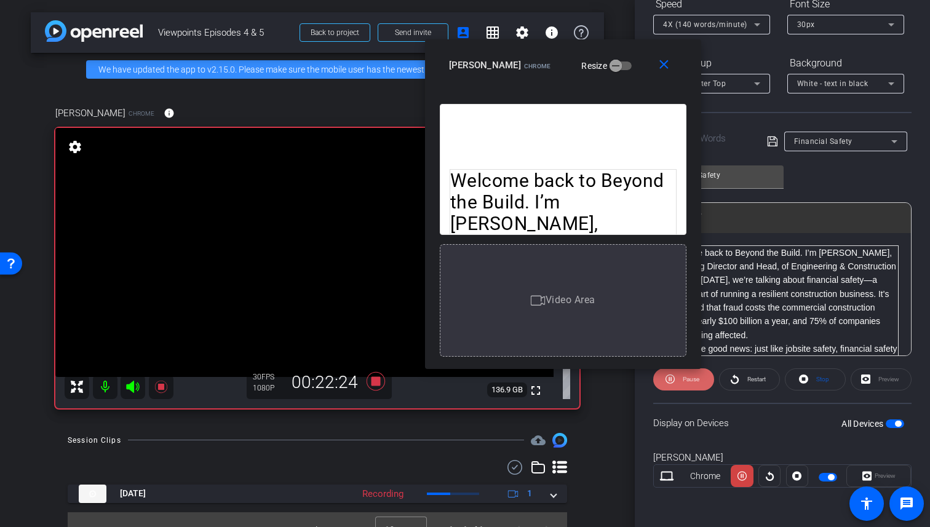
click at [689, 386] on span "Pause" at bounding box center [690, 379] width 20 height 17
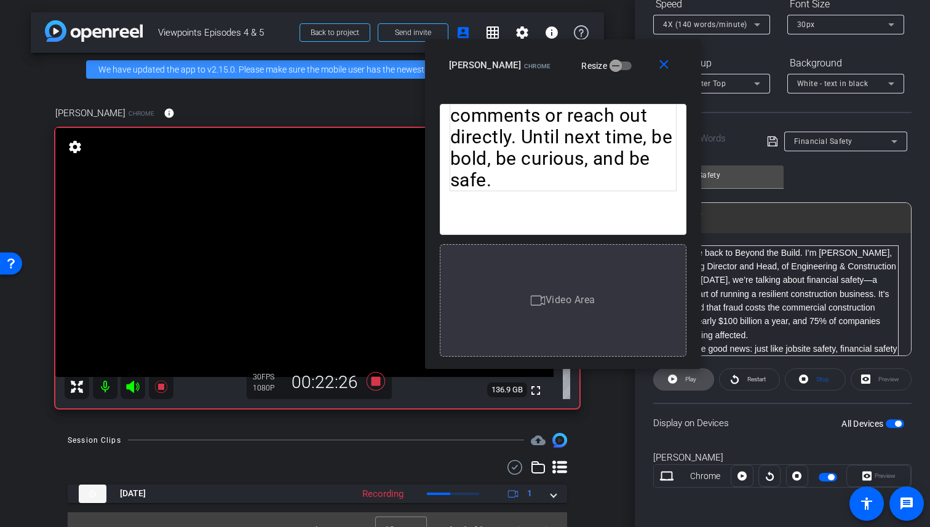
click at [689, 386] on span "Play" at bounding box center [689, 379] width 14 height 17
click at [745, 379] on span "Restart" at bounding box center [755, 379] width 22 height 17
click at [688, 380] on span "Pause" at bounding box center [691, 379] width 17 height 7
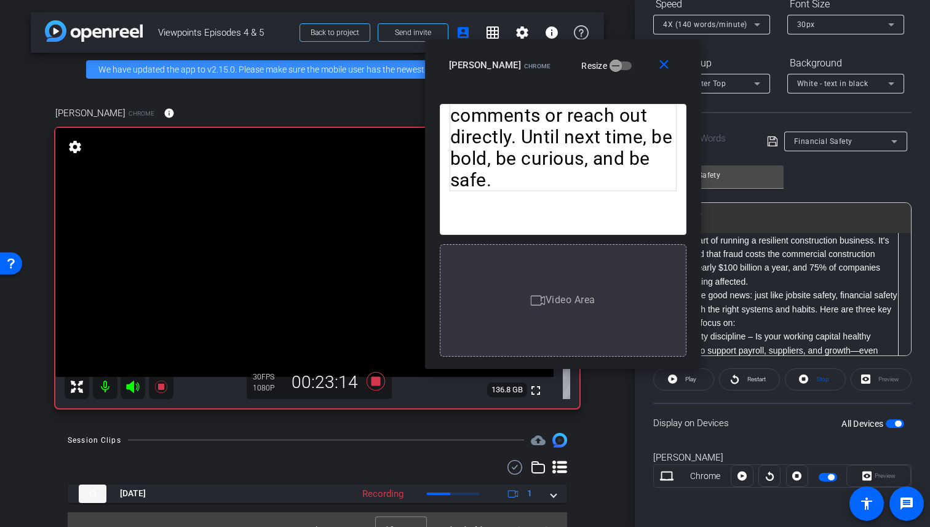
scroll to position [62, 0]
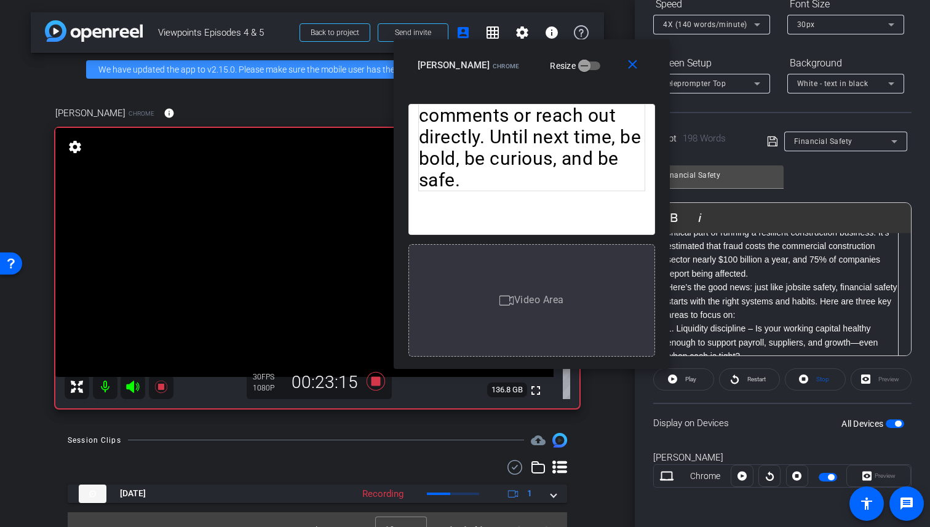
drag, startPoint x: 628, startPoint y: 81, endPoint x: 548, endPoint y: 81, distance: 80.0
click at [548, 81] on div "close Caroline Chrome Resize" at bounding box center [532, 66] width 276 height 55
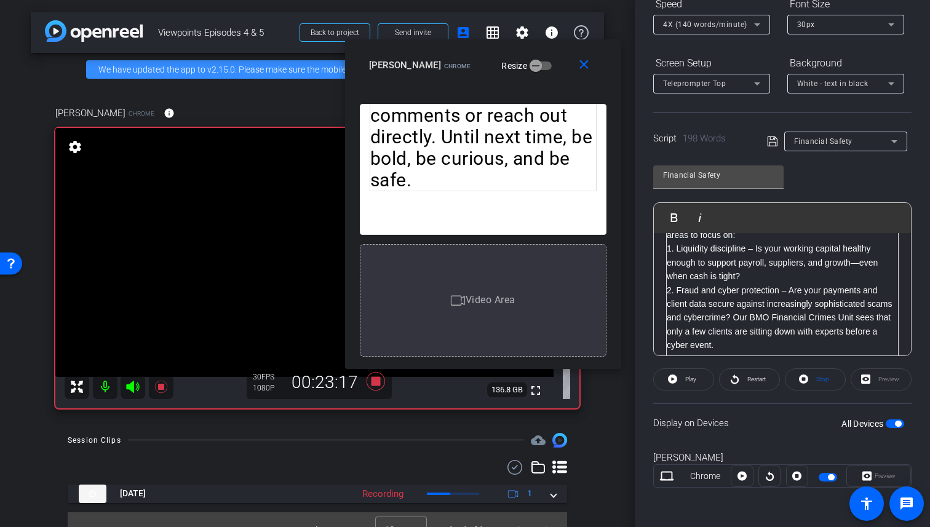
scroll to position [261, 0]
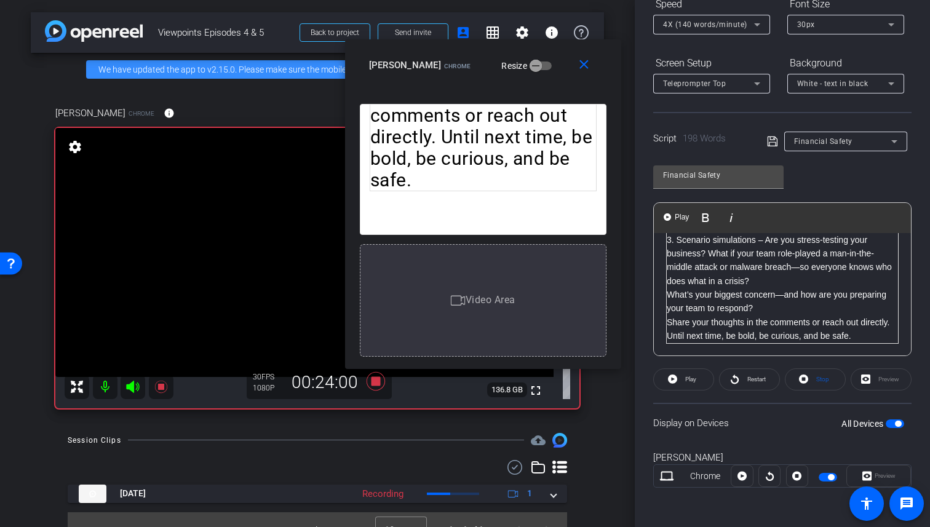
click at [669, 264] on p "3. Scenario simulations – Are you stress-testing your business? What if your te…" at bounding box center [782, 260] width 231 height 55
click at [685, 381] on span "Play" at bounding box center [690, 379] width 11 height 7
click at [685, 381] on span "Pause" at bounding box center [691, 379] width 17 height 7
click at [678, 297] on p "What’s your biggest concern—and how are you preparing your team to respond?" at bounding box center [782, 302] width 231 height 28
click at [672, 265] on p "3. Scenario simulations – Are you stress-testing your business? What if your te…" at bounding box center [782, 260] width 231 height 55
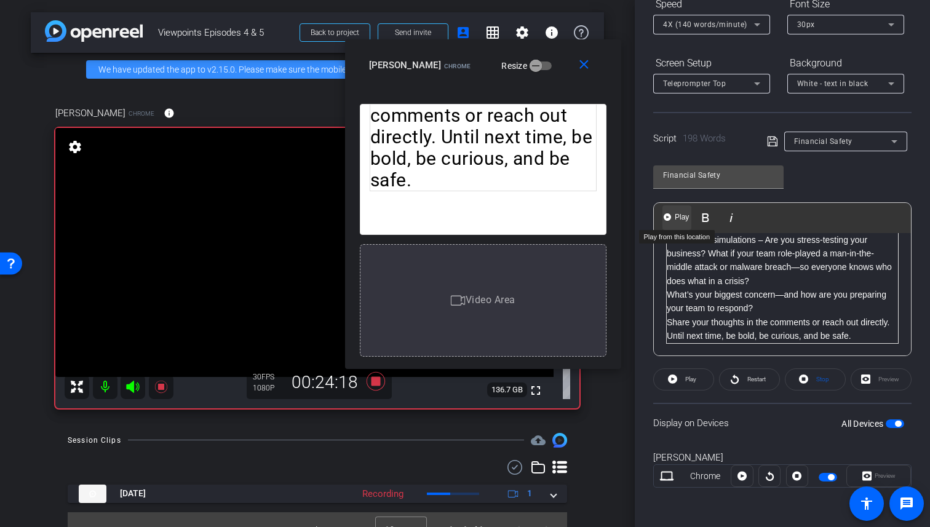
click at [672, 213] on span "Play" at bounding box center [681, 217] width 19 height 10
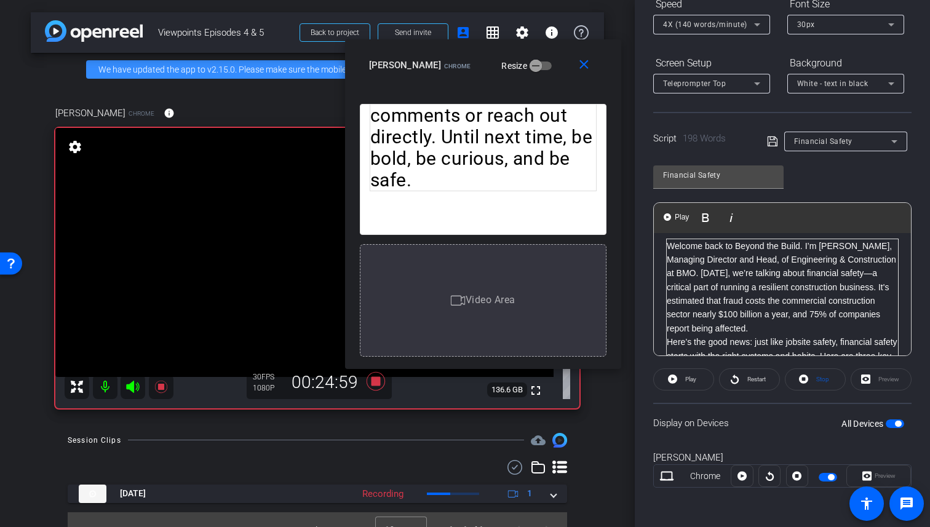
scroll to position [0, 0]
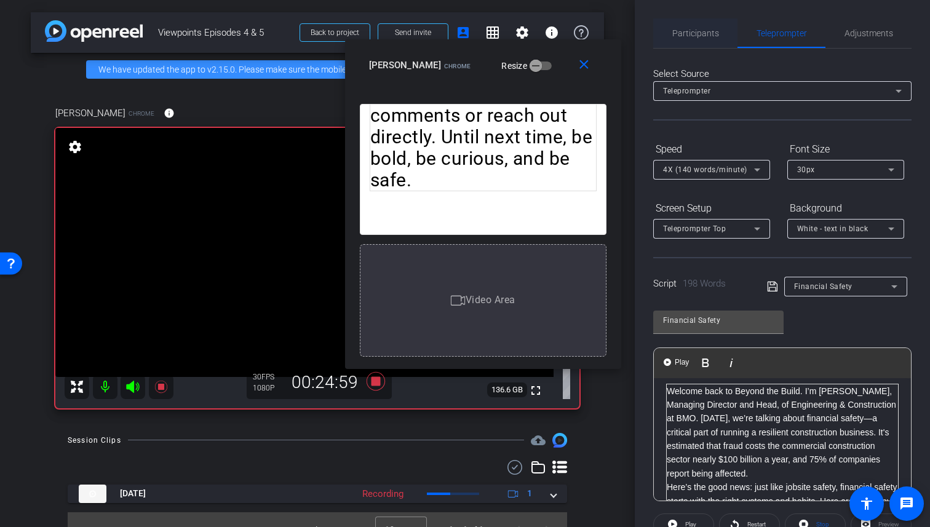
click at [696, 35] on span "Participants" at bounding box center [695, 33] width 47 height 9
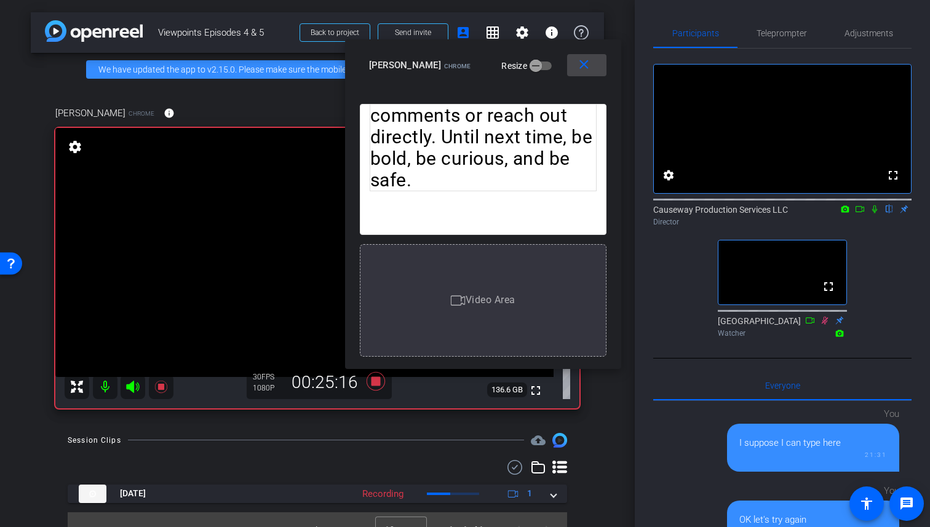
click at [584, 70] on mat-icon "close" at bounding box center [583, 64] width 15 height 15
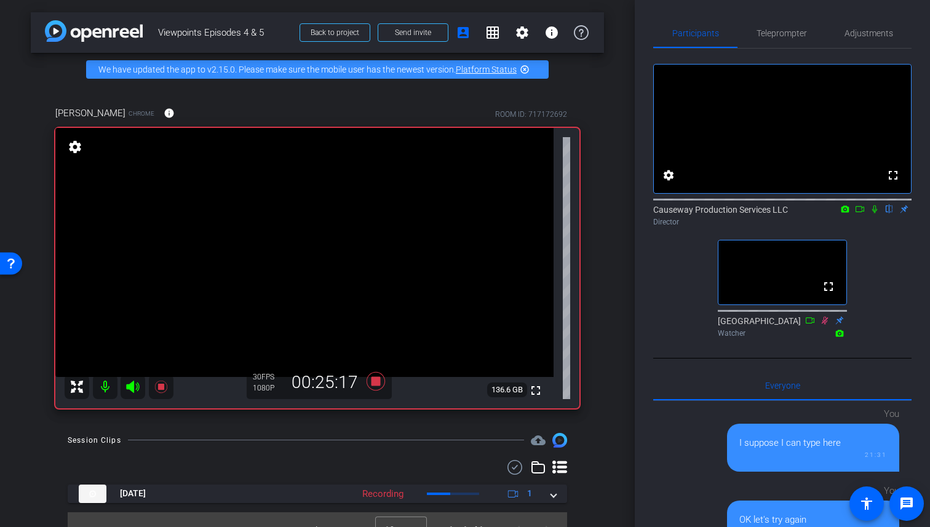
scroll to position [20, 0]
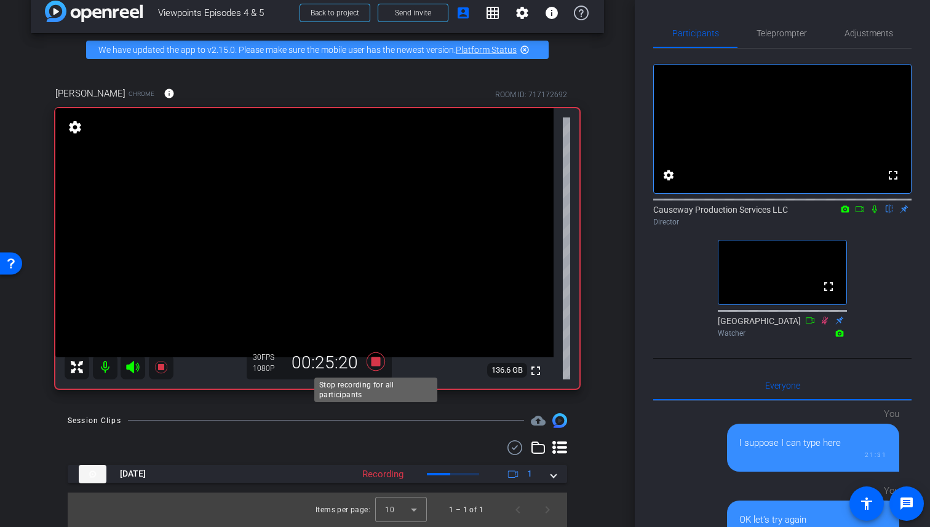
click at [375, 363] on icon at bounding box center [376, 361] width 18 height 18
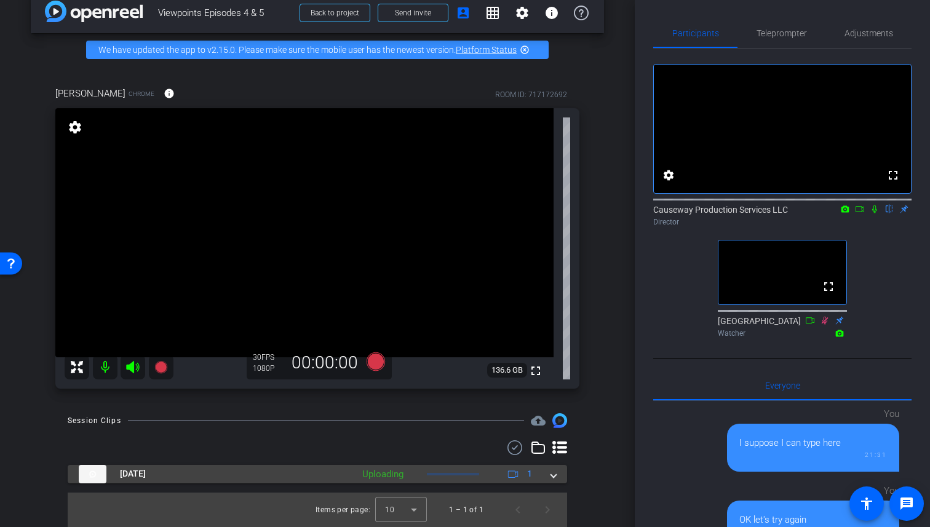
click at [554, 473] on span at bounding box center [553, 474] width 5 height 13
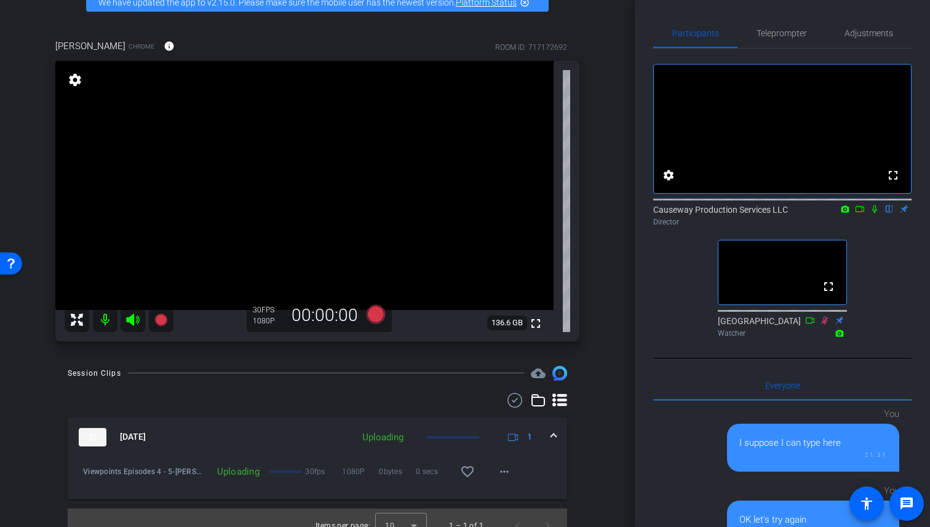
scroll to position [83, 0]
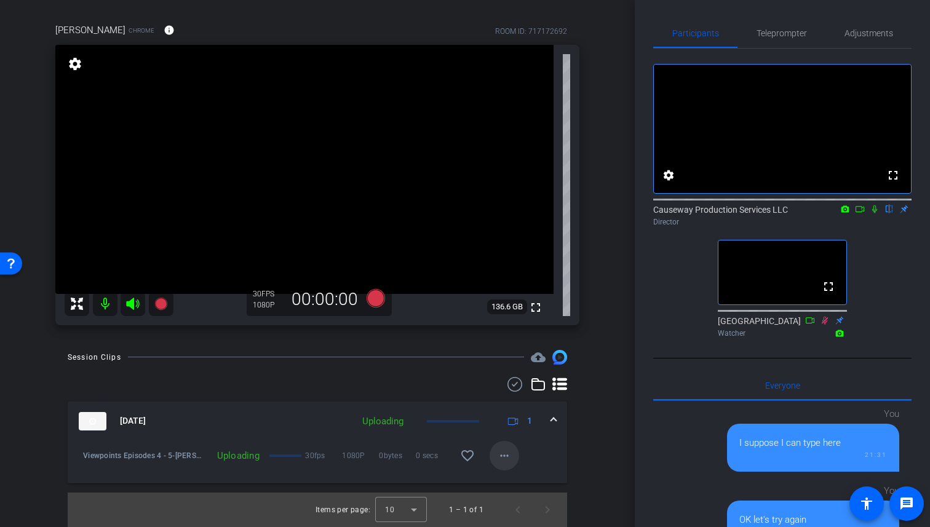
click at [503, 454] on mat-icon "more_horiz" at bounding box center [504, 455] width 15 height 15
click at [602, 442] on div at bounding box center [465, 263] width 930 height 527
click at [554, 420] on span at bounding box center [553, 421] width 5 height 13
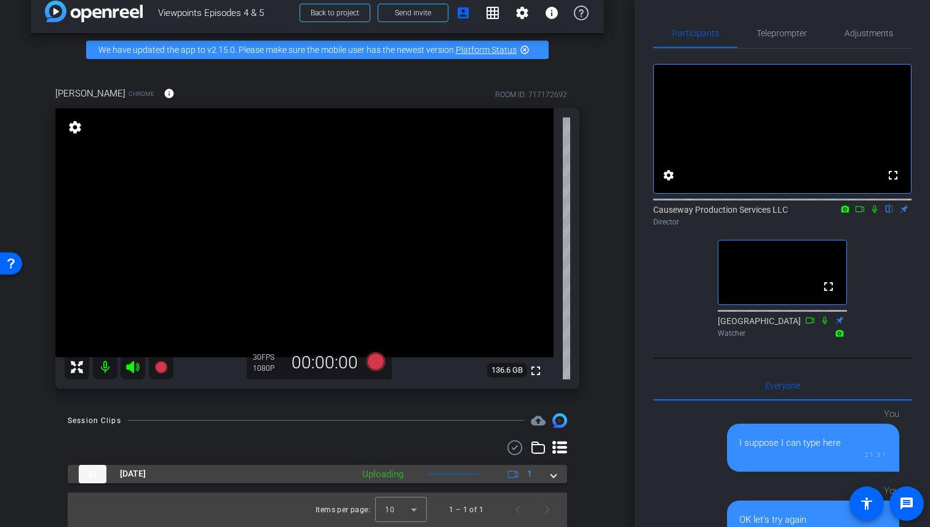
scroll to position [20, 0]
click at [555, 476] on span at bounding box center [553, 474] width 5 height 13
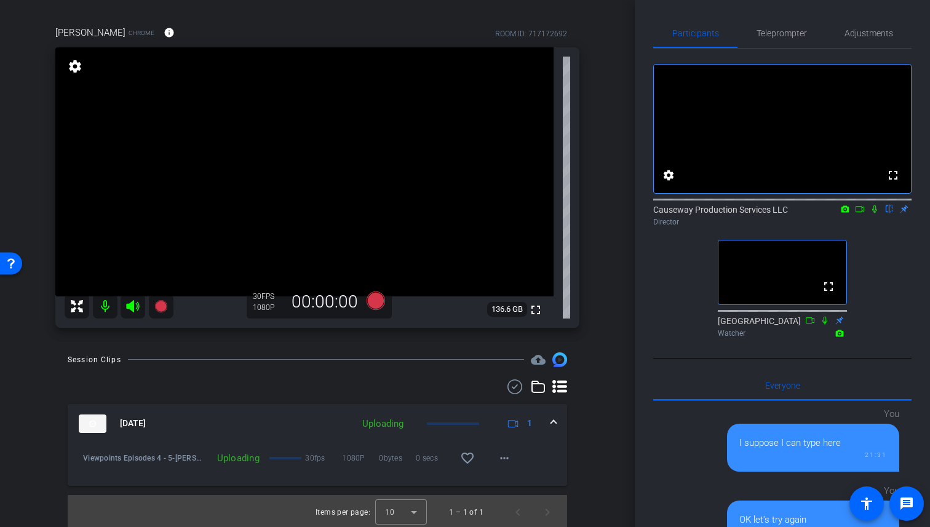
scroll to position [83, 0]
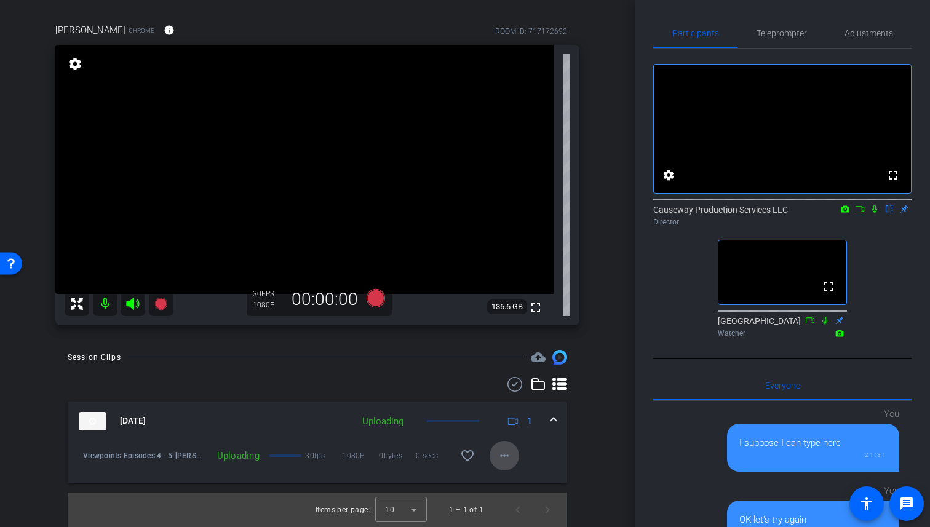
click at [503, 458] on mat-icon "more_horiz" at bounding box center [504, 455] width 15 height 15
click at [503, 458] on div at bounding box center [465, 263] width 930 height 527
click at [504, 456] on mat-icon "more_horiz" at bounding box center [504, 455] width 15 height 15
click at [590, 454] on div at bounding box center [465, 263] width 930 height 527
click at [792, 46] on span "Teleprompter" at bounding box center [782, 33] width 50 height 30
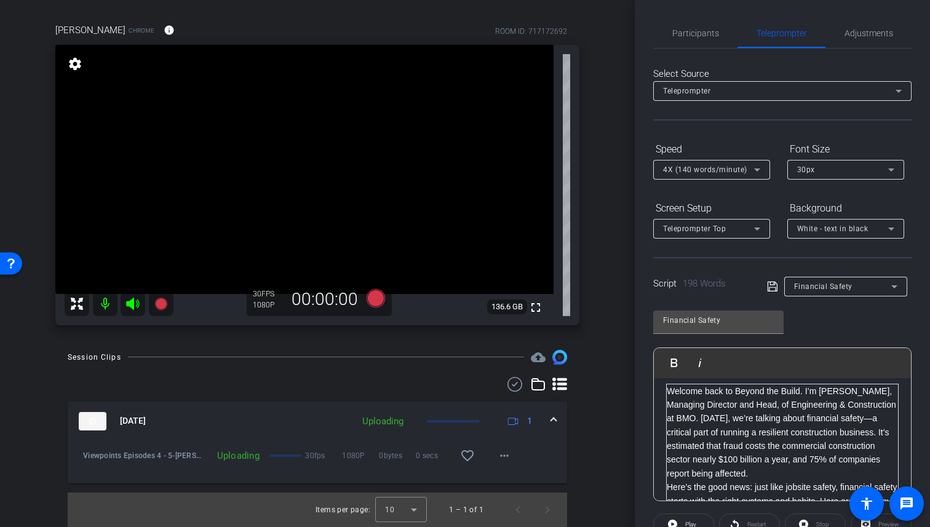
scroll to position [145, 0]
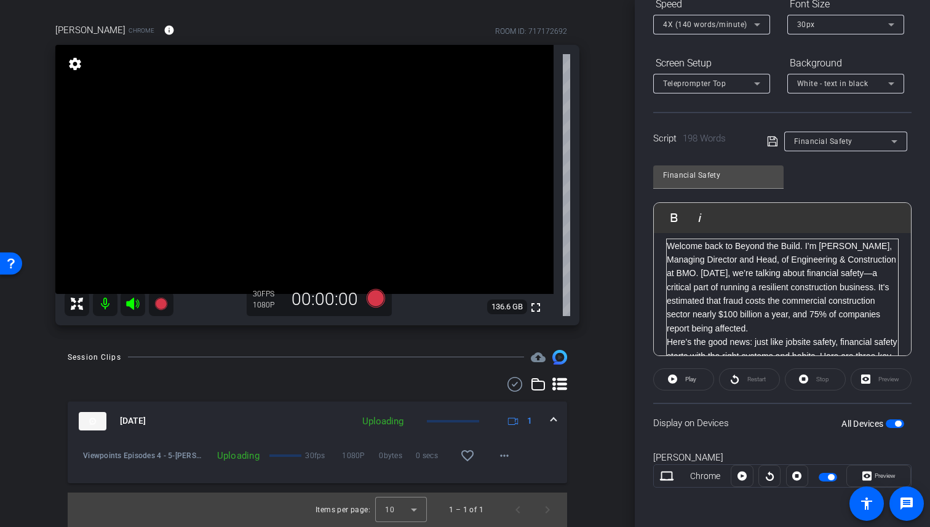
click at [896, 423] on span "button" at bounding box center [898, 424] width 6 height 6
click at [598, 418] on div "Session Clips cloud_upload Sep 2, 2025 Uploading 1 Viewpoints Episodes 4 - 5-Ca…" at bounding box center [317, 438] width 573 height 177
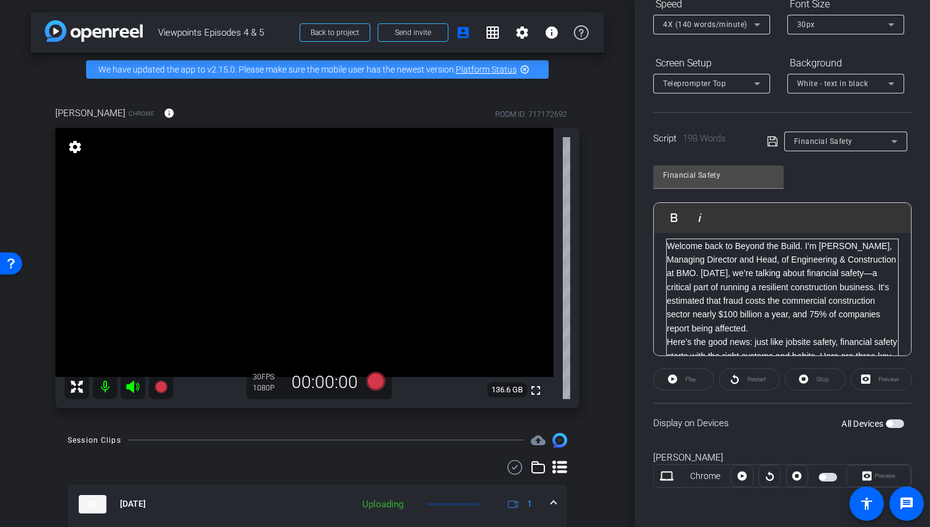
scroll to position [1, 0]
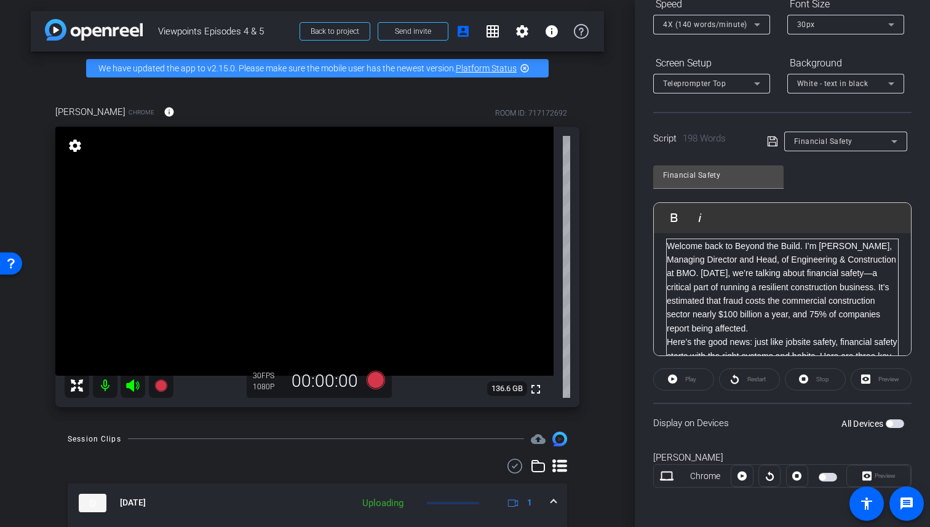
click at [76, 148] on mat-icon "settings" at bounding box center [74, 145] width 17 height 15
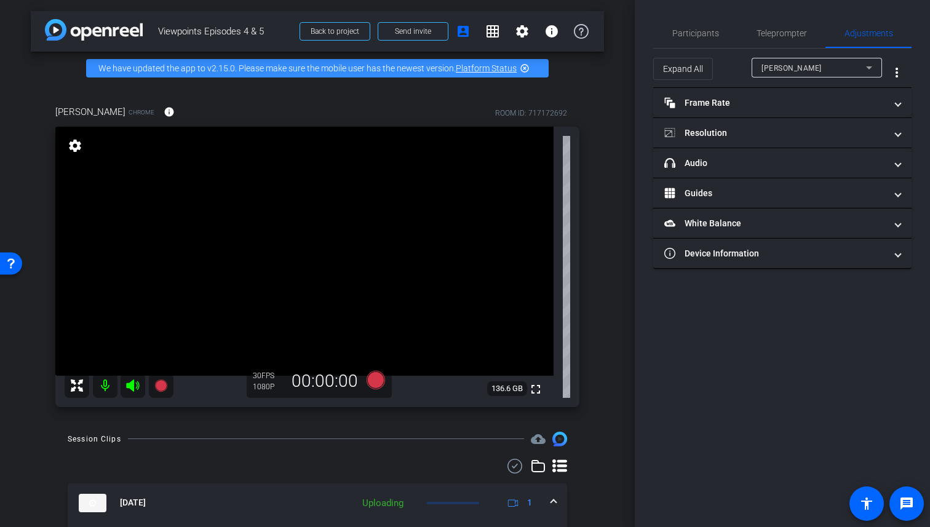
scroll to position [0, 0]
click at [771, 26] on span "Teleprompter" at bounding box center [782, 33] width 50 height 30
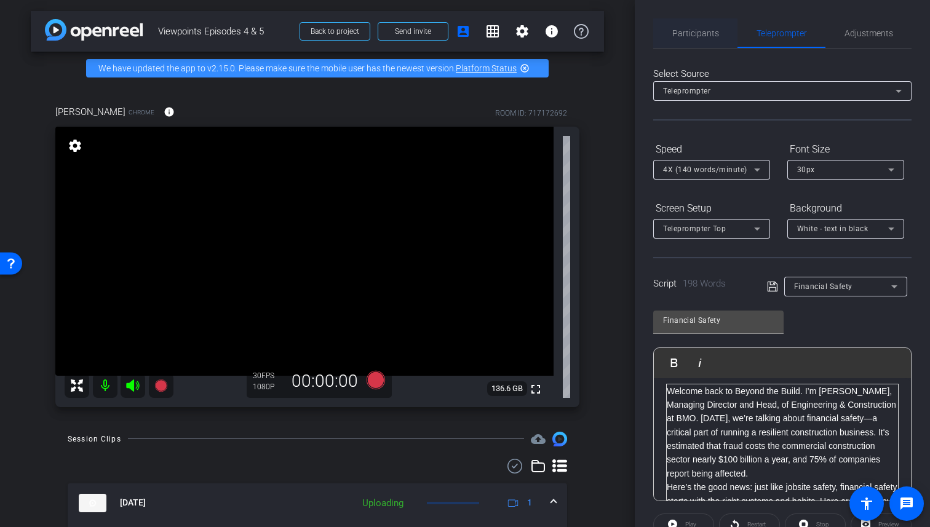
click at [704, 31] on span "Participants" at bounding box center [695, 33] width 47 height 9
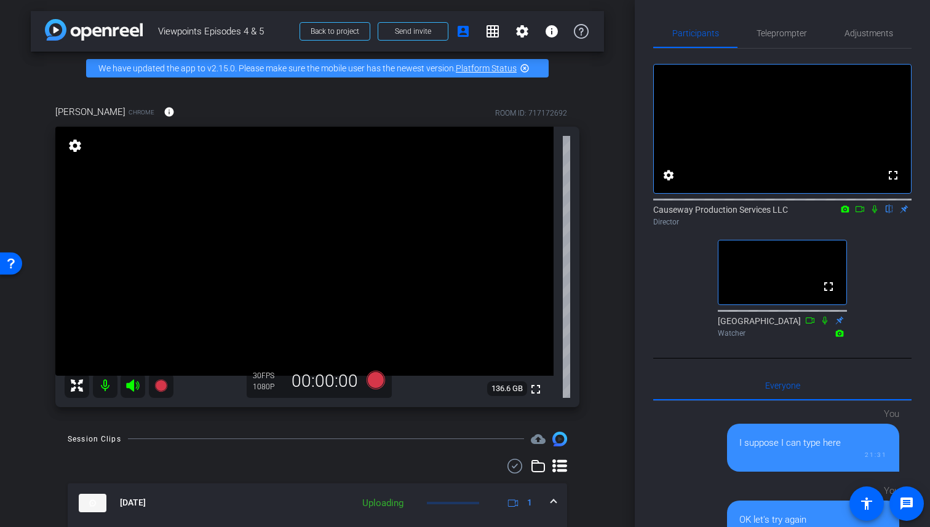
click at [607, 133] on div "arrow_back Viewpoints Episodes 4 & 5 Back to project Send invite account_box gr…" at bounding box center [317, 262] width 635 height 527
click at [77, 148] on mat-icon "settings" at bounding box center [74, 145] width 17 height 15
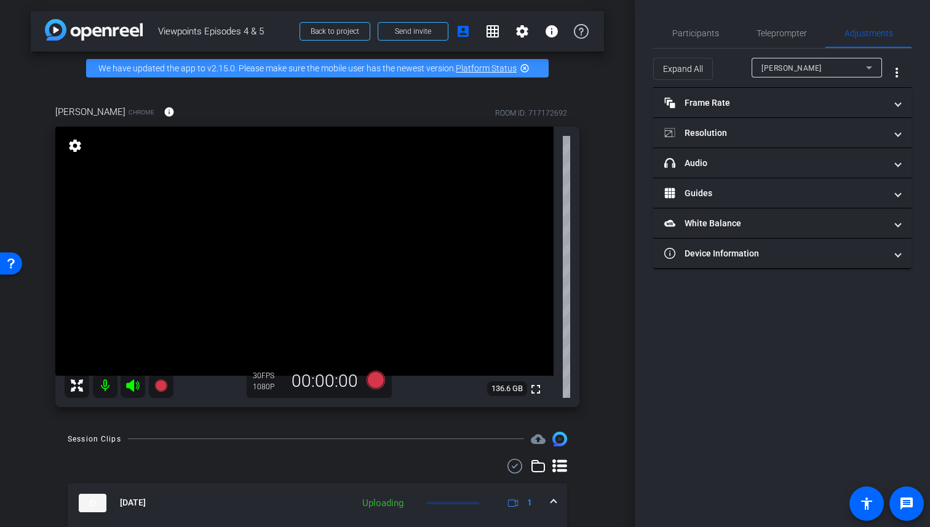
click at [599, 400] on div "Caroline Chrome info ROOM ID: 717172692 fullscreen settings 136.6 GB 30 FPS 108…" at bounding box center [317, 252] width 573 height 335
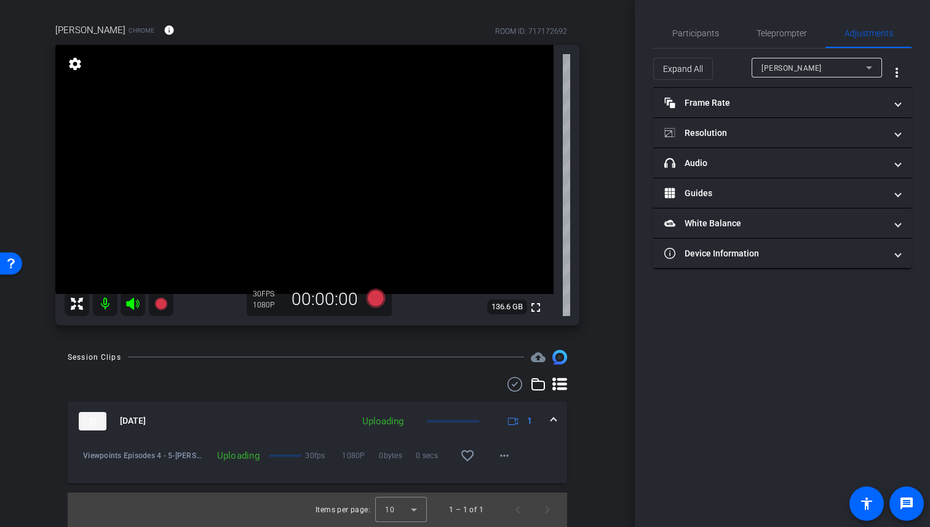
click at [311, 461] on span "30fps" at bounding box center [323, 456] width 37 height 12
click at [283, 455] on div at bounding box center [285, 456] width 33 height 2
click at [505, 452] on mat-icon "more_horiz" at bounding box center [504, 455] width 15 height 15
click at [543, 453] on div at bounding box center [465, 263] width 930 height 527
click at [552, 423] on span at bounding box center [553, 421] width 5 height 13
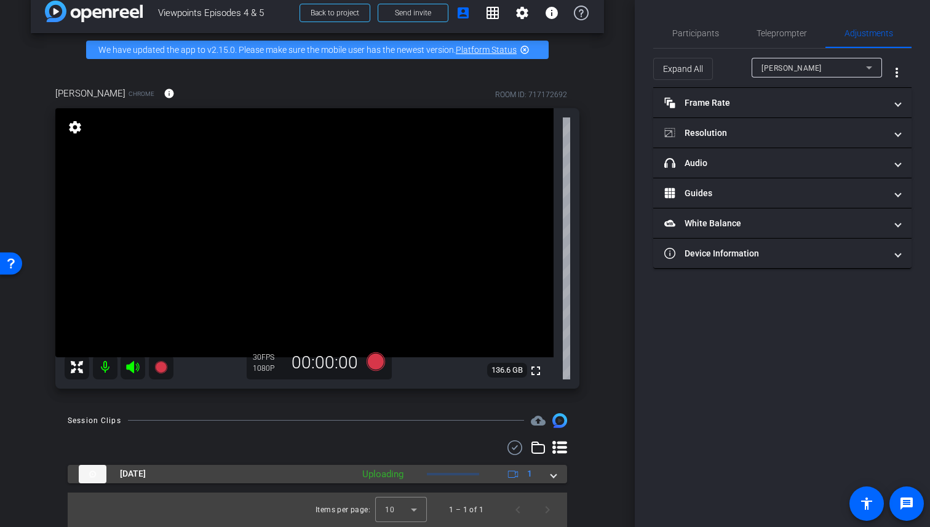
click at [553, 472] on span at bounding box center [553, 474] width 5 height 13
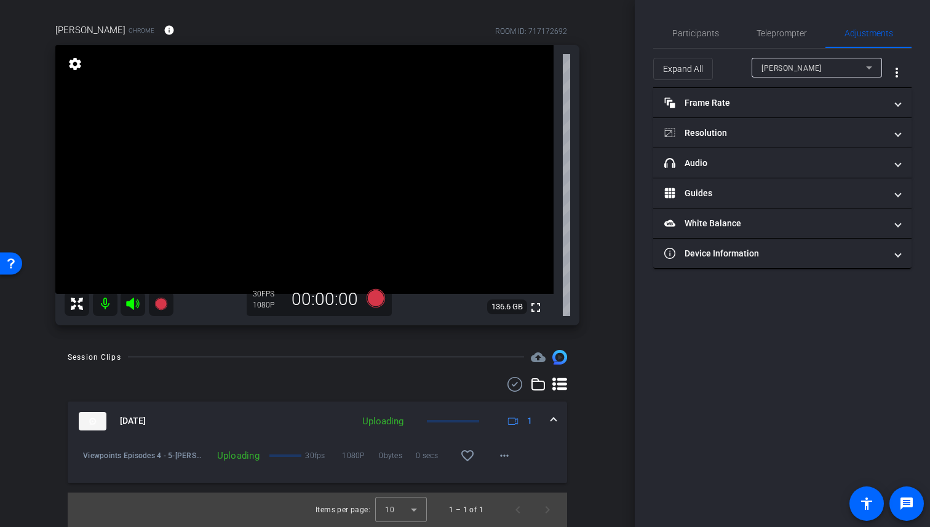
click at [611, 233] on div "arrow_back Viewpoints Episodes 4 & 5 Back to project Send invite account_box gr…" at bounding box center [317, 180] width 635 height 527
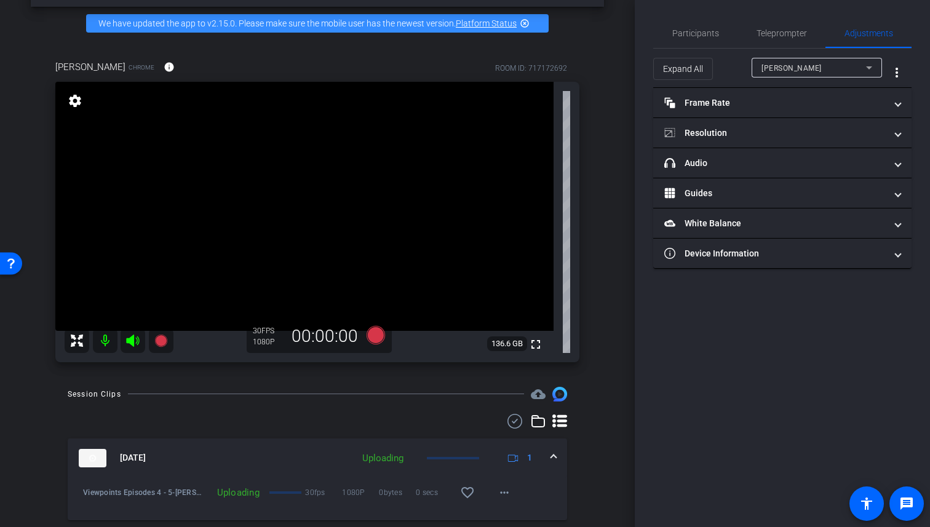
scroll to position [0, 0]
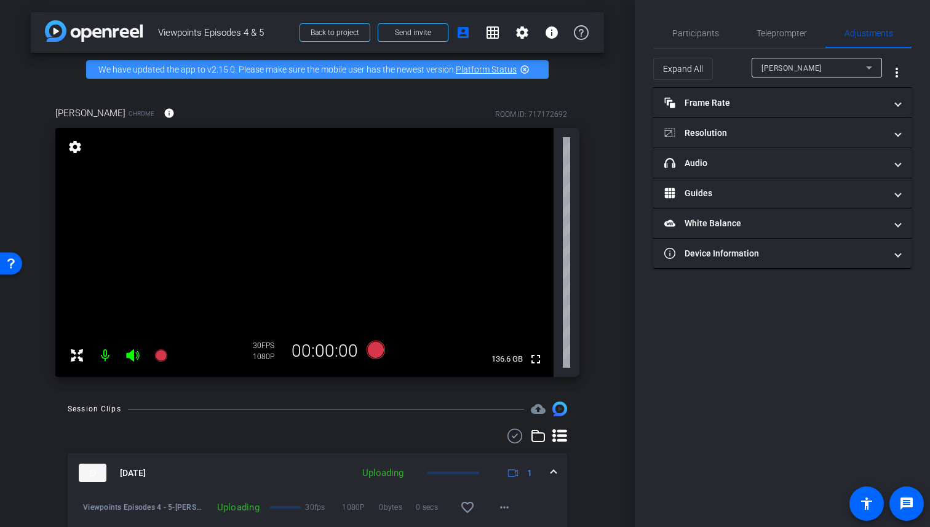
type input "11000"
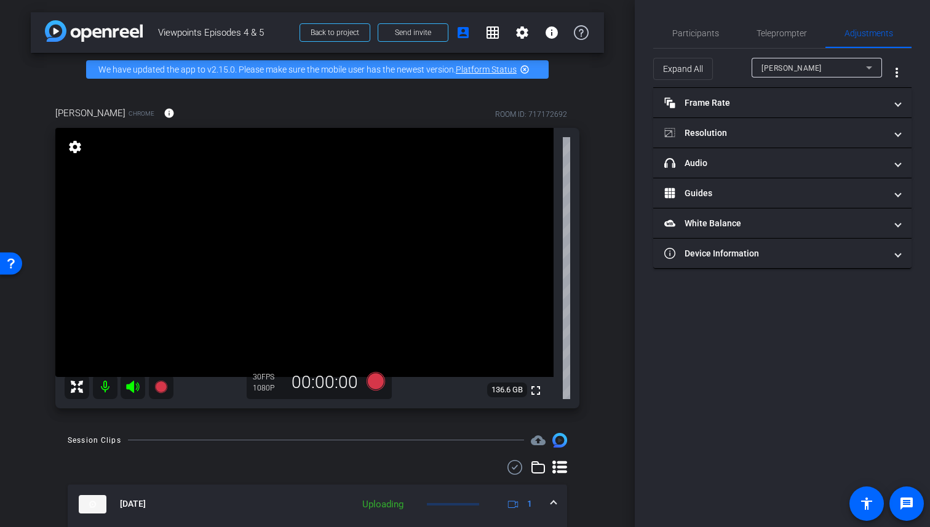
scroll to position [83, 0]
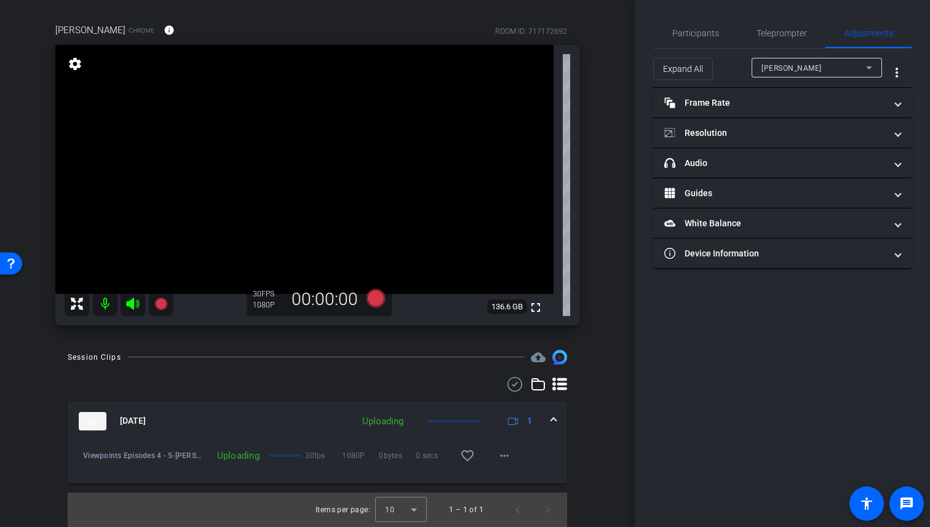
click at [554, 418] on span at bounding box center [553, 421] width 5 height 13
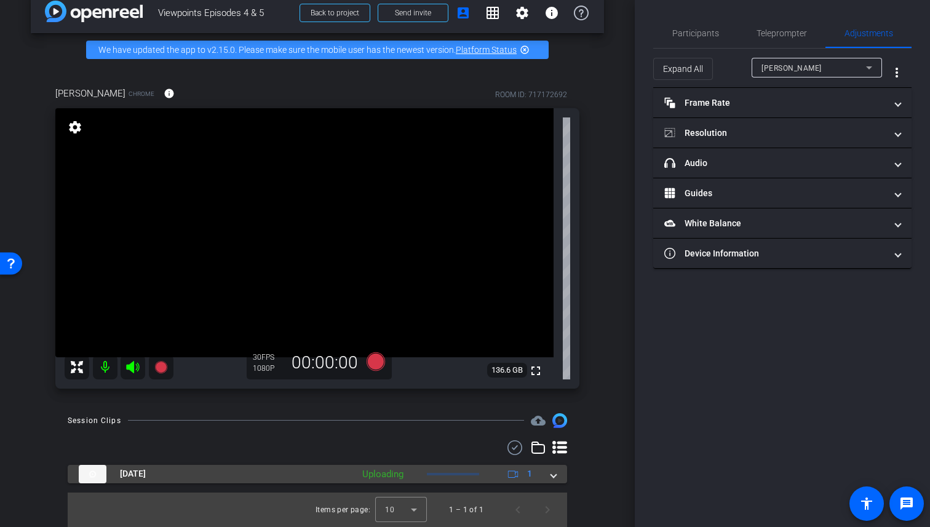
scroll to position [20, 0]
click at [552, 472] on span at bounding box center [553, 474] width 5 height 13
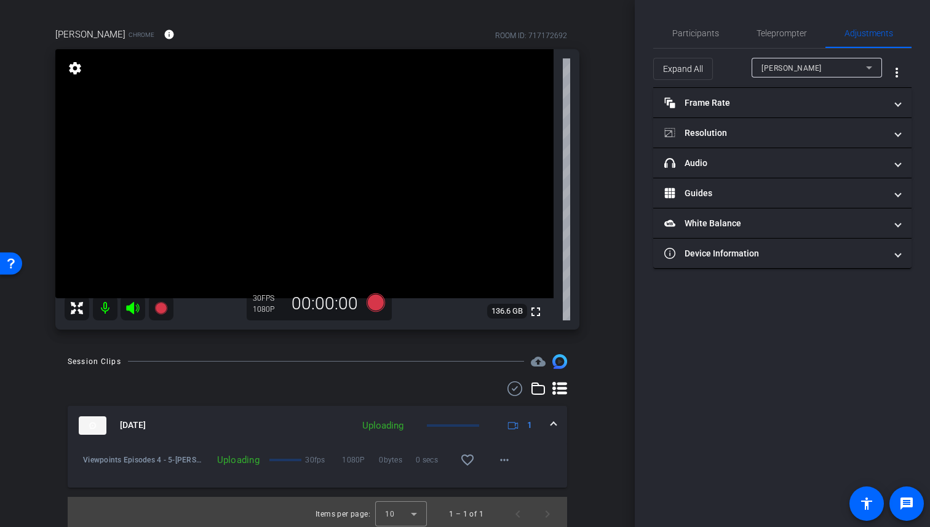
scroll to position [83, 0]
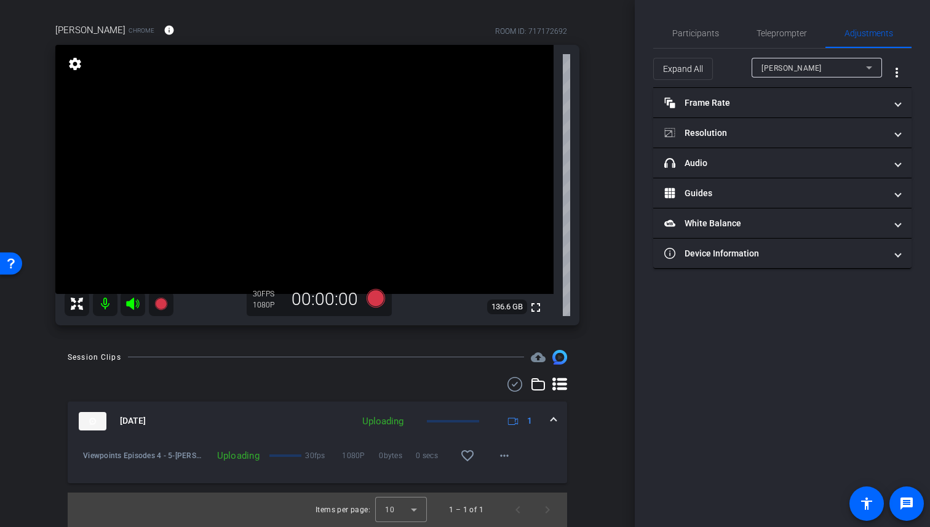
click at [599, 451] on div "Session Clips cloud_upload Sep 2, 2025 Uploading 1 Viewpoints Episodes 4 - 5-Ca…" at bounding box center [317, 438] width 573 height 177
click at [597, 450] on div "Session Clips cloud_upload Sep 2, 2025 Uploading 1 Viewpoints Episodes 4 - 5-Ca…" at bounding box center [317, 438] width 573 height 177
click at [602, 419] on div "Session Clips cloud_upload Sep 2, 2025 Uploading 1 Viewpoints Episodes 4 - 5-Ca…" at bounding box center [317, 438] width 573 height 177
click at [508, 458] on mat-icon "more_horiz" at bounding box center [504, 455] width 15 height 15
click at [608, 428] on div at bounding box center [465, 263] width 930 height 527
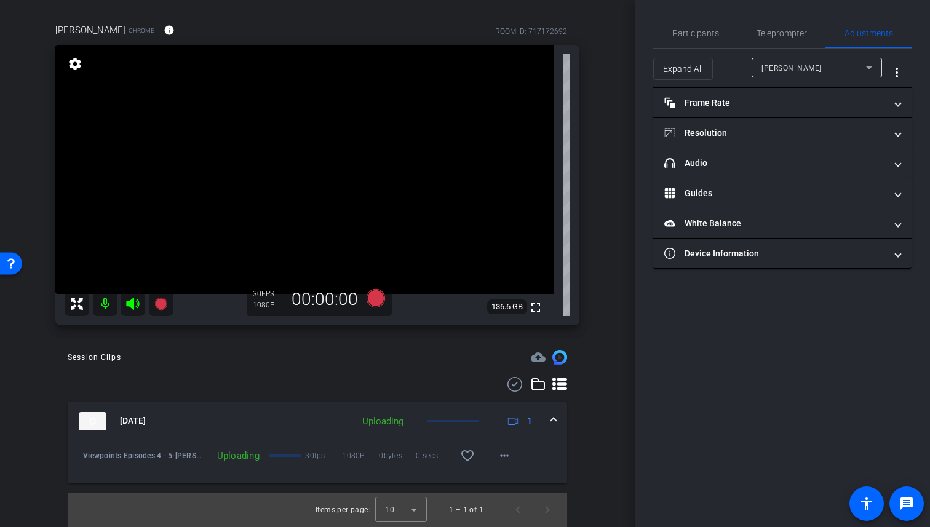
click at [556, 422] on mat-expansion-panel-header "Sep 2, 2025 Uploading 1" at bounding box center [318, 421] width 500 height 39
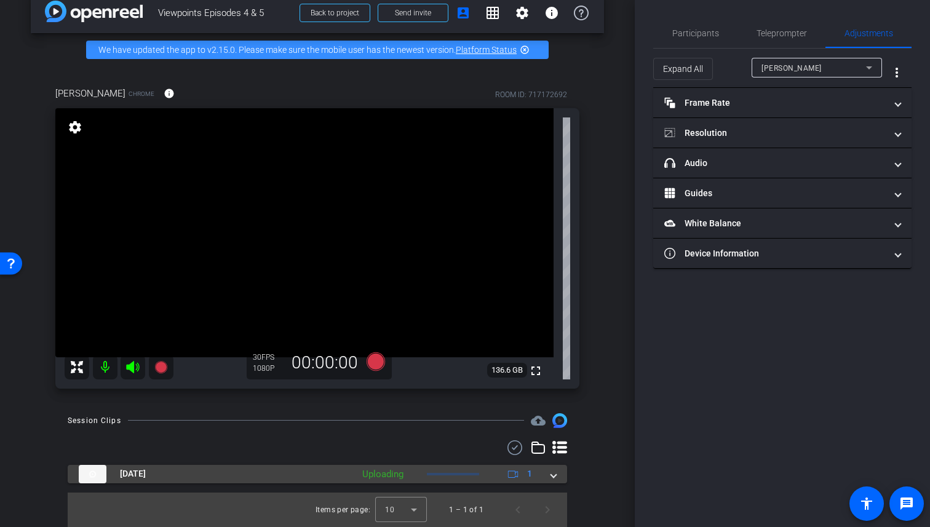
scroll to position [20, 0]
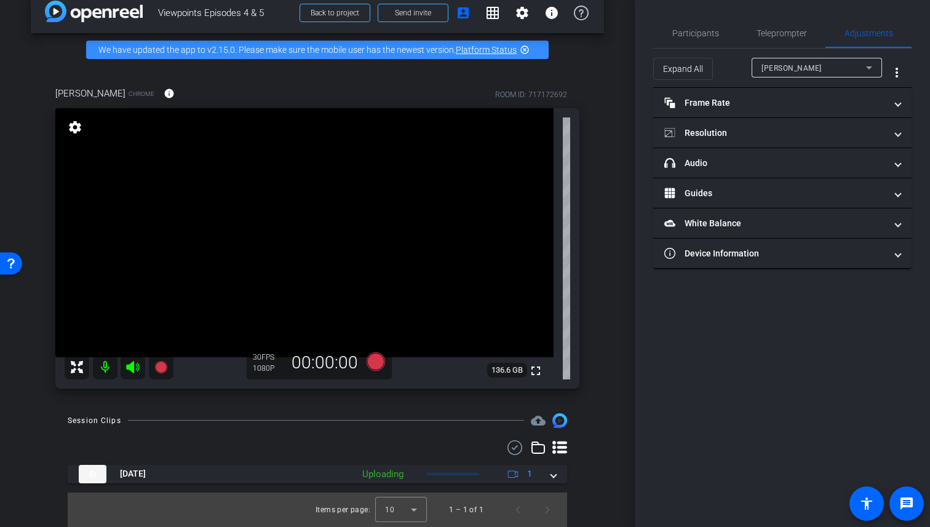
click at [561, 448] on icon at bounding box center [559, 447] width 15 height 13
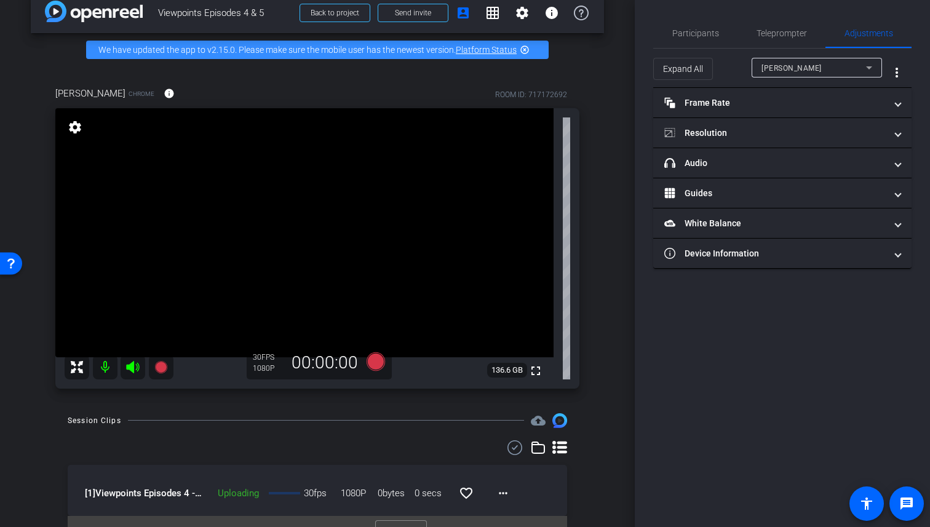
click at [540, 448] on icon at bounding box center [538, 447] width 15 height 15
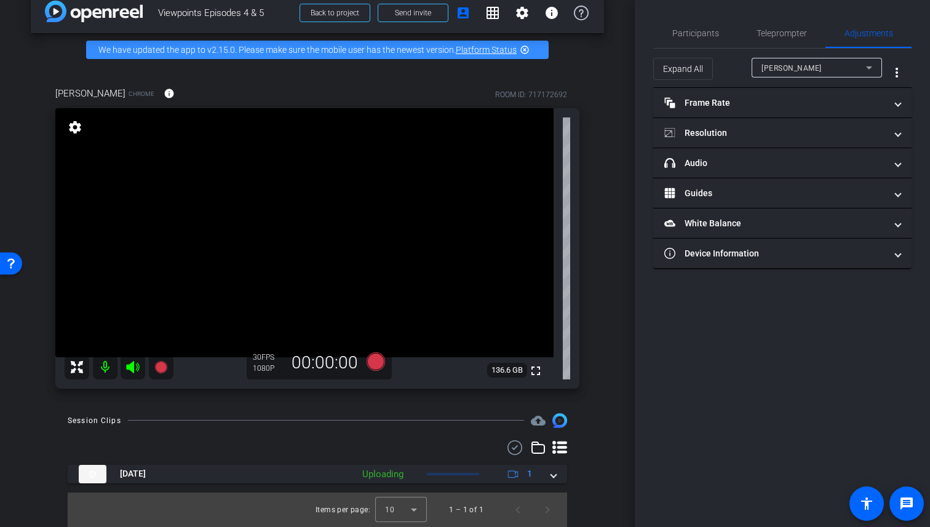
click at [562, 448] on icon at bounding box center [559, 447] width 15 height 13
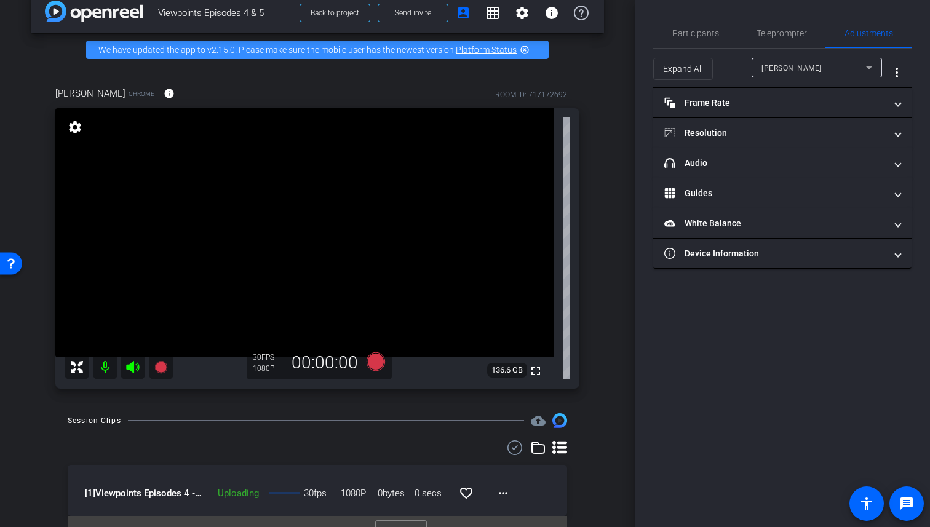
scroll to position [43, 0]
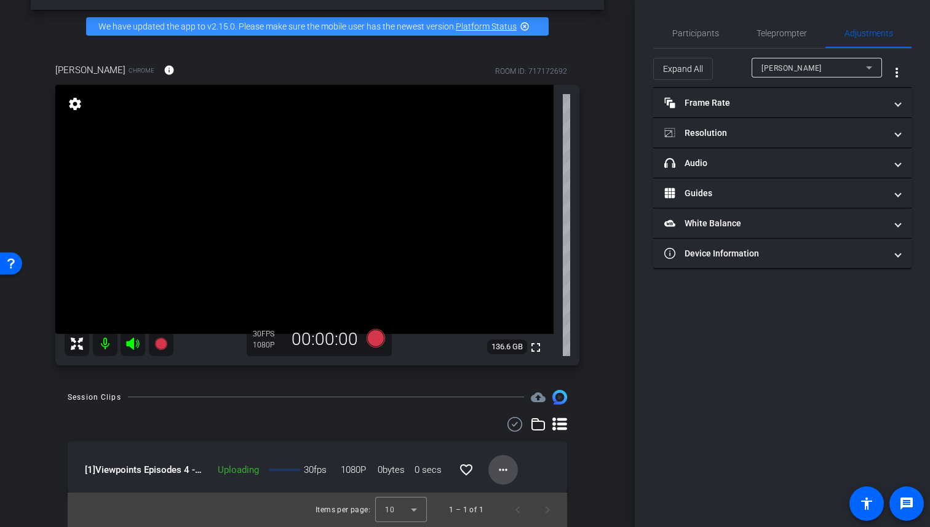
click at [505, 468] on mat-icon "more_horiz" at bounding box center [503, 470] width 15 height 15
click at [602, 456] on div at bounding box center [465, 263] width 930 height 527
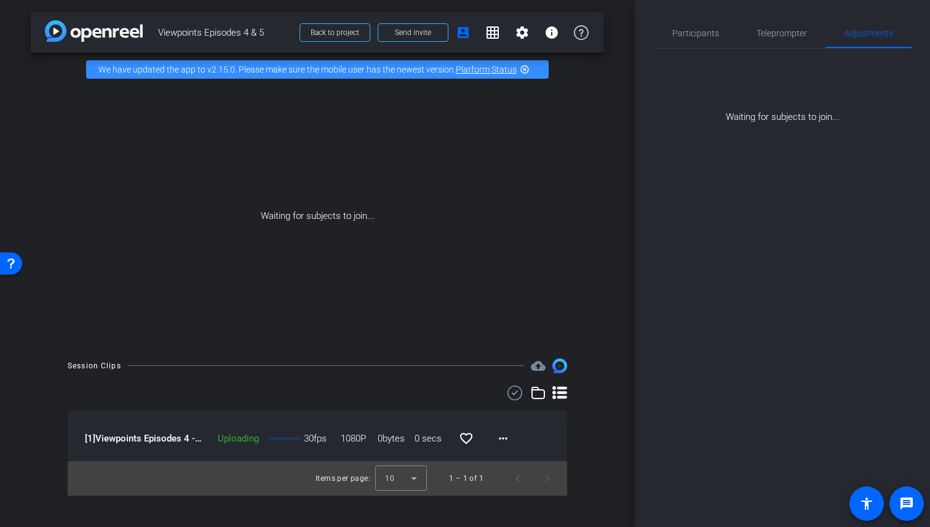
click at [616, 146] on div "arrow_back Viewpoints Episodes 4 & 5 Back to project Send invite account_box gr…" at bounding box center [317, 263] width 635 height 527
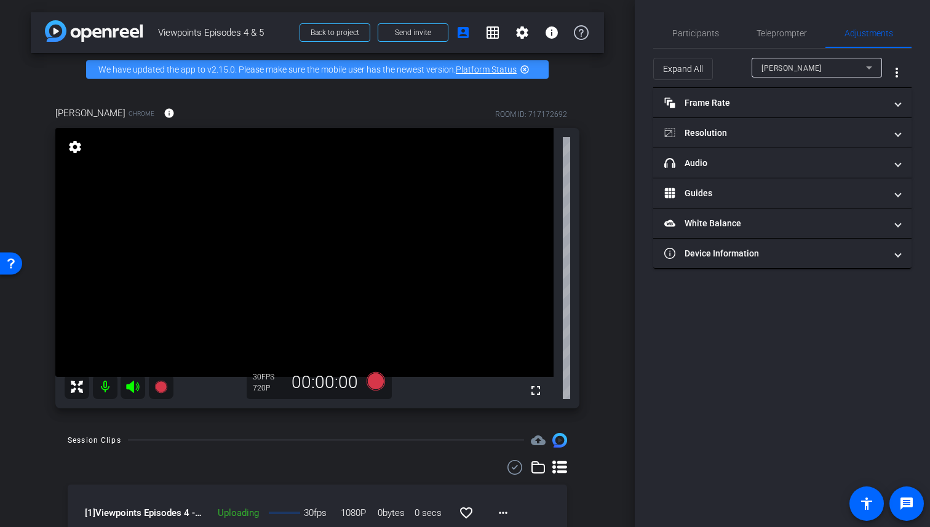
scroll to position [43, 0]
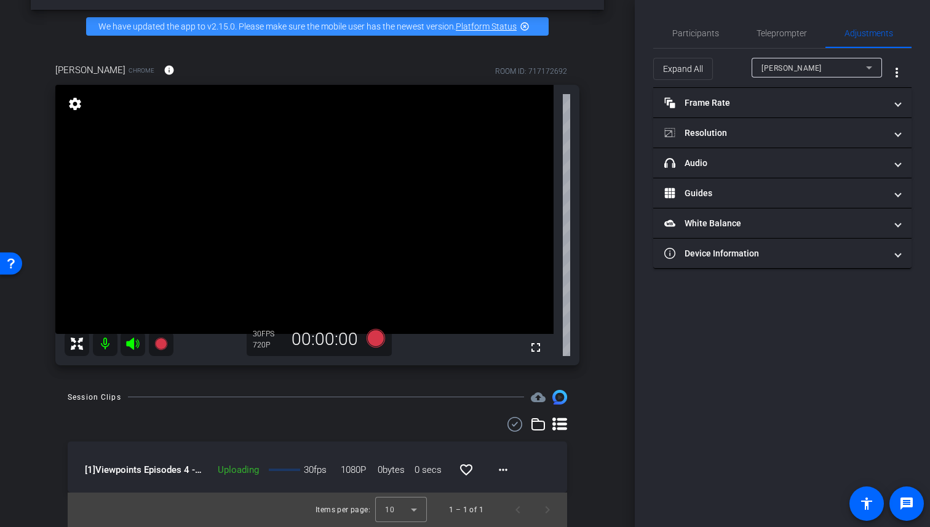
type input "11000"
click at [198, 474] on span "[1] Viewpoints Episodes 4 - 5-Caroline-2025-09-02-21-15-55-921-0" at bounding box center [144, 470] width 118 height 14
click at [509, 469] on mat-icon "more_horiz" at bounding box center [503, 470] width 15 height 15
click at [509, 469] on div at bounding box center [465, 263] width 930 height 527
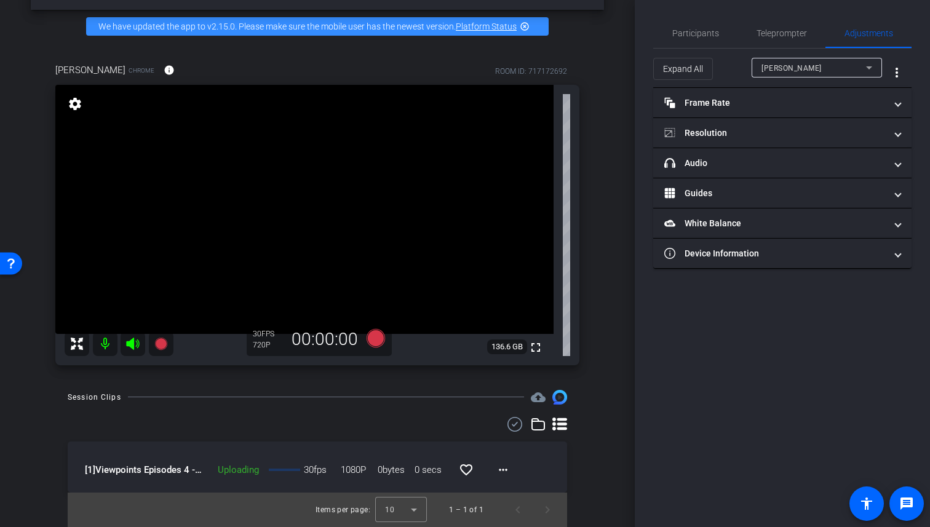
click at [543, 466] on div "[1] Viewpoints Episodes 4 - 5-Caroline-2025-09-02-21-15-55-921-0 Uploading 30fp…" at bounding box center [317, 462] width 477 height 15
click at [604, 450] on div "arrow_back Viewpoints Episodes 4 & 5 Back to project Send invite account_box gr…" at bounding box center [317, 220] width 635 height 527
click at [597, 423] on div "Session Clips cloud_upload [1] Viewpoints Episodes 4 - 5-Caroline-2025-09-02-21…" at bounding box center [317, 458] width 573 height 137
click at [506, 464] on mat-icon "more_horiz" at bounding box center [503, 470] width 15 height 15
click at [606, 464] on div at bounding box center [465, 263] width 930 height 527
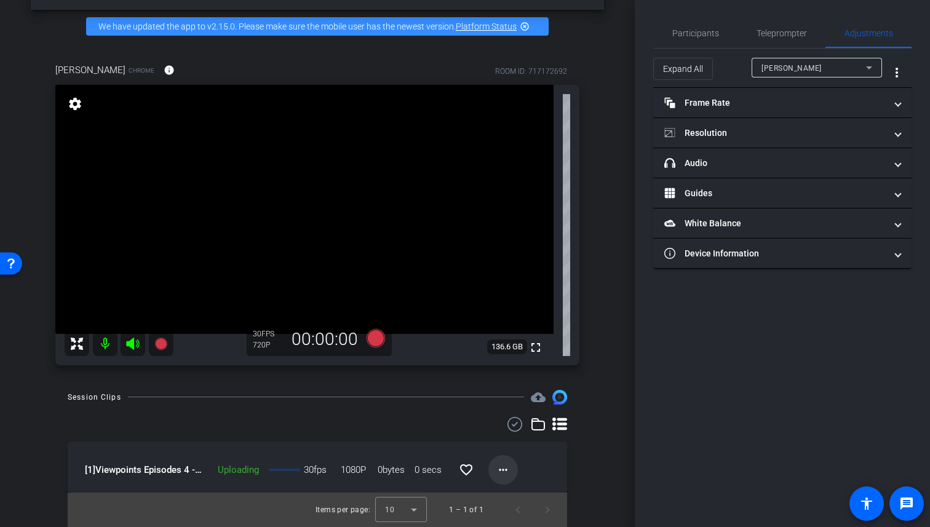
click at [507, 468] on mat-icon "more_horiz" at bounding box center [503, 470] width 15 height 15
click at [507, 468] on div at bounding box center [465, 263] width 930 height 527
click at [617, 199] on div "arrow_back Viewpoints Episodes 4 & 5 Back to project Send invite account_box gr…" at bounding box center [317, 220] width 635 height 527
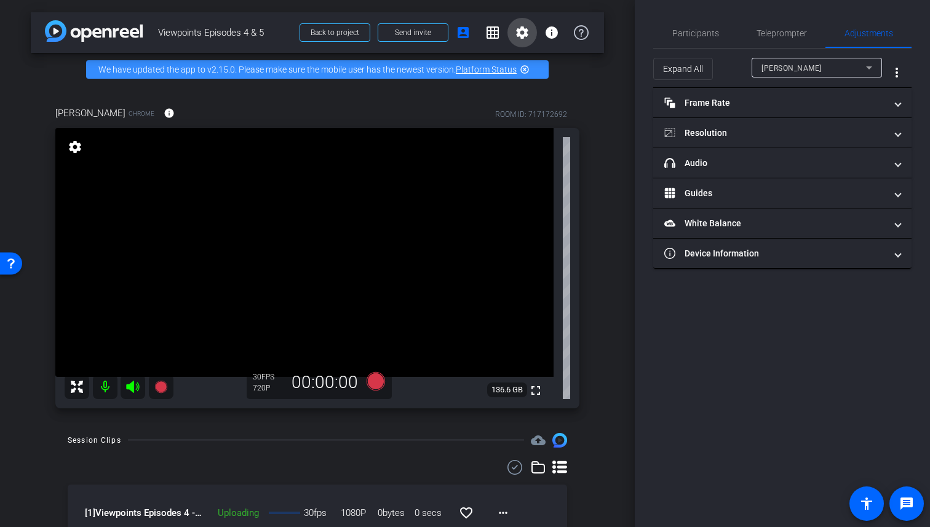
click at [519, 28] on mat-icon "settings" at bounding box center [522, 32] width 15 height 15
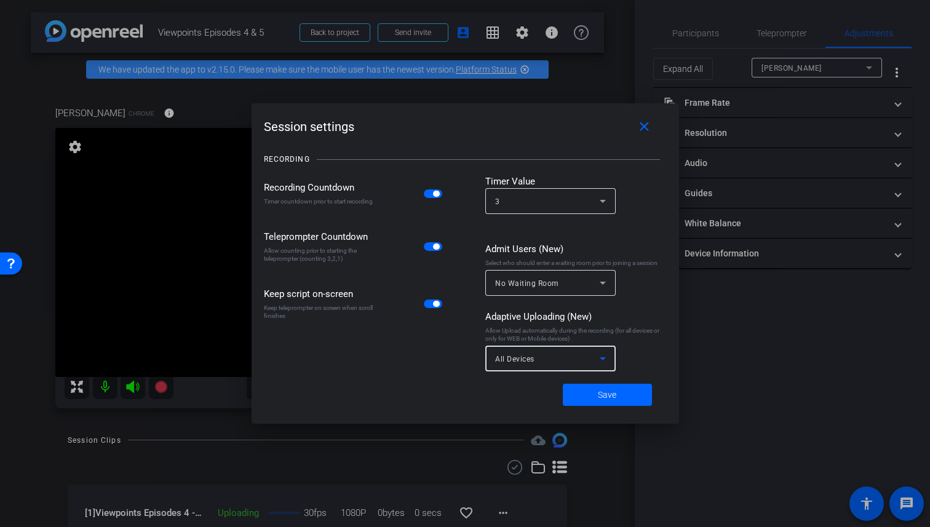
click at [558, 359] on div "All Devices" at bounding box center [547, 358] width 105 height 15
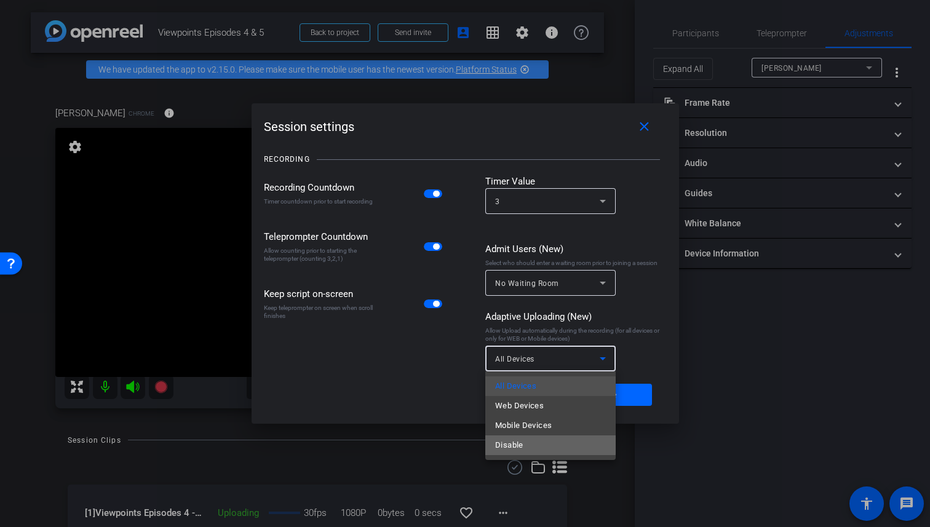
click at [530, 444] on mat-option "Disable" at bounding box center [550, 446] width 130 height 20
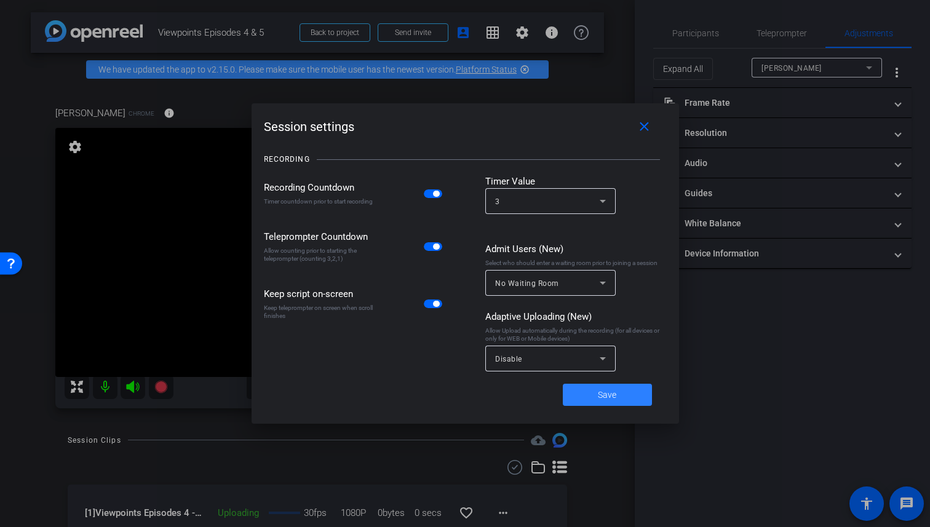
click at [608, 398] on span "Save" at bounding box center [607, 395] width 18 height 13
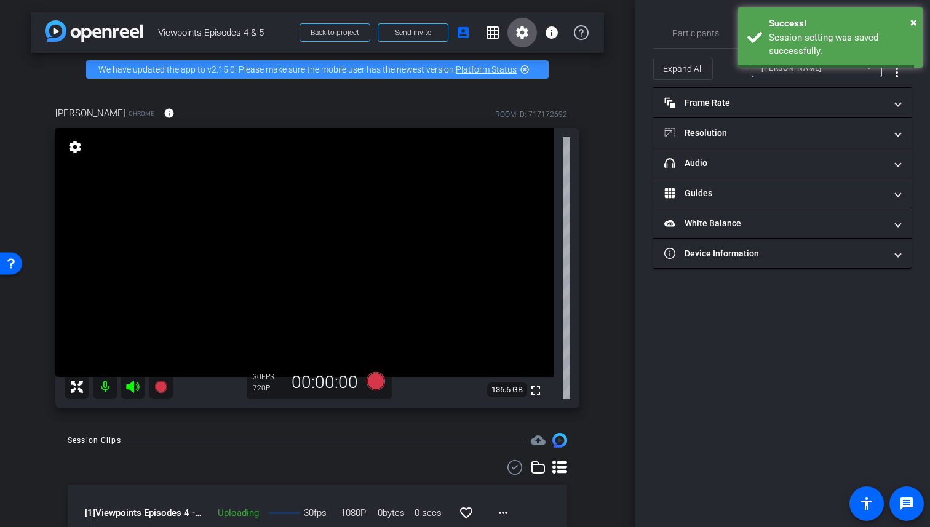
scroll to position [43, 0]
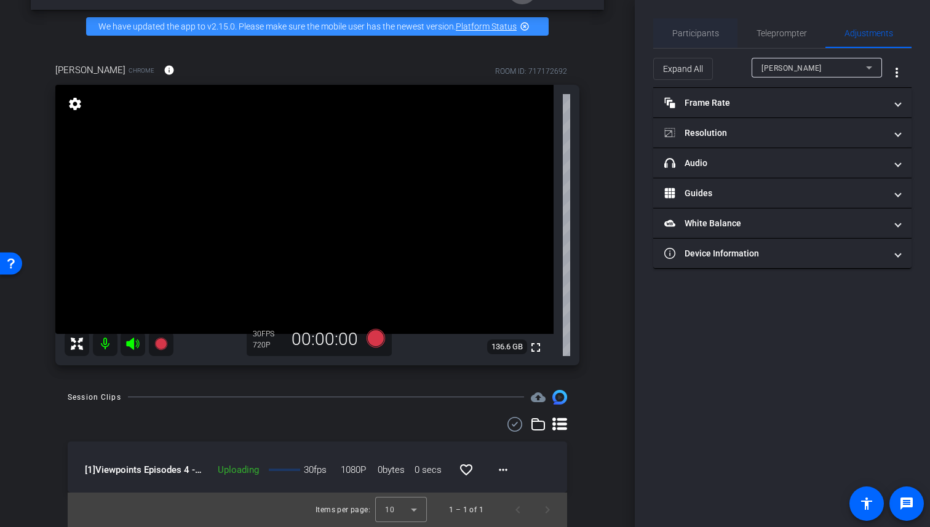
click at [679, 36] on span "Participants" at bounding box center [695, 33] width 47 height 9
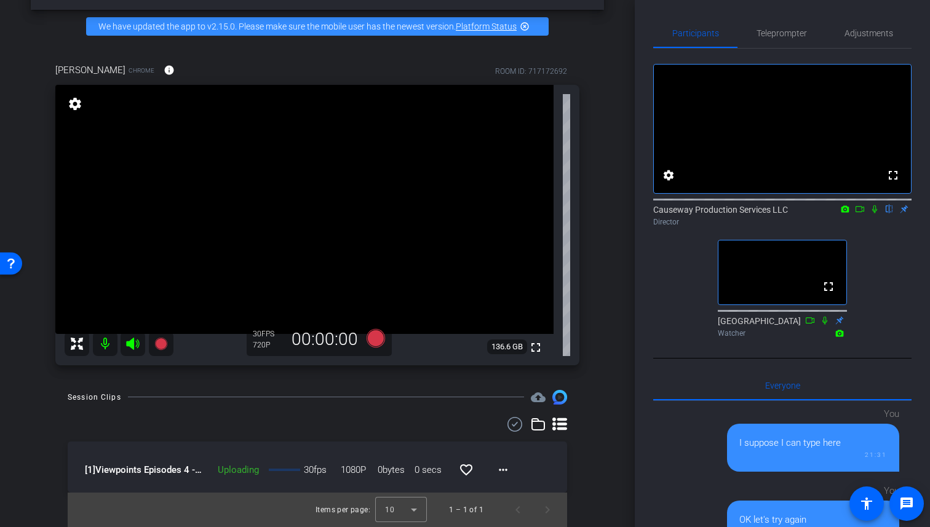
scroll to position [0, 0]
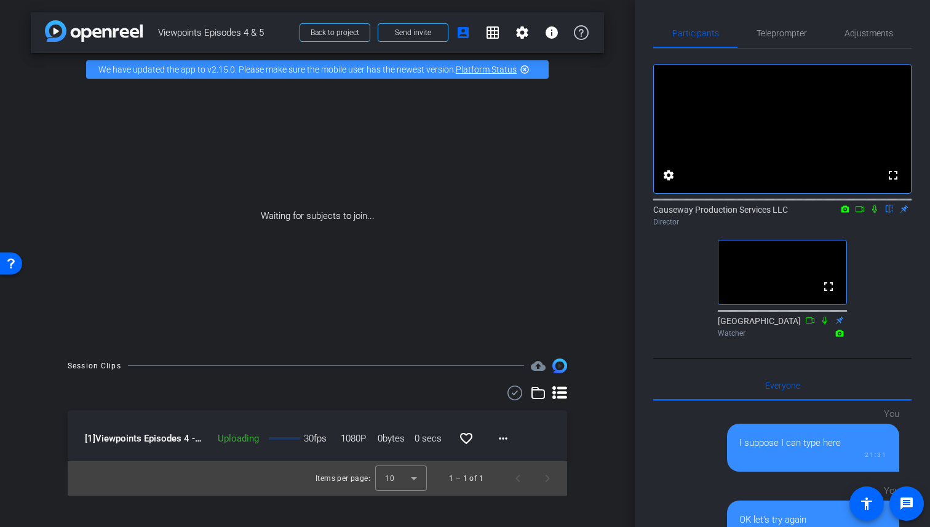
click at [847, 212] on icon at bounding box center [846, 208] width 8 height 7
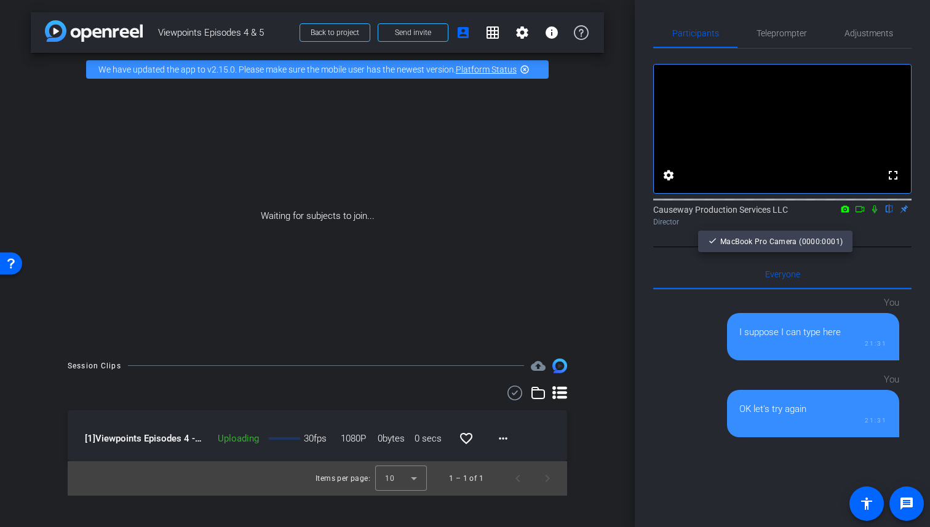
click at [847, 225] on div at bounding box center [465, 263] width 930 height 527
click at [869, 215] on mat-icon at bounding box center [874, 209] width 15 height 11
click at [864, 213] on icon at bounding box center [860, 209] width 10 height 9
click at [846, 223] on div "Causeway Production Services LLC Director" at bounding box center [782, 216] width 258 height 24
click at [555, 230] on div "Waiting for subjects to join..." at bounding box center [317, 216] width 573 height 260
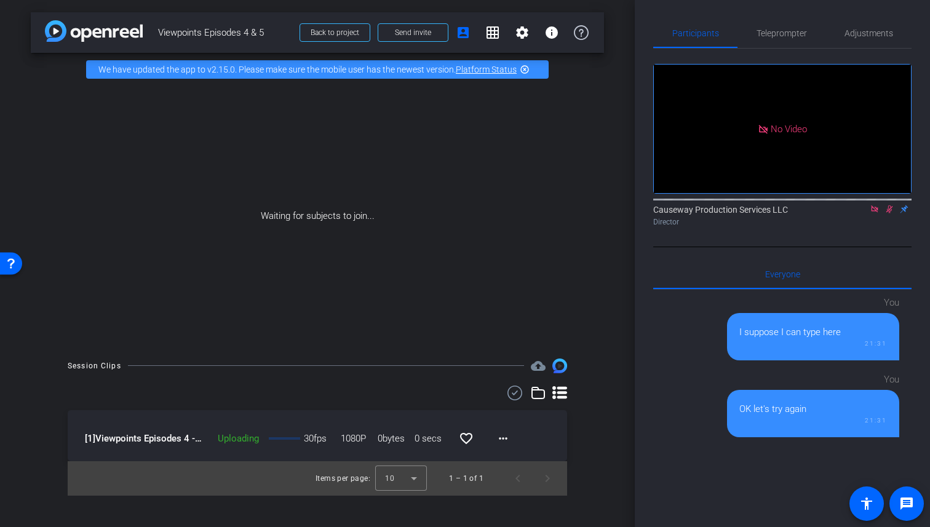
click at [604, 165] on div "arrow_back Viewpoints Episodes 4 & 5 Back to project Send invite account_box gr…" at bounding box center [317, 263] width 635 height 527
click at [503, 440] on mat-icon "more_horiz" at bounding box center [503, 438] width 15 height 15
click at [546, 436] on div at bounding box center [465, 263] width 930 height 527
click at [540, 392] on icon at bounding box center [538, 393] width 15 height 15
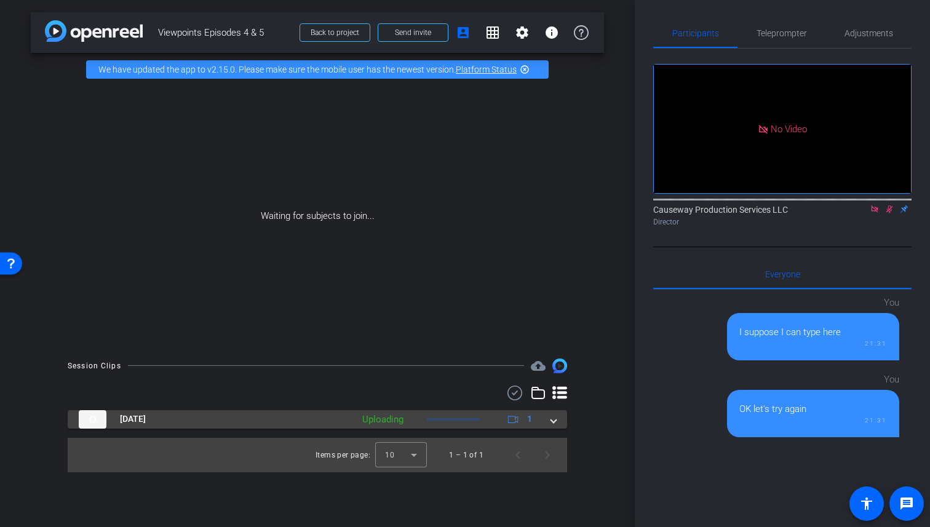
click at [551, 421] on span at bounding box center [553, 419] width 5 height 13
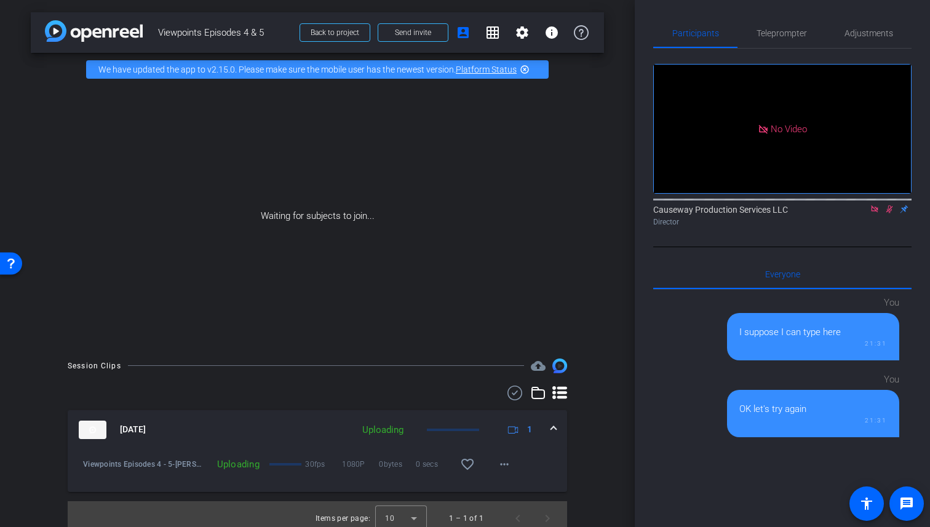
click at [511, 429] on icon at bounding box center [513, 429] width 10 height 10
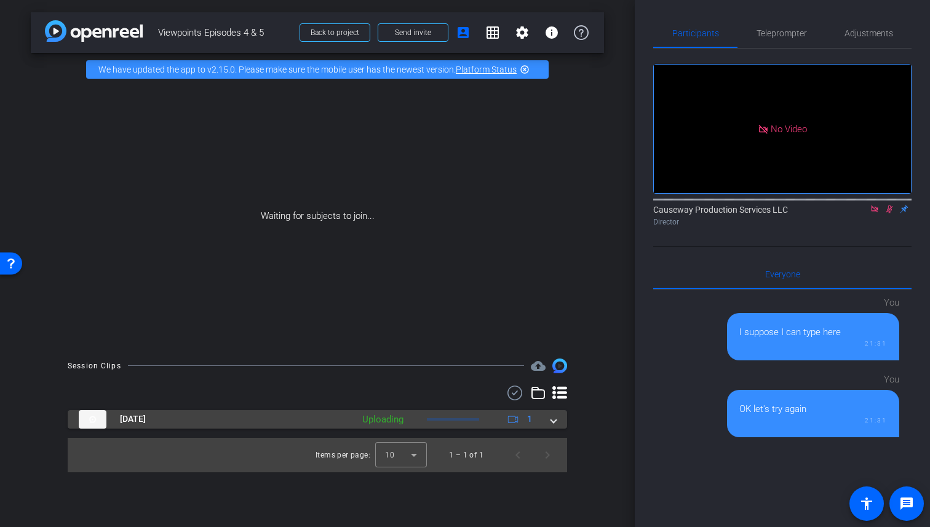
click at [517, 421] on icon at bounding box center [513, 419] width 10 height 10
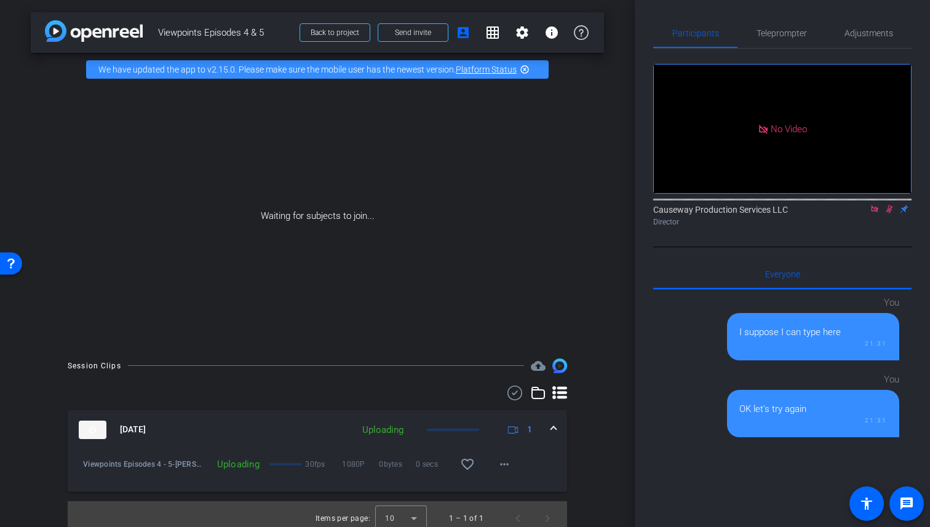
click at [517, 421] on mat-panel-description "Uploading 1" at bounding box center [448, 430] width 185 height 18
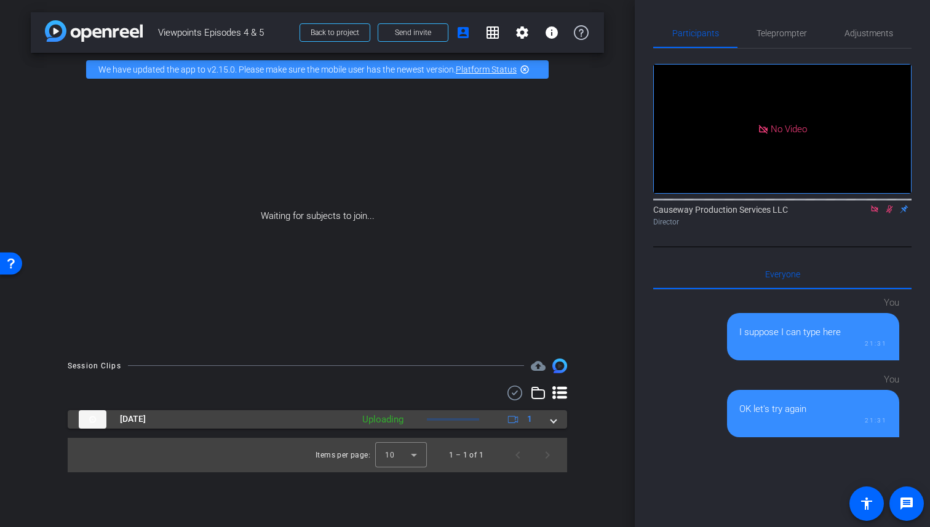
click at [517, 421] on icon at bounding box center [513, 419] width 10 height 10
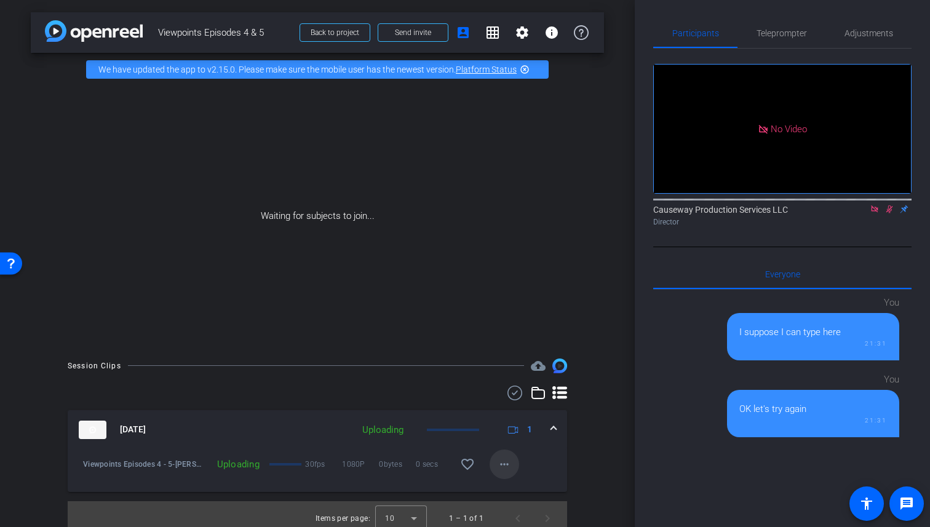
click at [500, 464] on mat-icon "more_horiz" at bounding box center [504, 464] width 15 height 15
click at [506, 485] on span "Archive clip" at bounding box center [524, 490] width 49 height 15
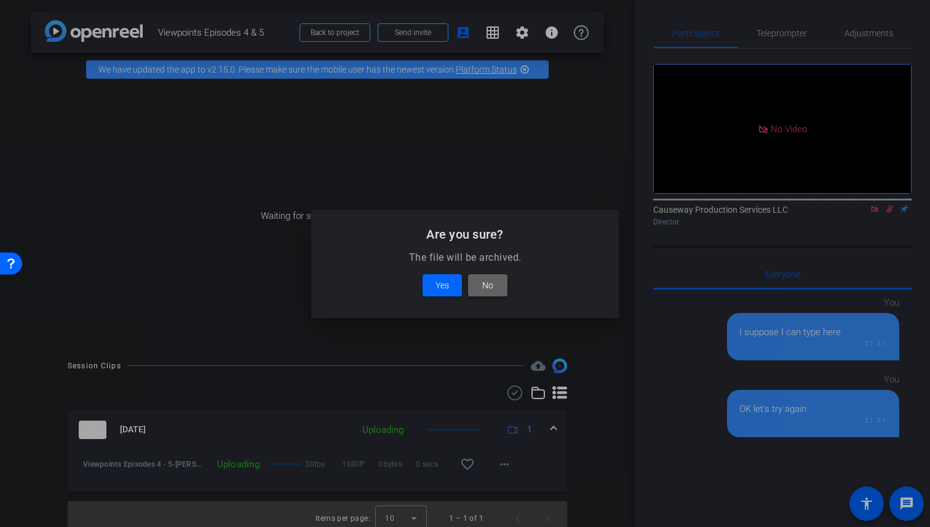
click at [484, 282] on span "No" at bounding box center [487, 285] width 11 height 15
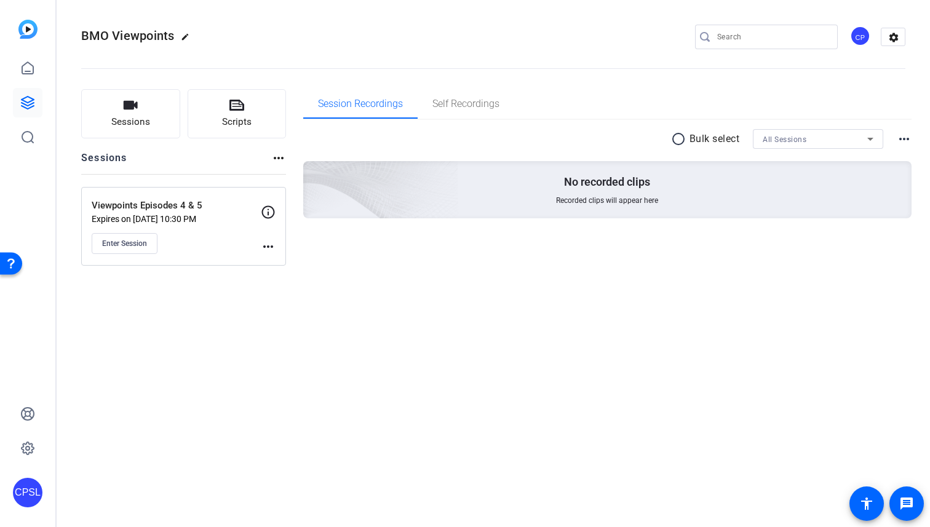
click at [270, 244] on mat-icon "more_horiz" at bounding box center [268, 246] width 15 height 15
click at [287, 262] on span "Edit Session" at bounding box center [299, 264] width 56 height 15
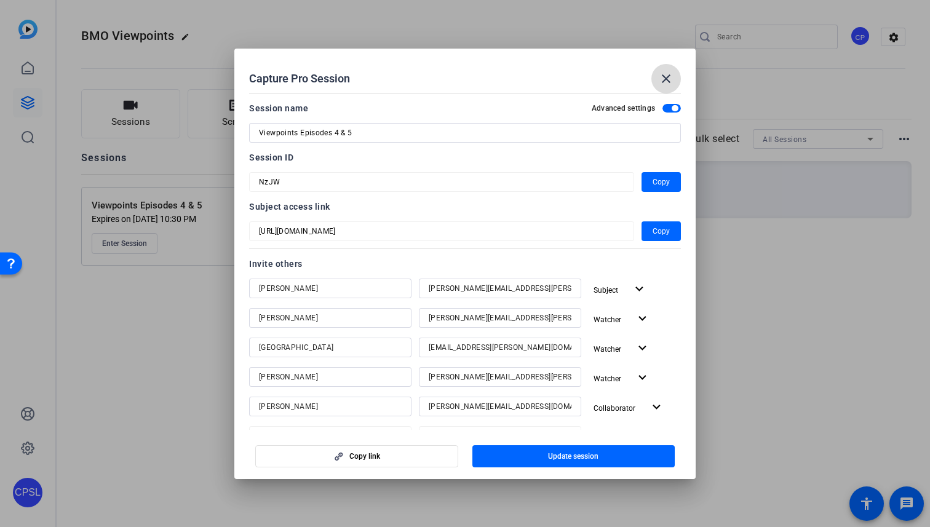
click at [669, 71] on mat-icon "close" at bounding box center [666, 78] width 15 height 15
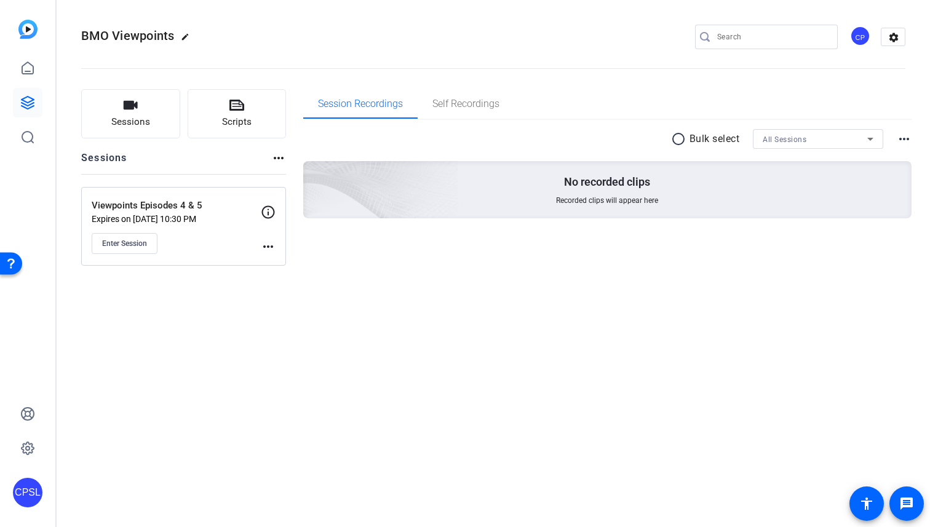
click at [269, 245] on mat-icon "more_horiz" at bounding box center [268, 246] width 15 height 15
click at [219, 233] on div at bounding box center [465, 263] width 930 height 527
click at [386, 110] on span "Session Recordings" at bounding box center [360, 104] width 85 height 30
click at [602, 185] on p "No recorded clips" at bounding box center [607, 182] width 86 height 15
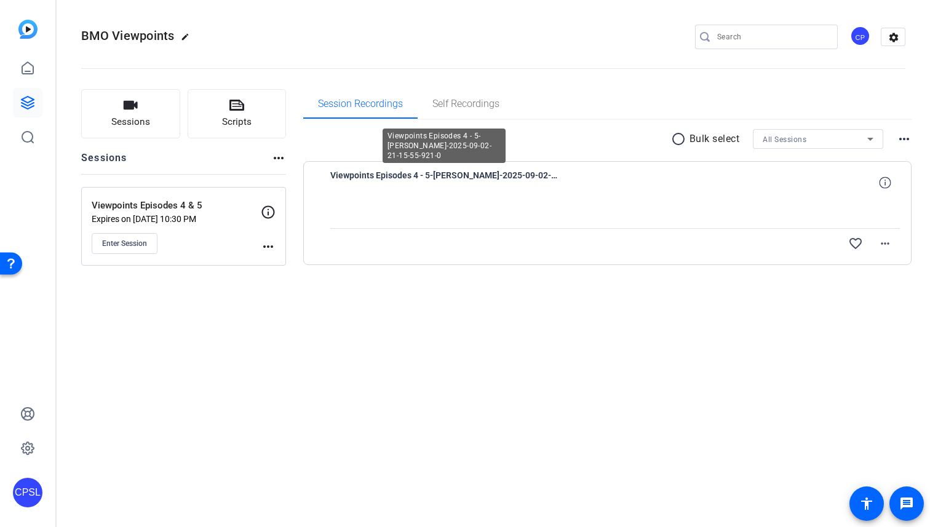
click at [523, 180] on span "Viewpoints Episodes 4 - 5-[PERSON_NAME]-2025-09-02-21-15-55-921-0" at bounding box center [444, 183] width 228 height 30
click at [890, 180] on icon at bounding box center [885, 183] width 12 height 12
click at [785, 204] on div at bounding box center [615, 212] width 570 height 31
click at [586, 173] on div "Viewpoints Episodes 4 - 5-Caroline-2025-09-02-21-15-55-921-0 1080P 0 secs 0byte…" at bounding box center [615, 183] width 570 height 30
click at [887, 242] on mat-icon "more_horiz" at bounding box center [885, 243] width 15 height 15
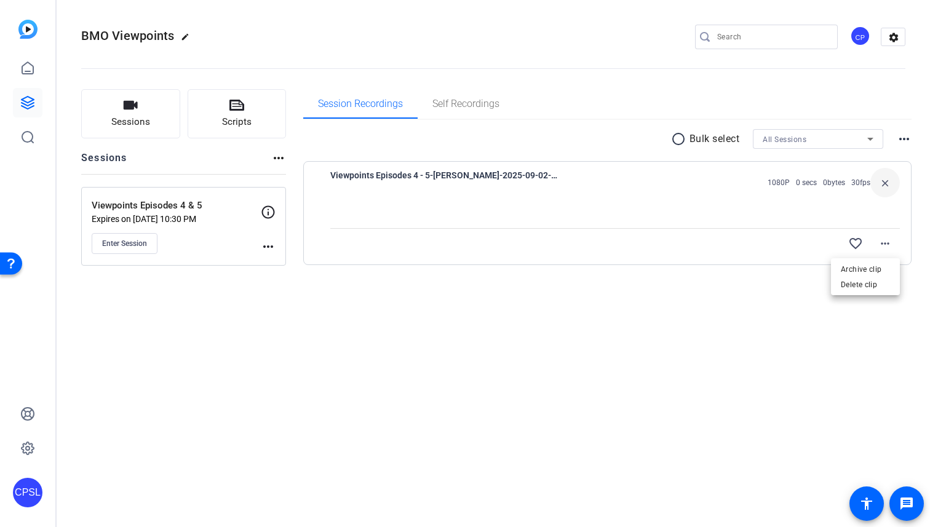
click at [688, 311] on div at bounding box center [465, 263] width 930 height 527
click at [543, 199] on div at bounding box center [615, 212] width 570 height 31
click at [615, 188] on div "Viewpoints Episodes 4 - 5-Caroline-2025-09-02-21-15-55-921-0 1080P 0 secs 0byte…" at bounding box center [615, 183] width 570 height 30
click at [883, 184] on icon at bounding box center [885, 183] width 12 height 12
click at [883, 184] on mat-icon "close" at bounding box center [885, 182] width 15 height 15
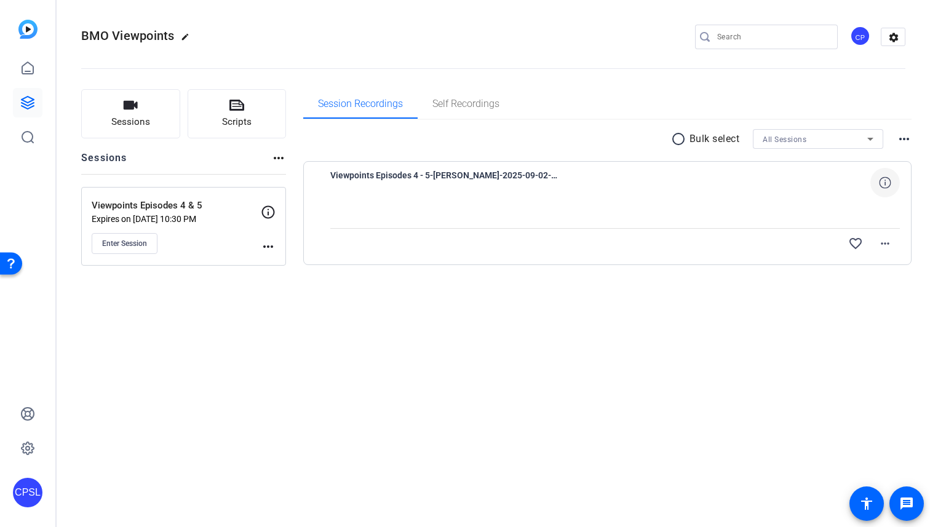
click at [612, 145] on div "radio_button_unchecked Bulk select All Sessions more_horiz" at bounding box center [607, 139] width 609 height 20
click at [550, 323] on div "BMO Viewpoints edit CP settings Sessions Scripts Sessions more_horiz Viewpoints…" at bounding box center [494, 263] width 874 height 527
click at [886, 184] on icon at bounding box center [885, 183] width 12 height 12
click at [792, 202] on div at bounding box center [615, 212] width 570 height 31
